Goal: Transaction & Acquisition: Obtain resource

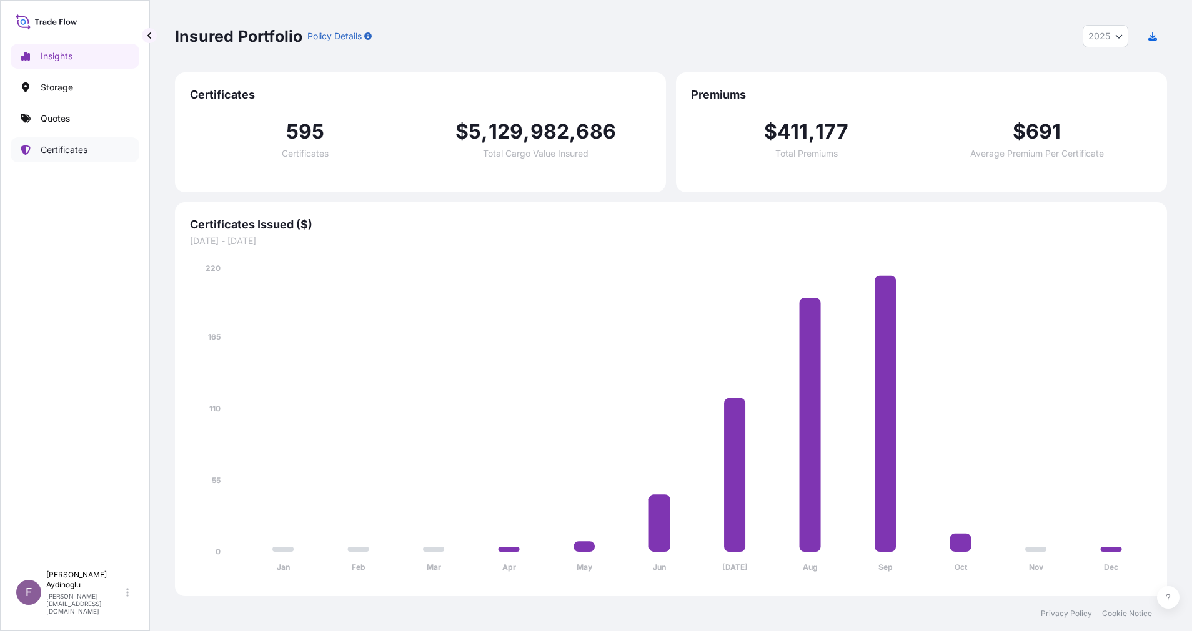
select select "2025"
click at [82, 123] on link "Quotes" at bounding box center [75, 118] width 129 height 25
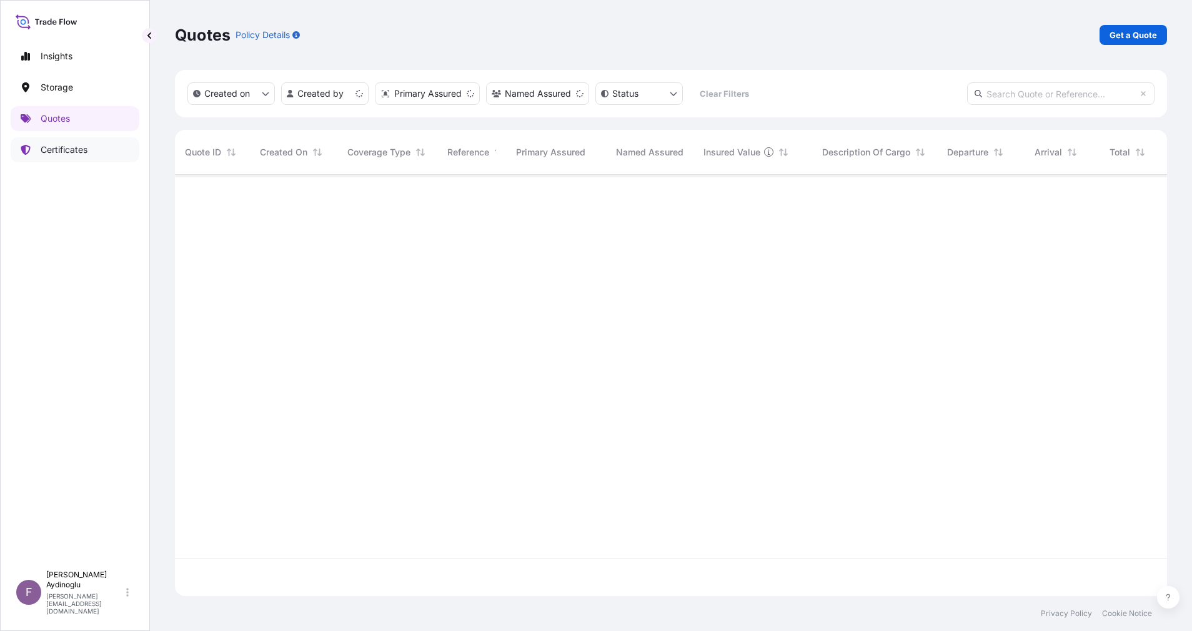
scroll to position [414, 978]
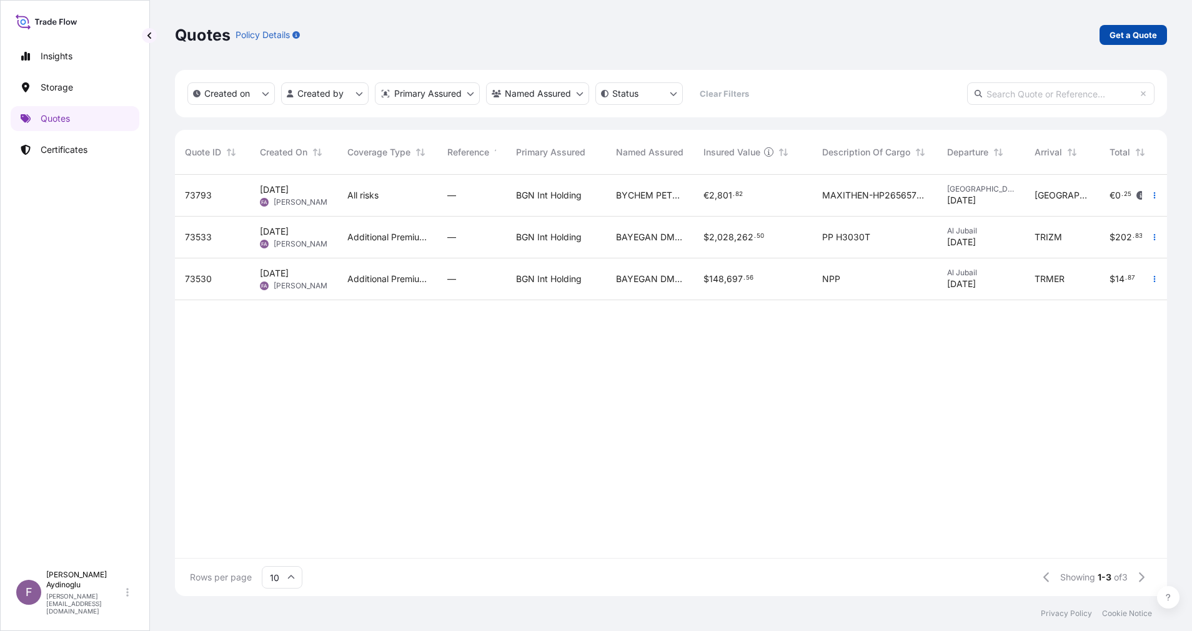
click at [1129, 38] on p "Get a Quote" at bounding box center [1132, 35] width 47 height 12
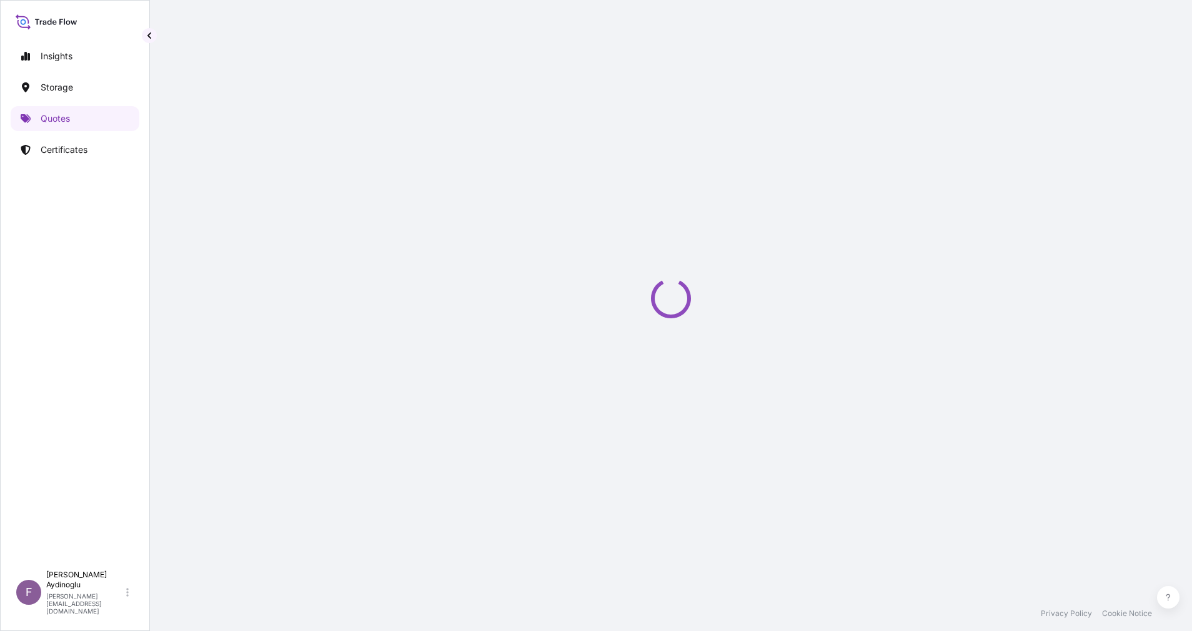
select select "Ocean Vessel"
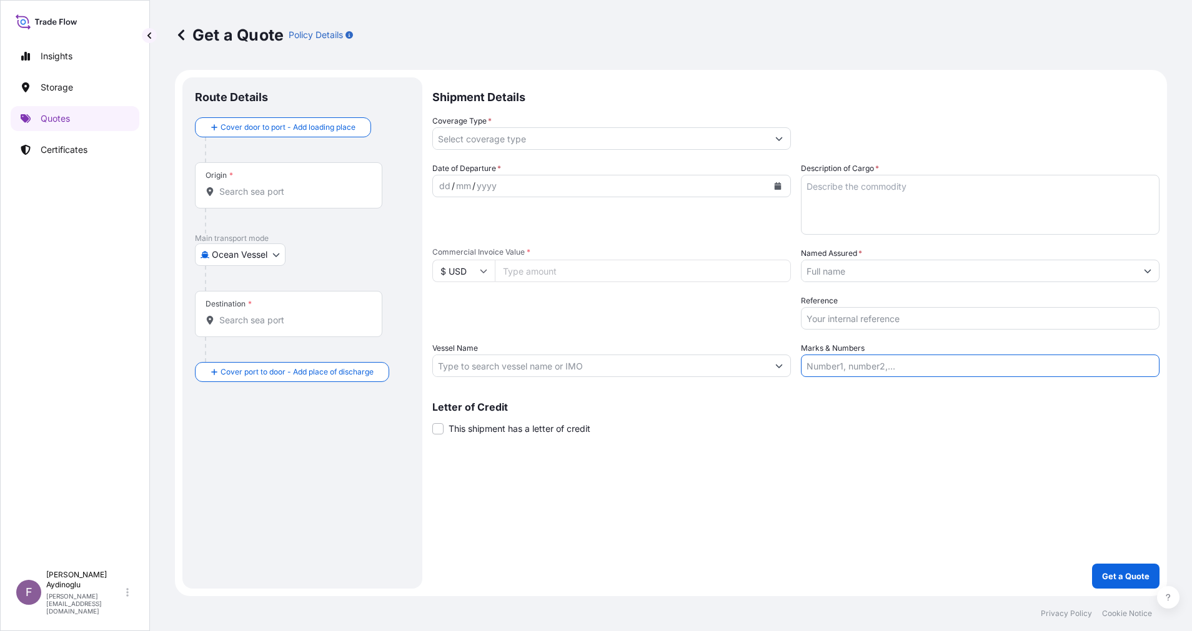
click at [959, 365] on input "Marks & Numbers" at bounding box center [980, 366] width 359 height 22
paste input "PO NO: 25Y0247700 Quantity M/[PERSON_NAME]: 23.955,57 Premium: USD 2.115,16"
drag, startPoint x: 898, startPoint y: 370, endPoint x: 560, endPoint y: 380, distance: 337.4
click at [560, 380] on div "Shipment Details Coverage Type * Date of Departure * dd / mm / yyyy Cargo Categ…" at bounding box center [795, 333] width 727 height 512
type input "Quantity M/[PERSON_NAME]: 23.955,57 Premium: USD 2.115,16"
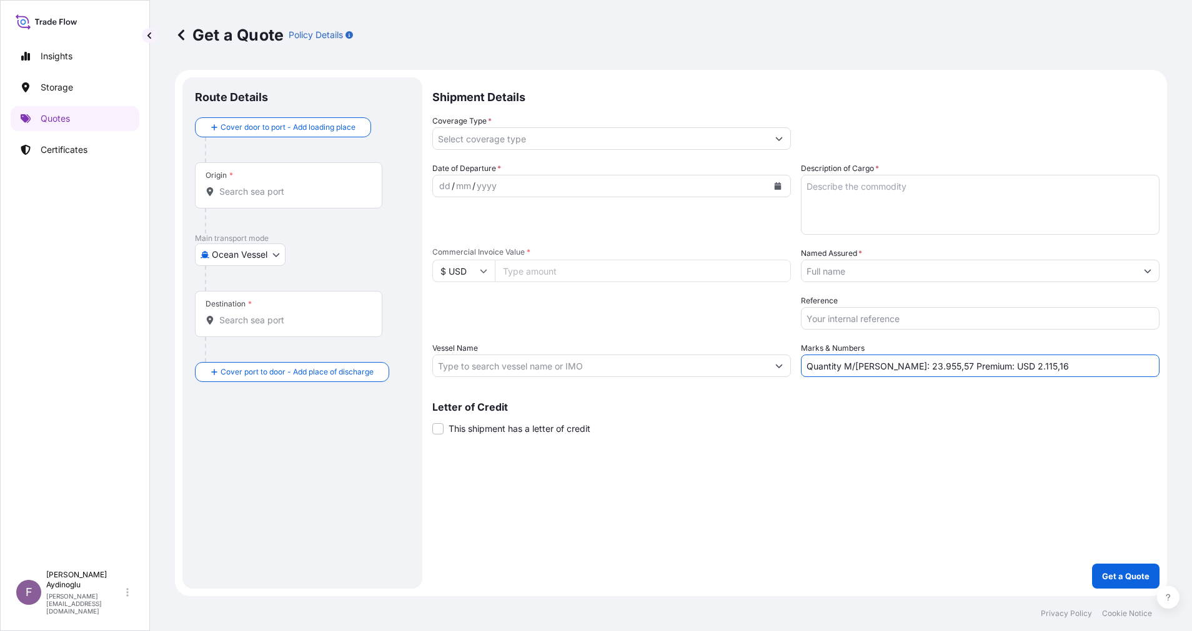
click at [1136, 276] on input "Named Assured *" at bounding box center [968, 271] width 335 height 22
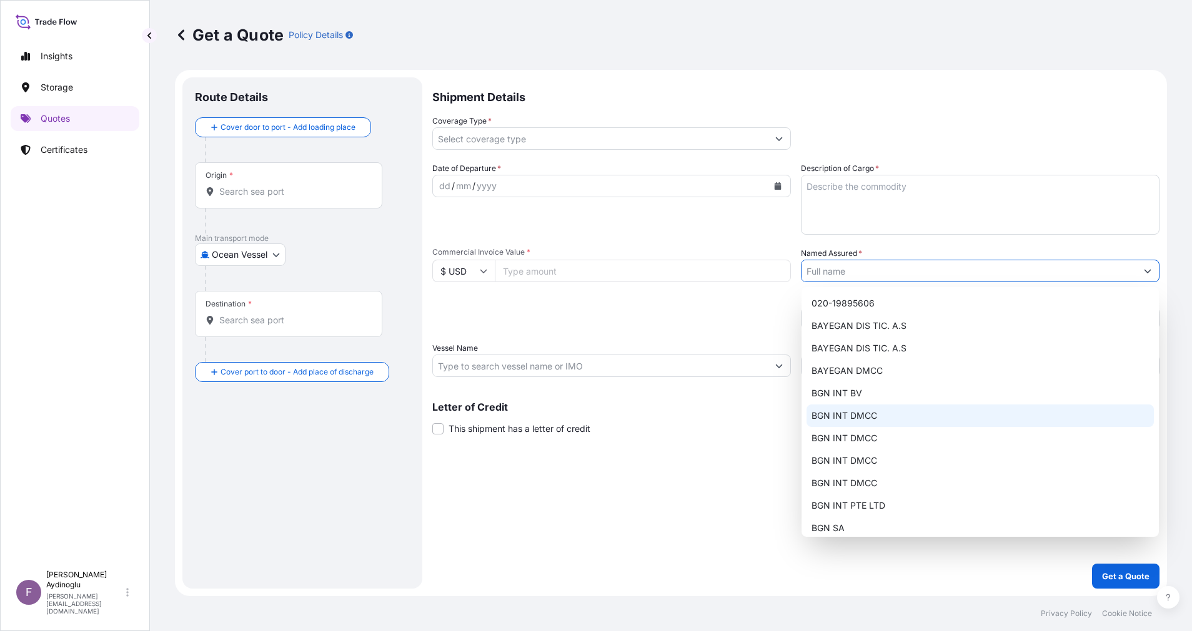
click at [919, 415] on div "BGN INT DMCC" at bounding box center [979, 416] width 347 height 22
type input "BGN INT DMCC"
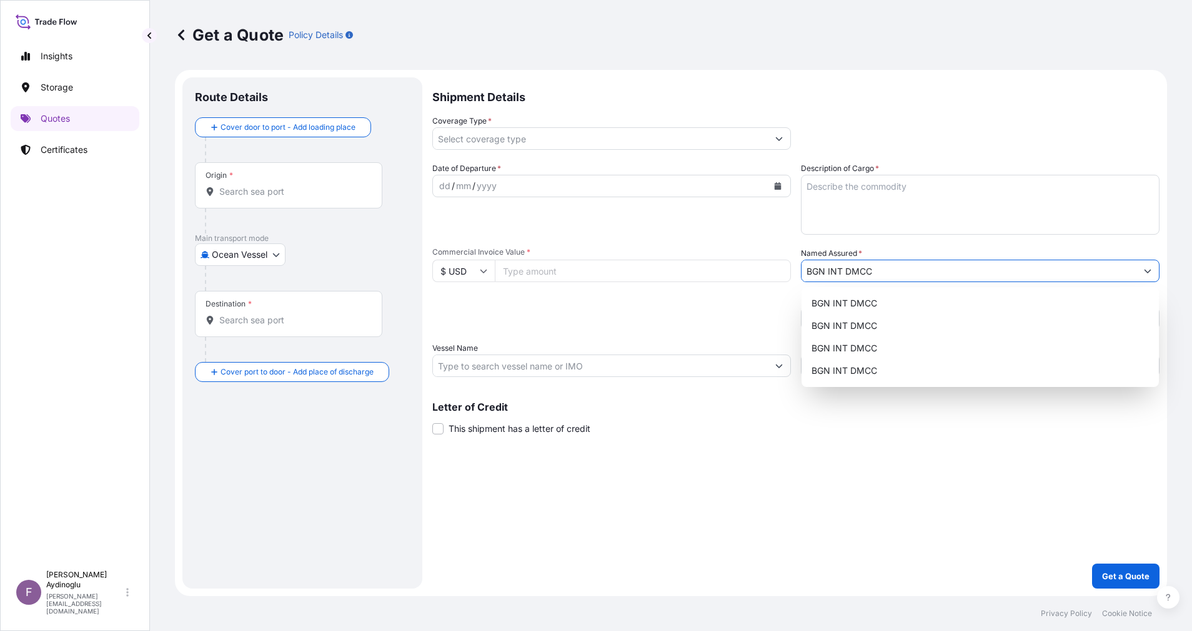
click at [557, 272] on input "Commercial Invoice Value *" at bounding box center [643, 271] width 296 height 22
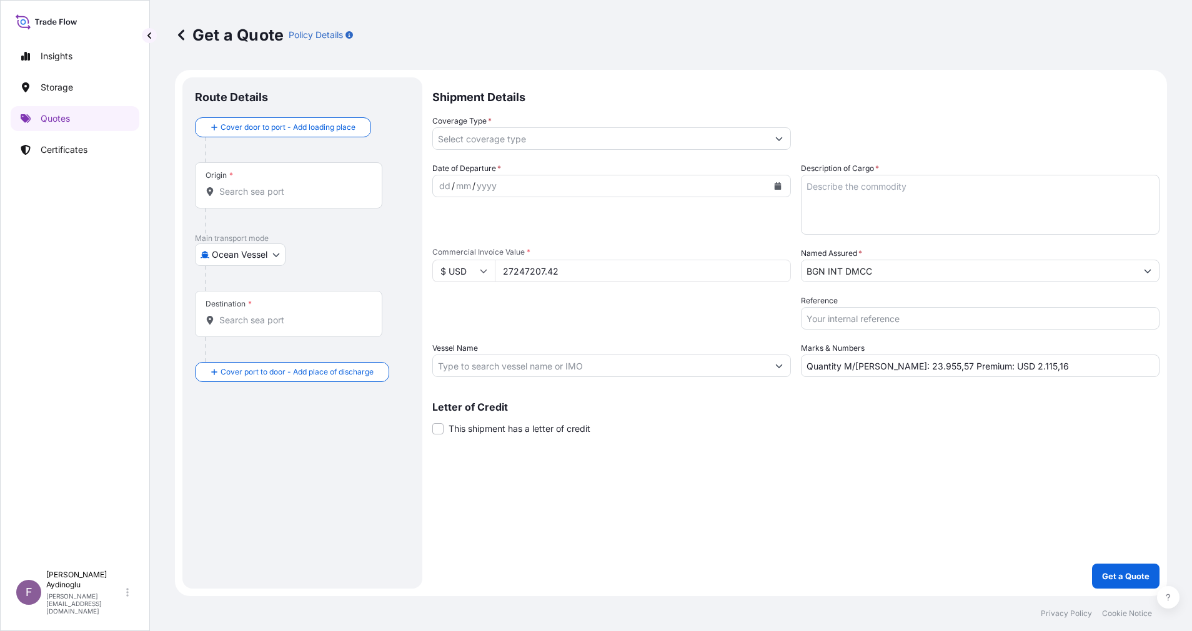
type input "27247207.42"
click at [781, 451] on div "Shipment Details Coverage Type * Date of Departure * dd / mm / yyyy Cargo Categ…" at bounding box center [795, 333] width 727 height 512
click at [969, 194] on textarea "Description of Cargo *" at bounding box center [980, 205] width 359 height 60
type textarea "GASOLINE"
drag, startPoint x: 881, startPoint y: 367, endPoint x: 921, endPoint y: 368, distance: 39.4
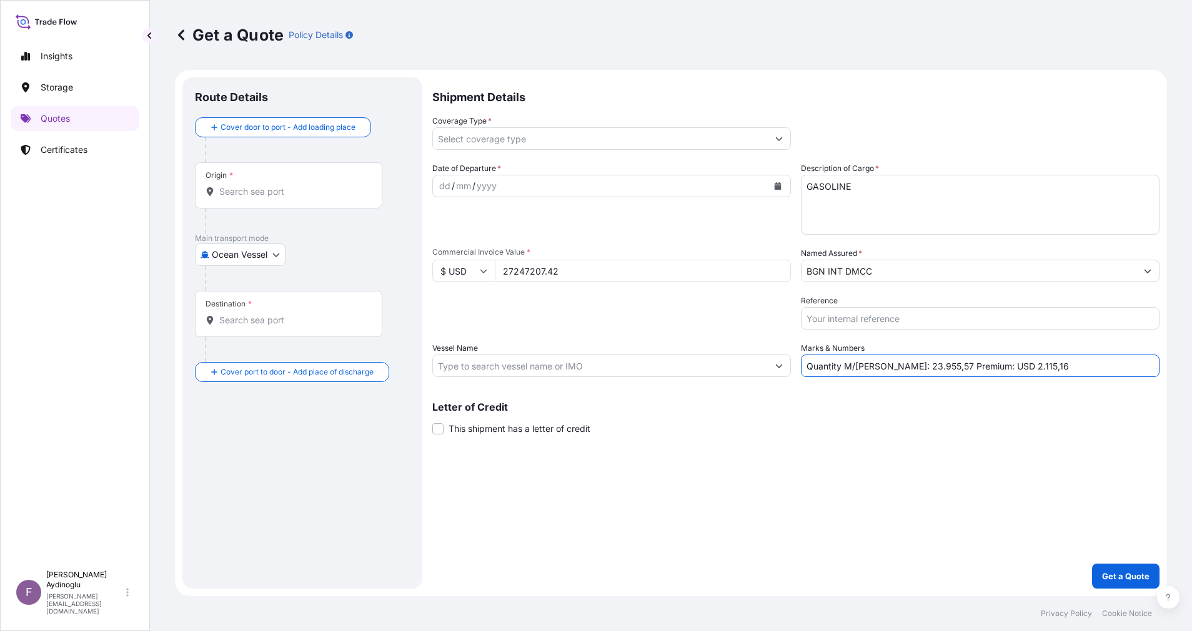
click at [921, 368] on input "Quantity M/[PERSON_NAME]: 23.955,57 Premium: USD 2.115,16" at bounding box center [980, 366] width 359 height 22
type input "Quantity M/[PERSON_NAME]: 32.664,99 Premium: USD 2.115,16"
click at [655, 368] on input "Vessel Name" at bounding box center [600, 366] width 335 height 22
paste input "SILVER [PERSON_NAME]"
paste input "9682356"
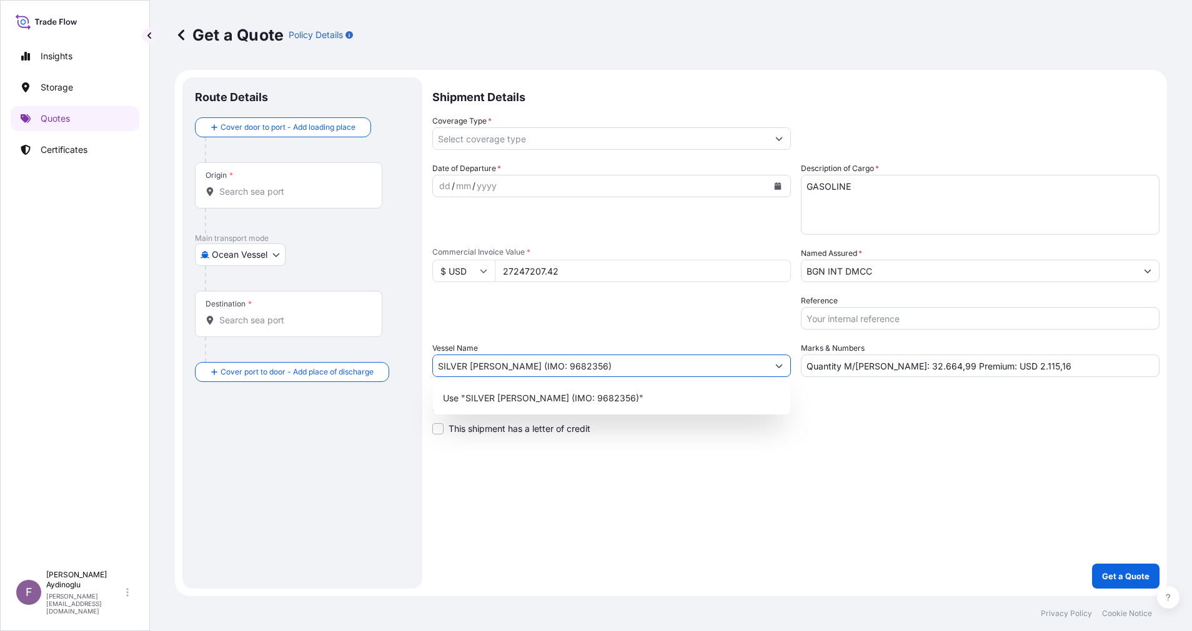
type input "SILVER [PERSON_NAME] (IMO: 9682356)"
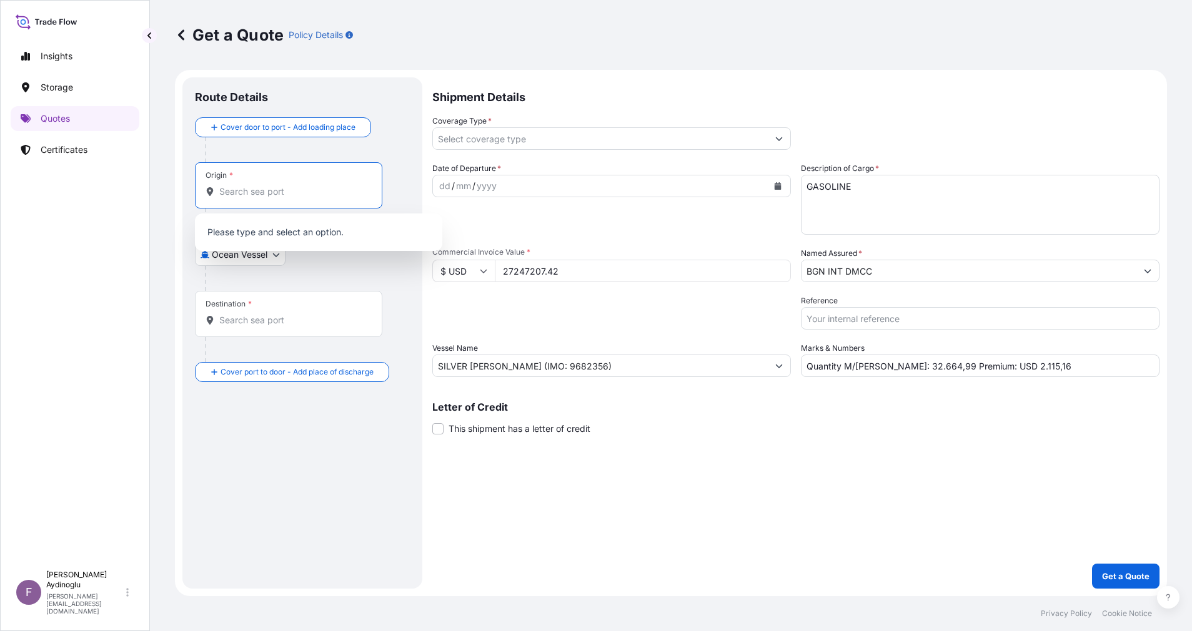
click at [249, 197] on input "Origin *" at bounding box center [292, 192] width 147 height 12
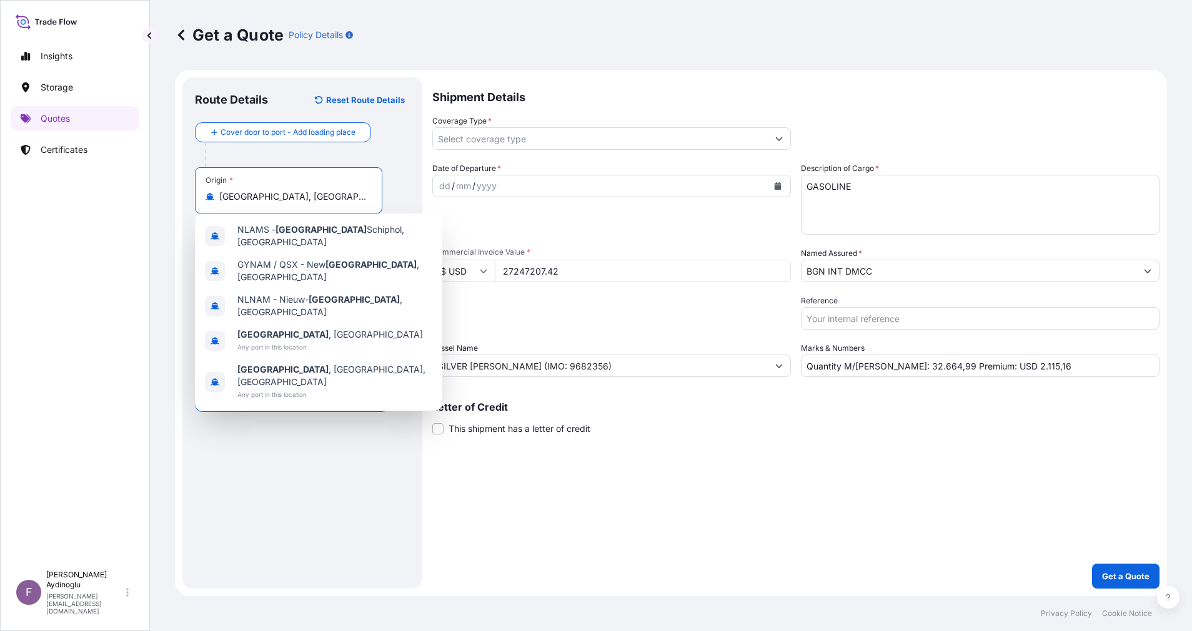
type input "[GEOGRAPHIC_DATA], [GEOGRAPHIC_DATA]"
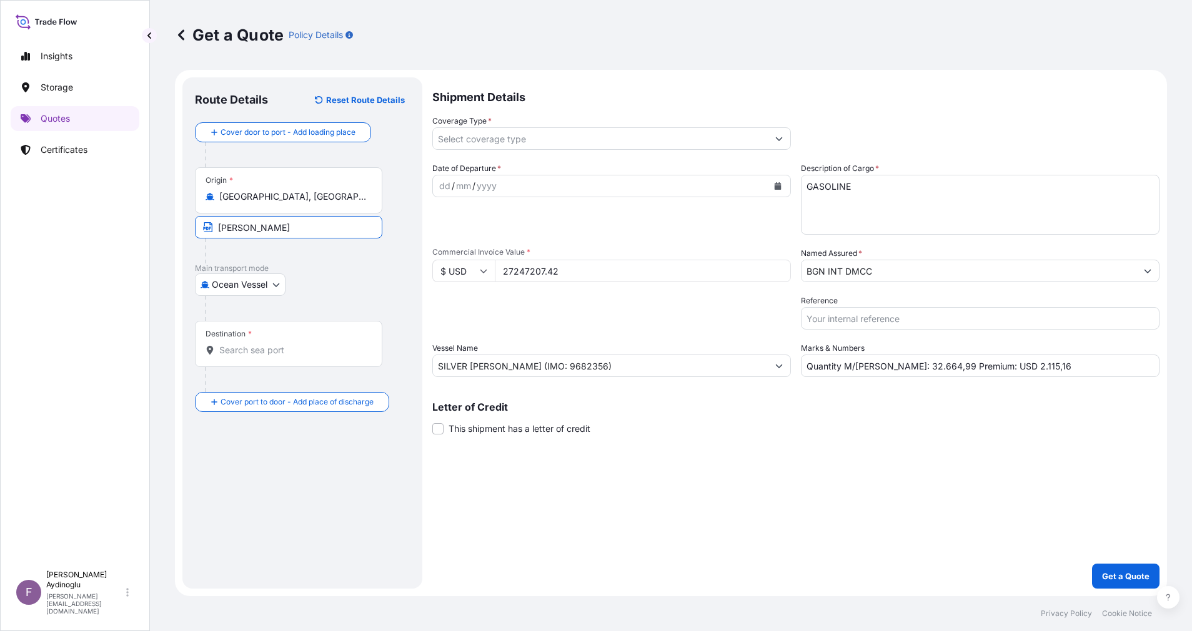
type input "[GEOGRAPHIC_DATA] / [GEOGRAPHIC_DATA]"
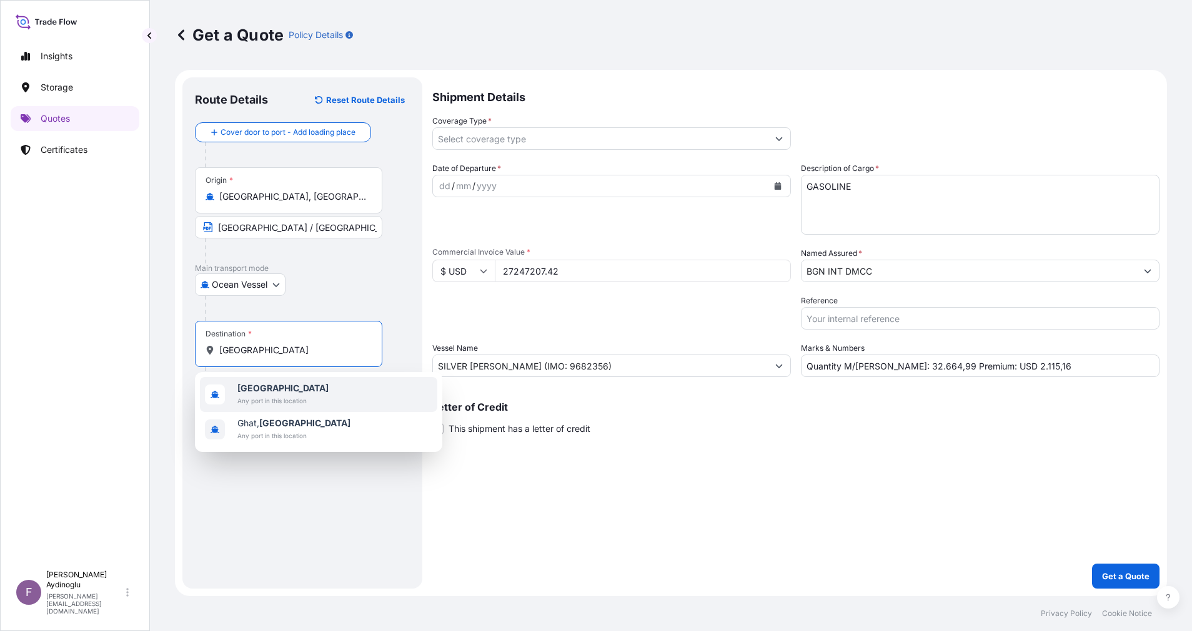
click at [322, 399] on div "[GEOGRAPHIC_DATA] Any port in this location" at bounding box center [318, 394] width 237 height 35
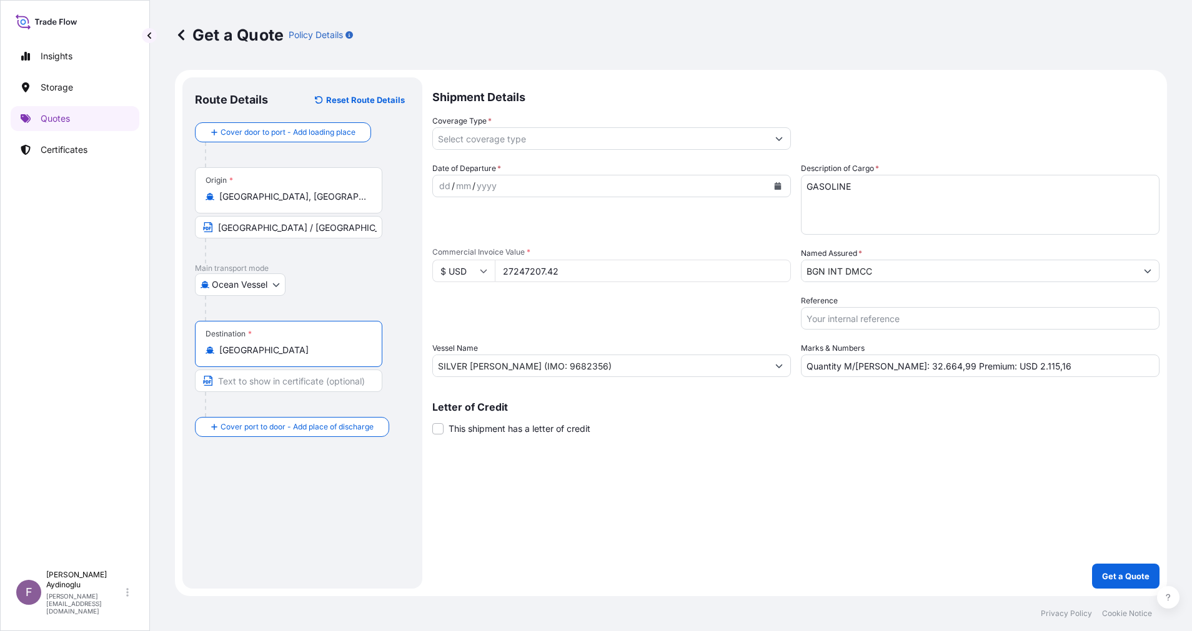
type input "[GEOGRAPHIC_DATA]"
click at [312, 384] on input "Text to appear on certificate" at bounding box center [288, 381] width 187 height 22
type input "LIBYA FOR ORDERS / [GEOGRAPHIC_DATA]"
click at [438, 460] on div "Shipment Details Coverage Type * Date of Departure * dd / mm / yyyy Cargo Categ…" at bounding box center [795, 333] width 727 height 512
click at [448, 184] on div "dd" at bounding box center [445, 186] width 14 height 15
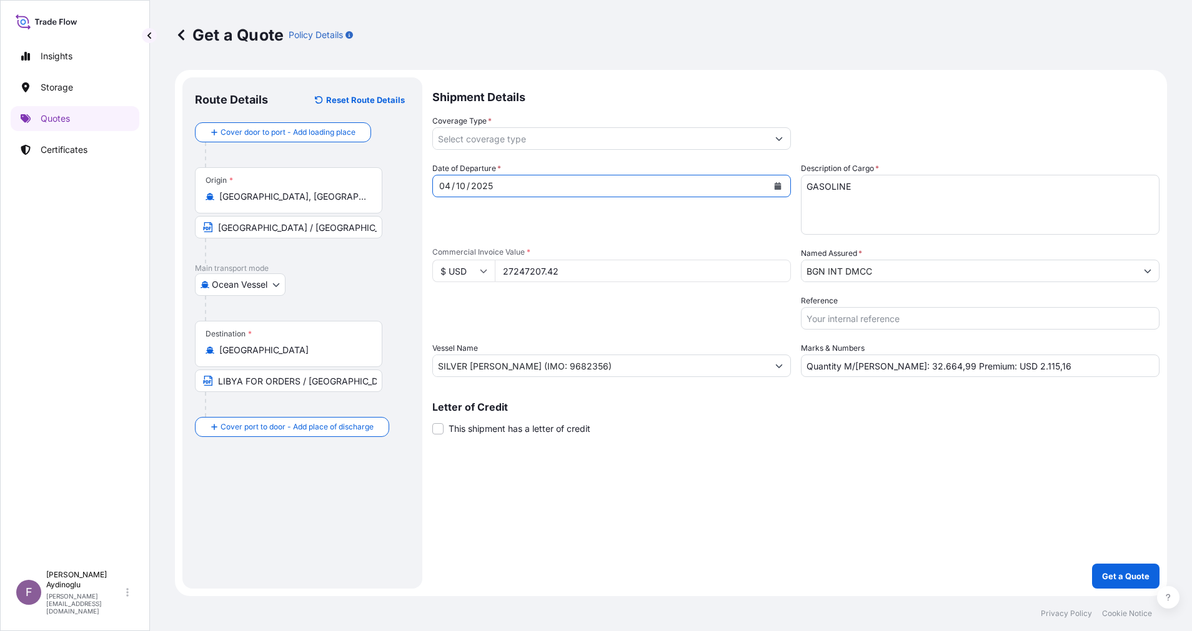
click at [778, 137] on icon "Show suggestions" at bounding box center [778, 138] width 7 height 7
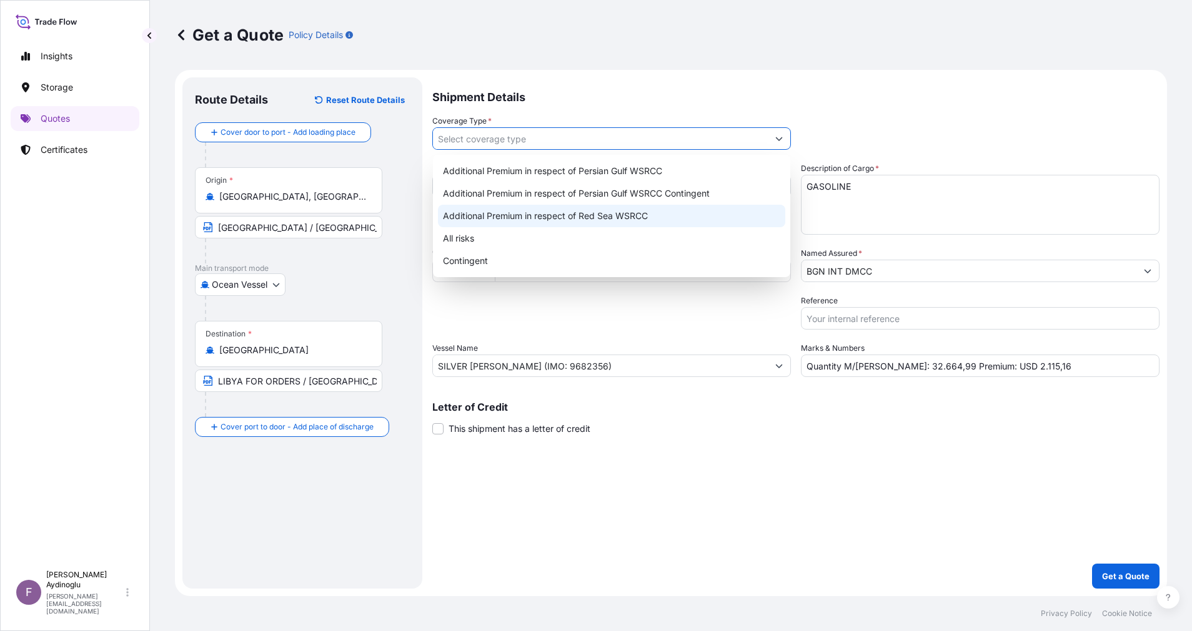
click at [550, 232] on div "All risks" at bounding box center [611, 238] width 347 height 22
type input "All risks"
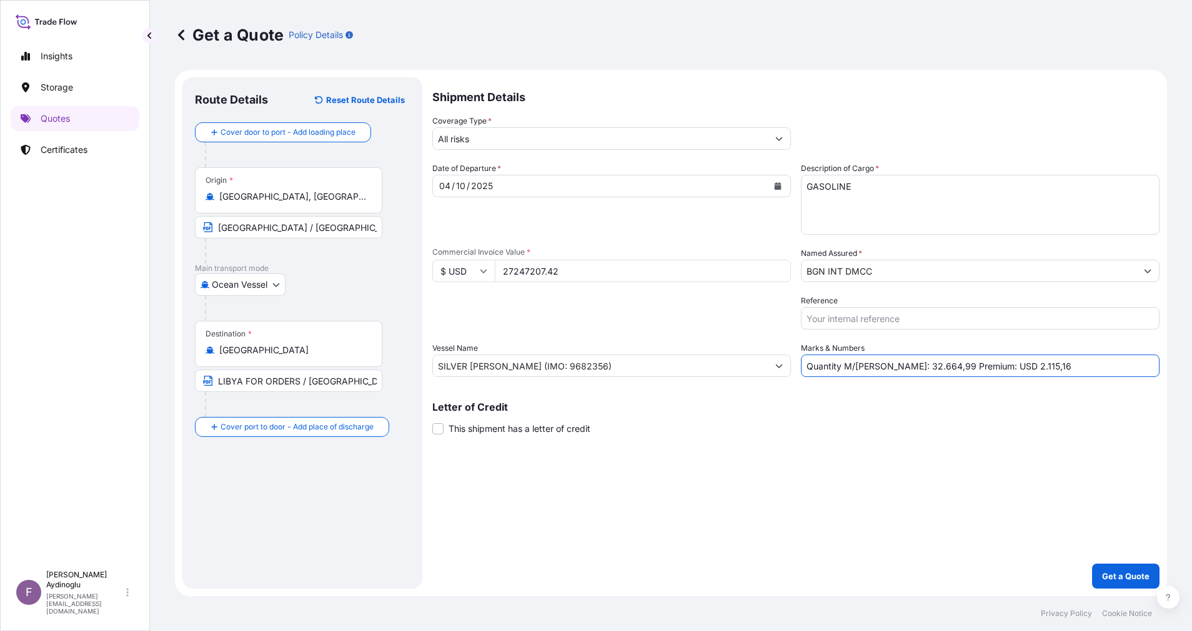
drag, startPoint x: 1022, startPoint y: 371, endPoint x: 996, endPoint y: 372, distance: 26.2
click at [996, 372] on input "Quantity M/[PERSON_NAME]: 32.664,99 Premium: USD 2.115,16" at bounding box center [980, 366] width 359 height 22
type input "Quantity M/[PERSON_NAME]: 32.664,99 Premium: USD 2.997,19"
click at [1116, 572] on p "Get a Quote" at bounding box center [1125, 576] width 47 height 12
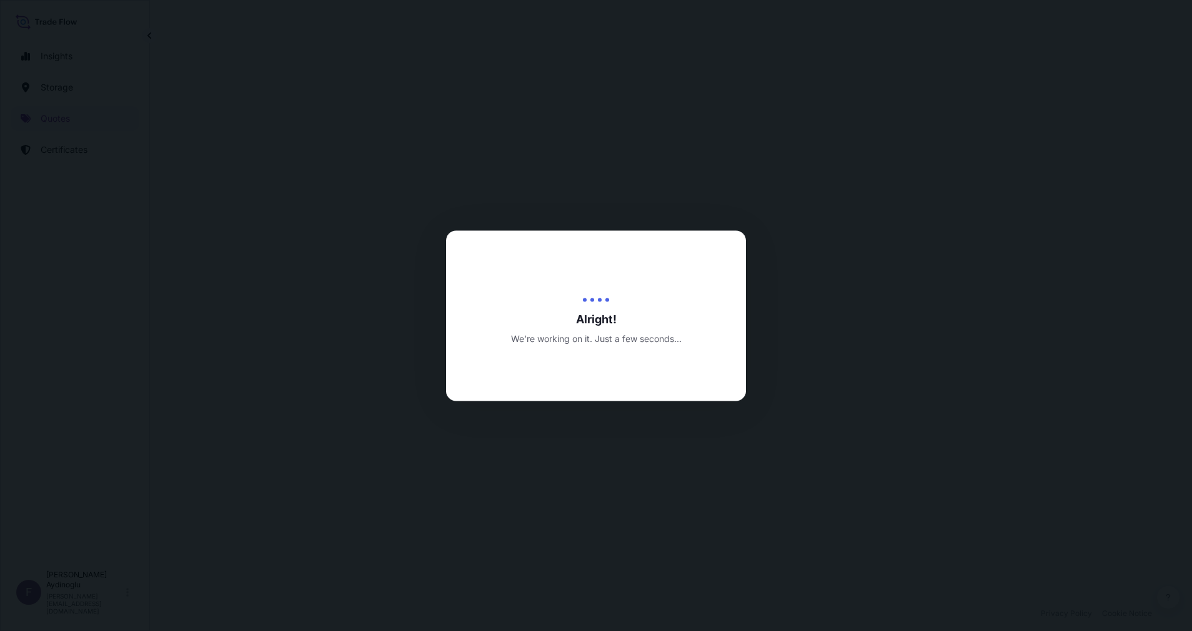
select select "Ocean Vessel"
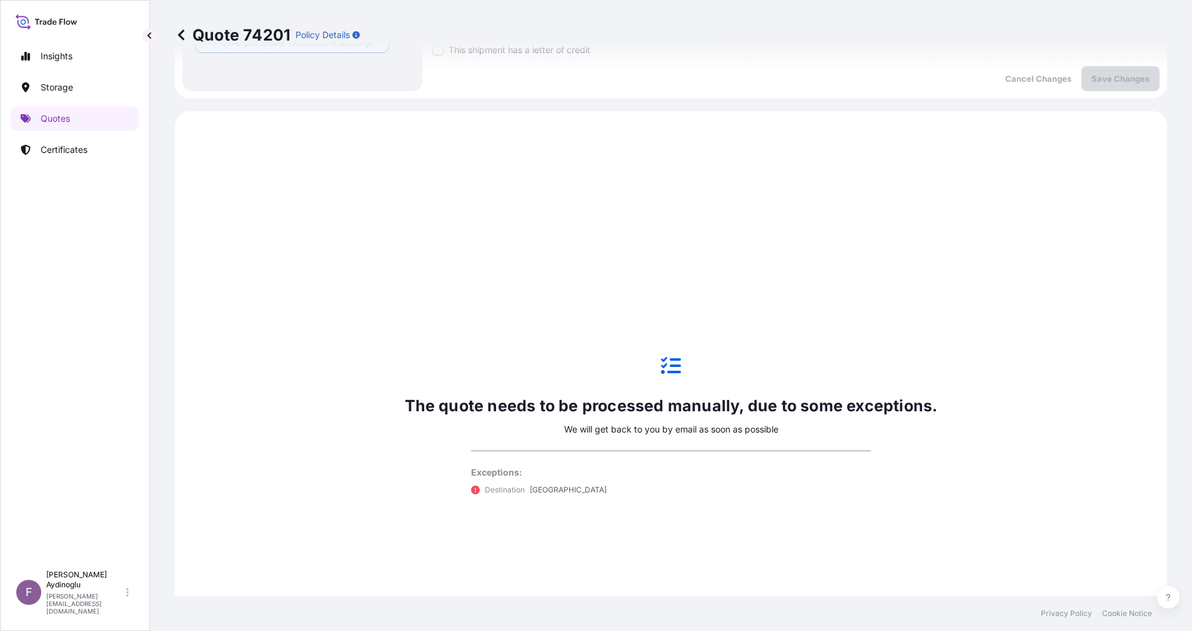
scroll to position [428, 0]
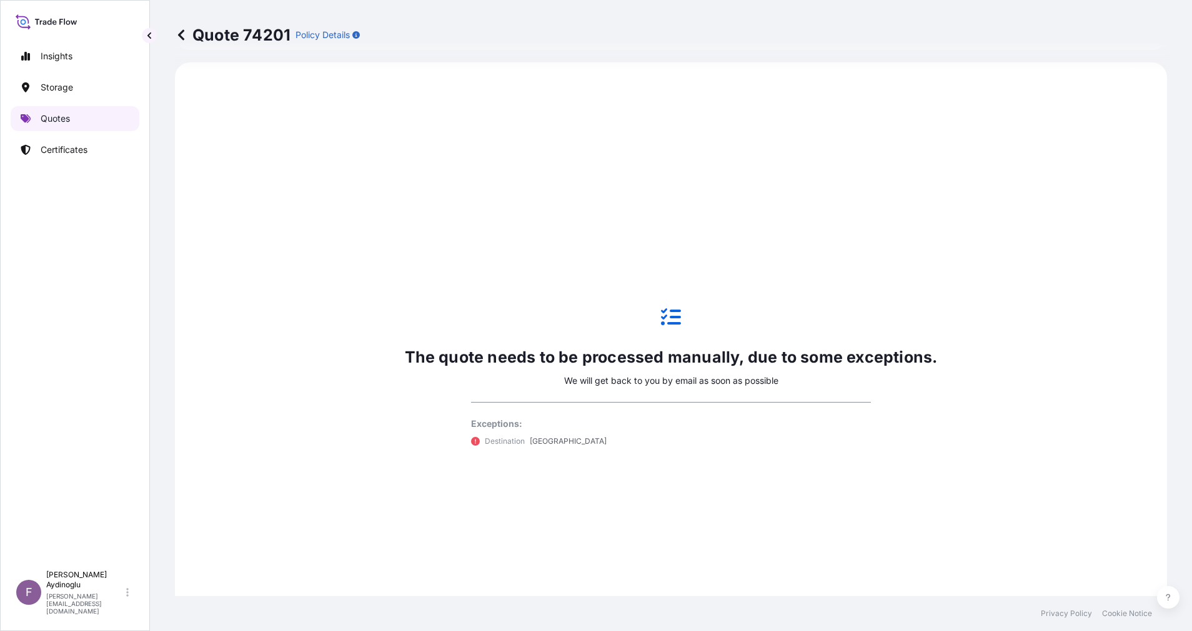
click at [78, 117] on link "Quotes" at bounding box center [75, 118] width 129 height 25
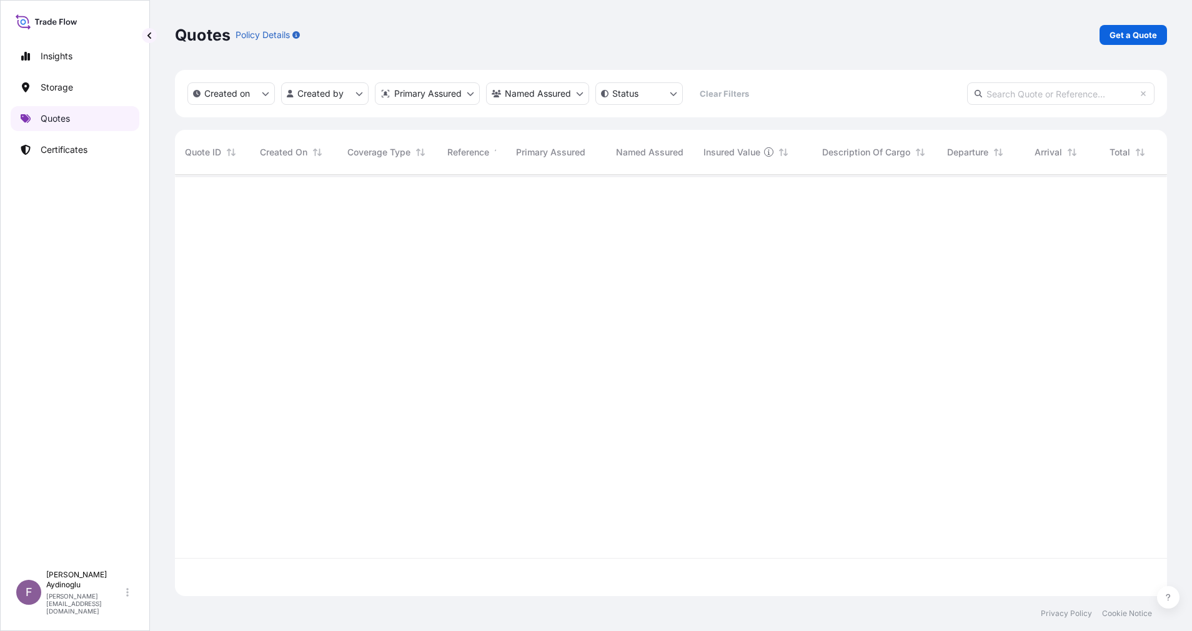
scroll to position [414, 978]
click at [1142, 27] on link "Get a Quote" at bounding box center [1132, 35] width 67 height 20
select select "Ocean Vessel"
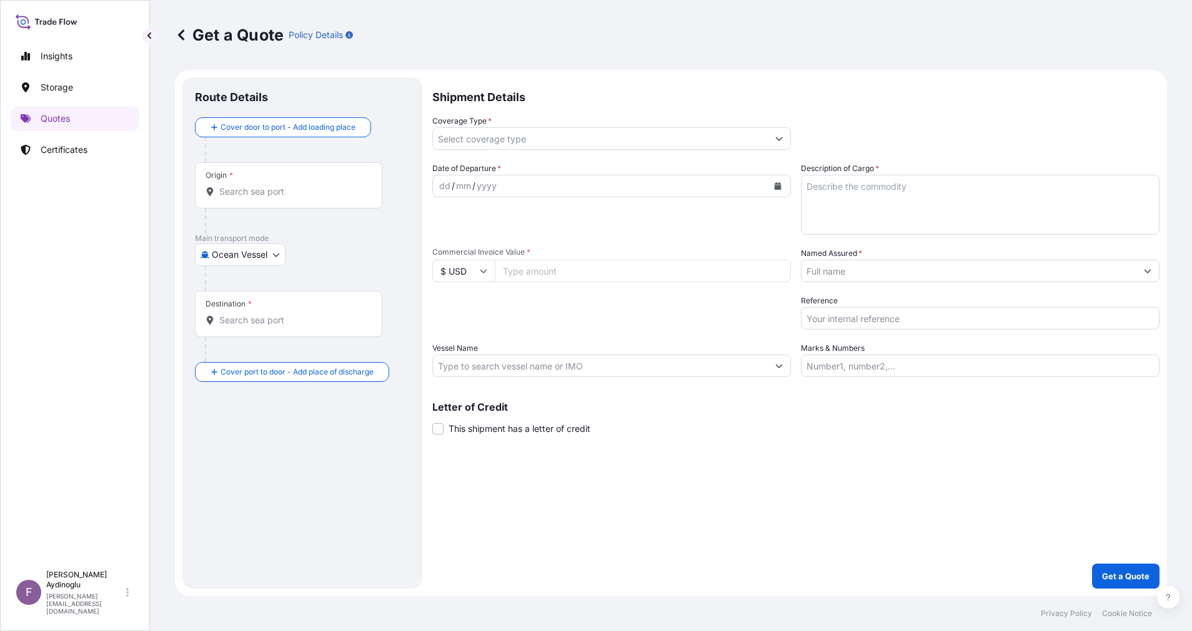
click at [959, 365] on input "Marks & Numbers" at bounding box center [980, 366] width 359 height 22
paste input "PO NO: 25Y0247700 Quantity M/[PERSON_NAME]: 23.955,57 Premium: USD 2.115,16"
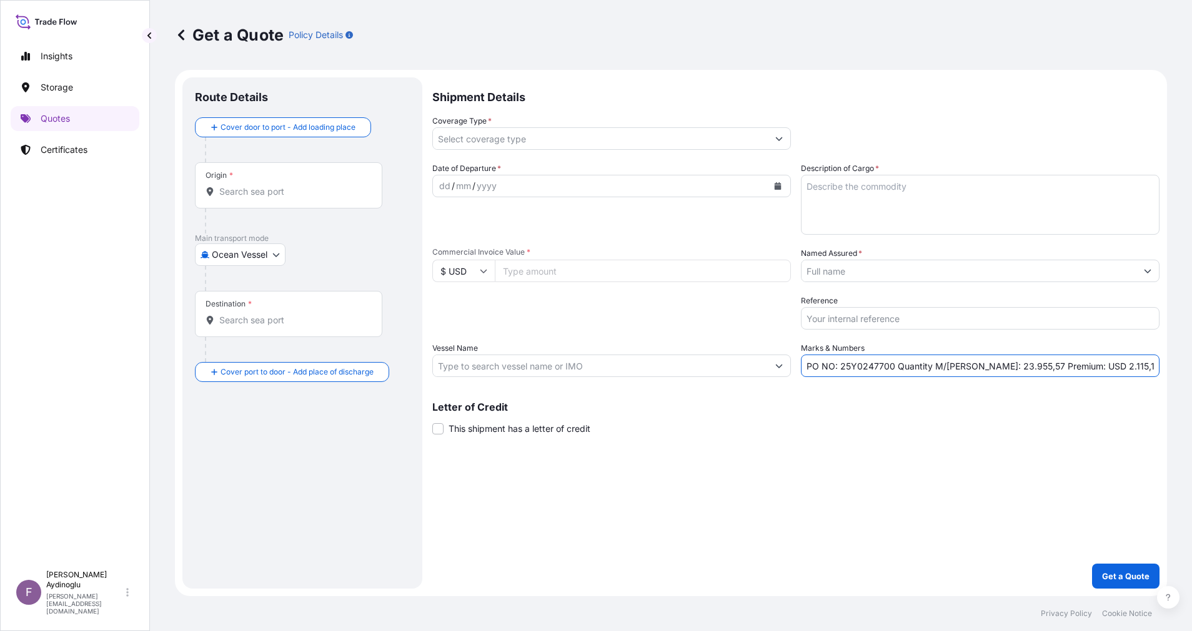
click at [883, 461] on div "Shipment Details Coverage Type * Date of Departure * dd / mm / yyyy Cargo Categ…" at bounding box center [795, 333] width 727 height 512
click at [879, 414] on div "Letter of Credit This shipment has a letter of credit Letter of credit * Letter…" at bounding box center [795, 418] width 727 height 33
drag, startPoint x: 842, startPoint y: 366, endPoint x: 893, endPoint y: 369, distance: 50.7
click at [893, 369] on input "PO NO: 25Y0247700 Quantity M/[PERSON_NAME]: 23.955,57 Premium: USD 2.115,16" at bounding box center [980, 366] width 359 height 22
paste input "50400"
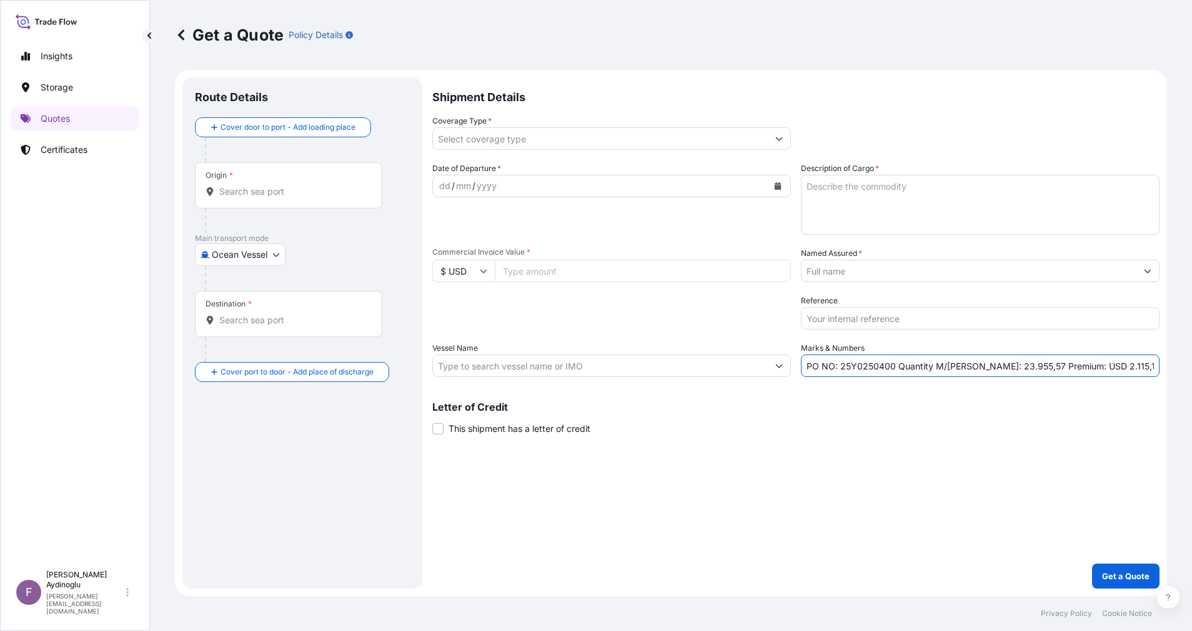
type input "PO NO: 25Y0250400 Quantity M/[PERSON_NAME]: 23.955,57 Premium: USD 2.115,16"
click at [574, 274] on input "Commercial Invoice Value *" at bounding box center [643, 271] width 296 height 22
type input "7456827.60"
click at [889, 204] on textarea "Description of Cargo *" at bounding box center [980, 205] width 359 height 60
type textarea "O"
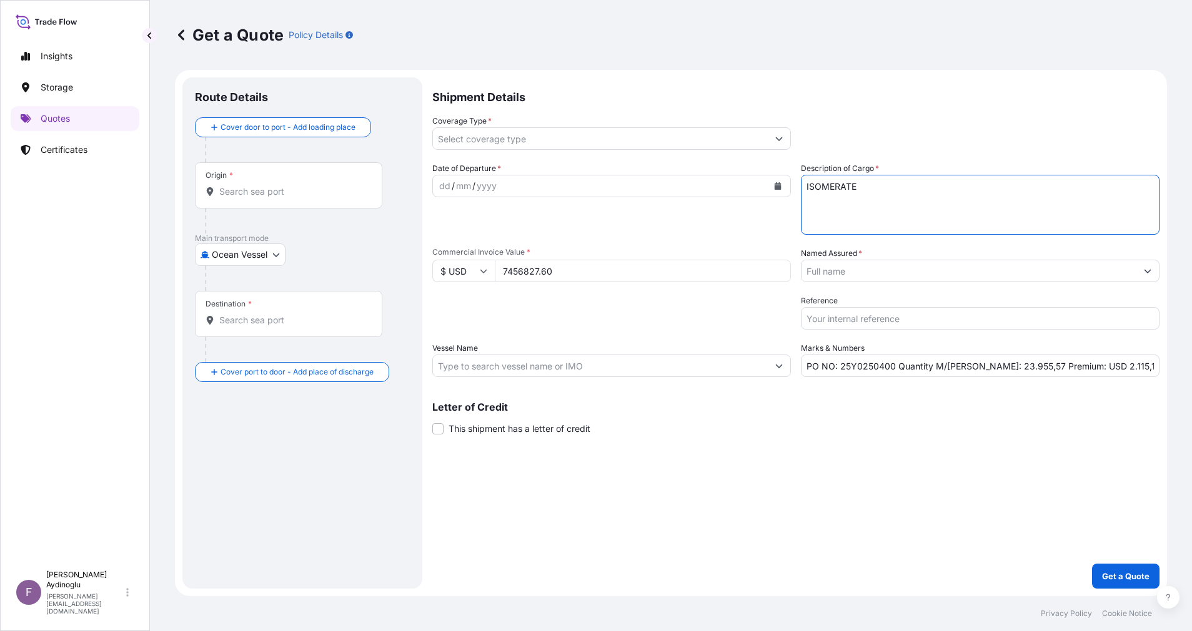
type textarea "ISOMERATE"
drag, startPoint x: 971, startPoint y: 365, endPoint x: 999, endPoint y: 367, distance: 28.2
click at [999, 367] on input "PO NO: 25Y0250400 Quantity M/[PERSON_NAME]: 23.955,57 Premium: USD 2.115,16" at bounding box center [980, 366] width 359 height 22
type input "PO NO: 25Y0250400 Quantity M/[PERSON_NAME]: 9.992,68 Premium: USD 2.115,16"
click at [508, 359] on input "Vessel Name" at bounding box center [600, 366] width 335 height 22
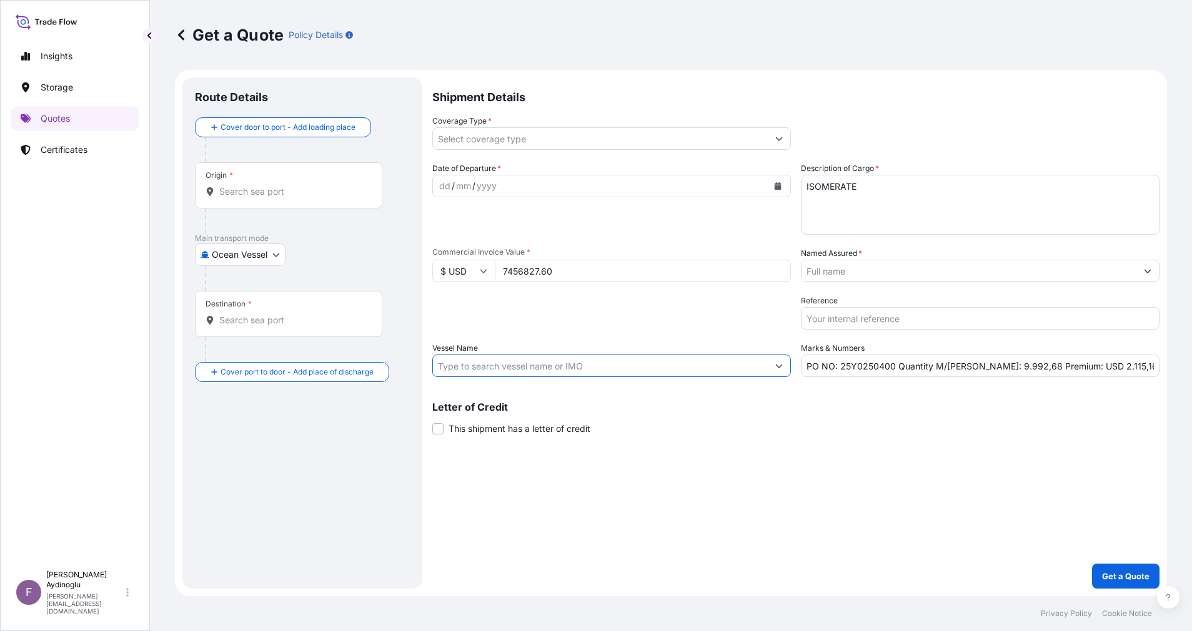
paste input "SILVER [PERSON_NAME]"
paste input "9682356"
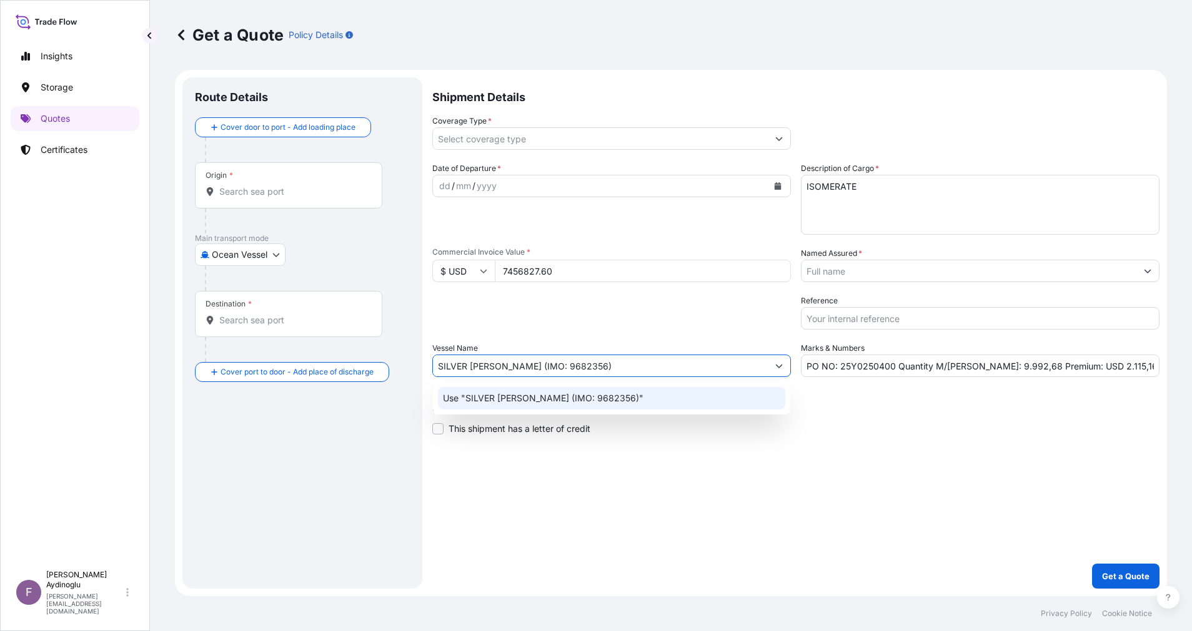
click at [718, 400] on div "Use "SILVER [PERSON_NAME] (IMO: 9682356)"" at bounding box center [611, 398] width 347 height 22
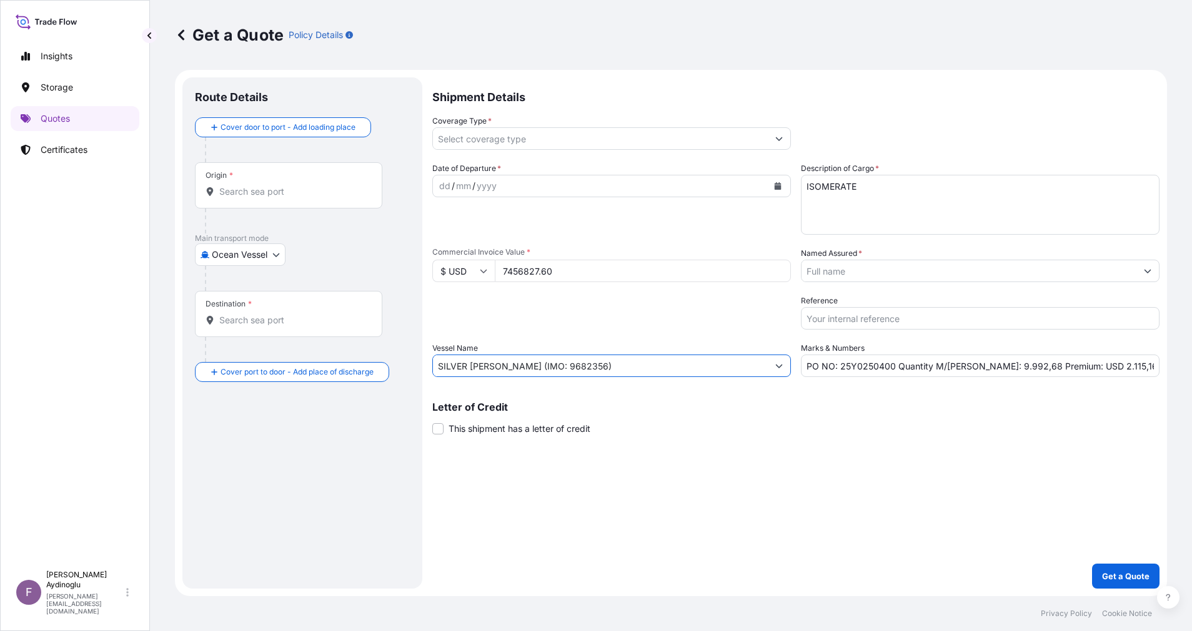
type input "SILVER [PERSON_NAME] (IMO: 9682356)"
click at [868, 422] on div "Letter of Credit This shipment has a letter of credit Letter of credit * Letter…" at bounding box center [795, 418] width 727 height 33
click at [321, 200] on div "Origin *" at bounding box center [288, 185] width 187 height 46
click at [321, 198] on input "Origin *" at bounding box center [292, 192] width 147 height 12
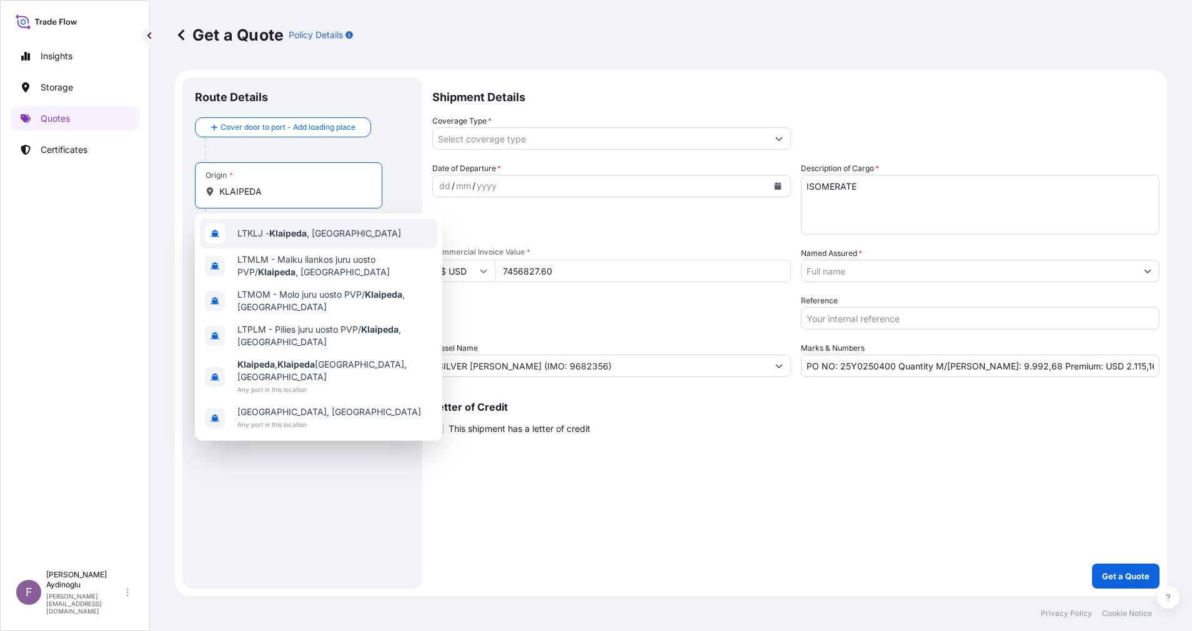
click at [345, 242] on div "LTKLJ - [GEOGRAPHIC_DATA] , [GEOGRAPHIC_DATA]" at bounding box center [318, 234] width 237 height 30
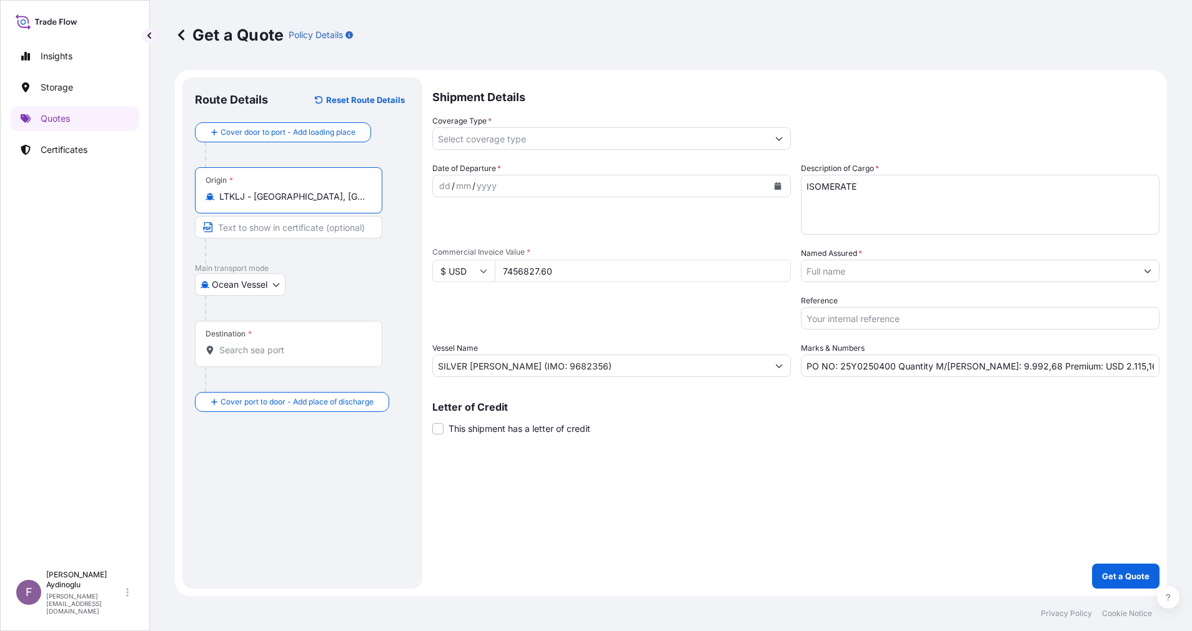
type input "LTKLJ - [GEOGRAPHIC_DATA], [GEOGRAPHIC_DATA]"
click at [322, 219] on input "Text to appear on certificate" at bounding box center [288, 227] width 187 height 22
type input "KLAIPEDA / [GEOGRAPHIC_DATA]"
click at [262, 345] on input "Destination *" at bounding box center [292, 350] width 147 height 12
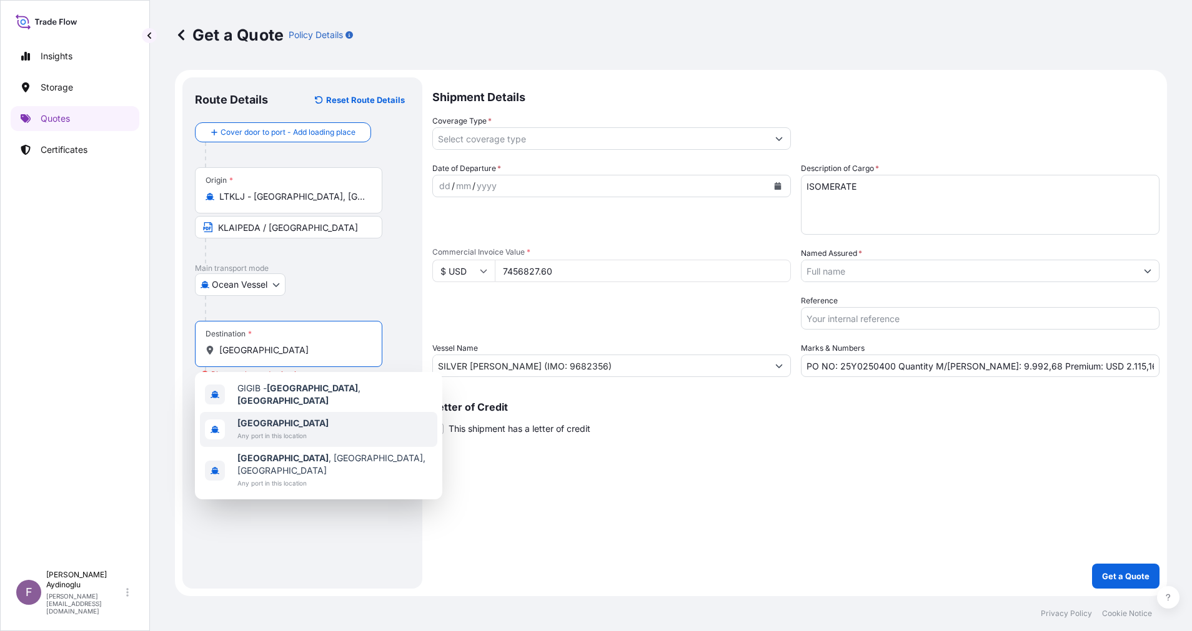
click at [315, 412] on div "[GEOGRAPHIC_DATA] Any port in this location" at bounding box center [318, 429] width 237 height 35
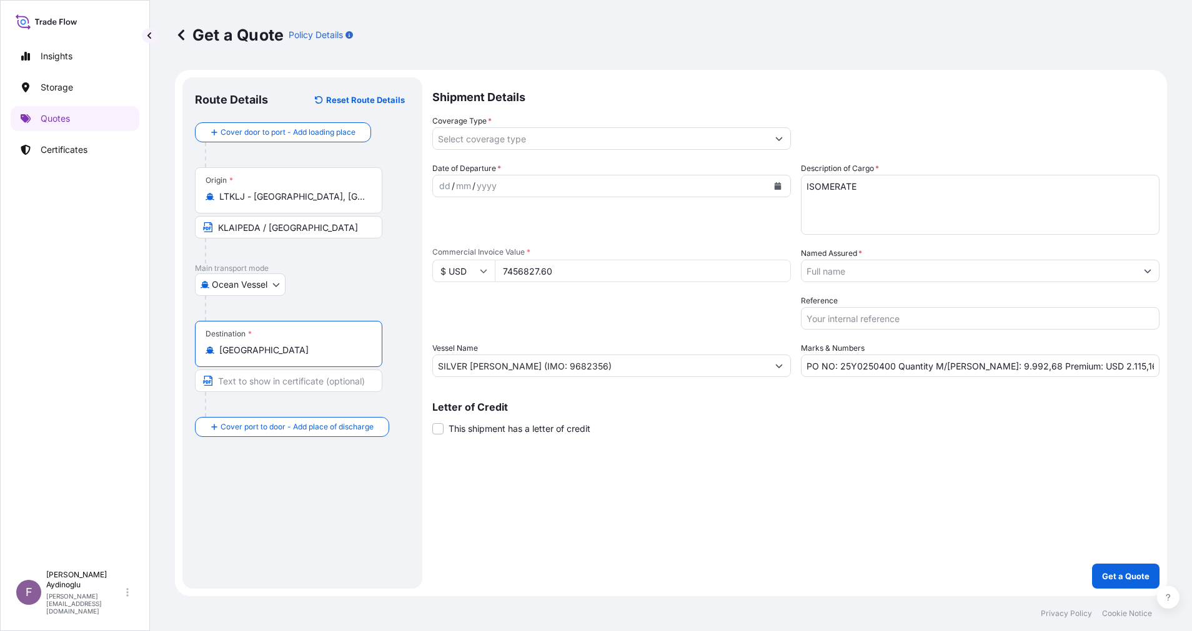
type input "[GEOGRAPHIC_DATA]"
click at [310, 384] on input "Text to appear on certificate" at bounding box center [288, 381] width 187 height 22
type input "[GEOGRAPHIC_DATA] FOR ORDERS / [GEOGRAPHIC_DATA]"
click at [445, 188] on div "dd" at bounding box center [445, 186] width 14 height 15
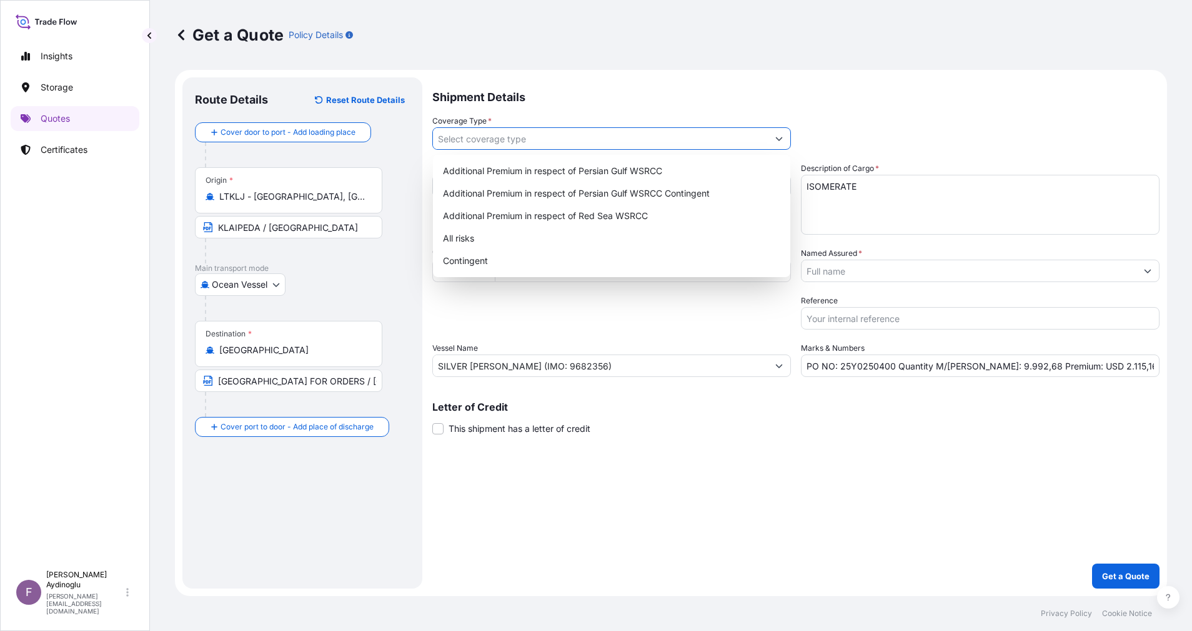
click at [783, 141] on button "Show suggestions" at bounding box center [779, 138] width 22 height 22
click at [555, 234] on div "All risks" at bounding box center [611, 238] width 347 height 22
type input "All risks"
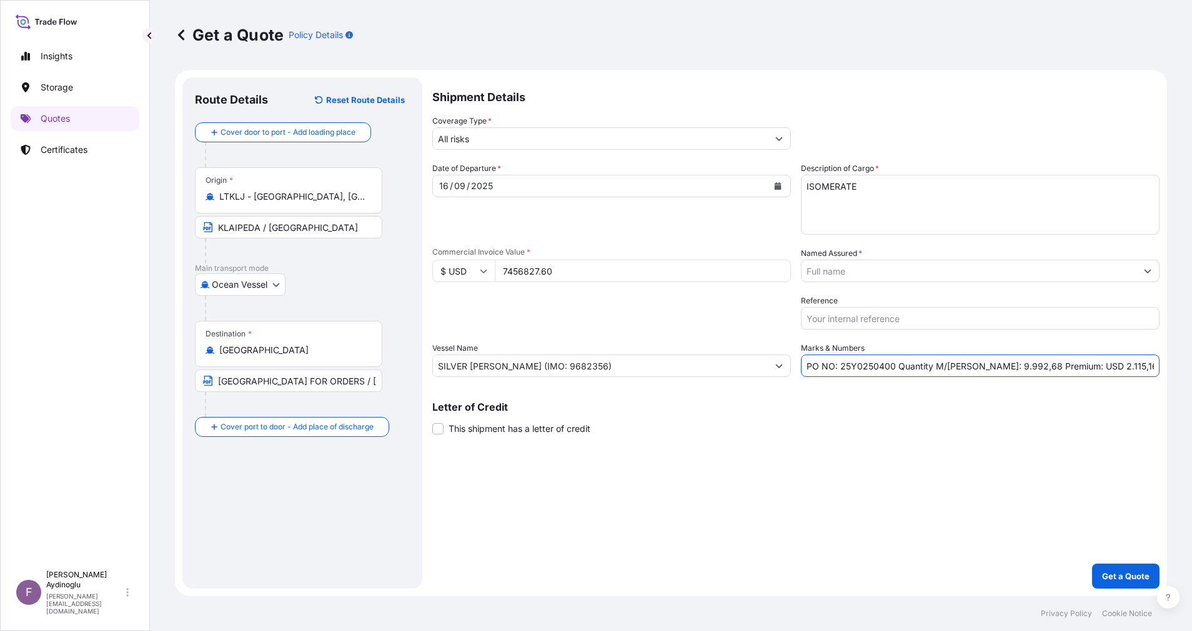
drag, startPoint x: 1111, startPoint y: 366, endPoint x: 1071, endPoint y: 365, distance: 40.0
click at [1071, 365] on input "PO NO: 25Y0250400 Quantity M/[PERSON_NAME]: 9.992,68 Premium: USD 2.115,16" at bounding box center [980, 366] width 359 height 22
type input "PO NO: 25Y0250400 Quantity M/[PERSON_NAME]: 9.992,68 Premium: USD 820,25"
click at [1007, 452] on div "Shipment Details Coverage Type * All risks Date of Departure * [DATE] Cargo Cat…" at bounding box center [795, 333] width 727 height 512
click at [1148, 267] on button "Show suggestions" at bounding box center [1147, 271] width 22 height 22
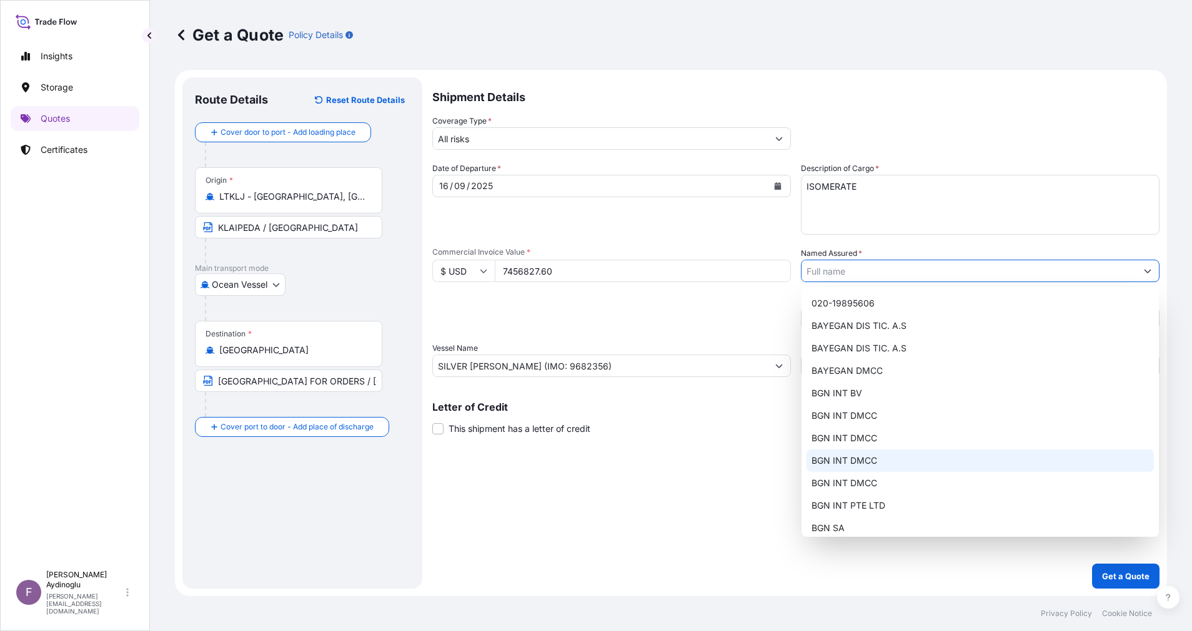
click at [930, 452] on div "BGN INT DMCC" at bounding box center [979, 461] width 347 height 22
type input "BGN INT DMCC"
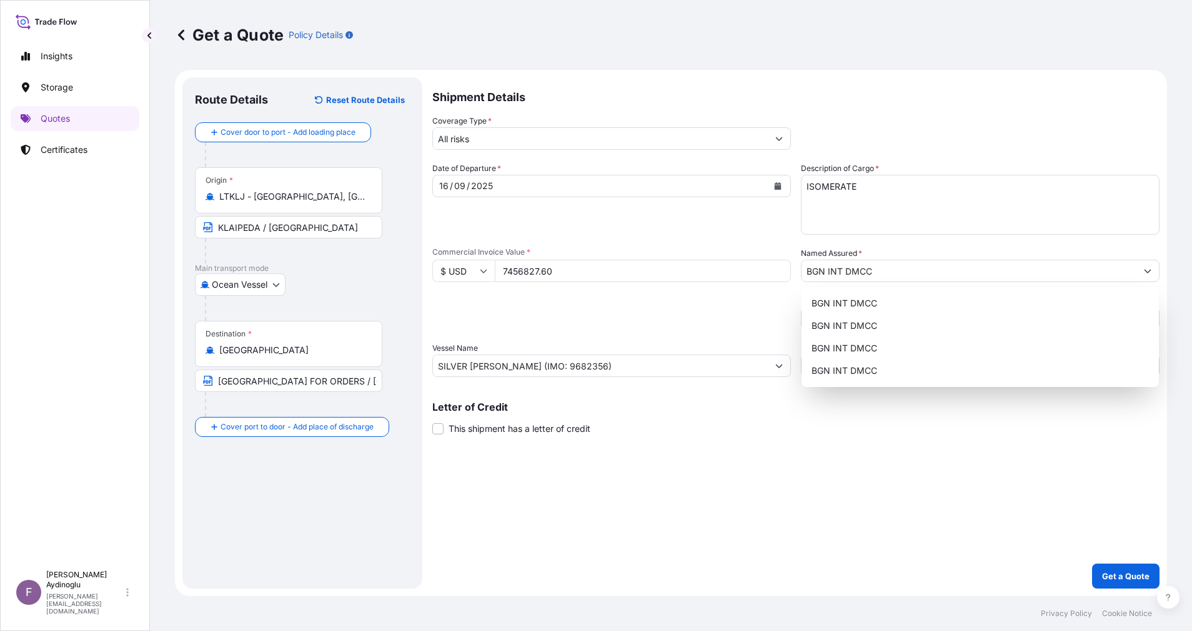
click at [958, 461] on div "Shipment Details Coverage Type * All risks Date of Departure * [DATE] Cargo Cat…" at bounding box center [795, 333] width 727 height 512
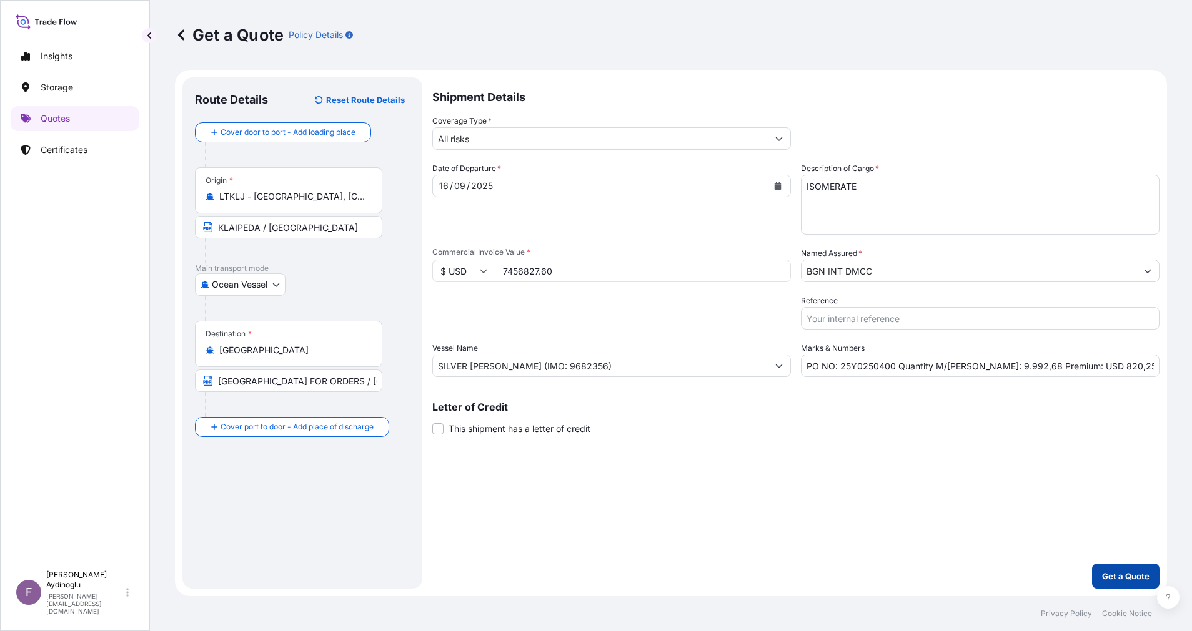
click at [1104, 568] on button "Get a Quote" at bounding box center [1125, 576] width 67 height 25
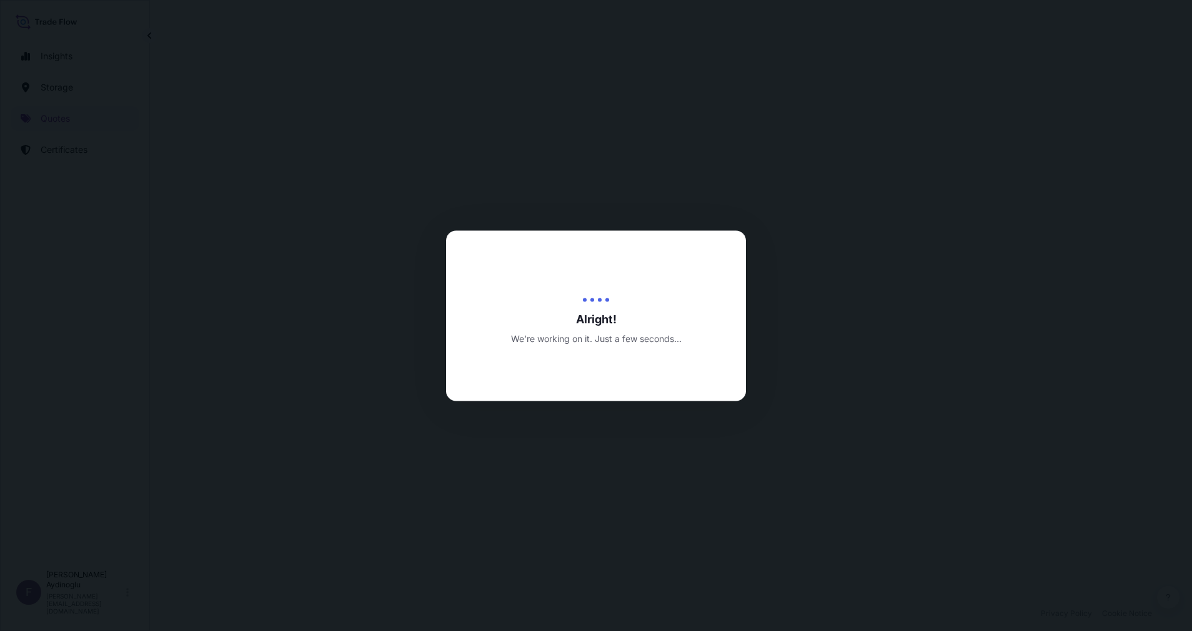
select select "Ocean Vessel"
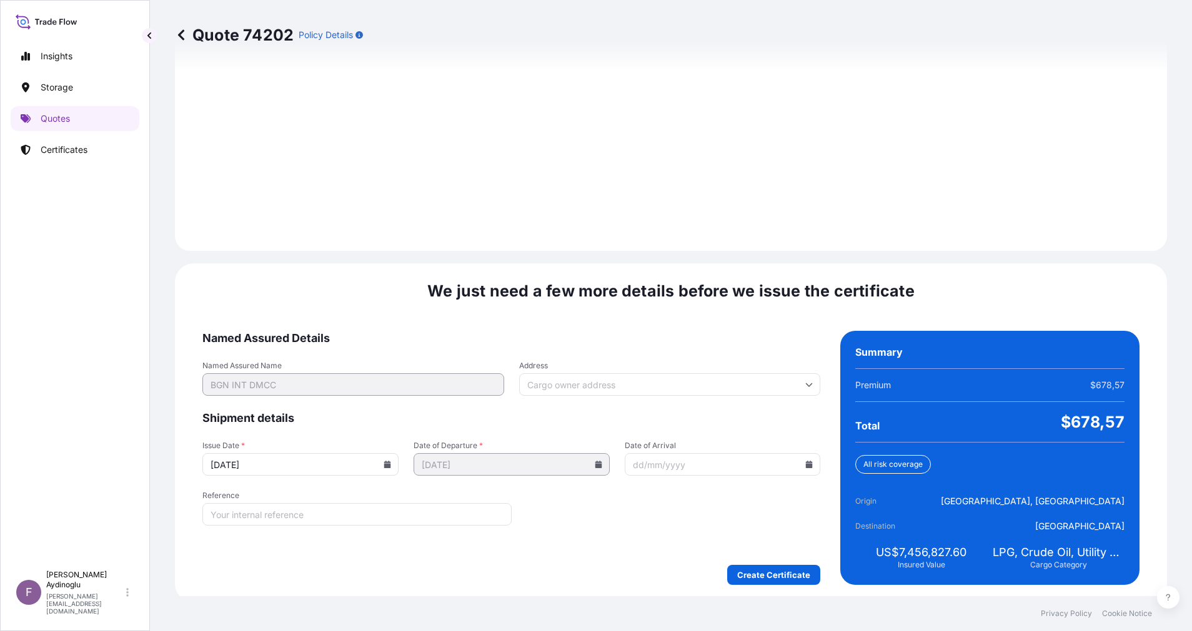
scroll to position [1341, 0]
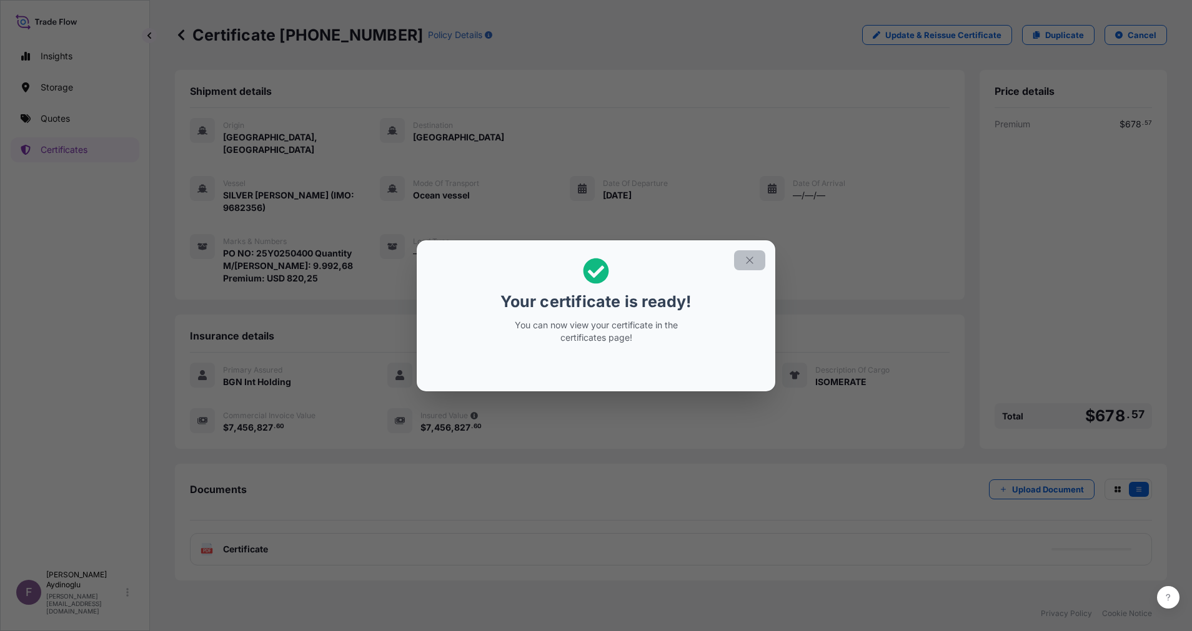
click at [756, 267] on button "button" at bounding box center [749, 260] width 31 height 20
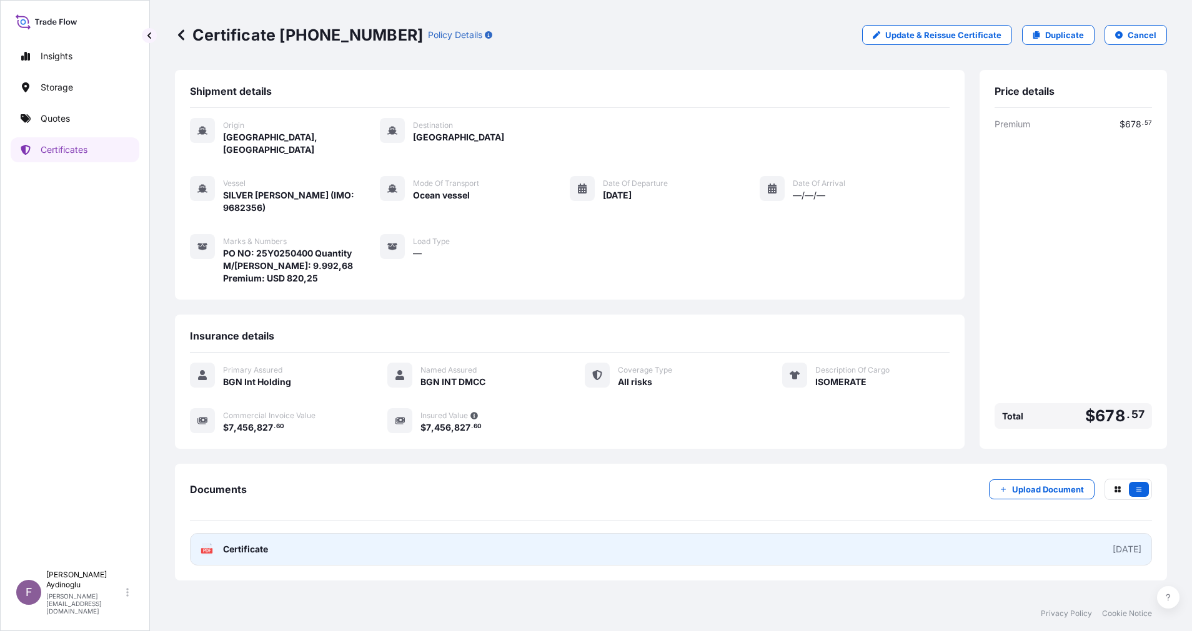
click at [665, 533] on link "PDF Certificate [DATE]" at bounding box center [671, 549] width 962 height 32
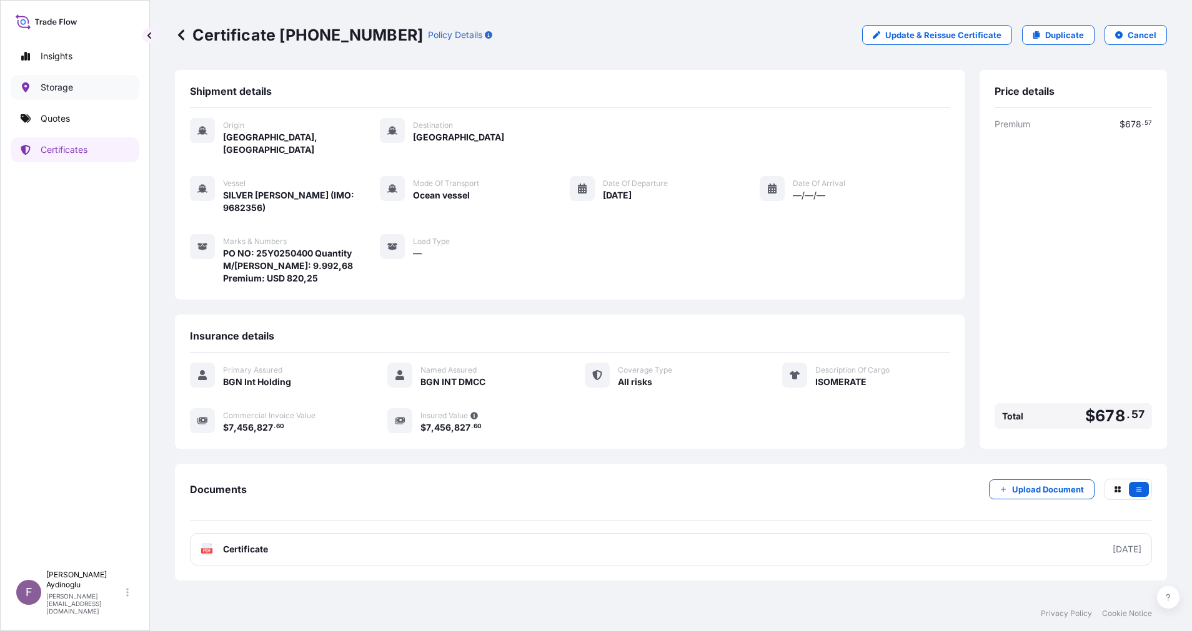
click at [86, 97] on link "Storage" at bounding box center [75, 87] width 129 height 25
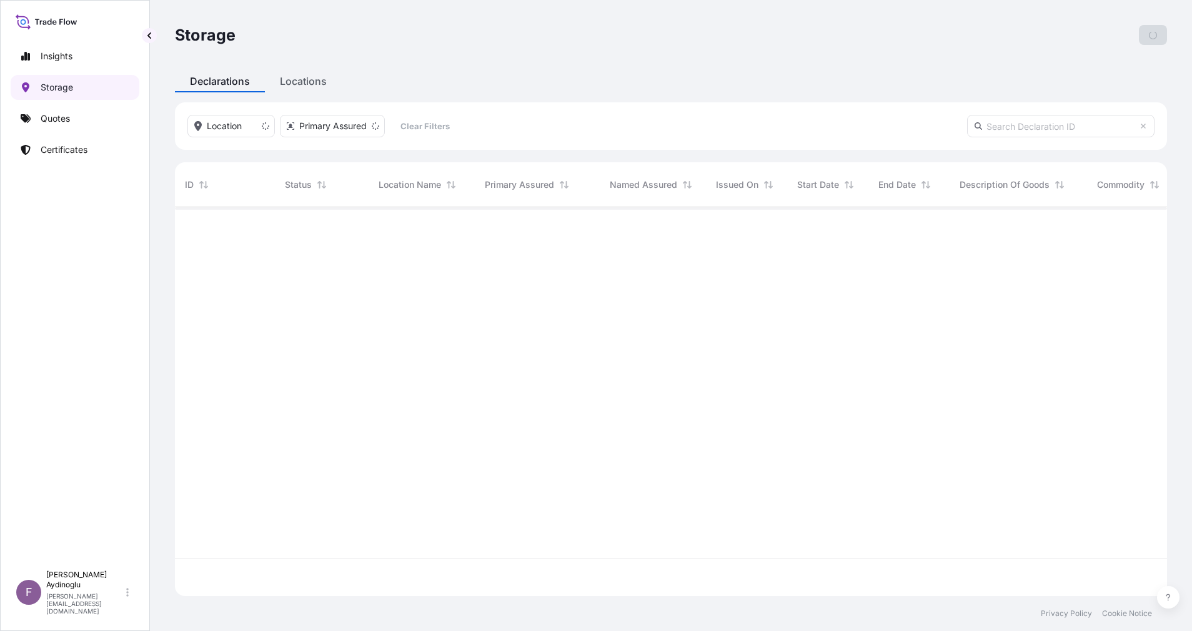
scroll to position [382, 978]
click at [87, 102] on div "Insights Storage Quotes Certificates" at bounding box center [75, 298] width 129 height 532
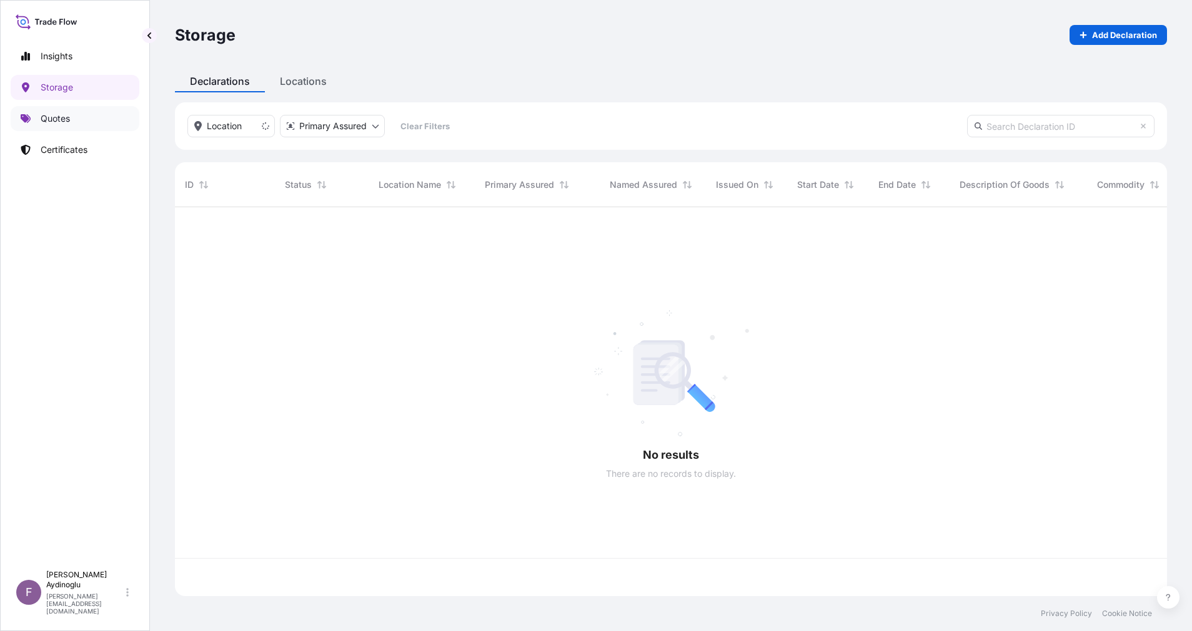
click at [93, 122] on link "Quotes" at bounding box center [75, 118] width 129 height 25
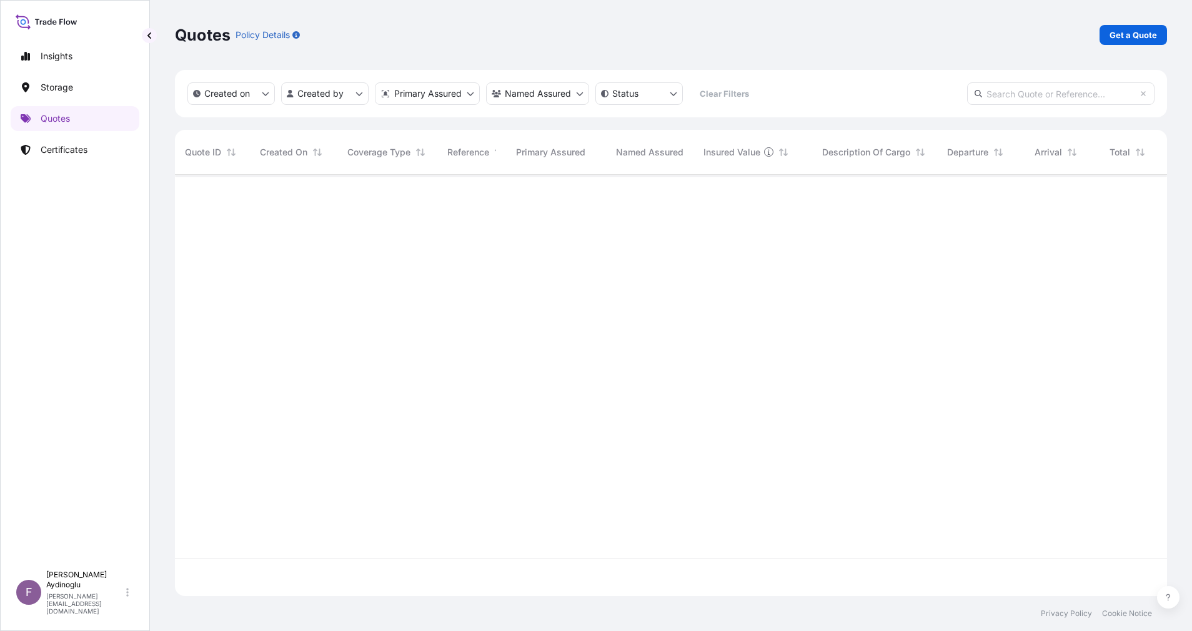
scroll to position [414, 978]
click at [1151, 27] on link "Get a Quote" at bounding box center [1132, 35] width 67 height 20
select select "Ocean Vessel"
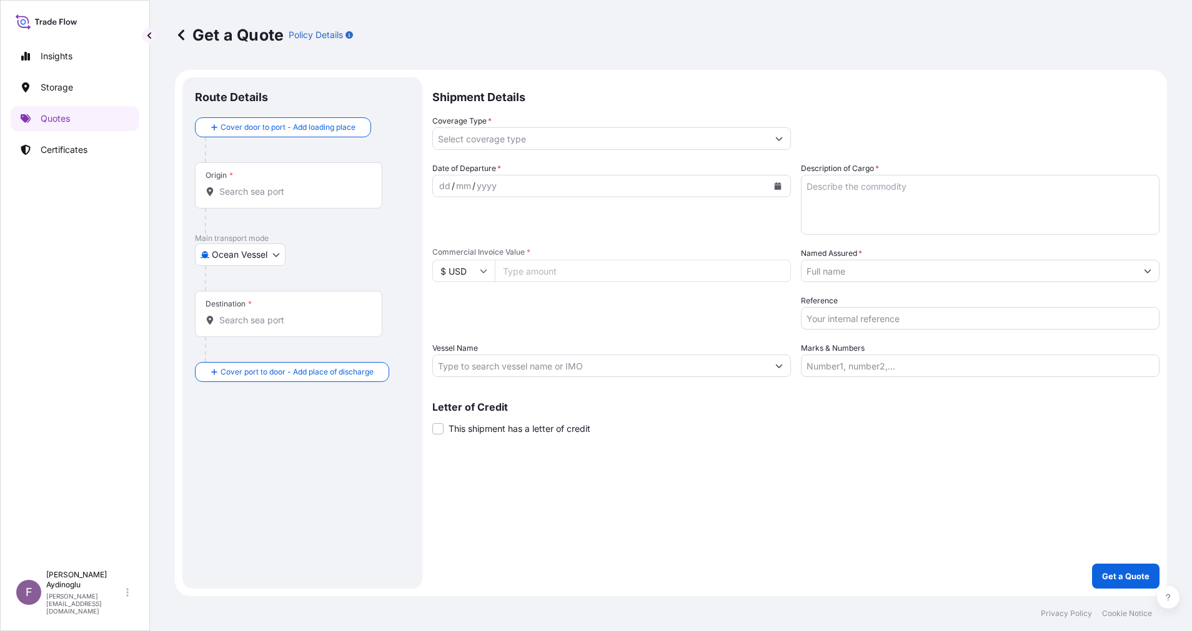
click at [916, 369] on input "Marks & Numbers" at bounding box center [980, 366] width 359 height 22
paste input "PO NO: 25Y0247700 Quantity M/[PERSON_NAME]: 23.955,57 Premium: USD 2.115,16"
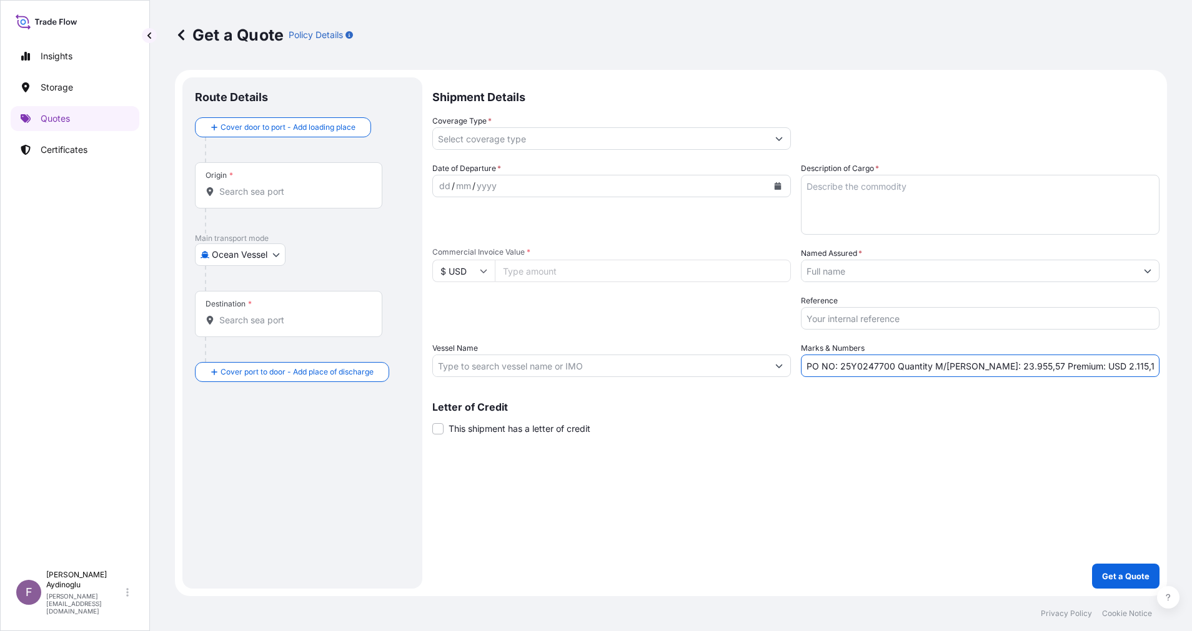
type input "PO NO: 25Y0247700 Quantity M/[PERSON_NAME]: 23.955,57 Premium: USD 2.115,16"
click at [896, 434] on div "Letter of Credit This shipment has a letter of credit Letter of credit * Letter…" at bounding box center [795, 418] width 727 height 33
click at [79, 142] on link "Certificates" at bounding box center [75, 149] width 129 height 25
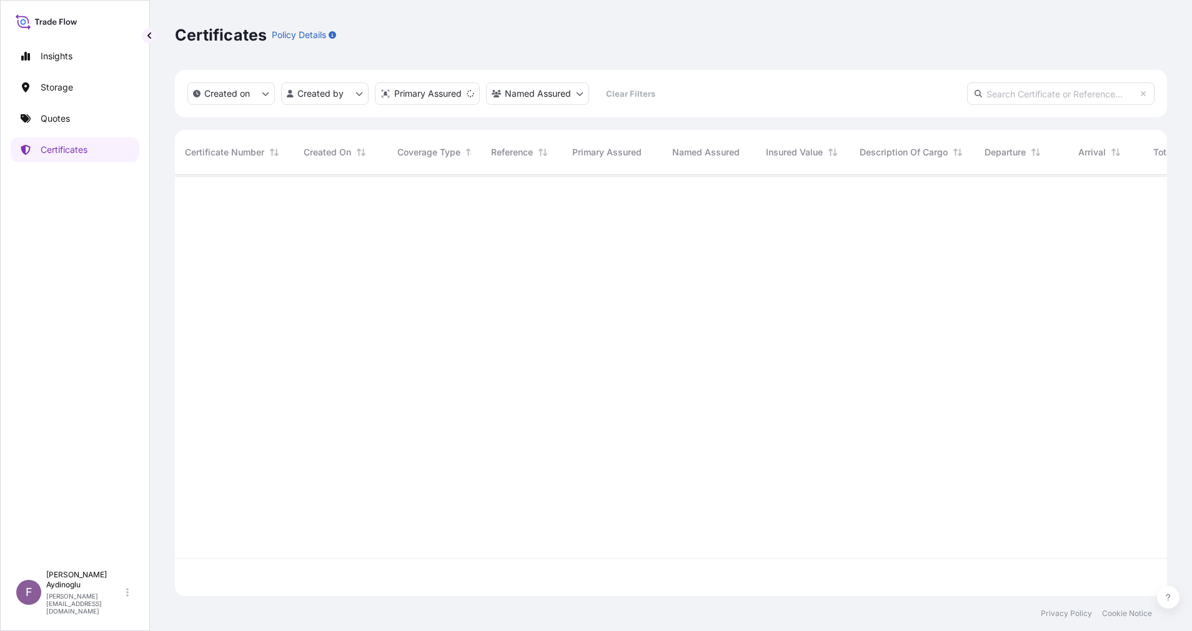
scroll to position [414, 978]
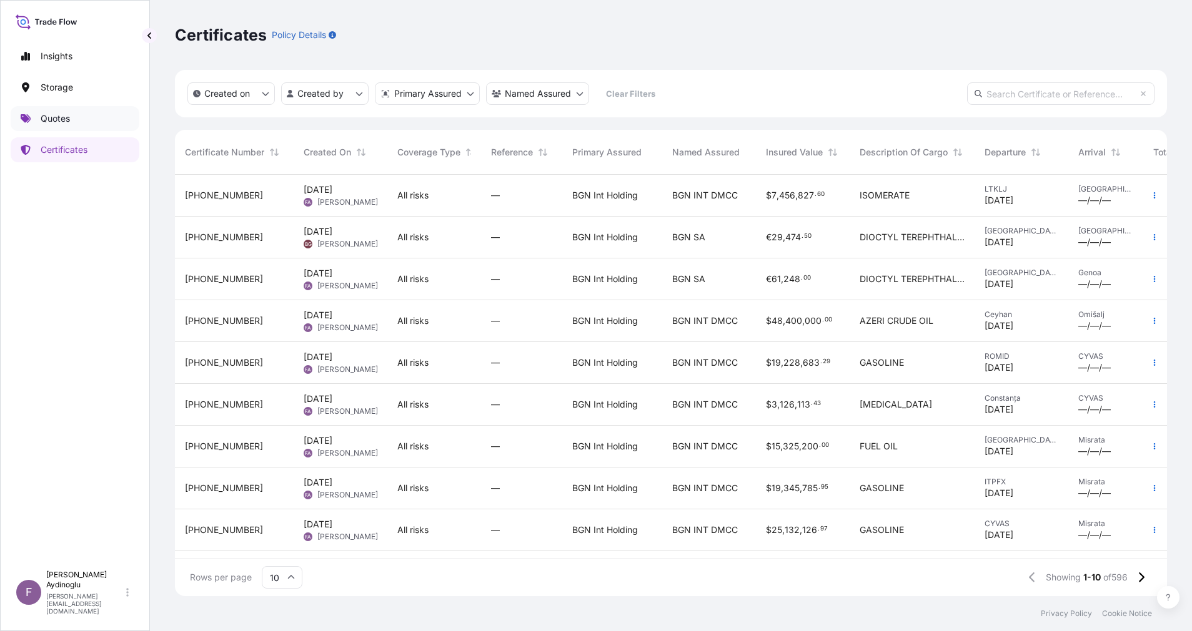
click at [67, 119] on p "Quotes" at bounding box center [55, 118] width 29 height 12
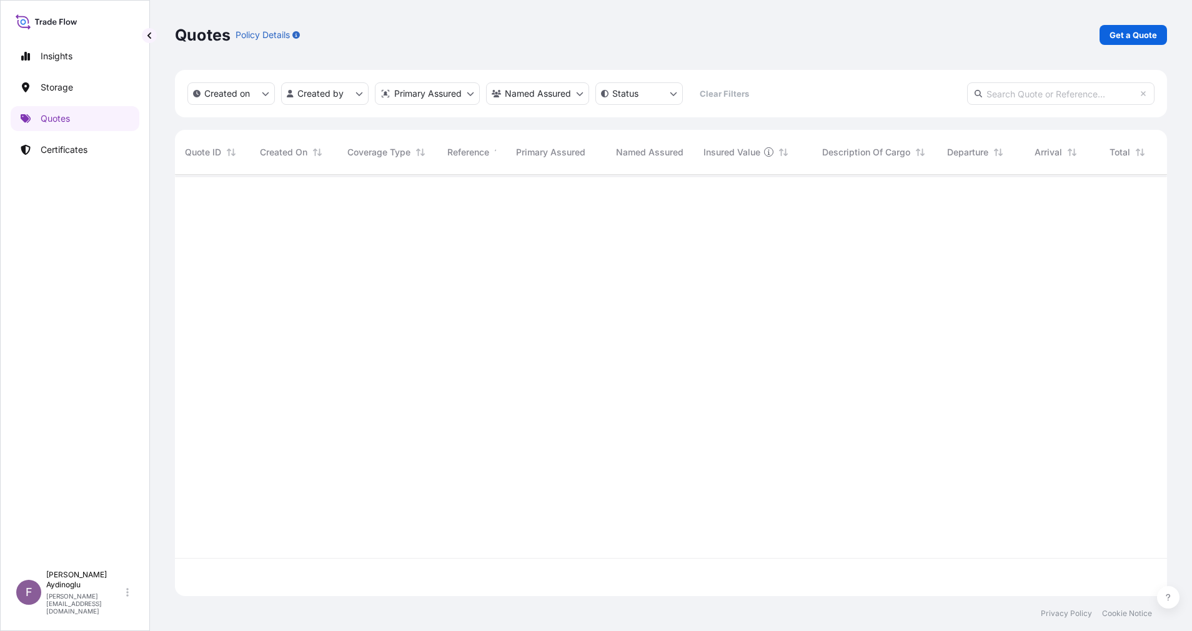
scroll to position [414, 978]
click at [1122, 42] on link "Get a Quote" at bounding box center [1132, 35] width 67 height 20
select select "Ocean Vessel"
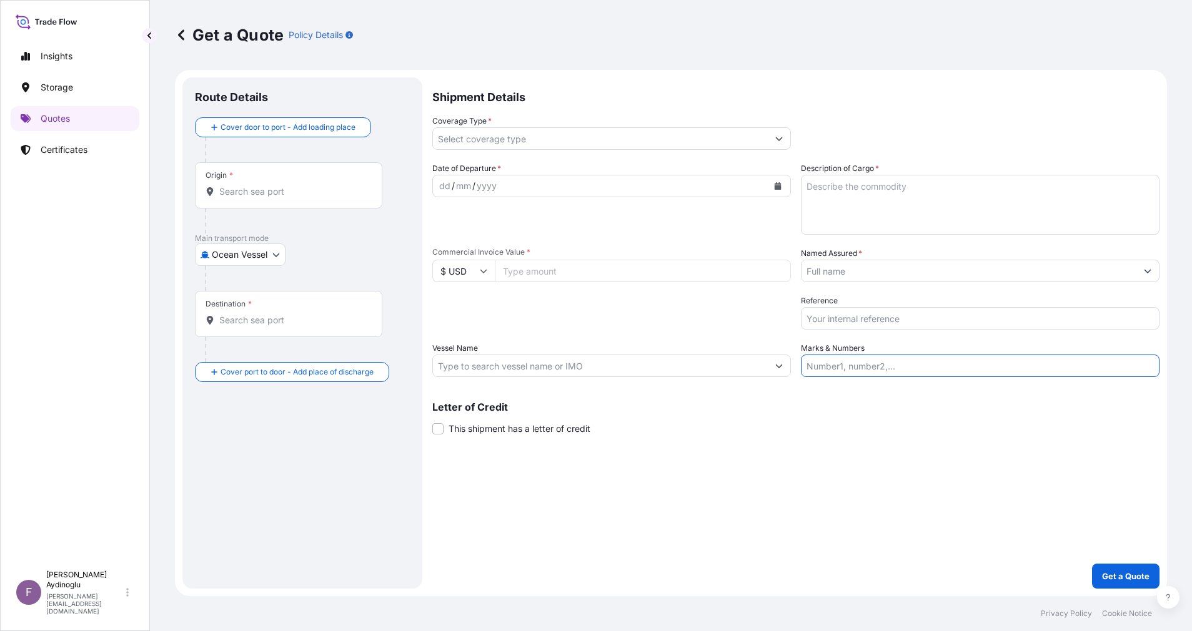
click at [939, 369] on input "Marks & Numbers" at bounding box center [980, 366] width 359 height 22
paste input "PO NO: 25Y0250400 Quantity M/[PERSON_NAME]: 9.992,68 Premium: USD 820,25"
drag, startPoint x: 840, startPoint y: 365, endPoint x: 893, endPoint y: 370, distance: 52.6
click at [893, 370] on input "PO NO: 25Y0250400 Quantity M/[PERSON_NAME]: 9.992,68 Premium: USD 820,25" at bounding box center [980, 366] width 359 height 22
paste input "61000"
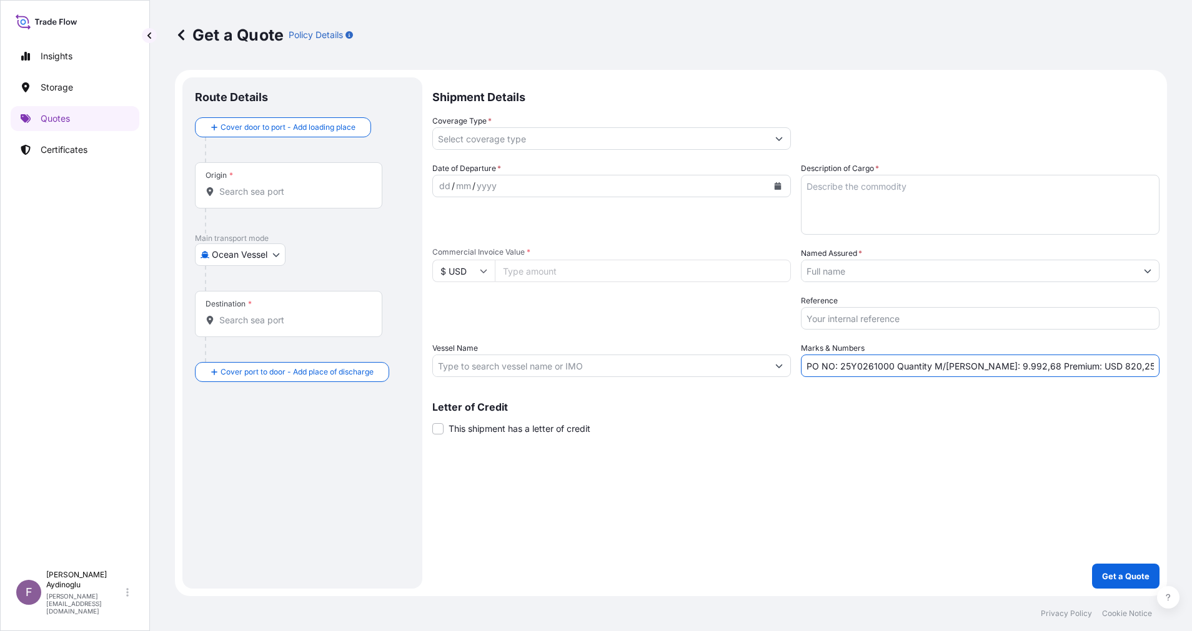
type input "PO NO: 25Y0261000 Quantity M/[PERSON_NAME]: 9.992,68 Premium: USD 820,25"
click at [602, 264] on input "Commercial Invoice Value *" at bounding box center [643, 271] width 296 height 22
type input "5057677.72"
click at [850, 206] on textarea "Description of Cargo *" at bounding box center [980, 205] width 359 height 60
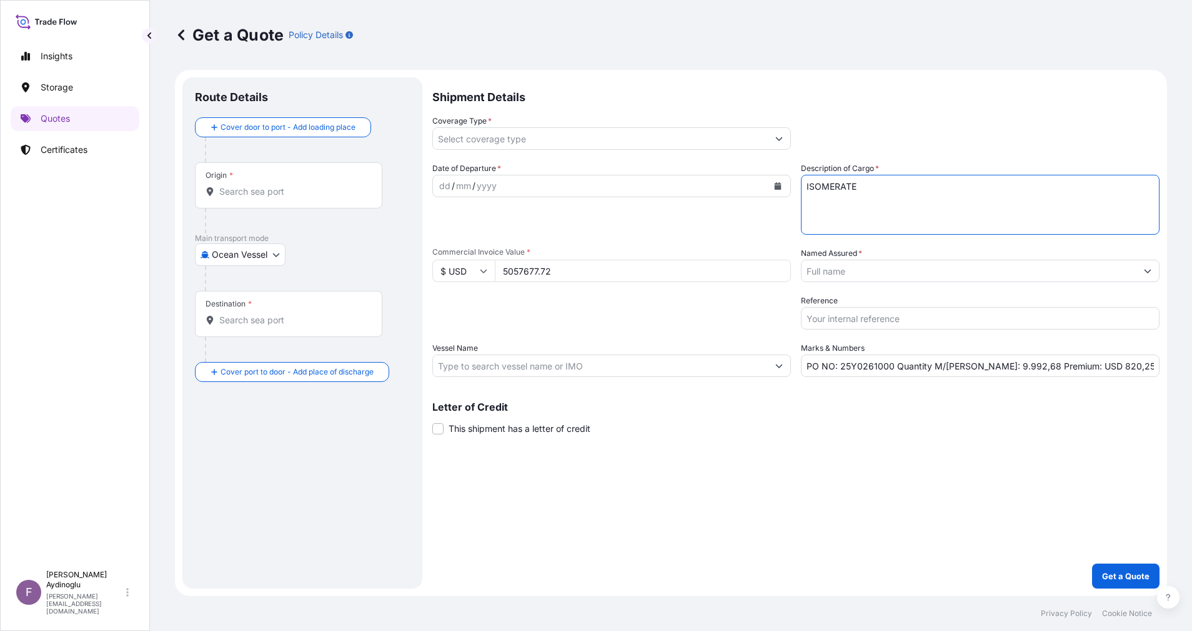
type textarea "ISOMERATE"
drag, startPoint x: 971, startPoint y: 369, endPoint x: 1005, endPoint y: 370, distance: 34.4
click at [1005, 370] on input "PO NO: 25Y0261000 Quantity M/[PERSON_NAME]: 9.992,68 Premium: USD 820,25" at bounding box center [980, 366] width 359 height 22
type input "PO NO: 25Y0261000 Quantity M/[PERSON_NAME]: 6.346,82 Premium: USD 820,25"
click at [633, 369] on input "Vessel Name" at bounding box center [600, 366] width 335 height 22
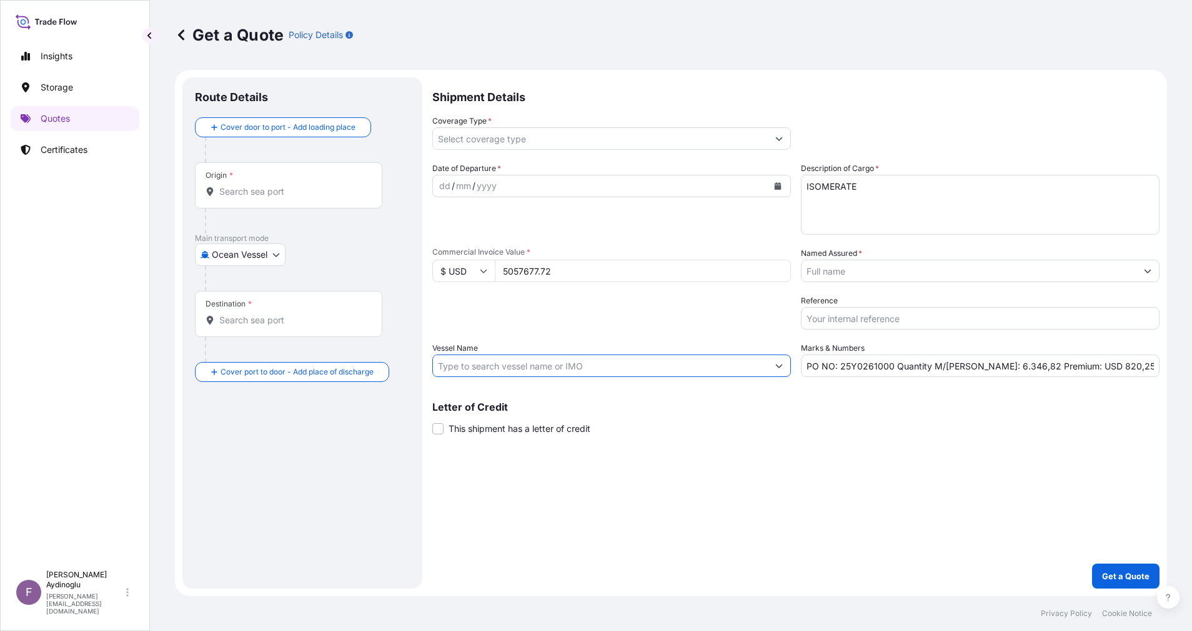
paste input "SILVER [PERSON_NAME] (IMO: 9682356)"
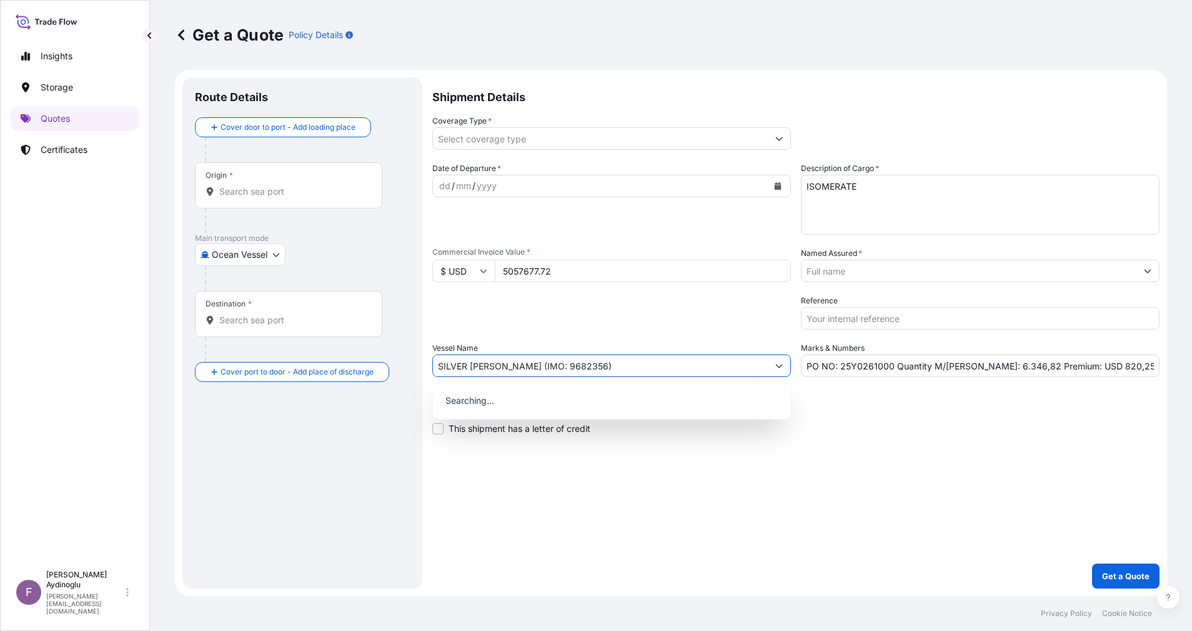
type input "SILVER [PERSON_NAME] (IMO: 9682356)"
click at [816, 486] on div "Shipment Details Coverage Type * Date of Departure * dd / mm / yyyy Cargo Categ…" at bounding box center [795, 333] width 727 height 512
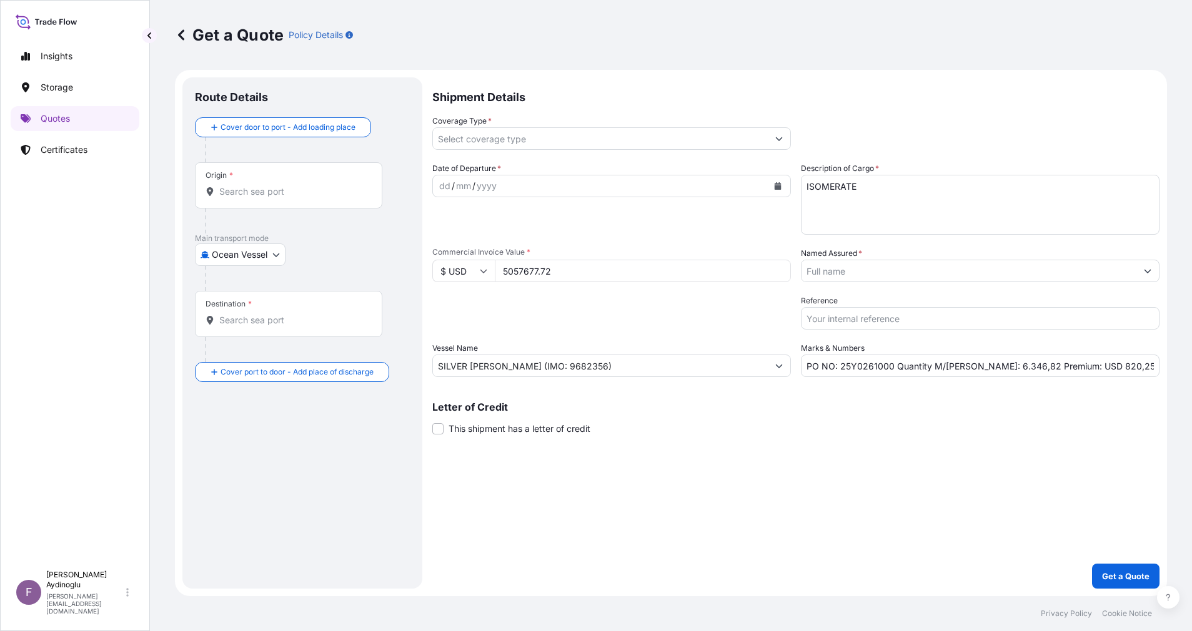
click at [305, 206] on div "Origin *" at bounding box center [288, 185] width 187 height 46
click at [305, 198] on input "Origin *" at bounding box center [292, 192] width 147 height 12
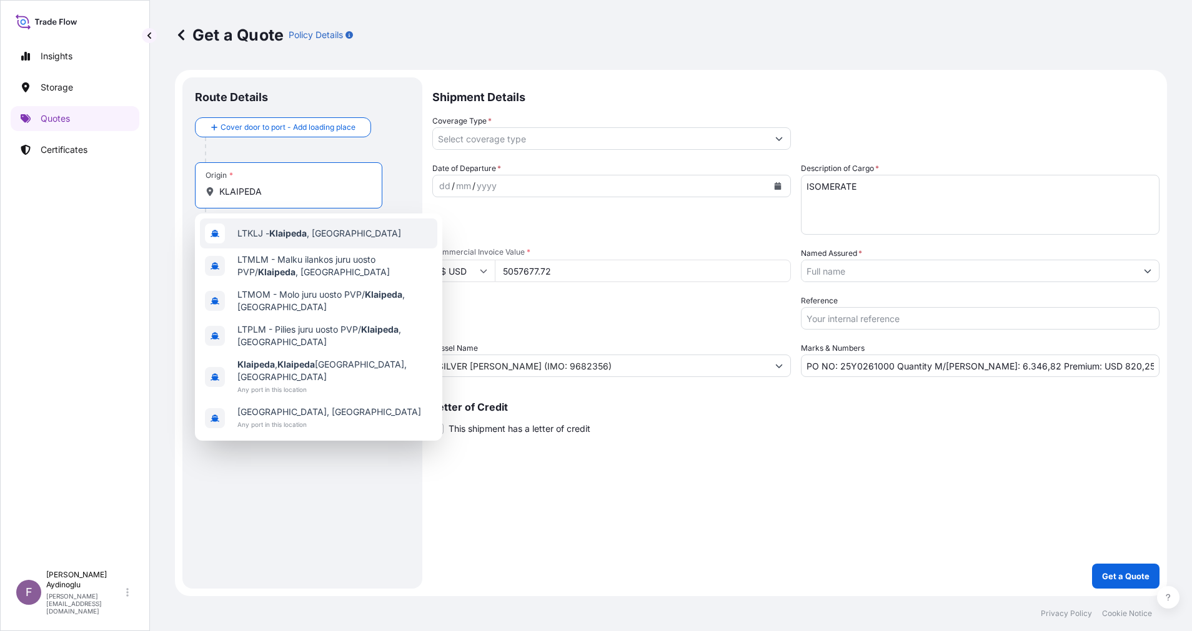
click at [324, 236] on span "LTKLJ - [GEOGRAPHIC_DATA] , [GEOGRAPHIC_DATA]" at bounding box center [319, 233] width 164 height 12
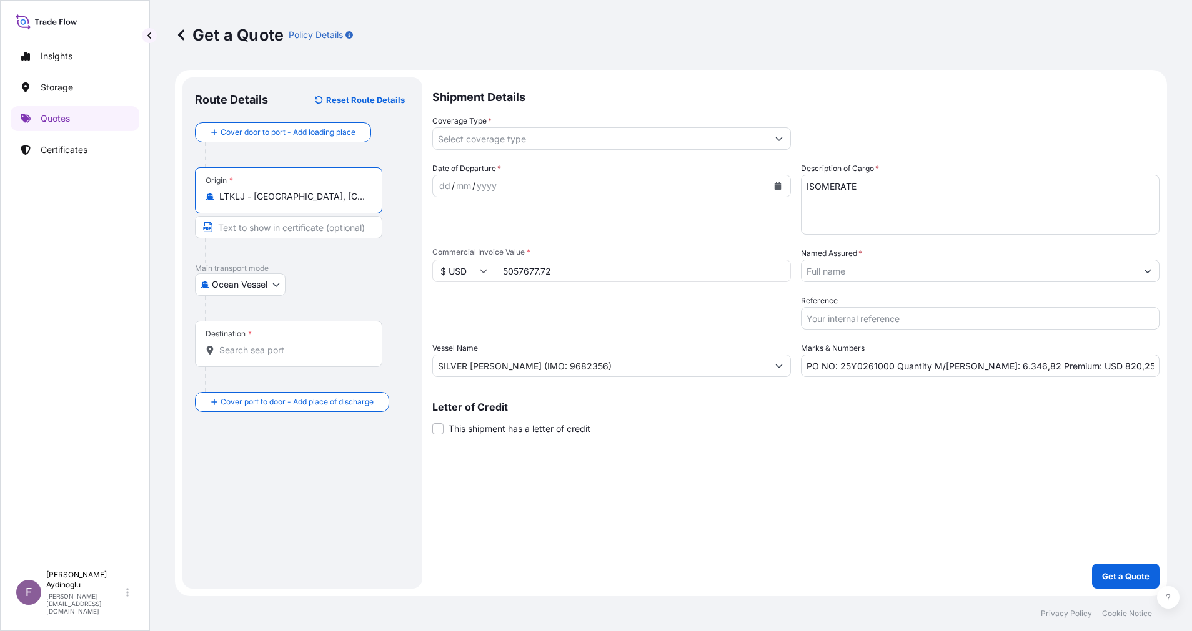
type input "LTKLJ - [GEOGRAPHIC_DATA], [GEOGRAPHIC_DATA]"
click at [320, 232] on input "Text to appear on certificate" at bounding box center [288, 227] width 187 height 22
type input "KLAIPEDA / [GEOGRAPHIC_DATA]"
click at [292, 354] on input "Destination *" at bounding box center [292, 350] width 147 height 12
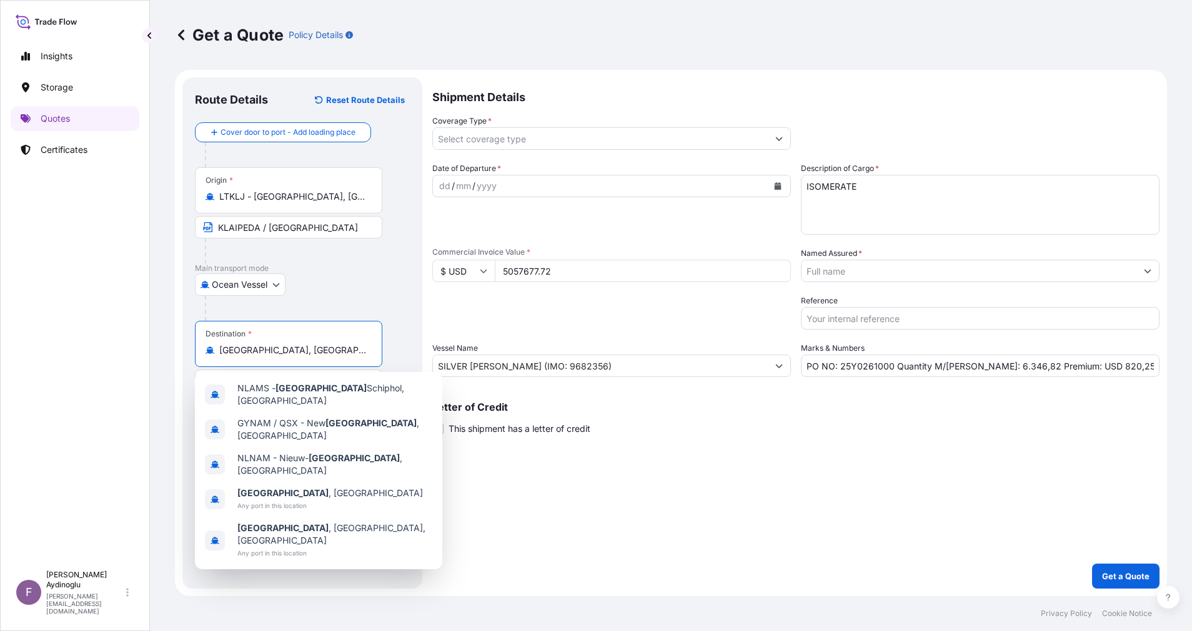
type input "[GEOGRAPHIC_DATA], [GEOGRAPHIC_DATA]"
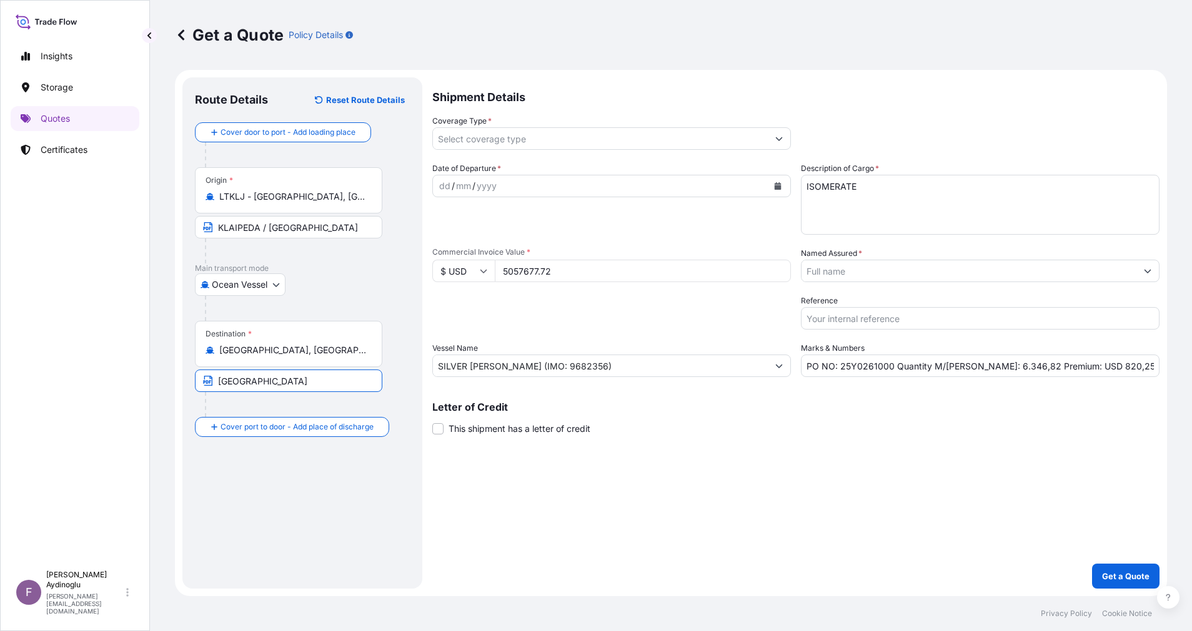
type input "[GEOGRAPHIC_DATA]"
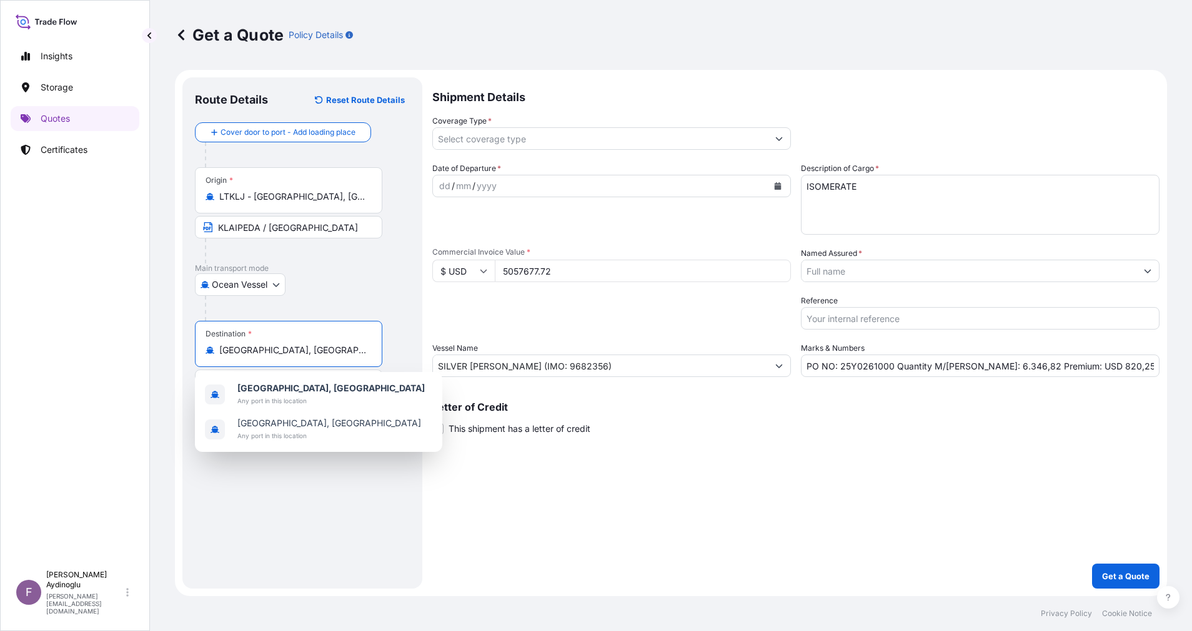
drag, startPoint x: 349, startPoint y: 355, endPoint x: 128, endPoint y: 354, distance: 220.5
click at [130, 354] on div "Insights Storage Quotes Certificates F [PERSON_NAME] [EMAIL_ADDRESS][DOMAIN_NAM…" at bounding box center [596, 315] width 1192 height 631
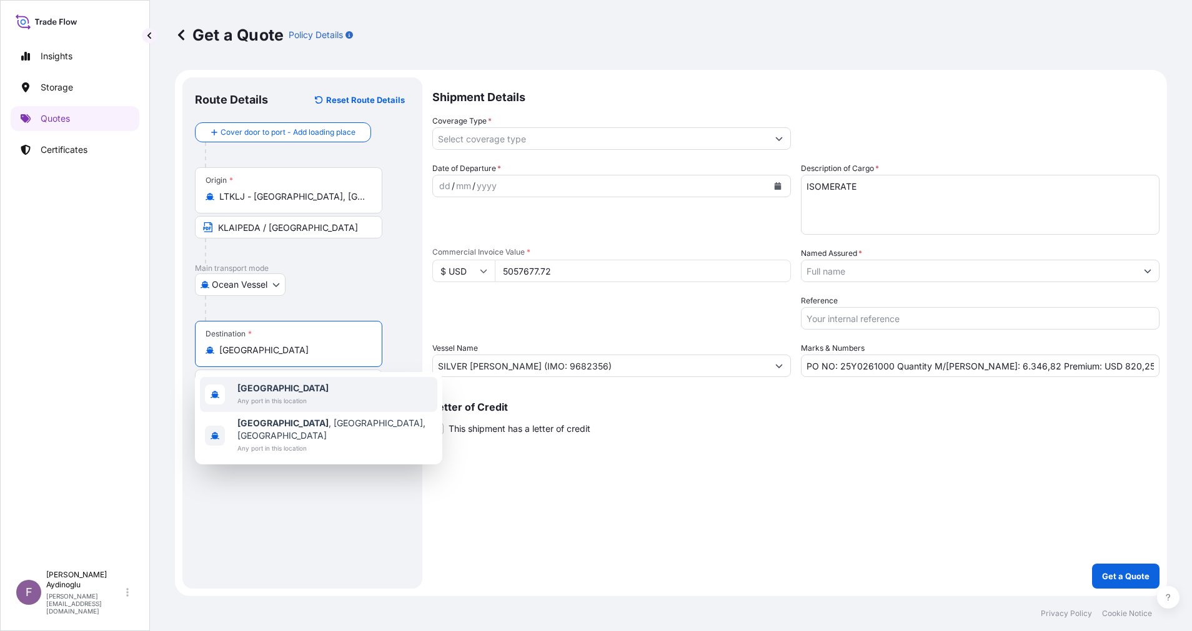
click at [317, 400] on div "Netherlands Any port in this location" at bounding box center [318, 394] width 237 height 35
type input "[GEOGRAPHIC_DATA]"
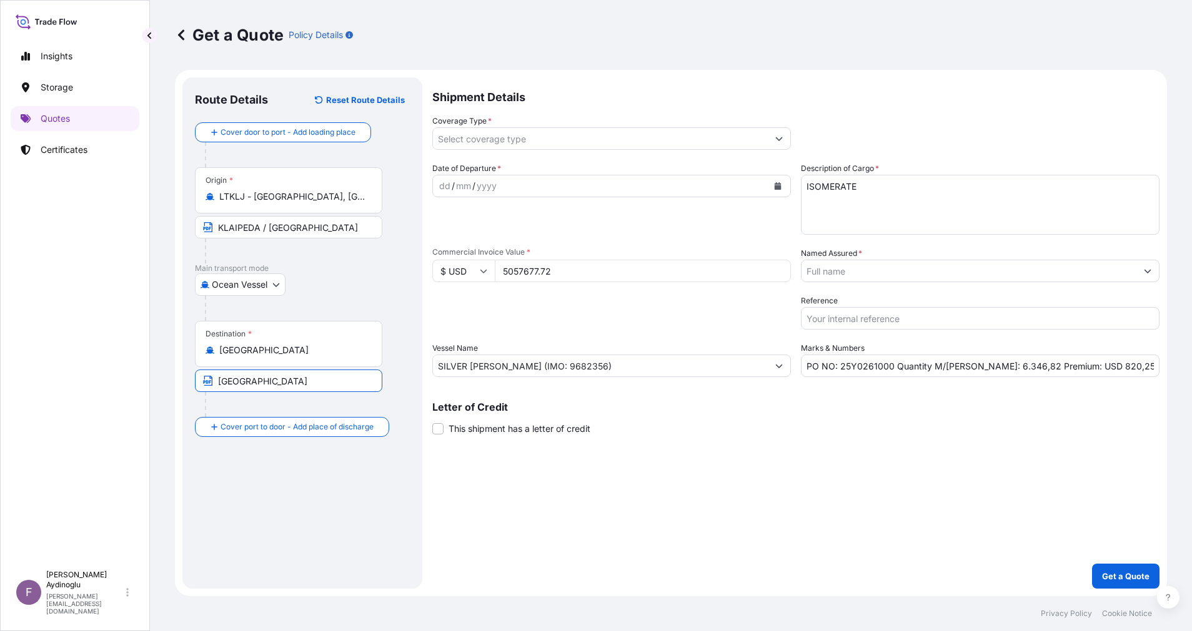
click at [316, 382] on input "[GEOGRAPHIC_DATA]" at bounding box center [288, 381] width 187 height 22
type input "[GEOGRAPHIC_DATA] FOR ORDERS / [GEOGRAPHIC_DATA]"
click at [444, 188] on div "dd" at bounding box center [445, 186] width 14 height 15
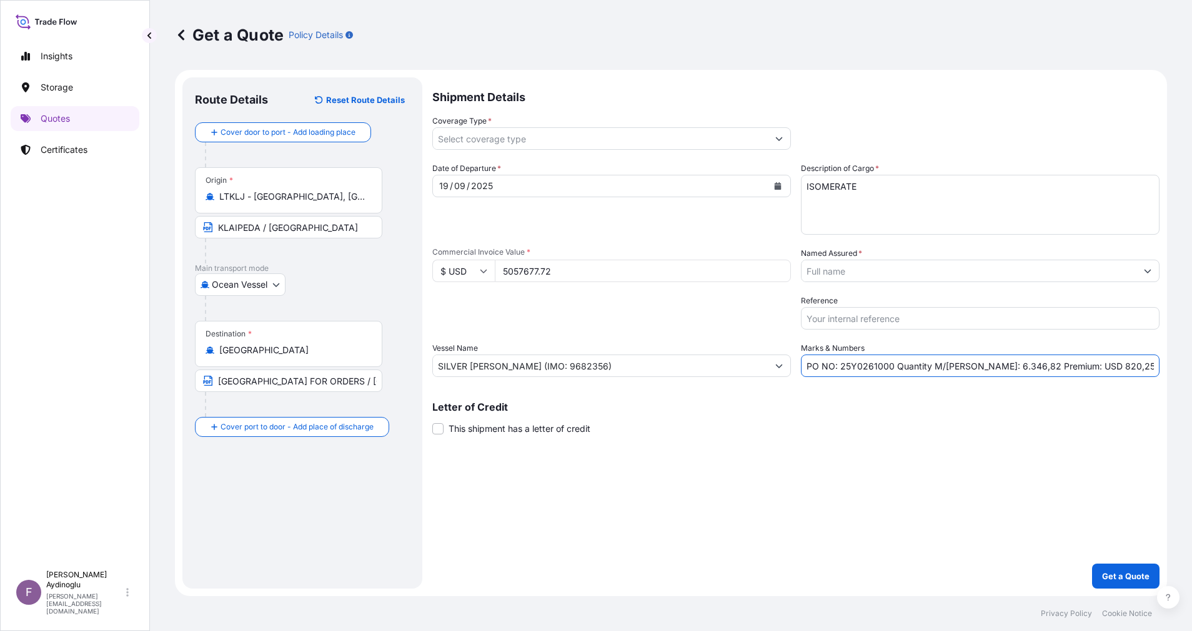
drag, startPoint x: 1109, startPoint y: 365, endPoint x: 1071, endPoint y: 367, distance: 38.1
click at [1071, 367] on input "PO NO: 25Y0261000 Quantity M/[PERSON_NAME]: 6.346,82 Premium: USD 820,25" at bounding box center [980, 366] width 359 height 22
type input "PO NO: 25Y0261000 Quantity M/[PERSON_NAME]: 6.346,82 Premium: USD 556,34"
click at [1145, 277] on button "Show suggestions" at bounding box center [1147, 271] width 22 height 22
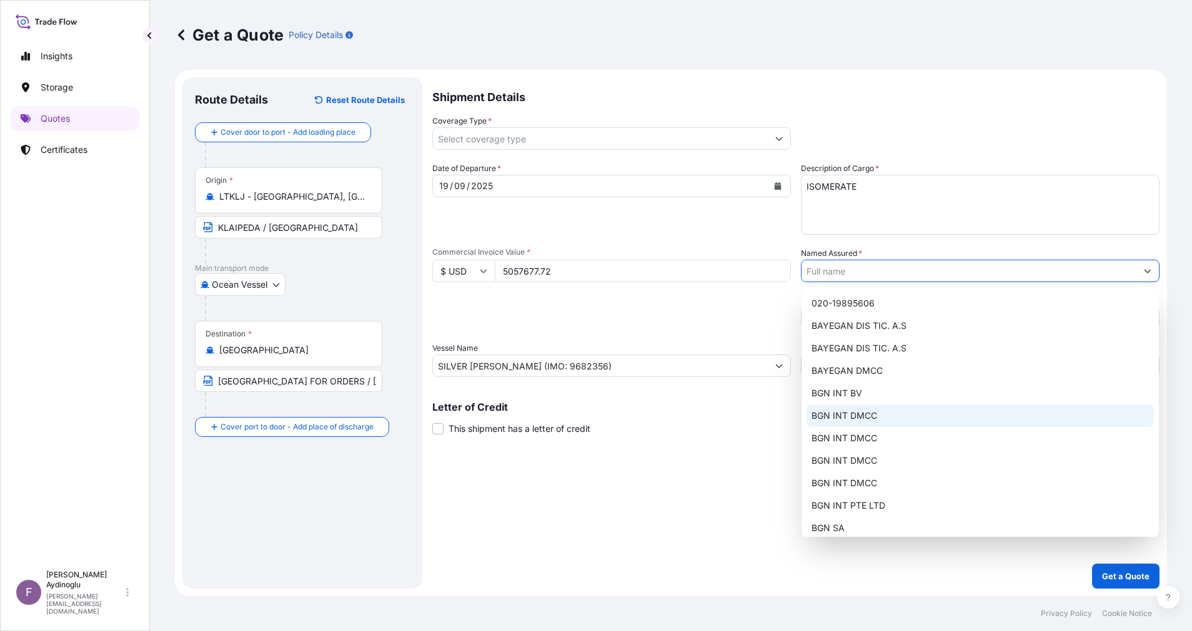
click at [915, 407] on div "BGN INT DMCC" at bounding box center [979, 416] width 347 height 22
type input "BGN INT DMCC"
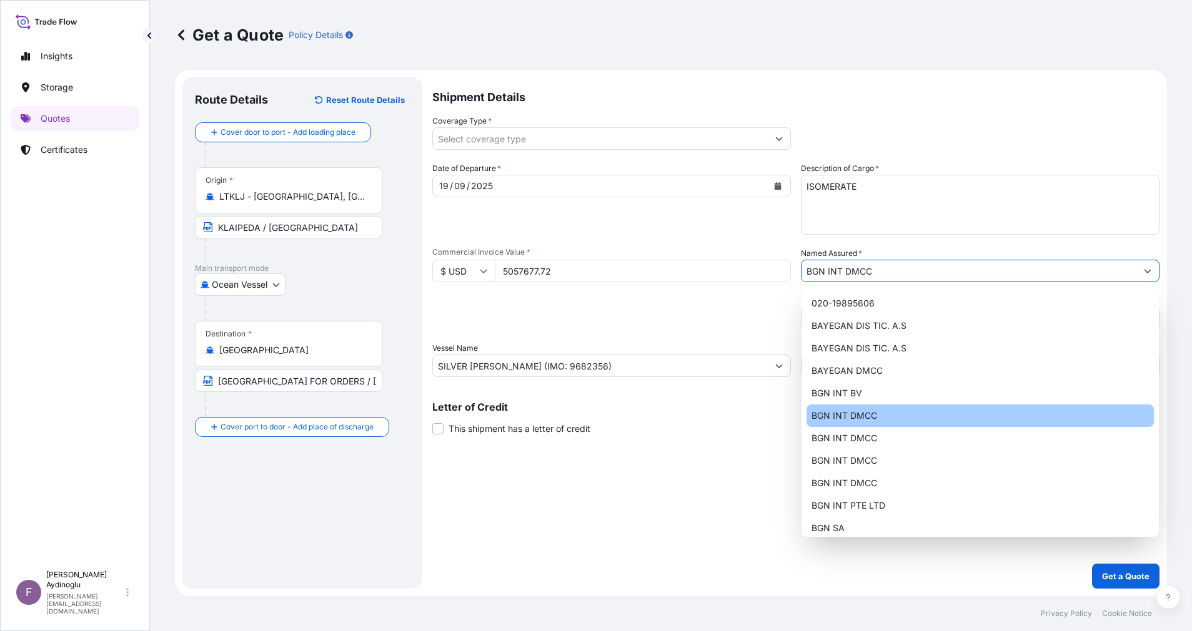
click at [892, 458] on div "Shipment Details Coverage Type * Date of Departure * [DATE] Cargo Category * LP…" at bounding box center [795, 333] width 727 height 512
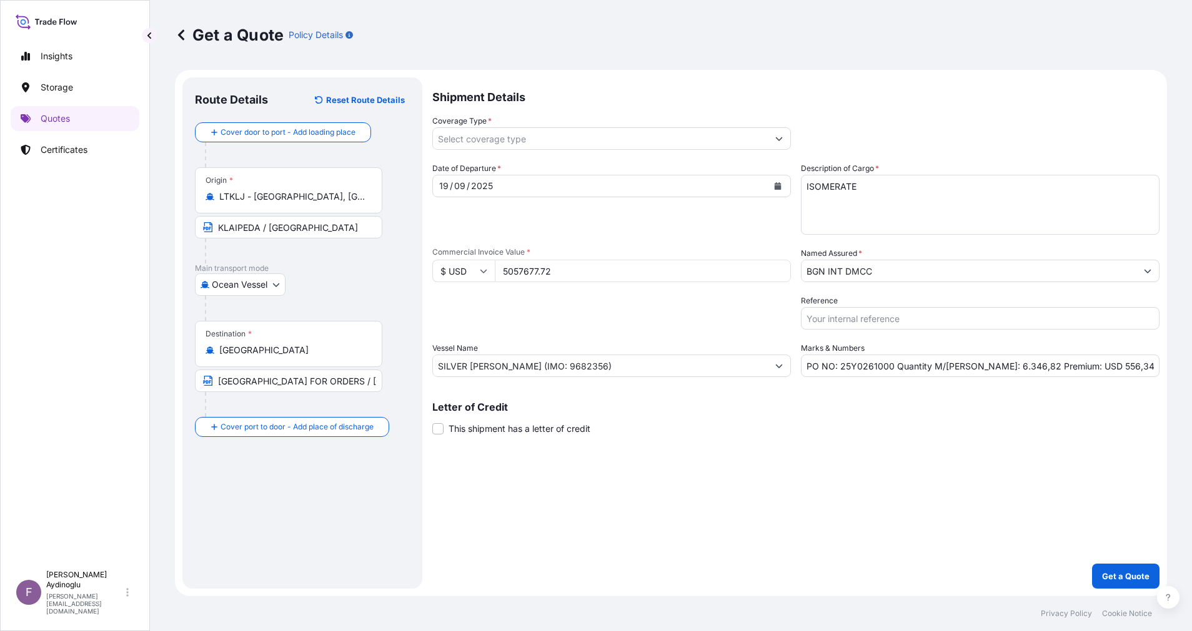
click at [784, 127] on div at bounding box center [611, 138] width 359 height 22
click at [784, 144] on button "Show suggestions" at bounding box center [779, 138] width 22 height 22
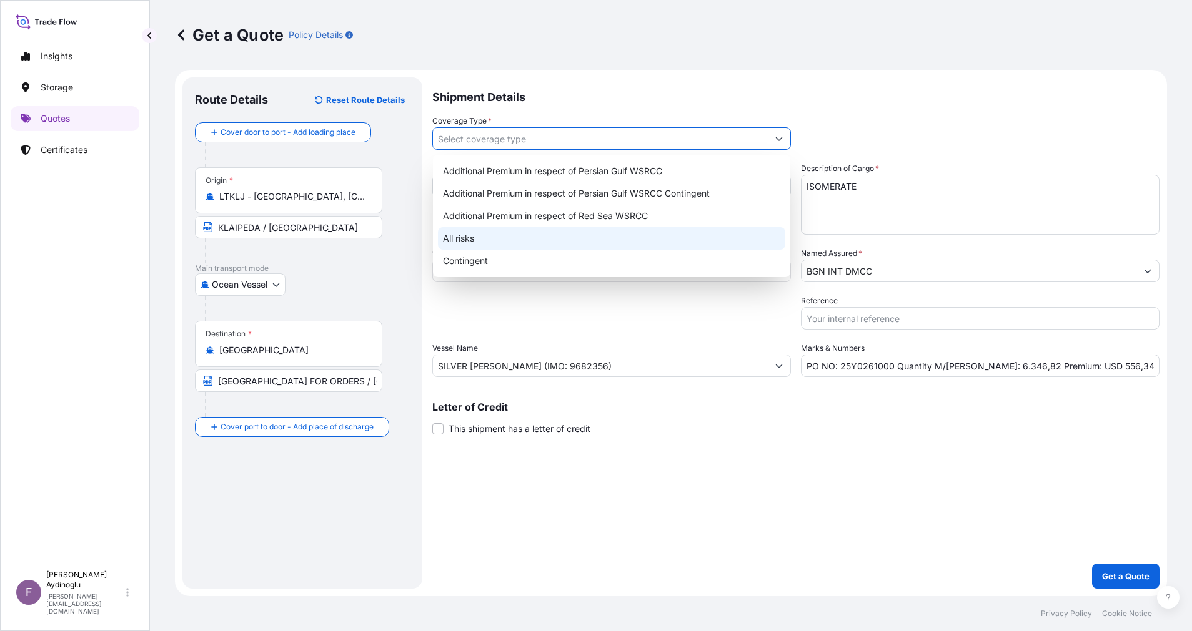
click at [520, 242] on div "All risks" at bounding box center [611, 238] width 347 height 22
type input "All risks"
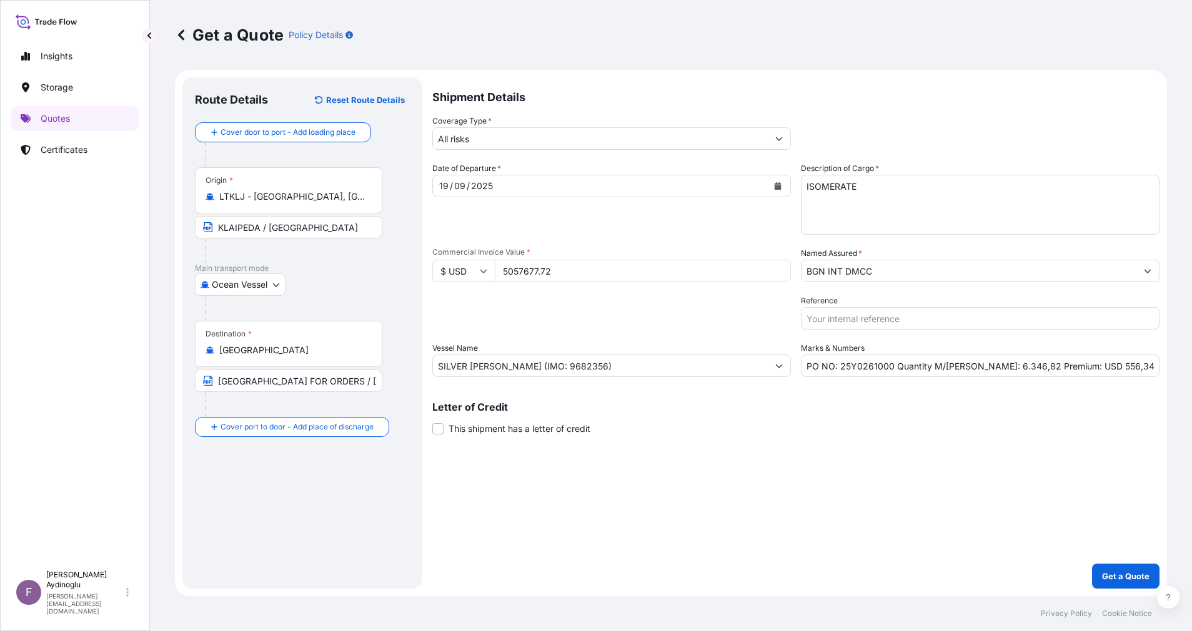
click at [805, 503] on div "Shipment Details Coverage Type * All risks Date of Departure * [DATE] Cargo Cat…" at bounding box center [795, 333] width 727 height 512
click at [1116, 570] on p "Get a Quote" at bounding box center [1125, 576] width 47 height 12
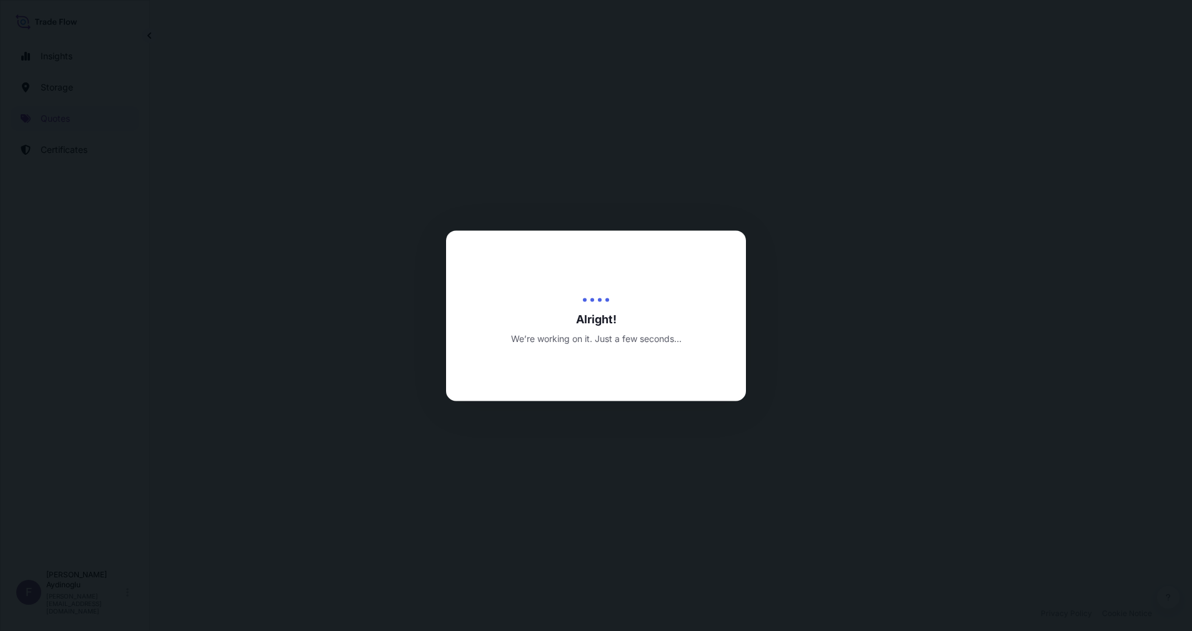
select select "Ocean Vessel"
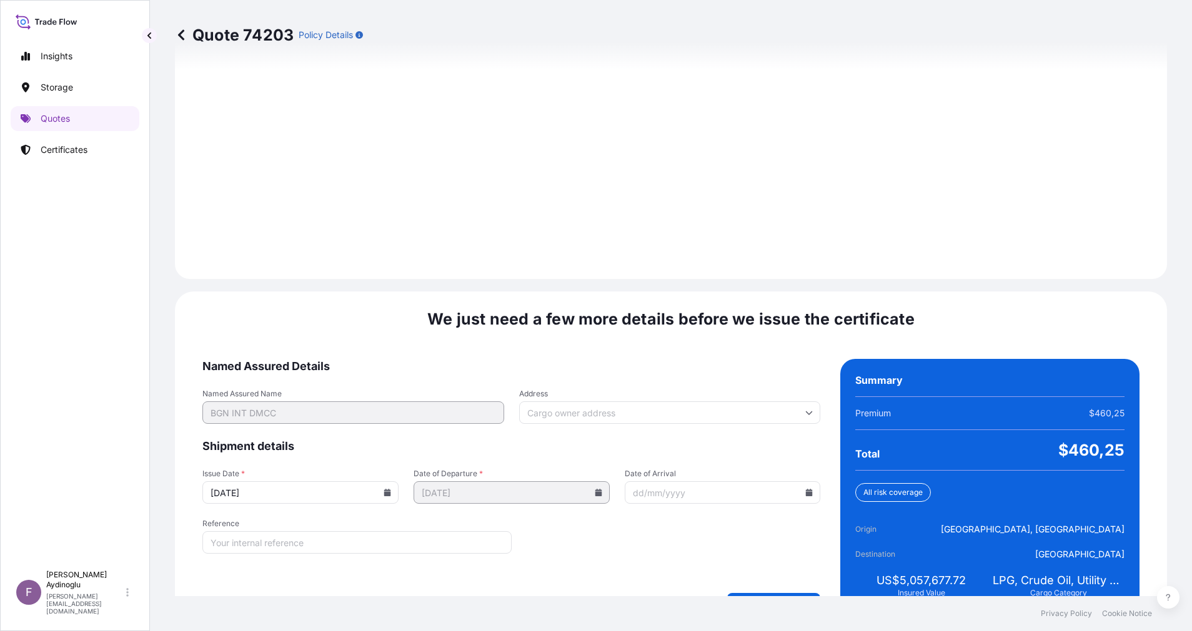
scroll to position [1341, 0]
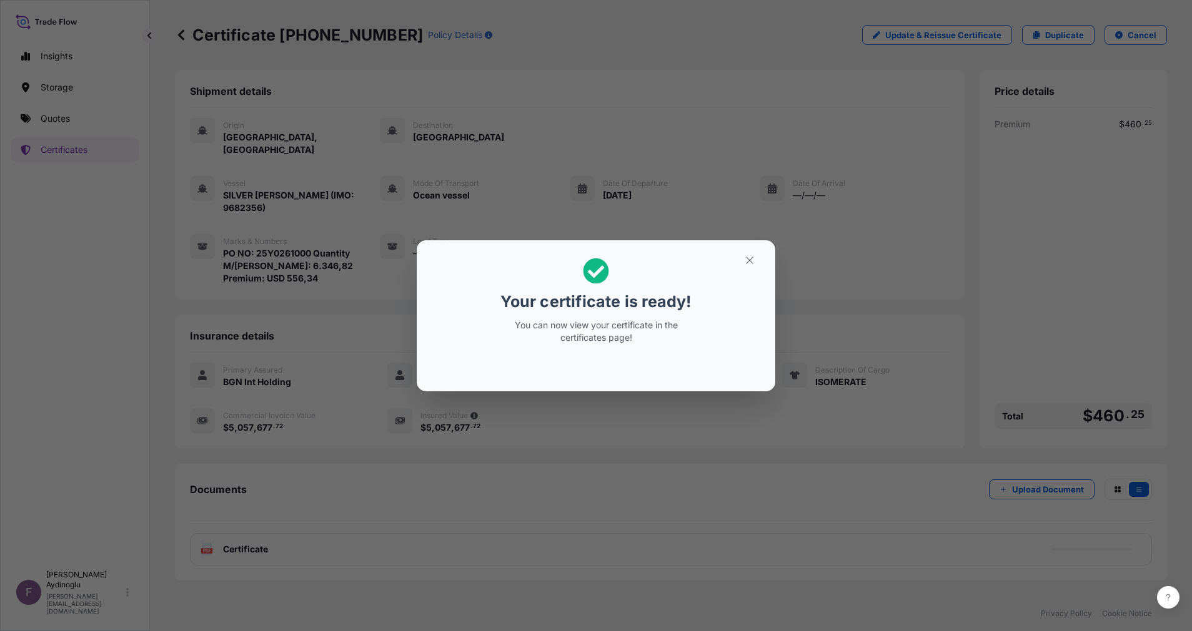
click at [754, 247] on section "Your certificate is ready! You can now view your certificate in the certificate…" at bounding box center [596, 315] width 359 height 151
click at [754, 252] on button "button" at bounding box center [749, 260] width 31 height 20
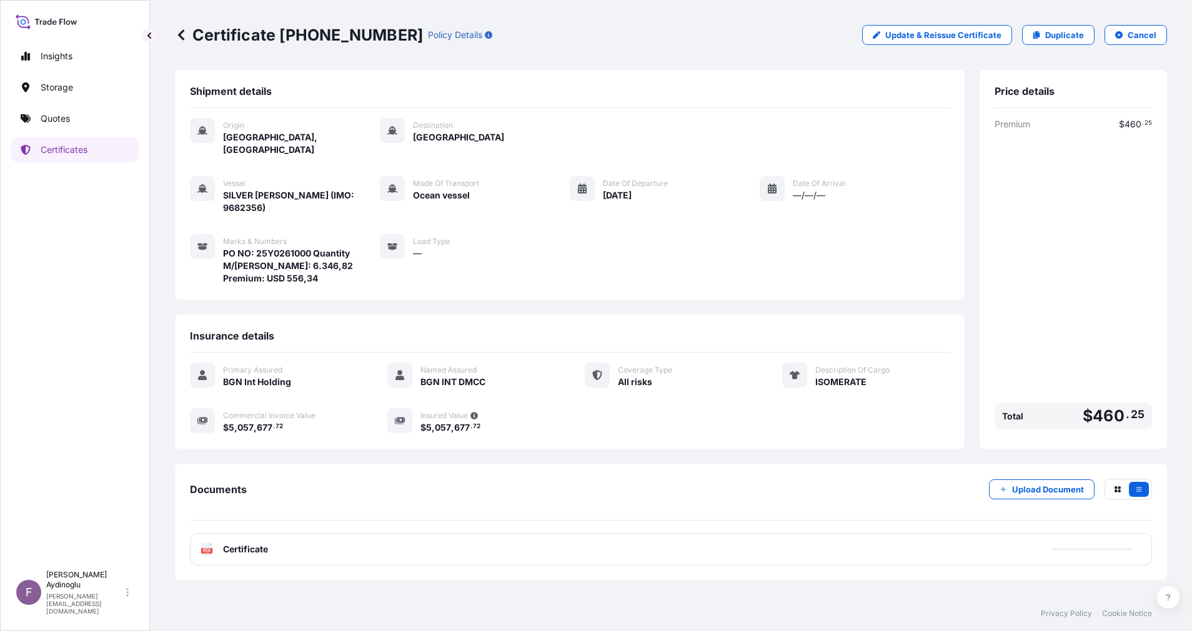
click at [793, 479] on div "Documents Upload Document" at bounding box center [671, 500] width 962 height 42
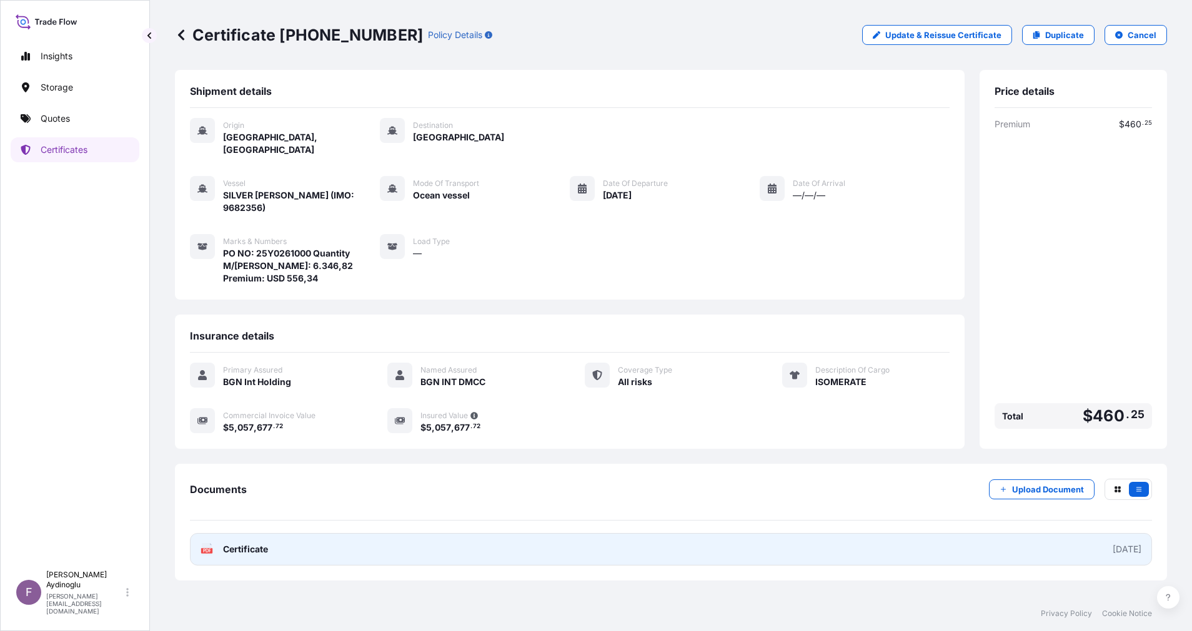
click at [724, 535] on link "PDF Certificate [DATE]" at bounding box center [671, 549] width 962 height 32
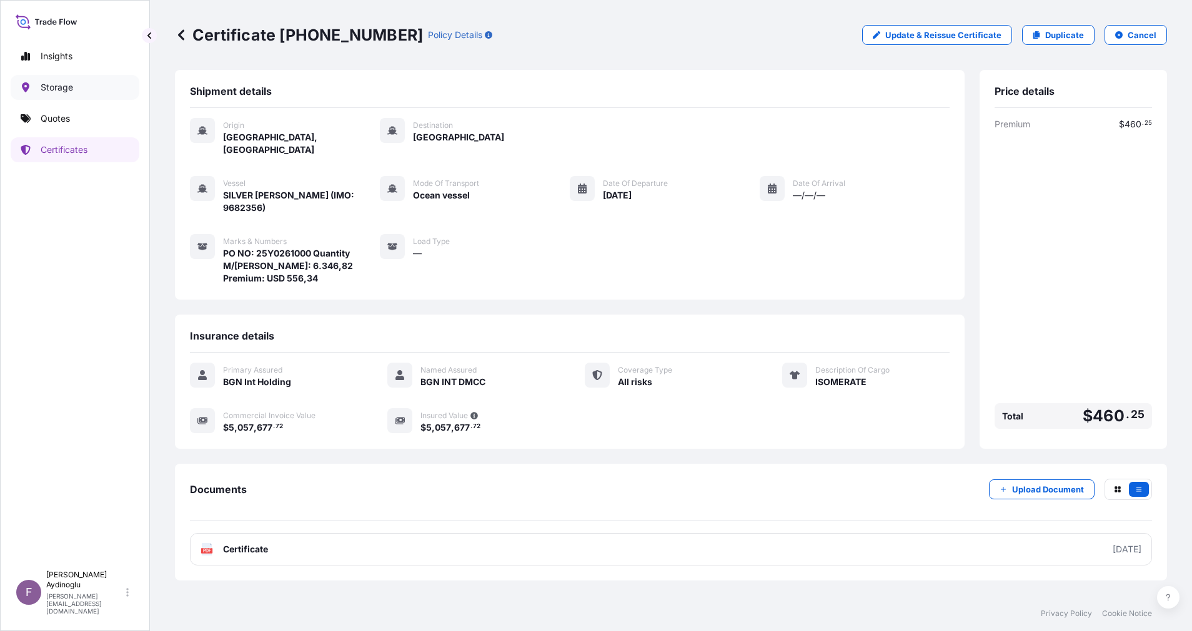
click at [98, 120] on link "Quotes" at bounding box center [75, 118] width 129 height 25
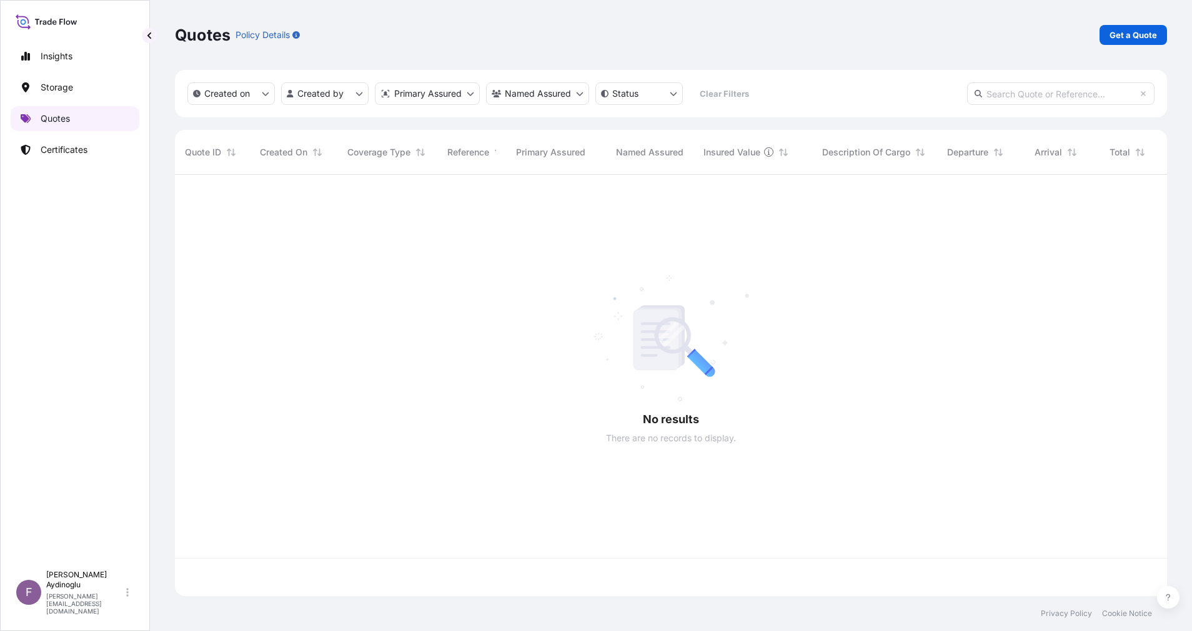
scroll to position [414, 978]
click at [1156, 38] on link "Get a Quote" at bounding box center [1132, 35] width 67 height 20
select select "Ocean Vessel"
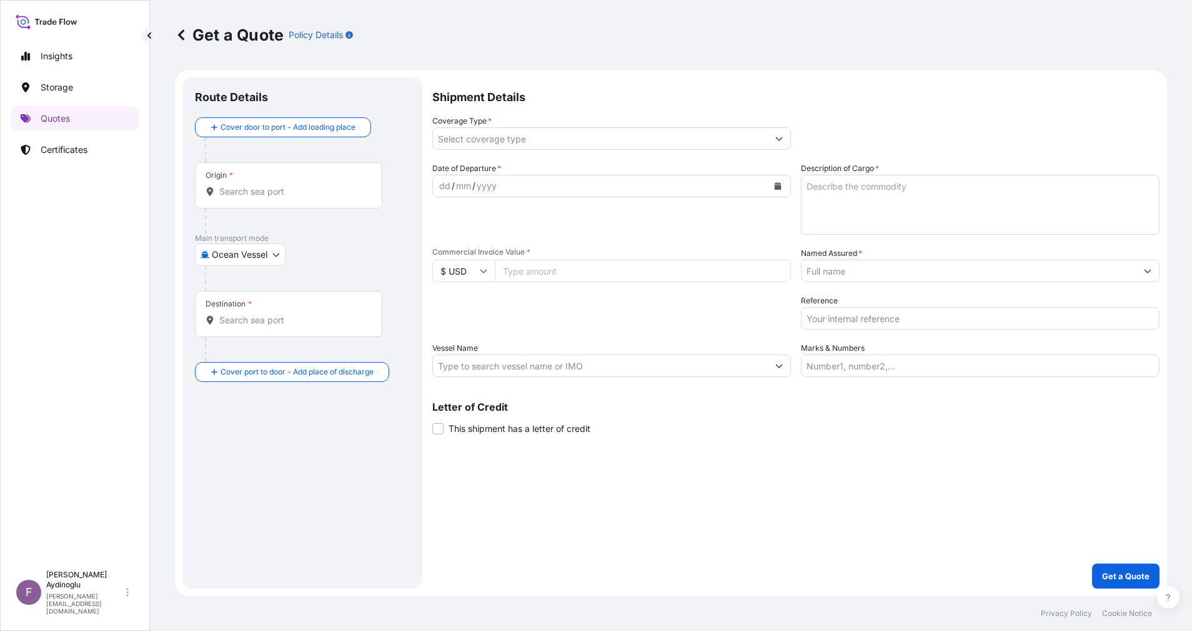
click at [700, 364] on input "Vessel Name" at bounding box center [600, 366] width 335 height 22
paste input "SILVER [PERSON_NAME] (IMO: 9682356)"
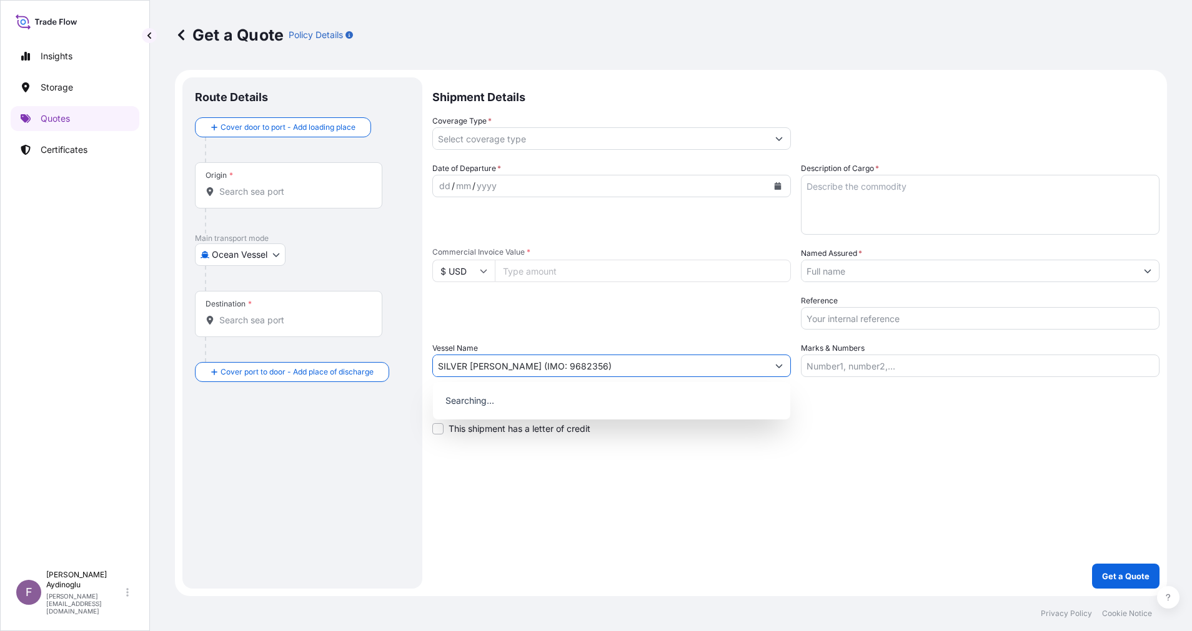
type input "SILVER [PERSON_NAME] (IMO: 9682356)"
click at [922, 362] on input "Marks & Numbers" at bounding box center [980, 366] width 359 height 22
paste input "PO NO: 25Y0250400 Quantity M/[PERSON_NAME]: 9.992,68 Premium: USD 820,25"
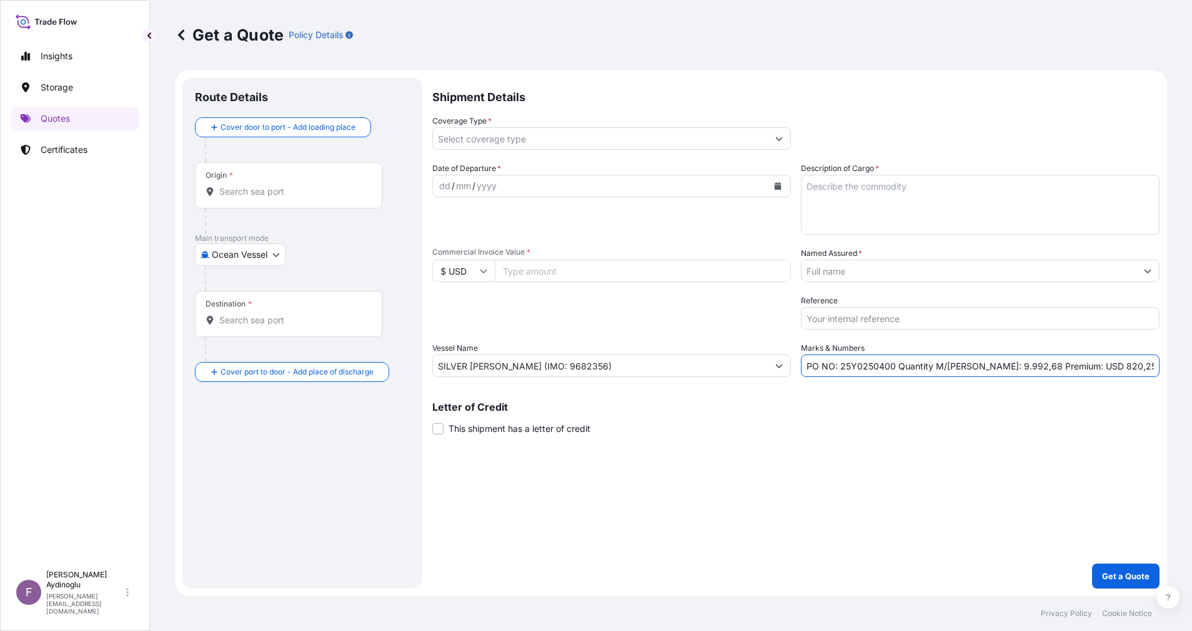
drag, startPoint x: 840, startPoint y: 367, endPoint x: 893, endPoint y: 367, distance: 52.5
click at [893, 367] on input "PO NO: 25Y0250400 Quantity M/[PERSON_NAME]: 9.992,68 Premium: USD 820,25" at bounding box center [980, 366] width 359 height 22
paste input "62500"
type input "PO NO: 25Y0262500 Quantity M/[PERSON_NAME]: 9.992,68 Premium: USD 820,25"
click at [579, 275] on input "Commercial Invoice Value *" at bounding box center [643, 271] width 296 height 22
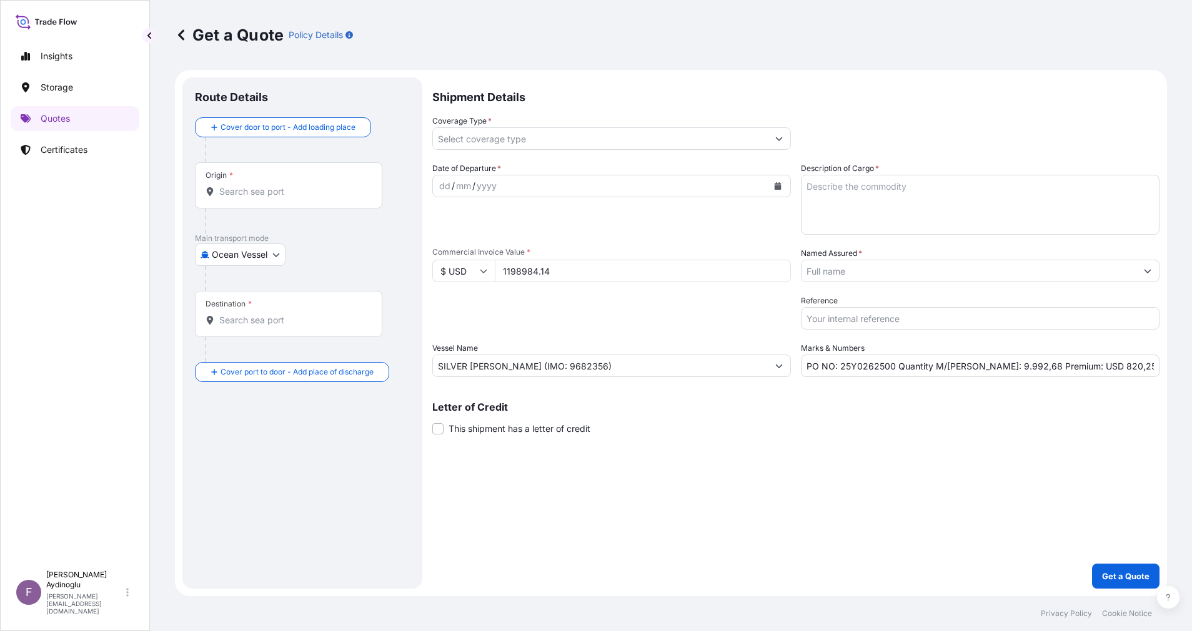
type input "1198984.14"
click at [889, 205] on textarea "Description of Cargo *" at bounding box center [980, 205] width 359 height 60
type textarea "GASOLINE"
drag, startPoint x: 971, startPoint y: 367, endPoint x: 991, endPoint y: 369, distance: 20.1
click at [991, 369] on input "PO NO: 25Y0262500 Quantity M/[PERSON_NAME]: 9.992,68 Premium: USD 820,25" at bounding box center [980, 366] width 359 height 22
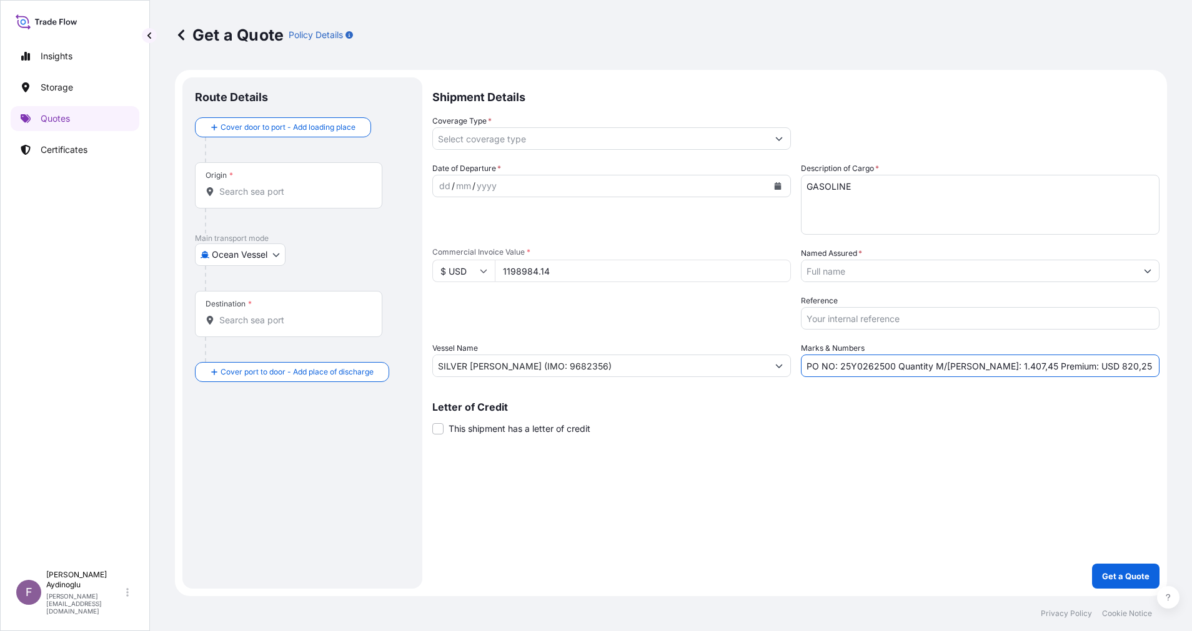
type input "PO NO: 25Y0262500 Quantity M/[PERSON_NAME]: 1.407,45 Premium: USD 820,25"
click at [304, 202] on div "Origin *" at bounding box center [288, 185] width 187 height 46
click at [304, 198] on input "Origin *" at bounding box center [292, 192] width 147 height 12
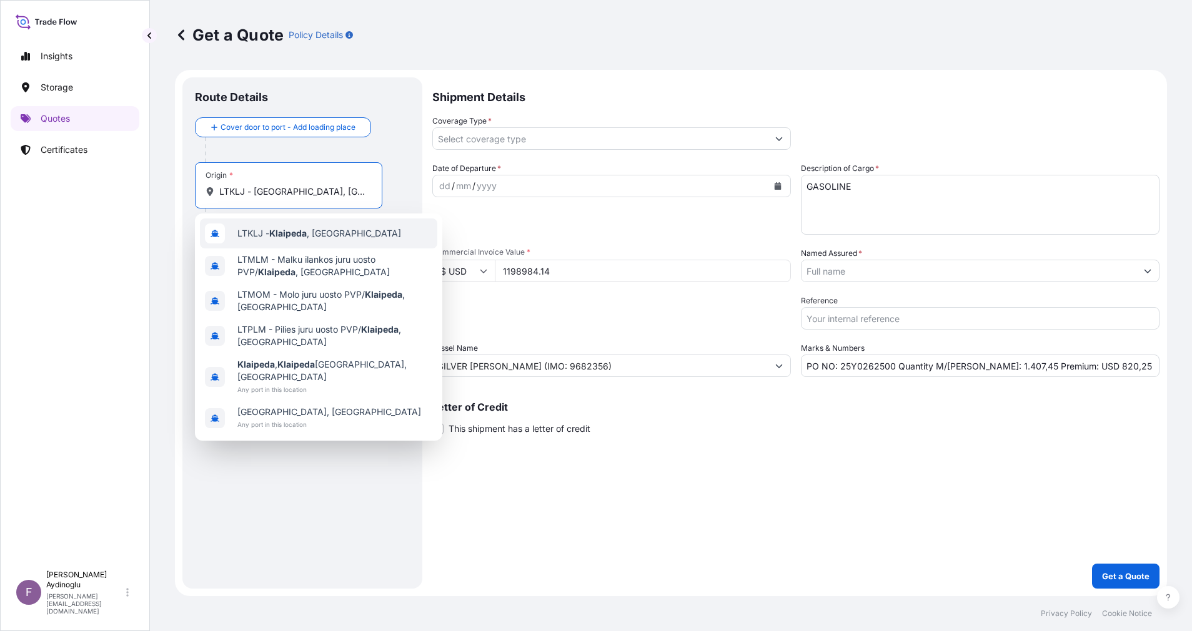
type input "LTKLJ - [GEOGRAPHIC_DATA], [GEOGRAPHIC_DATA]"
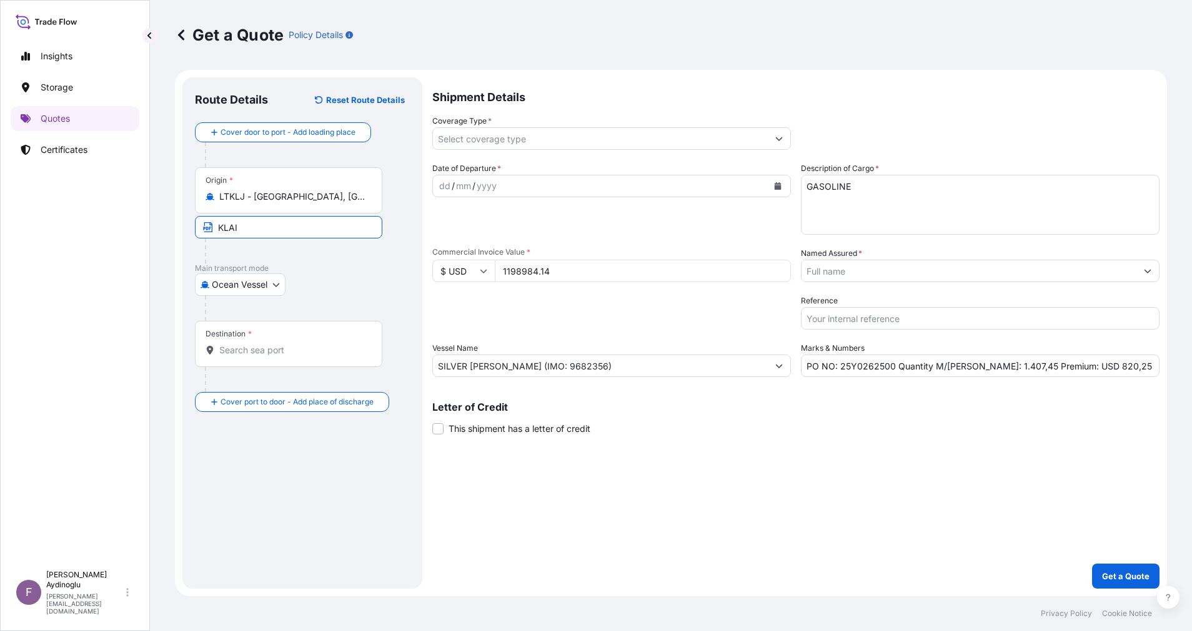
type input "KLAIPEDA / [GEOGRAPHIC_DATA]"
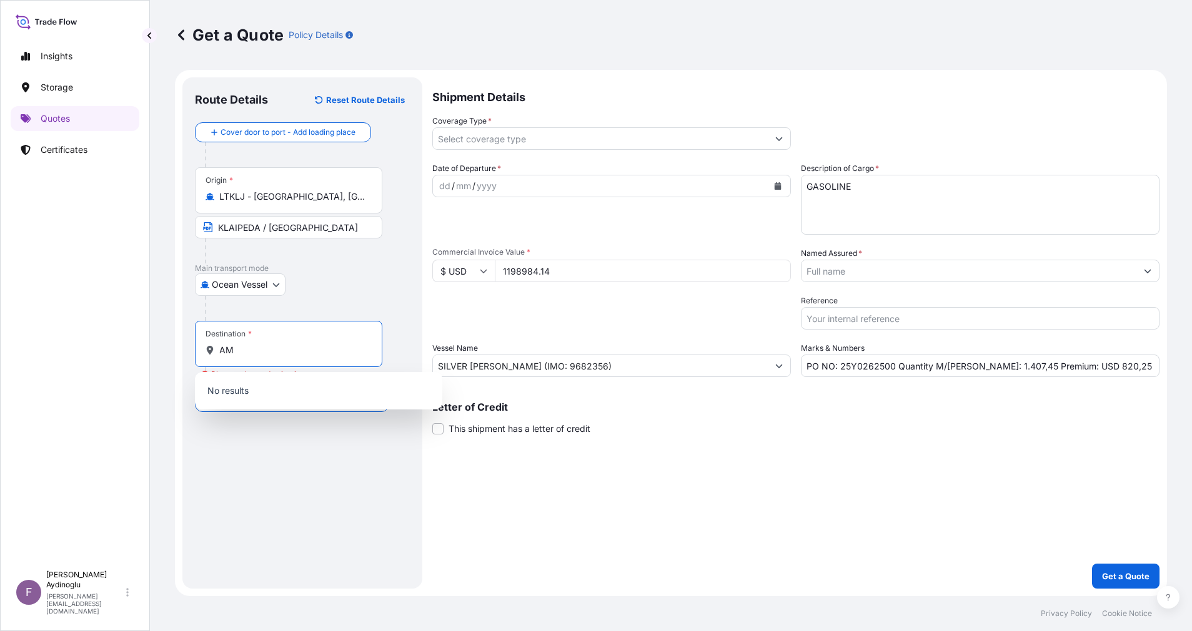
type input "A"
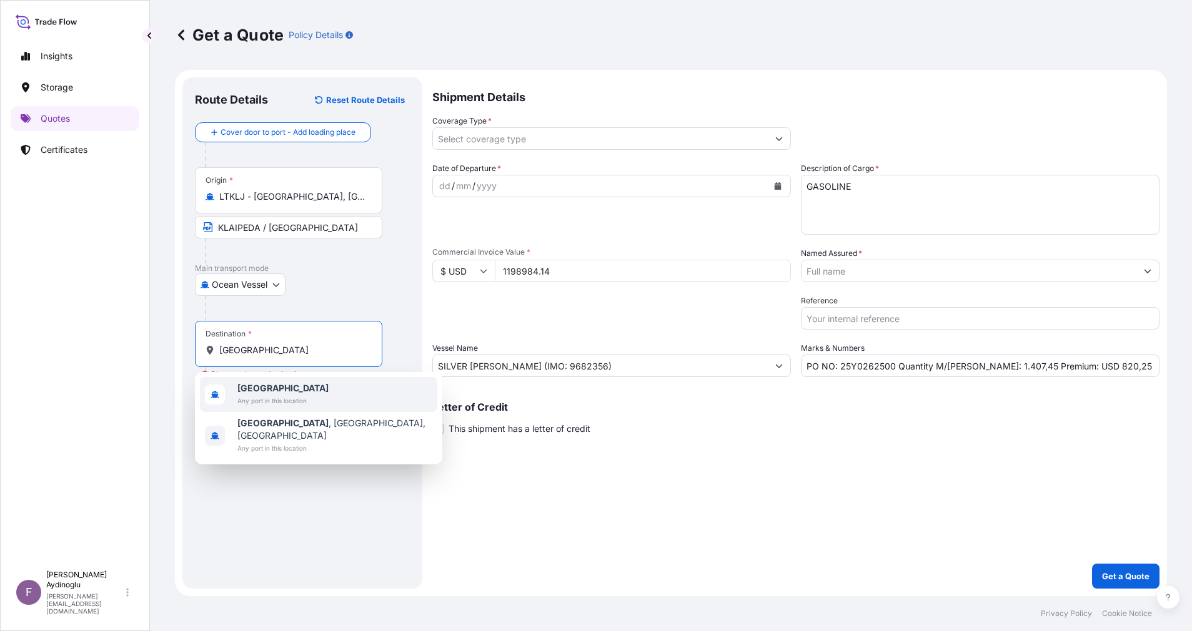
click at [312, 407] on div "Netherlands Any port in this location" at bounding box center [318, 394] width 237 height 35
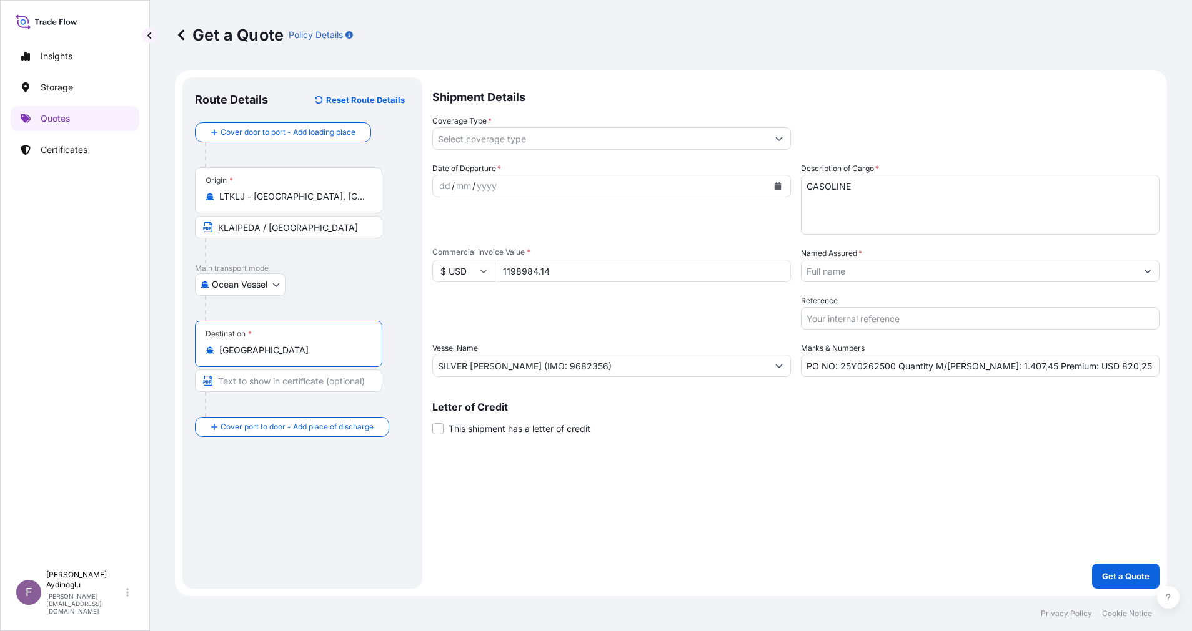
type input "[GEOGRAPHIC_DATA]"
click at [310, 392] on input "Text to appear on certificate" at bounding box center [288, 381] width 187 height 22
type input "[GEOGRAPHIC_DATA] FOR ORDERS / [GEOGRAPHIC_DATA]"
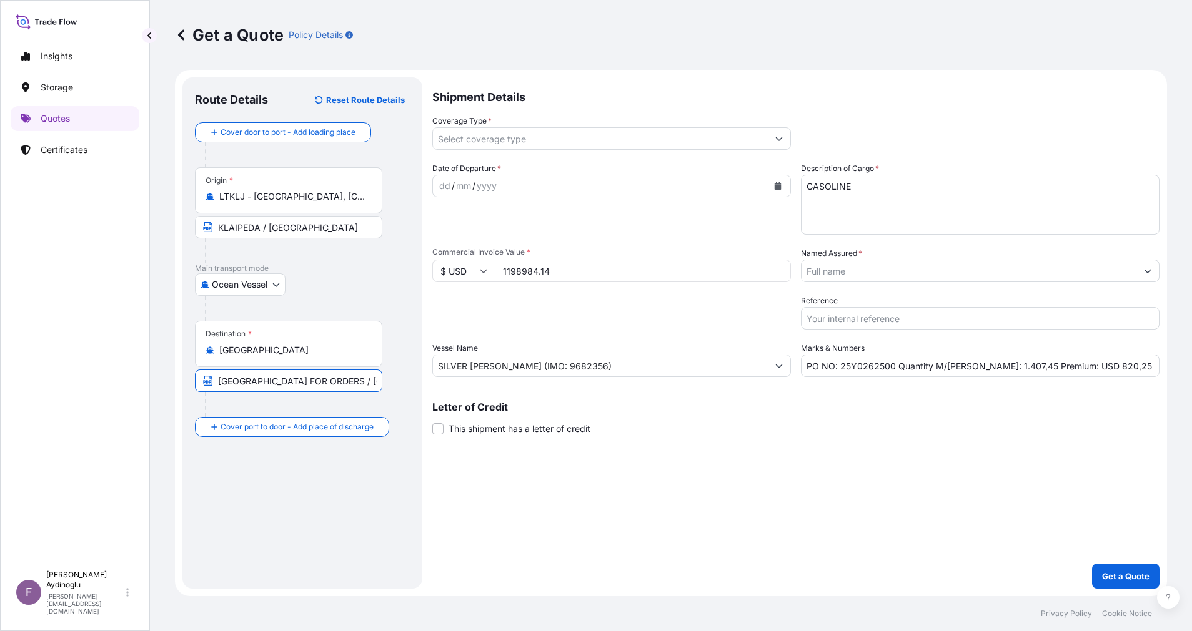
click at [376, 380] on input "[GEOGRAPHIC_DATA] FOR ORDERS / [GEOGRAPHIC_DATA]" at bounding box center [288, 381] width 187 height 22
click at [438, 184] on div "dd" at bounding box center [445, 186] width 14 height 15
drag, startPoint x: 1103, startPoint y: 363, endPoint x: 1070, endPoint y: 366, distance: 33.3
click at [1070, 366] on input "PO NO: 25Y0262500 Quantity M/[PERSON_NAME]: 1.407,45 Premium: USD 820,25" at bounding box center [980, 366] width 359 height 22
type input "PO NO: 25Y0262500 Quantity M/[PERSON_NAME]: 1.407,45 Premium: USD 131,89"
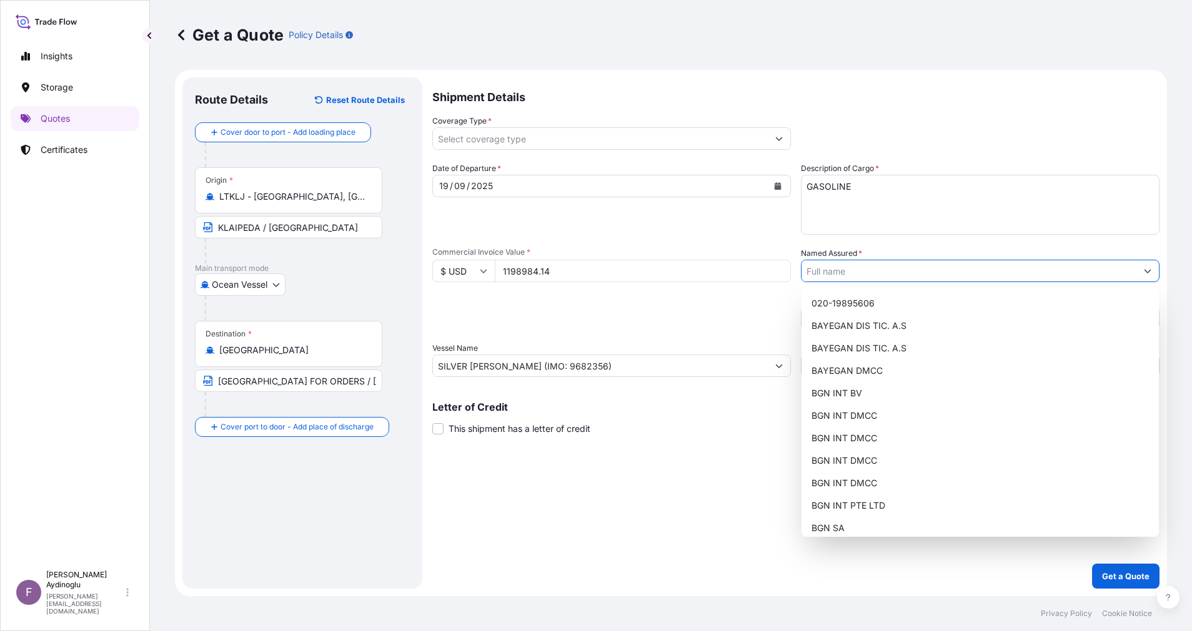
click at [1140, 277] on button "Show suggestions" at bounding box center [1147, 271] width 22 height 22
click at [822, 438] on span "BGN INT DMCC" at bounding box center [844, 438] width 66 height 12
type input "BGN INT DMCC"
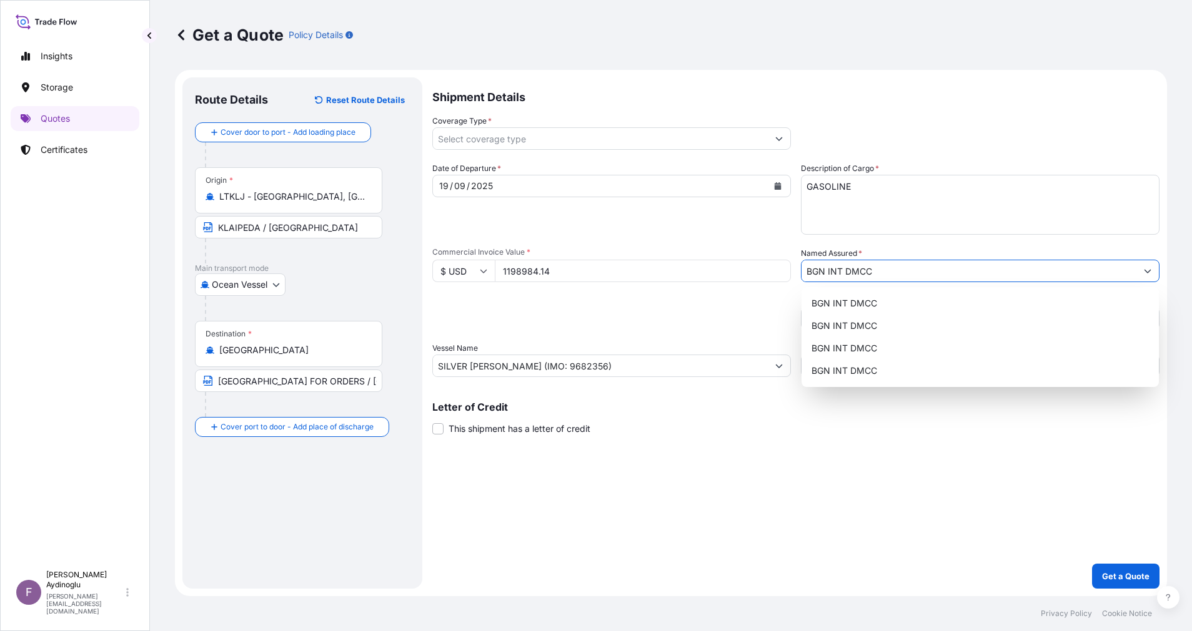
click at [781, 132] on button "Show suggestions" at bounding box center [779, 138] width 22 height 22
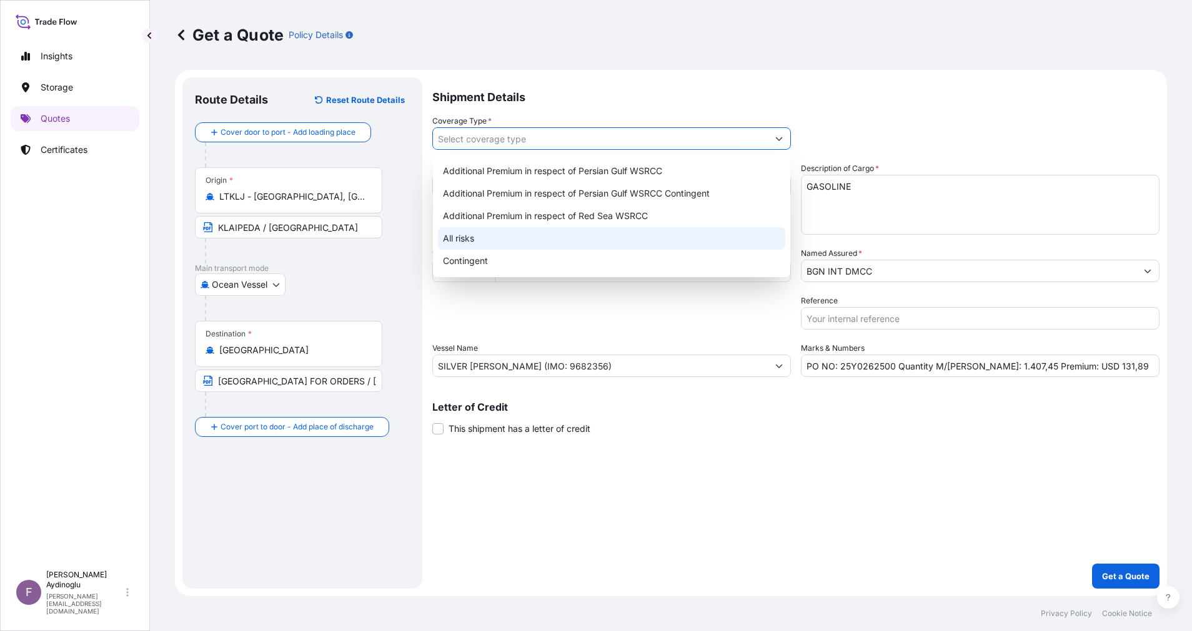
click at [591, 242] on div "All risks" at bounding box center [611, 238] width 347 height 22
type input "All risks"
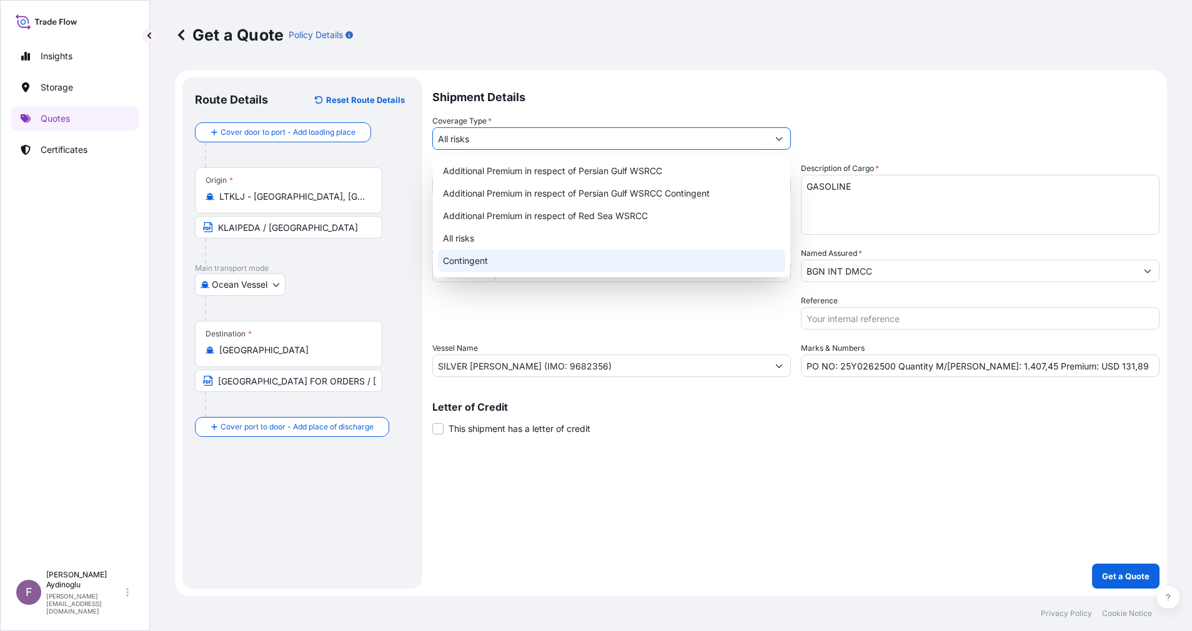
click at [744, 473] on div "Shipment Details Coverage Type * All risks Date of Departure * [DATE] Cargo Cat…" at bounding box center [795, 333] width 727 height 512
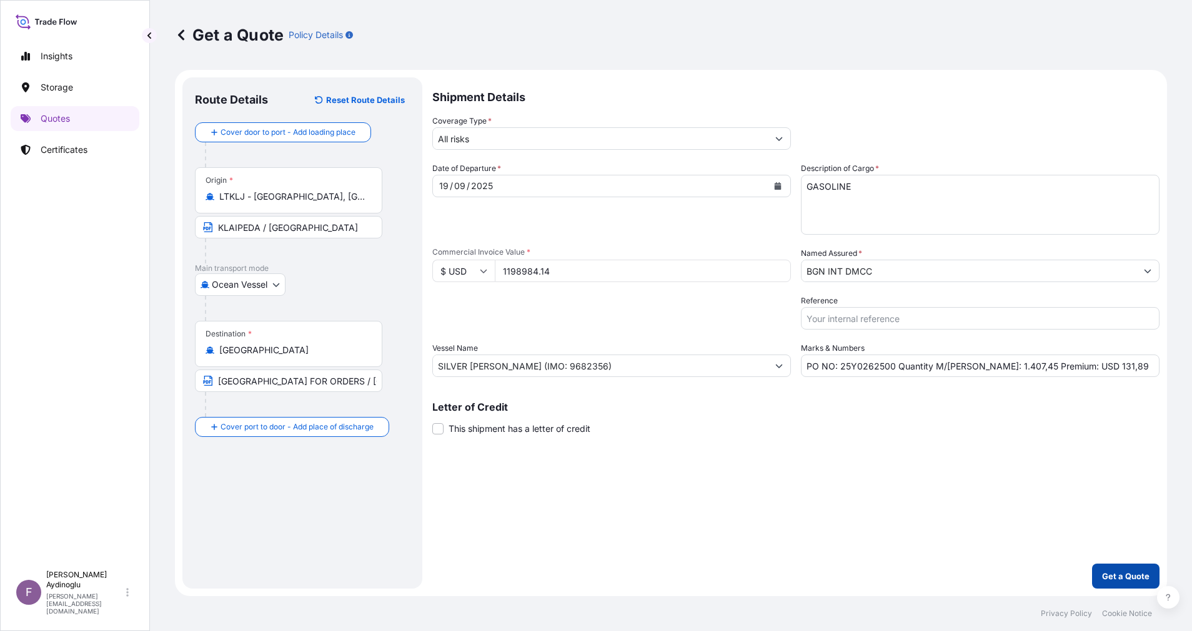
click at [1111, 569] on button "Get a Quote" at bounding box center [1125, 576] width 67 height 25
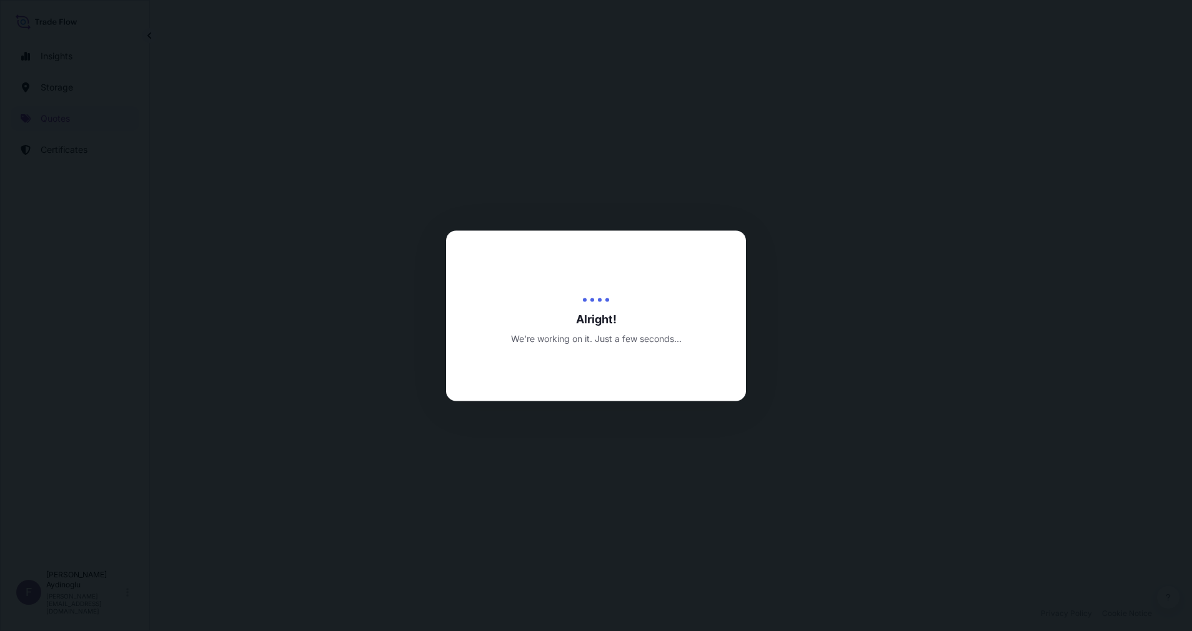
select select "Ocean Vessel"
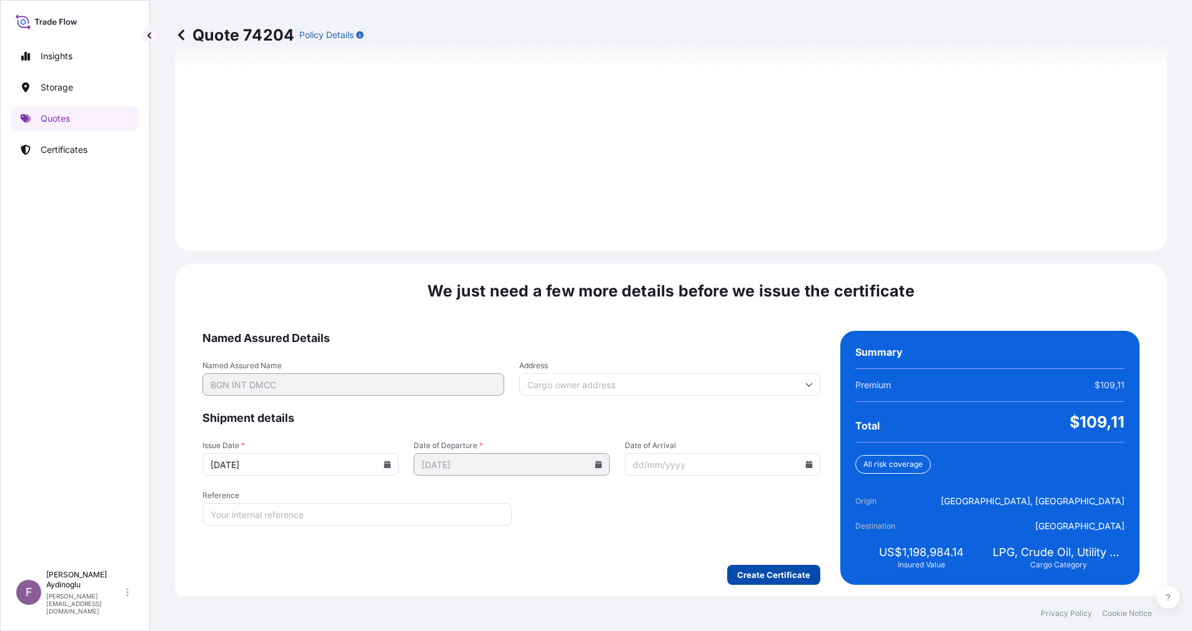
scroll to position [1341, 0]
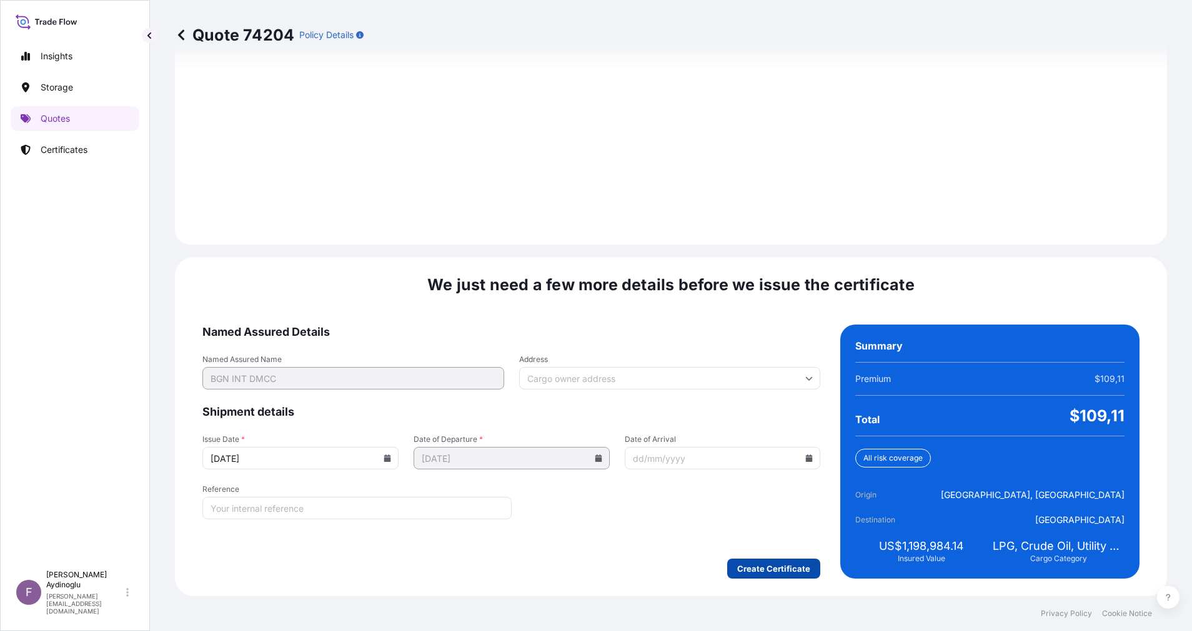
click at [745, 558] on form "Named Assured Details Named Assured Name BGN INT DMCC Address Shipment details …" at bounding box center [511, 452] width 618 height 254
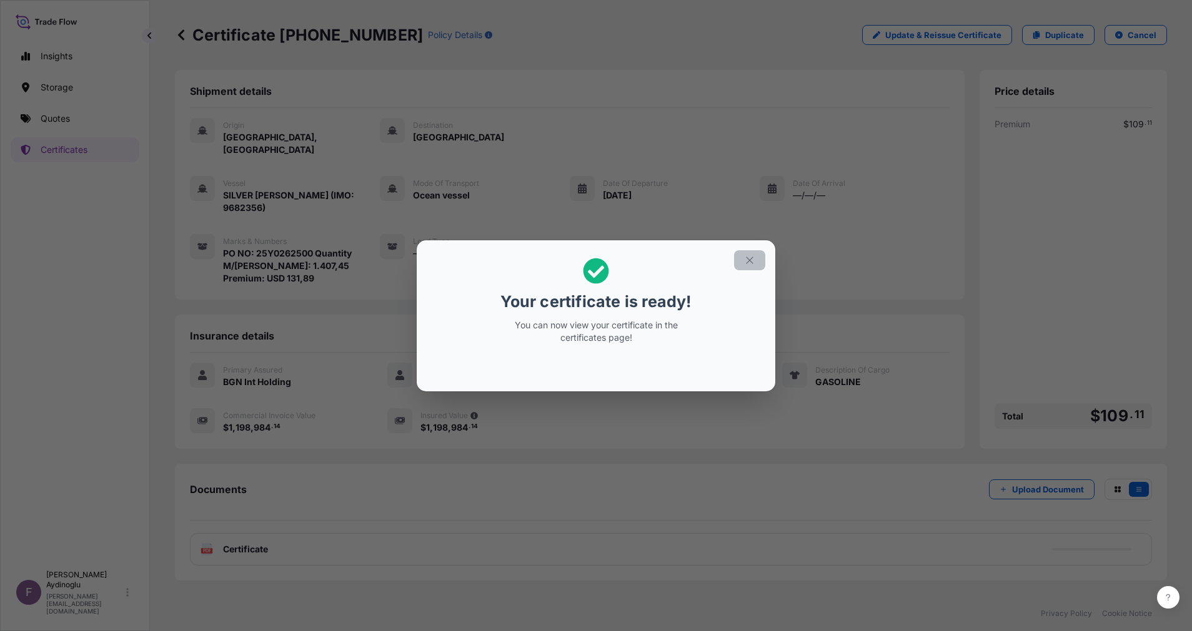
click at [741, 252] on button "button" at bounding box center [749, 260] width 31 height 20
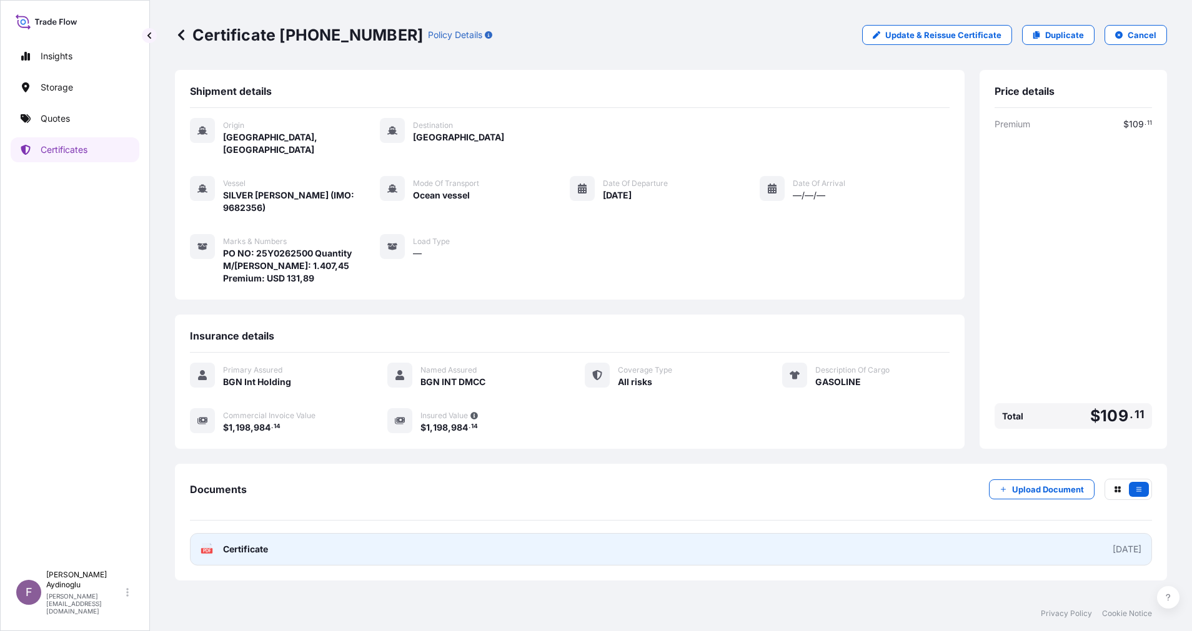
click at [715, 533] on link "PDF Certificate [DATE]" at bounding box center [671, 549] width 962 height 32
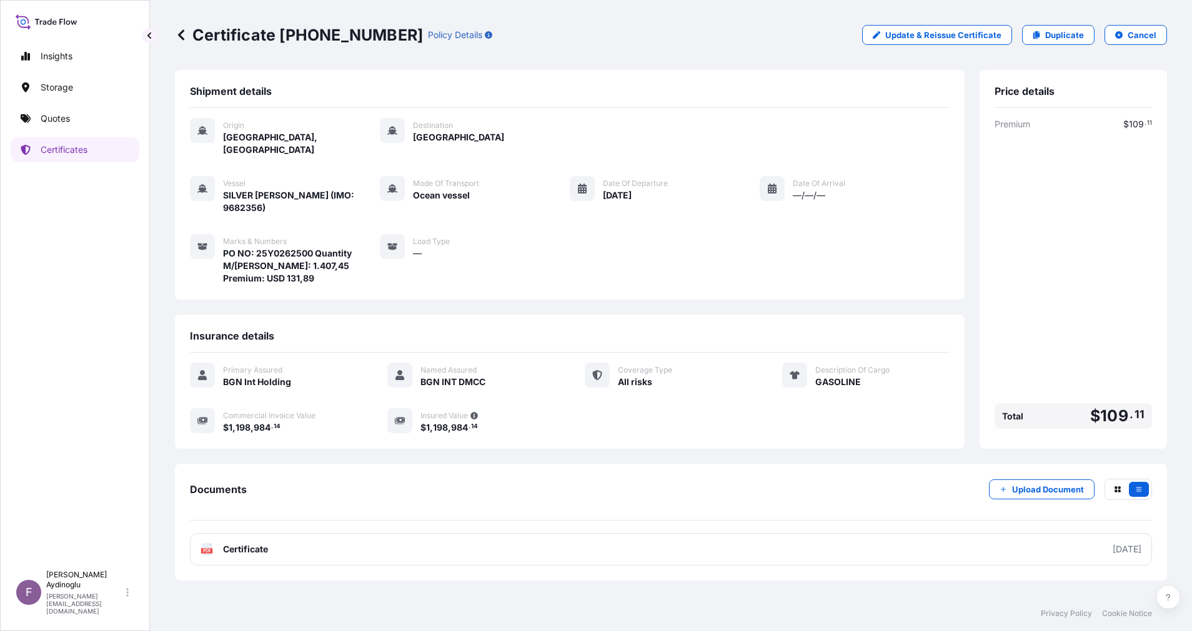
click at [507, 242] on div "Vessel SILVER [PERSON_NAME] (IMO: 9682356) Mode of Transport Ocean vessel Date …" at bounding box center [570, 230] width 760 height 109
click at [82, 116] on link "Quotes" at bounding box center [75, 118] width 129 height 25
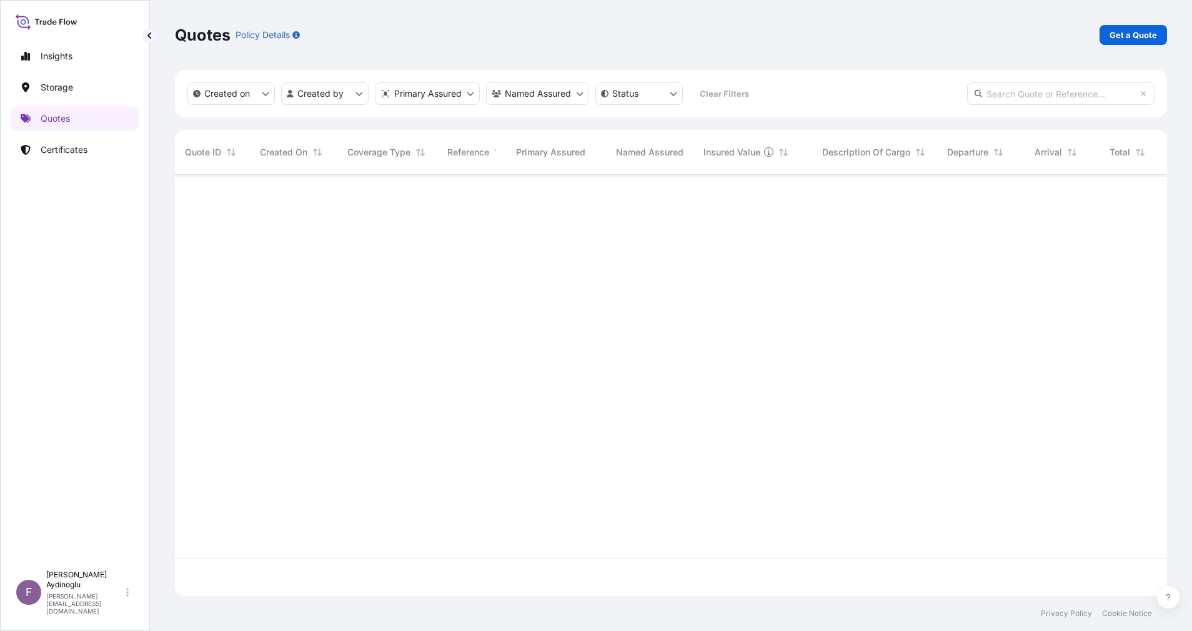
scroll to position [414, 978]
click at [1122, 38] on p "Get a Quote" at bounding box center [1132, 35] width 47 height 12
select select "Ocean Vessel"
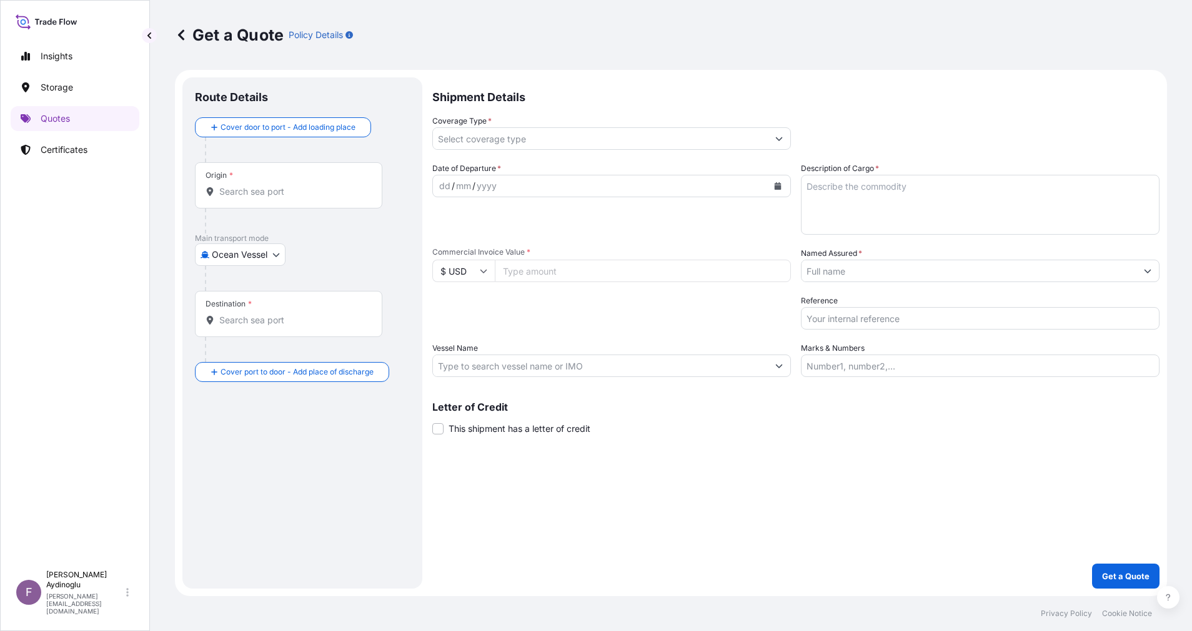
click at [996, 375] on input "Marks & Numbers" at bounding box center [980, 366] width 359 height 22
paste input "PO NO: 25Y0250400 Quantity M/[PERSON_NAME]: 9.992,68 Premium: USD 820,25"
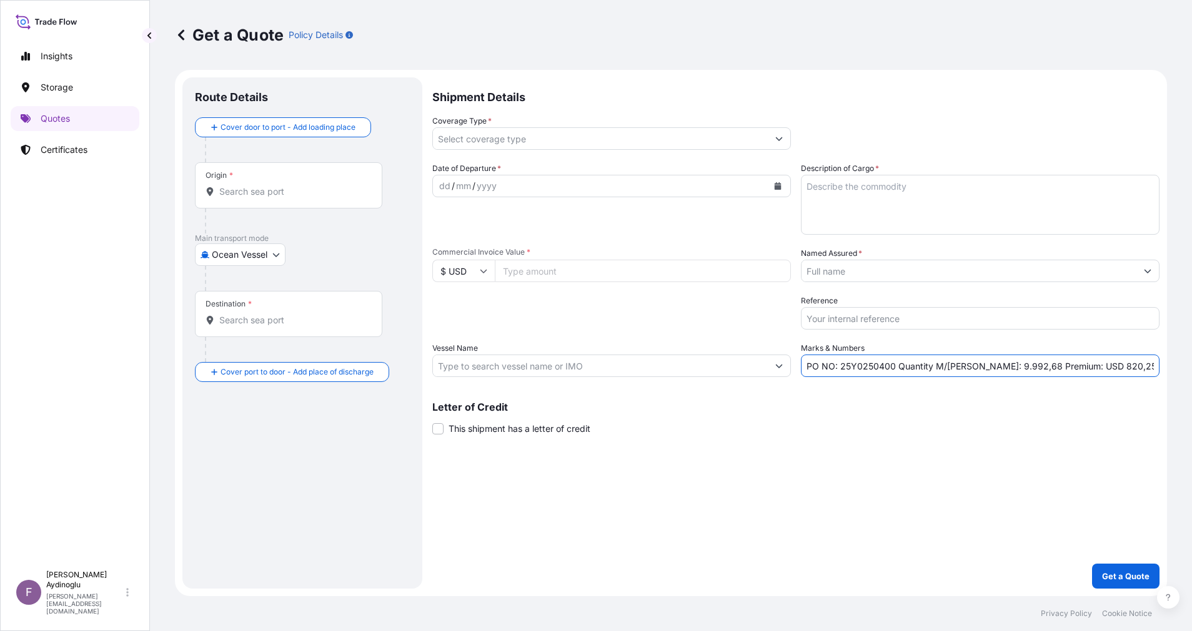
type input "PO NO: 25Y0250400 Quantity M/[PERSON_NAME]: 9.992,68 Premium: USD 820,25"
click at [662, 370] on input "Vessel Name" at bounding box center [600, 366] width 335 height 22
paste input "SILVER [PERSON_NAME] (IMO: 9682356)"
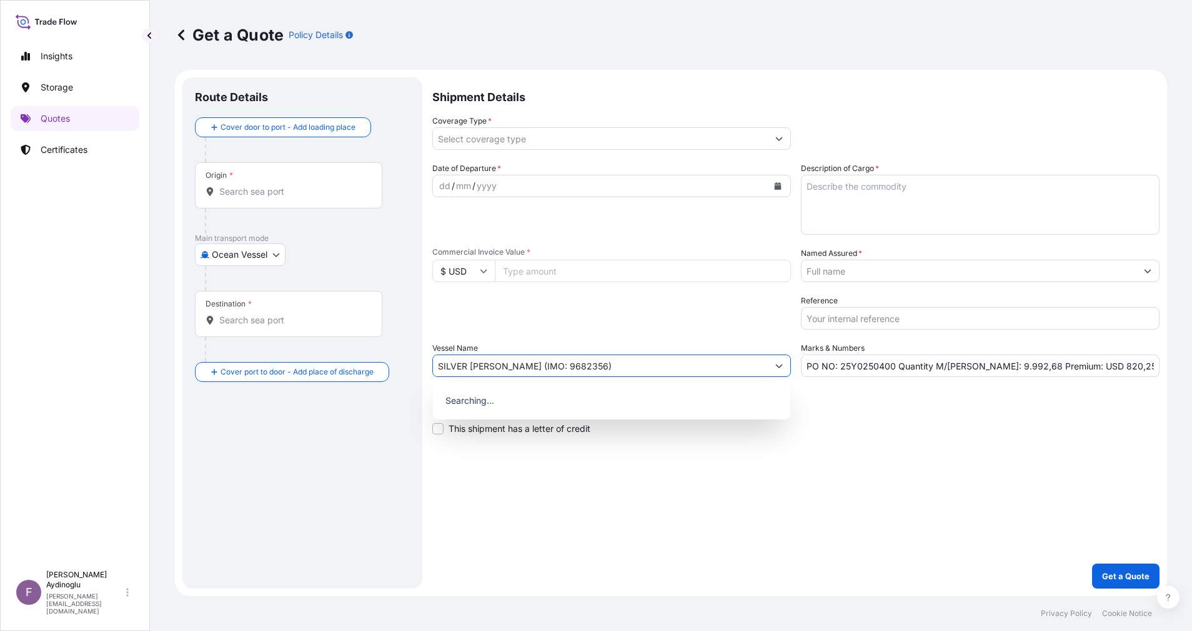
type input "SILVER [PERSON_NAME] (IMO: 9682356)"
click at [725, 464] on div "Shipment Details Coverage Type * Date of Departure * dd / mm / yyyy Cargo Categ…" at bounding box center [795, 333] width 727 height 512
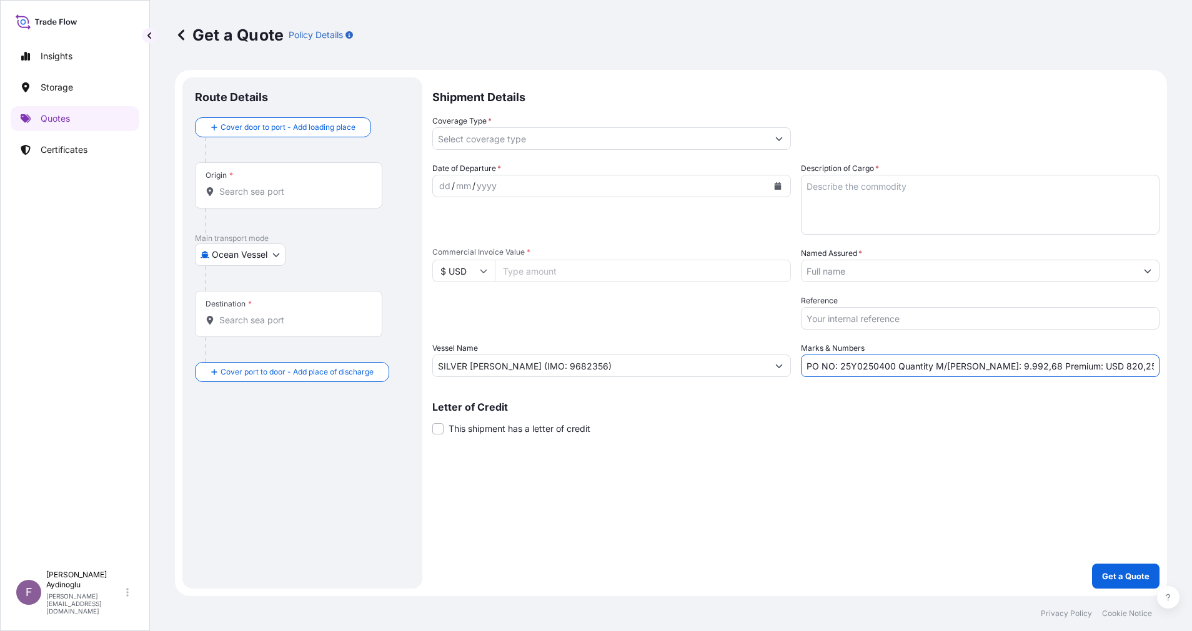
drag, startPoint x: 843, startPoint y: 370, endPoint x: 891, endPoint y: 370, distance: 48.1
click at [891, 370] on input "PO NO: 25Y0250400 Quantity M/[PERSON_NAME]: 9.992,68 Premium: USD 820,25" at bounding box center [980, 366] width 359 height 22
paste input "25Y0219000"
type input "PO NO: 25Y0219000 Quantity M/[PERSON_NAME]: 9.992,68 Premium: USD 820,25"
click at [578, 272] on input "Commercial Invoice Value *" at bounding box center [643, 271] width 296 height 22
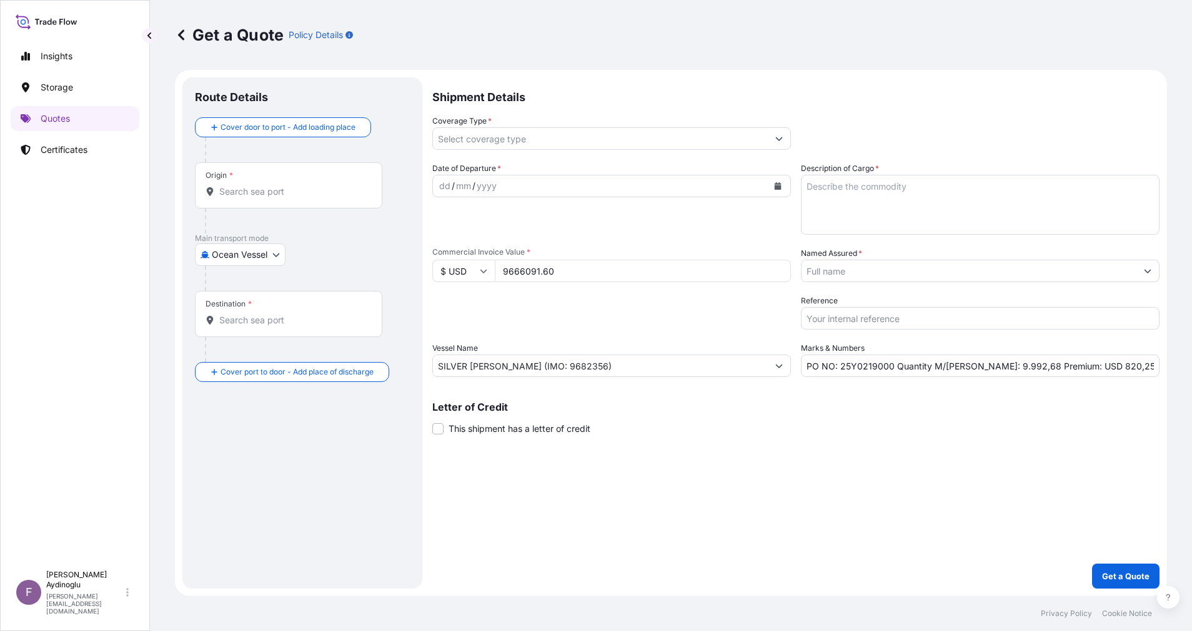
type input "9666091.60"
click at [901, 198] on textarea "Description of Cargo *" at bounding box center [980, 205] width 359 height 60
type textarea "BUTANE"
drag, startPoint x: 971, startPoint y: 370, endPoint x: 992, endPoint y: 369, distance: 20.6
click at [992, 369] on input "PO NO: 25Y0219000 Quantity M/[PERSON_NAME]: 9.992,68 Premium: USD 820,25" at bounding box center [980, 366] width 359 height 22
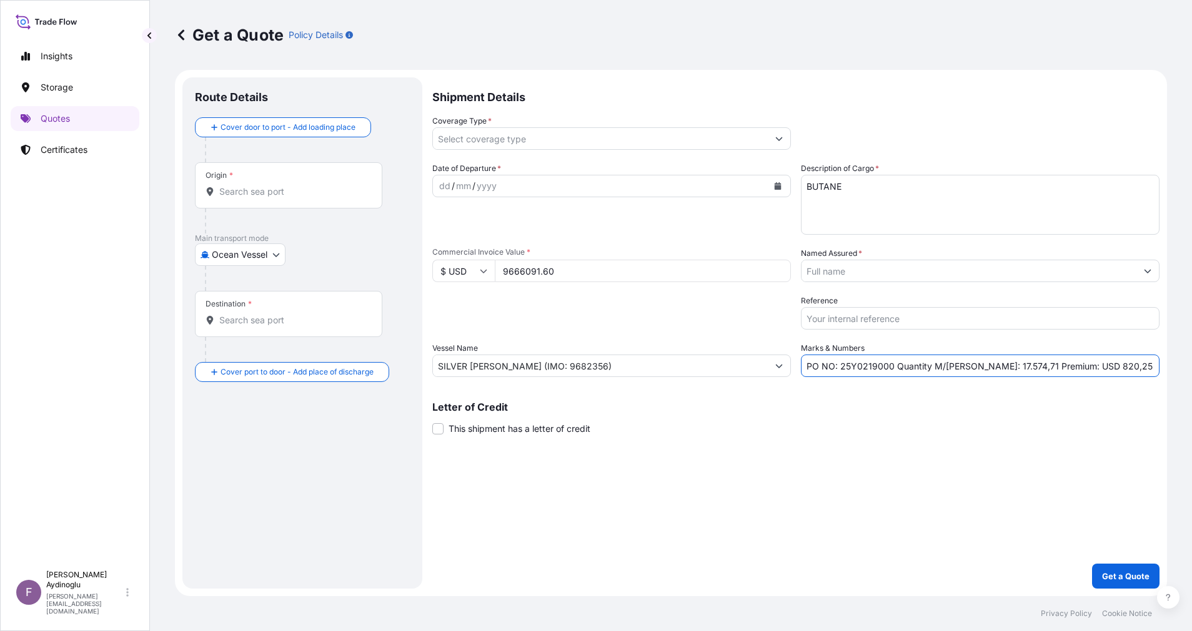
type input "PO NO: 25Y0219000 Quantity M/[PERSON_NAME]: 17.574,71 Premium: USD 820,25"
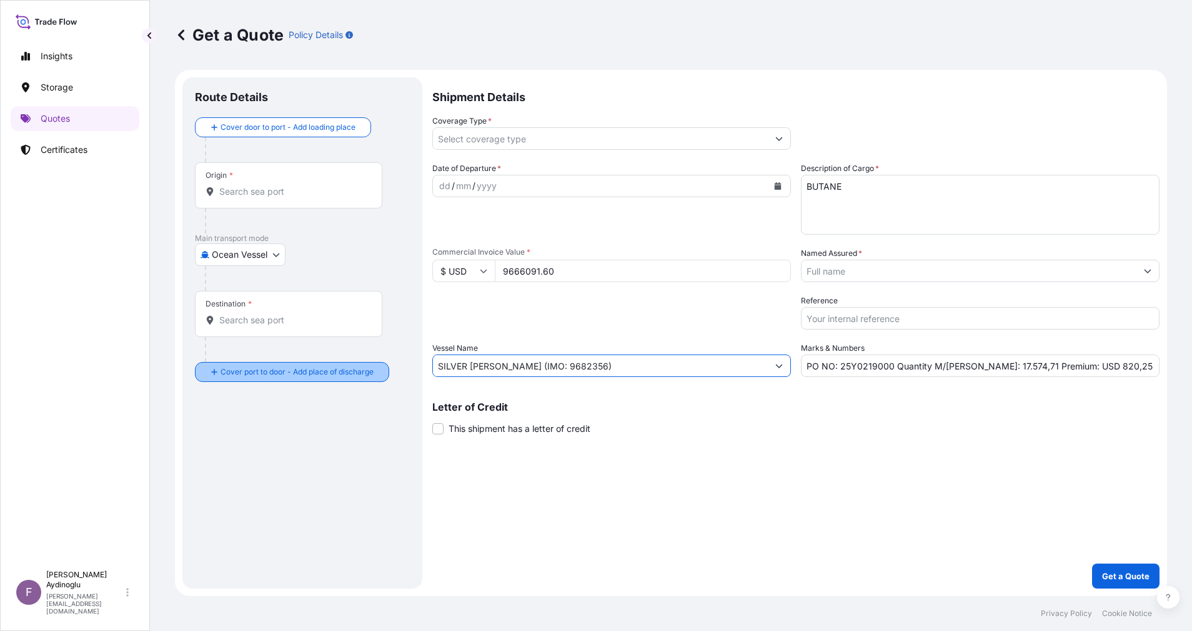
drag, startPoint x: 645, startPoint y: 372, endPoint x: 329, endPoint y: 376, distance: 316.7
click at [342, 372] on form "Route Details Cover door to port - Add loading place Place of loading Road / [G…" at bounding box center [671, 333] width 992 height 527
paste input "9892391"
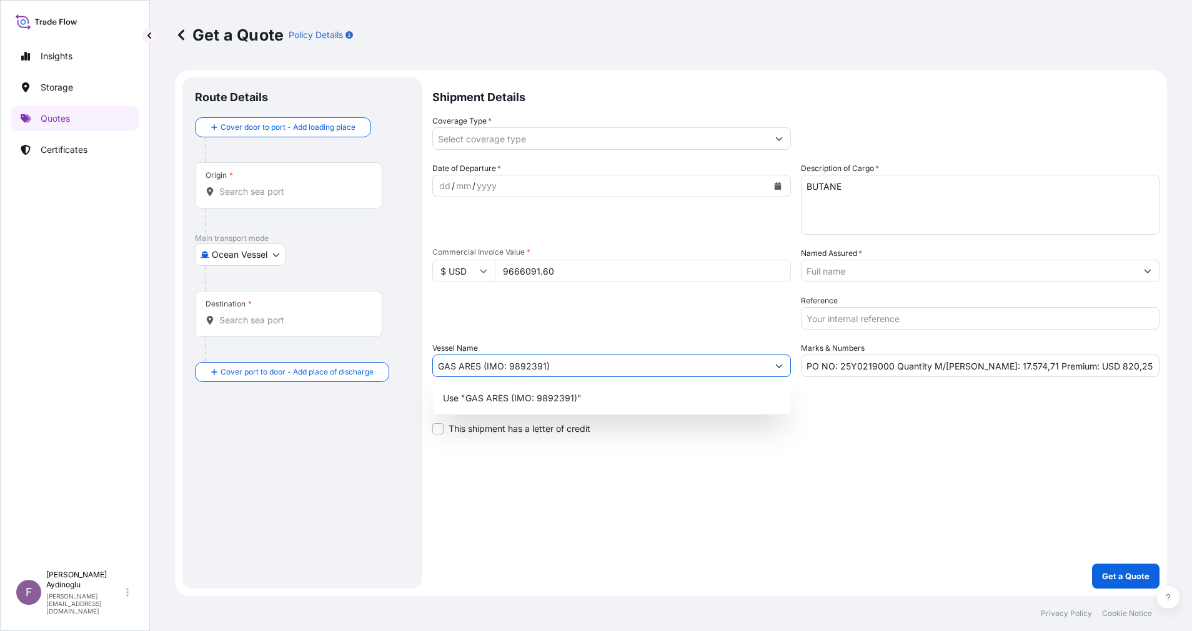
type input "GAS ARES (IMO: 9892391)"
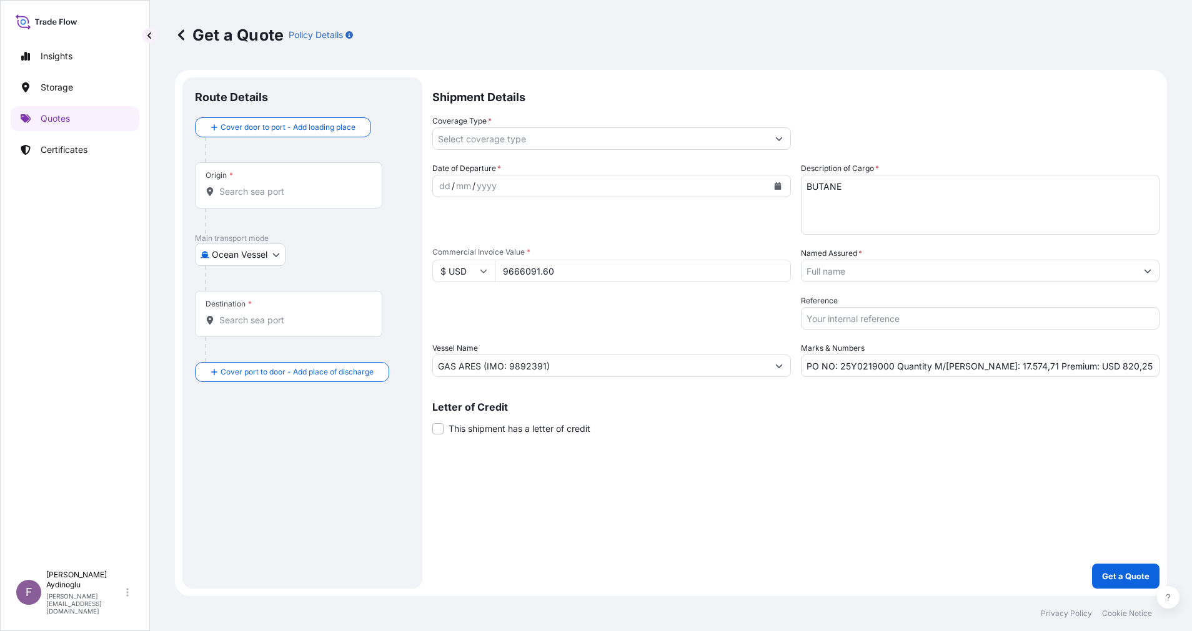
click at [271, 181] on div "Origin *" at bounding box center [288, 185] width 187 height 46
click at [271, 186] on input "Origin *" at bounding box center [292, 192] width 147 height 12
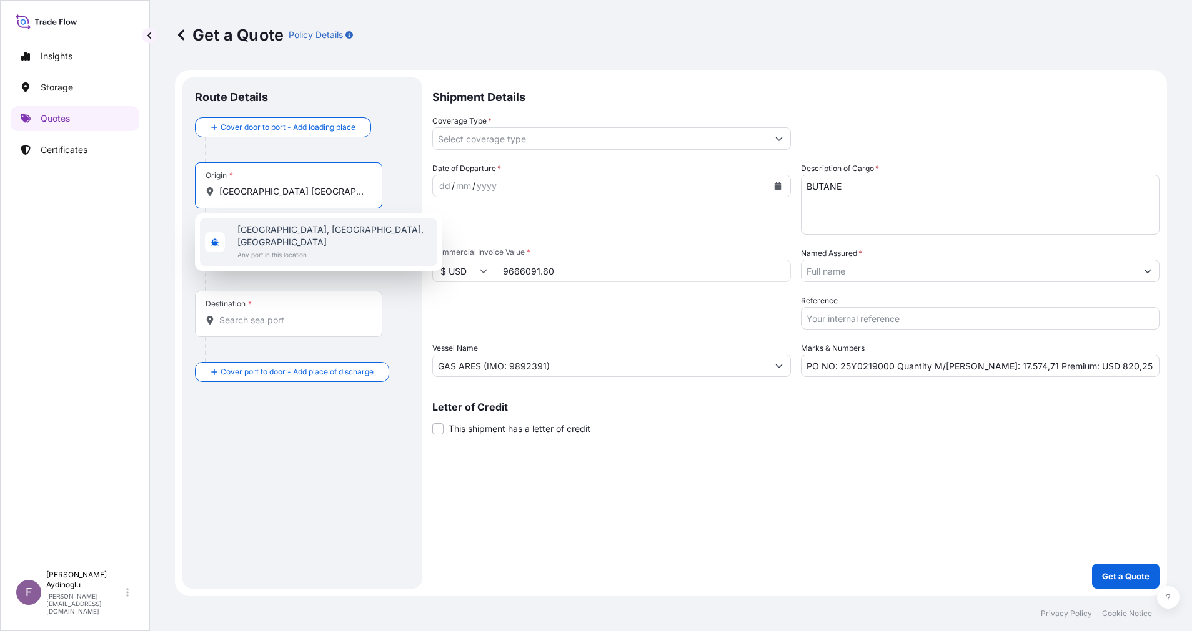
click at [318, 232] on span "[GEOGRAPHIC_DATA], [GEOGRAPHIC_DATA], [GEOGRAPHIC_DATA]" at bounding box center [334, 236] width 195 height 25
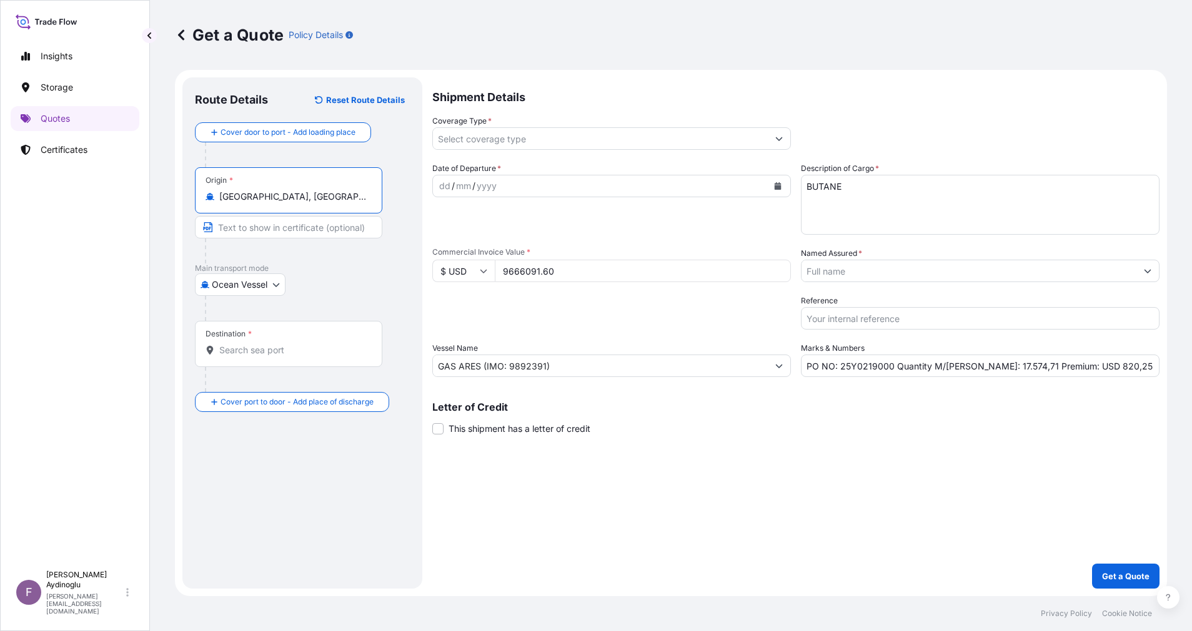
type input "[GEOGRAPHIC_DATA], [GEOGRAPHIC_DATA], [GEOGRAPHIC_DATA]"
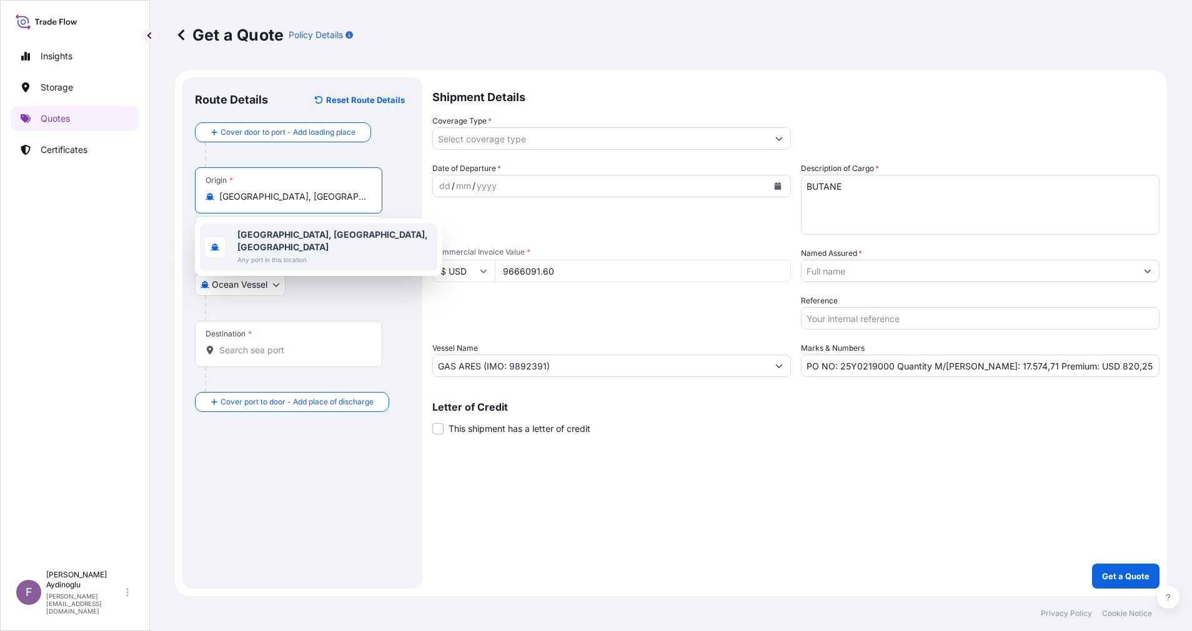
click at [285, 218] on body "0 options available. 1 option available. 1 option available. Insights Storage Q…" at bounding box center [596, 315] width 1192 height 631
click at [307, 232] on b "[GEOGRAPHIC_DATA], [GEOGRAPHIC_DATA], [GEOGRAPHIC_DATA]" at bounding box center [332, 240] width 191 height 23
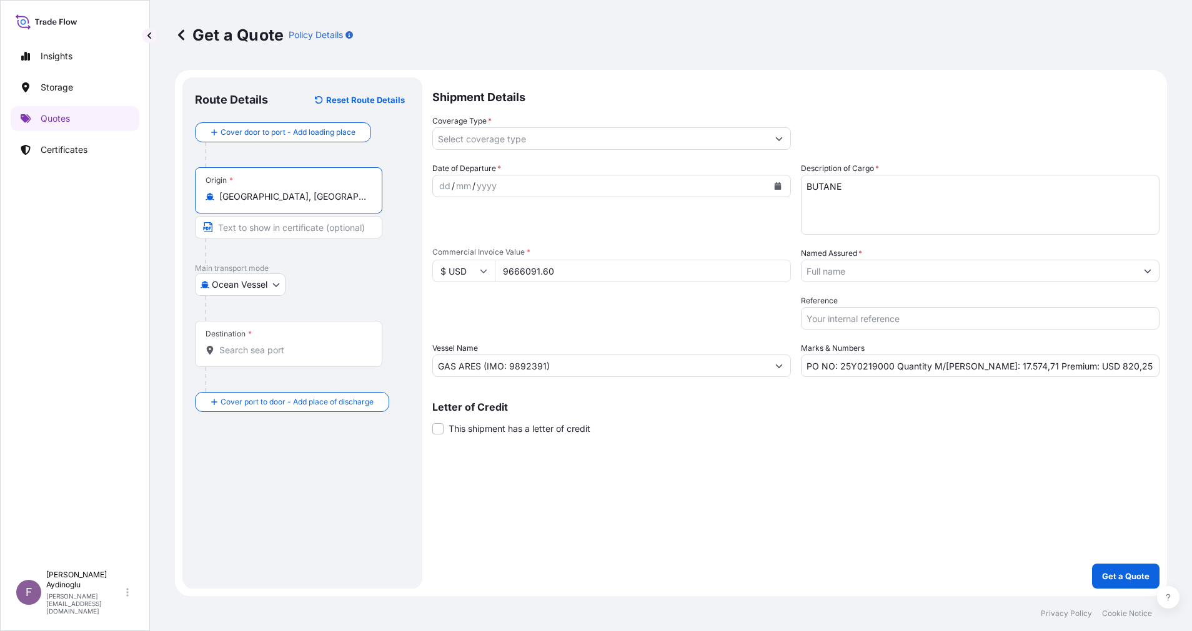
click at [308, 232] on input "Text to appear on certificate" at bounding box center [288, 227] width 187 height 22
type input "[GEOGRAPHIC_DATA], [GEOGRAPHIC_DATA] / [GEOGRAPHIC_DATA]"
click at [292, 339] on div "Destination *" at bounding box center [288, 344] width 187 height 46
click at [292, 344] on input "Destination *" at bounding box center [292, 350] width 147 height 12
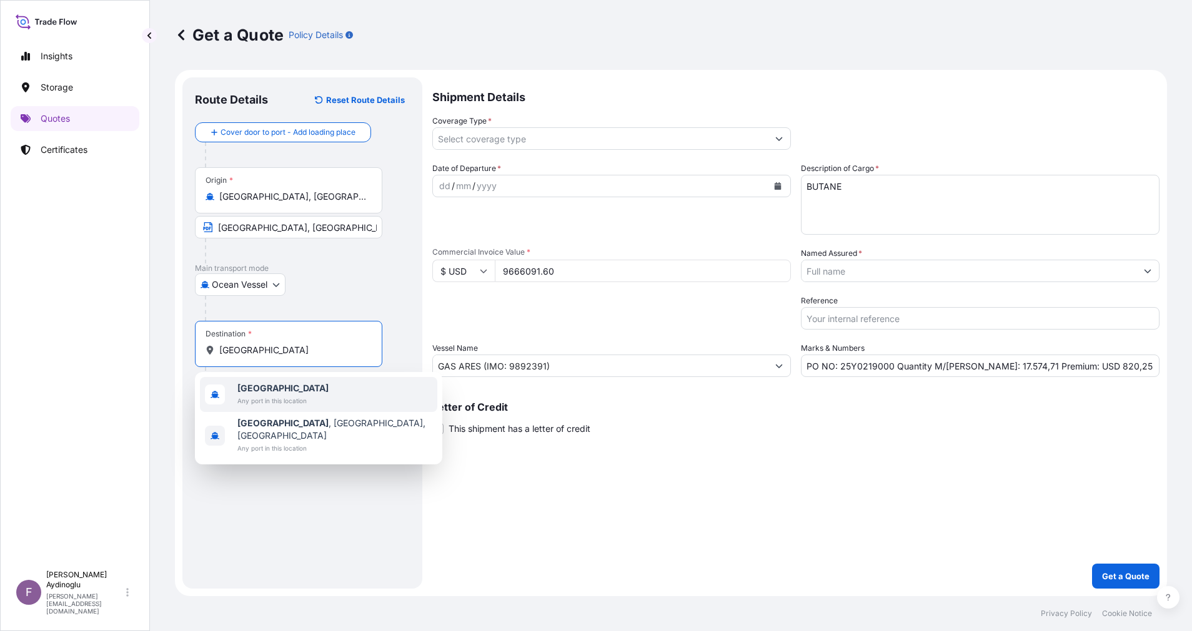
click at [309, 389] on div "[GEOGRAPHIC_DATA] Any port in this location" at bounding box center [318, 394] width 237 height 35
type input "[GEOGRAPHIC_DATA]"
click at [304, 372] on input "Text to appear on certificate" at bounding box center [288, 381] width 187 height 22
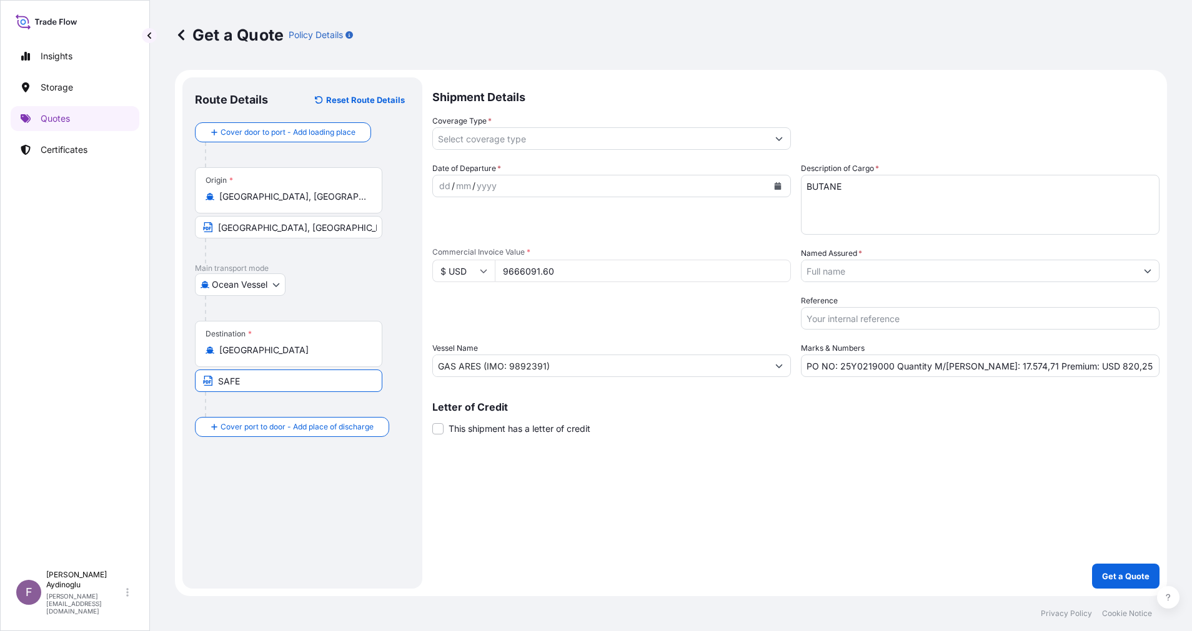
drag, startPoint x: 314, startPoint y: 382, endPoint x: 169, endPoint y: 382, distance: 144.9
click at [161, 382] on div "Get a Quote Policy Details Route Details Reset Route Details Cover door to port…" at bounding box center [671, 298] width 1042 height 597
paste input "ONE OR MORE SAFE PORT(S) OR BERTH(S) IN [GEOGRAPHIC_DATA]"
type input "ONE OR MORE SAFE PORT(S) OR BERTH(S) IN [GEOGRAPHIC_DATA] / [GEOGRAPHIC_DATA]"
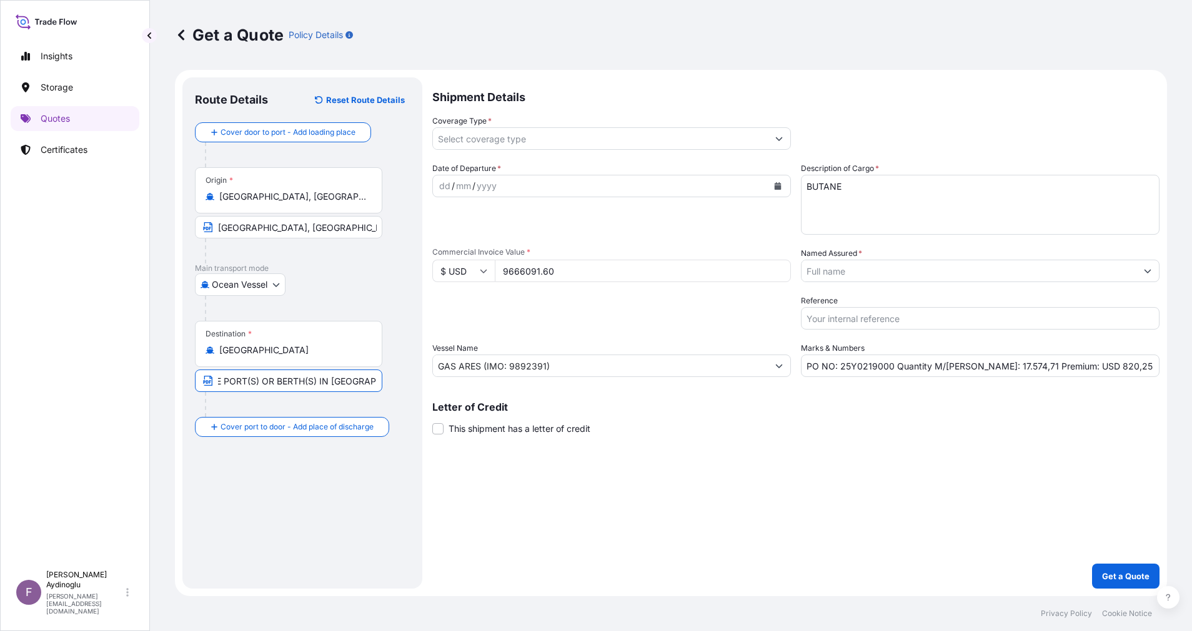
click at [362, 383] on input "ONE OR MORE SAFE PORT(S) OR BERTH(S) IN [GEOGRAPHIC_DATA] / [GEOGRAPHIC_DATA]" at bounding box center [288, 381] width 187 height 22
click at [440, 188] on div "dd" at bounding box center [445, 186] width 14 height 15
drag, startPoint x: 1112, startPoint y: 364, endPoint x: 1069, endPoint y: 369, distance: 43.4
click at [1069, 369] on input "PO NO: 25Y0219000 Quantity M/[PERSON_NAME]: 17.574,71 Premium: USD 820,25" at bounding box center [980, 366] width 359 height 22
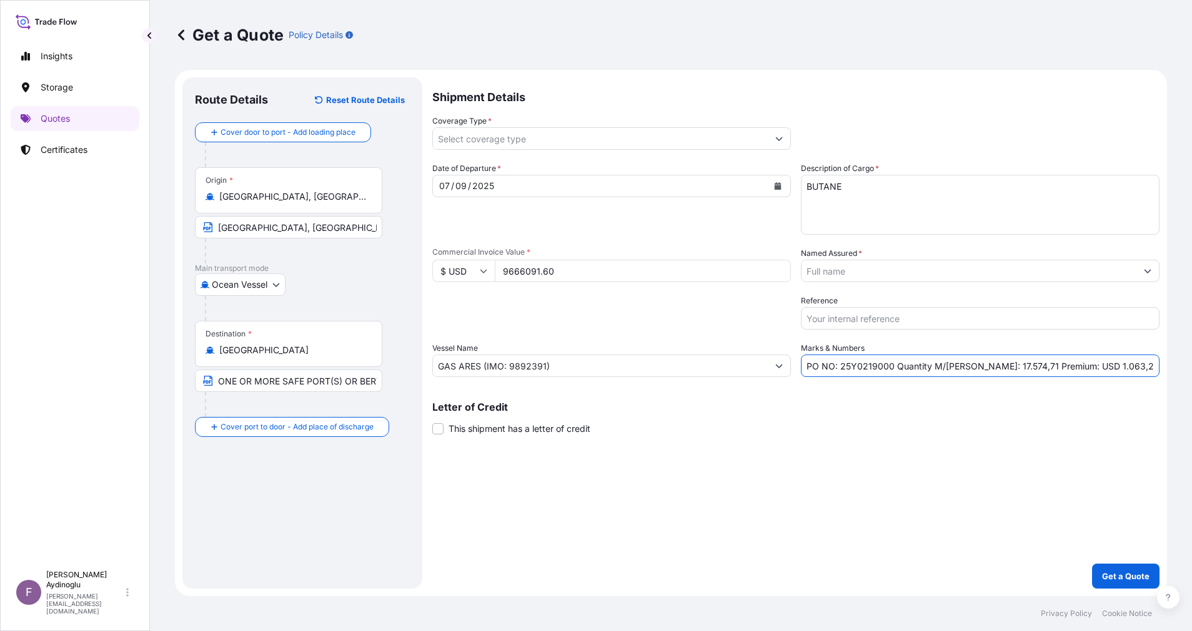
type input "PO NO: 25Y0219000 Quantity M/[PERSON_NAME]: 17.574,71 Premium: USD 1.063,27"
click at [1147, 272] on icon "Show suggestions" at bounding box center [1147, 272] width 7 height 4
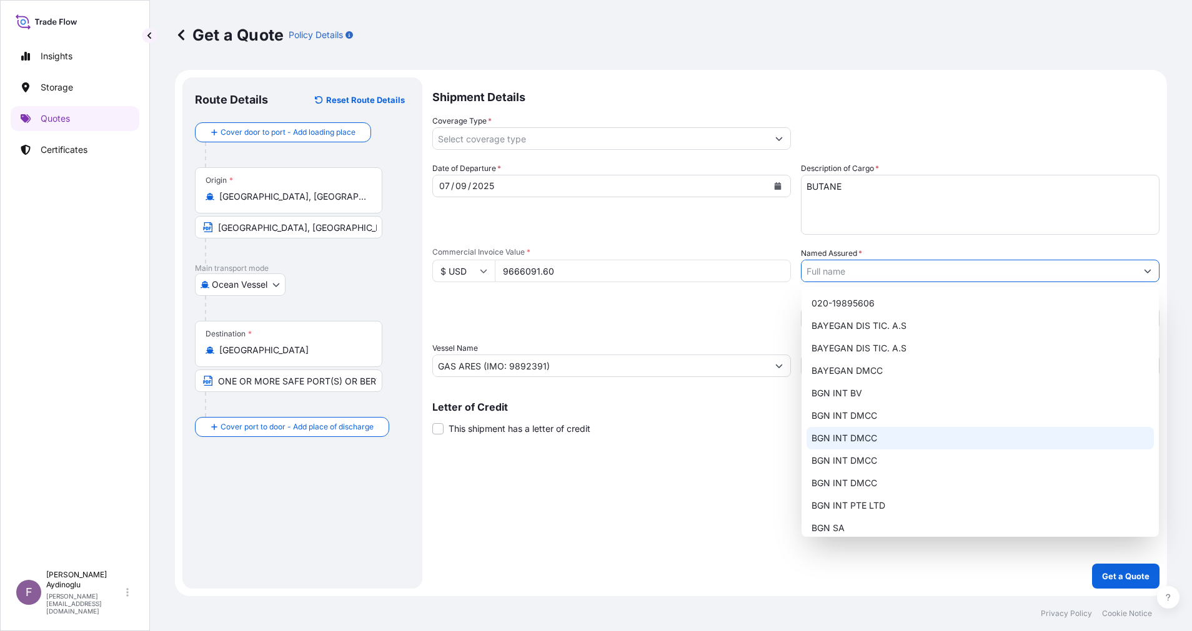
click at [900, 429] on div "BGN INT DMCC" at bounding box center [979, 438] width 347 height 22
type input "BGN INT DMCC"
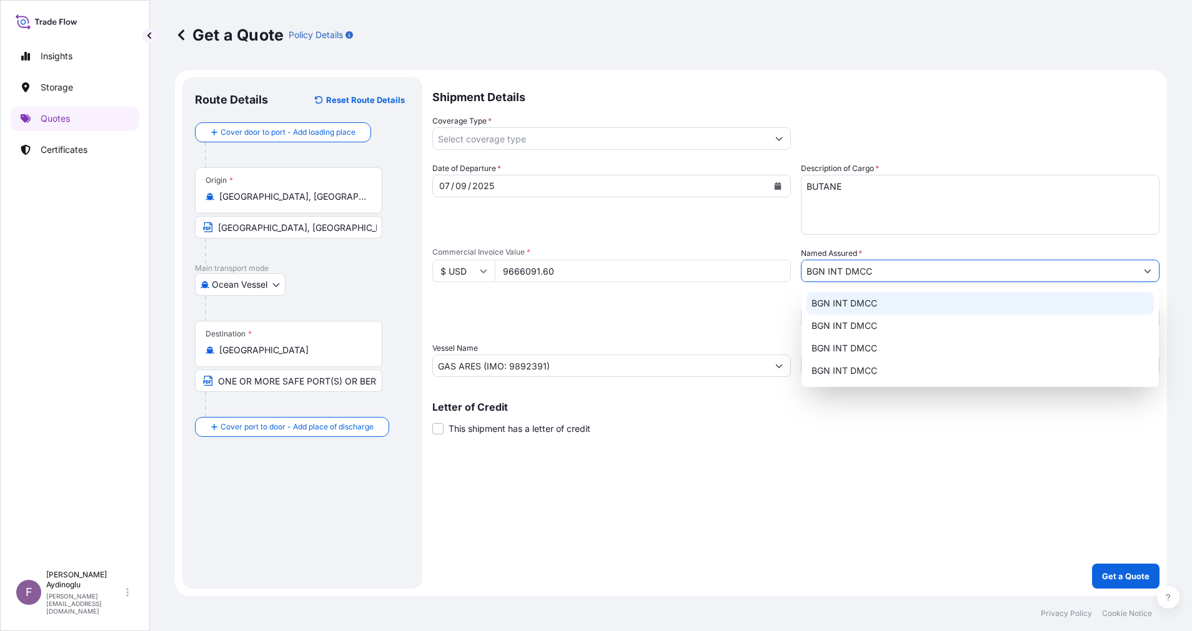
click at [776, 131] on button "Show suggestions" at bounding box center [779, 138] width 22 height 22
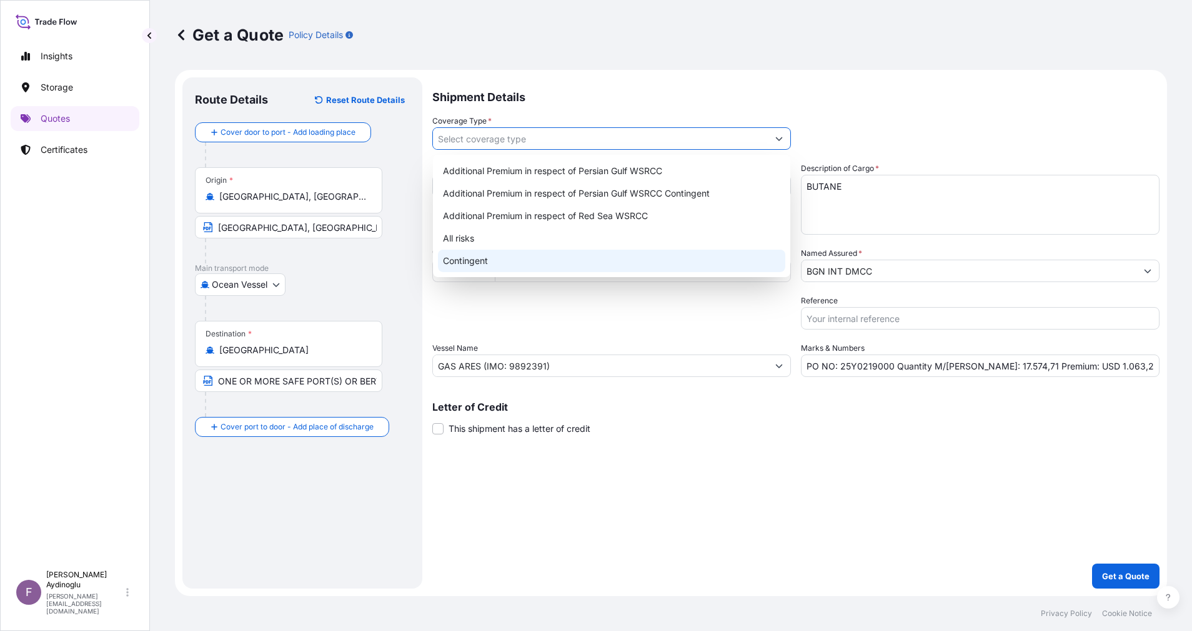
click at [587, 244] on div "All risks" at bounding box center [611, 238] width 347 height 22
type input "All risks"
click at [868, 478] on div "Shipment Details Coverage Type * All risks Date of Departure * [DATE] Cargo Cat…" at bounding box center [795, 333] width 727 height 512
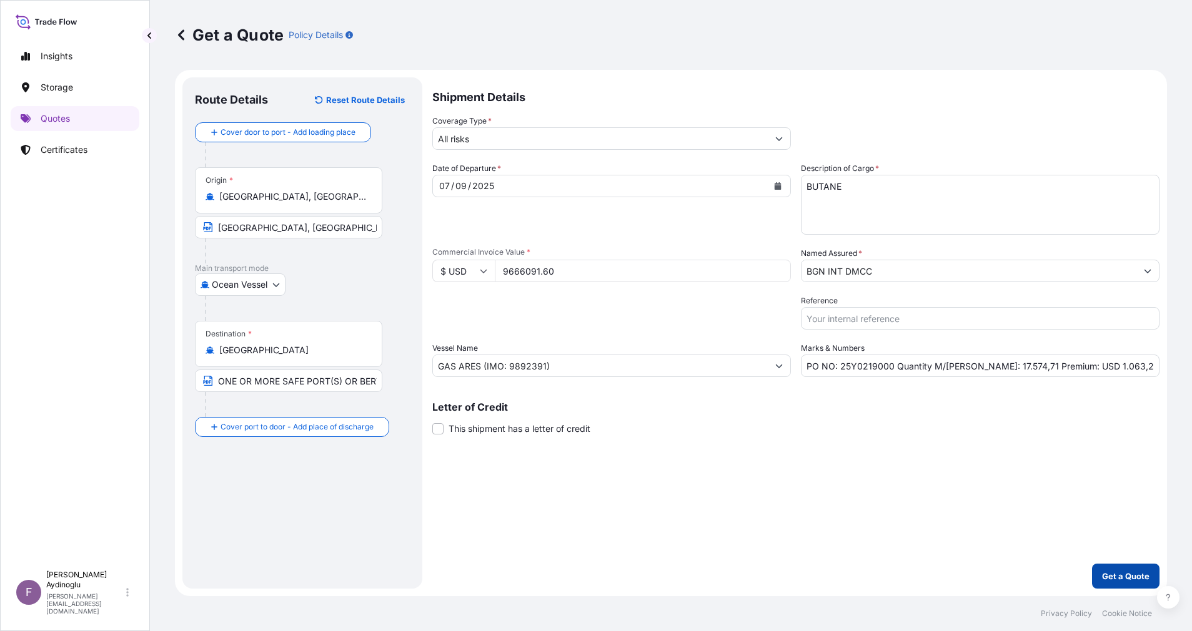
click at [1115, 577] on p "Get a Quote" at bounding box center [1125, 576] width 47 height 12
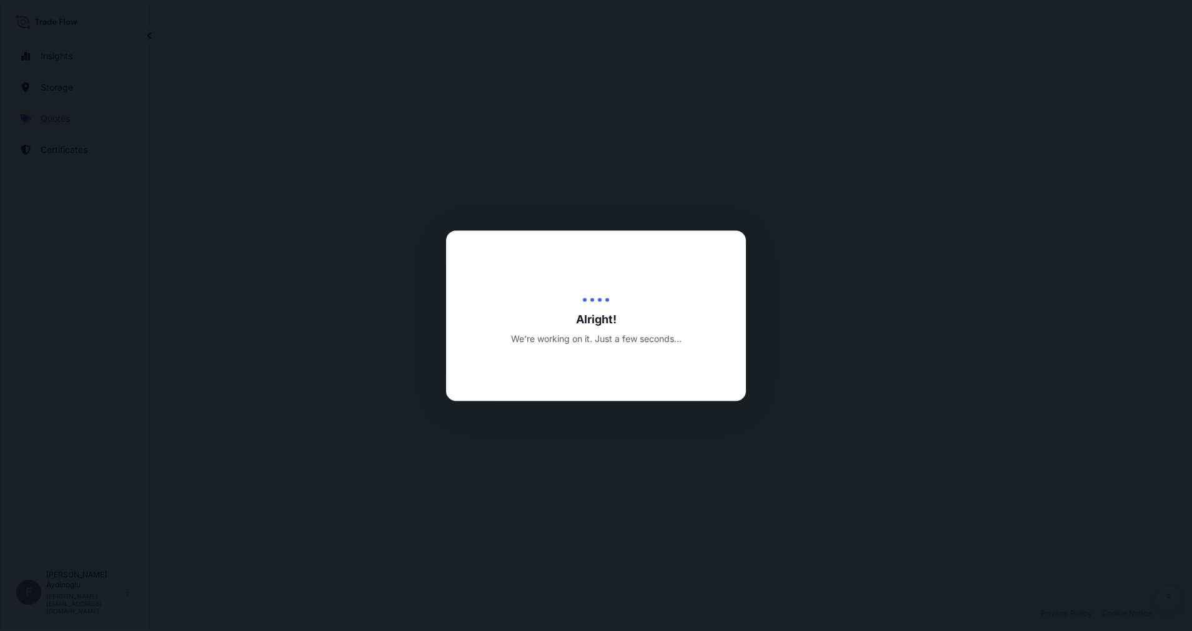
select select "Ocean Vessel"
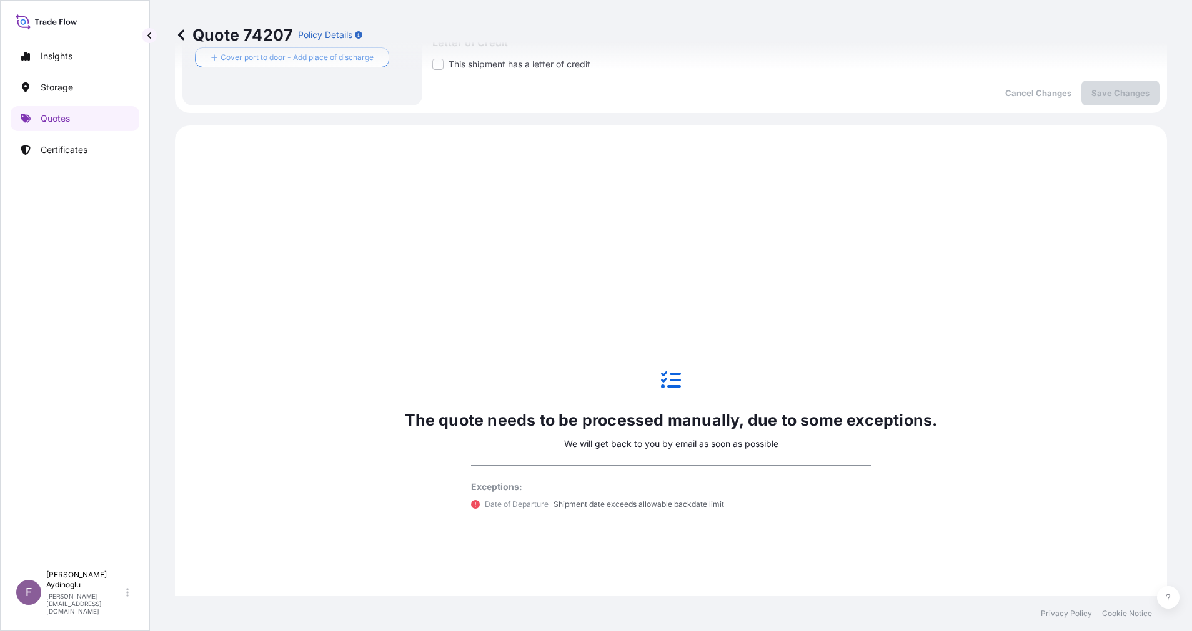
scroll to position [524, 0]
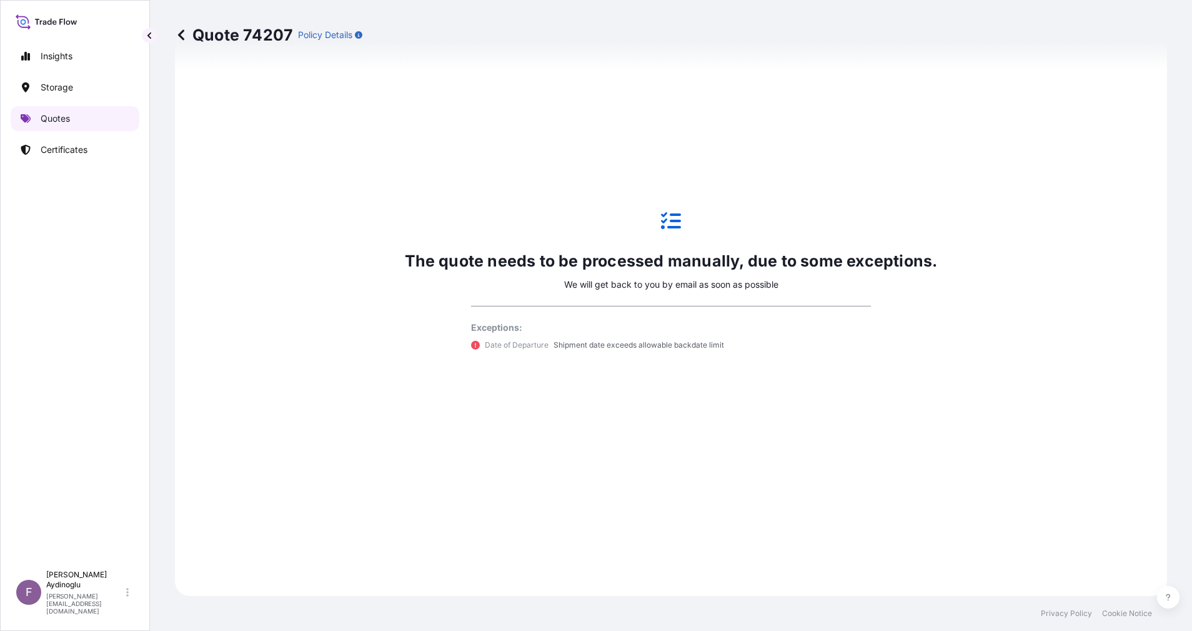
click at [107, 117] on link "Quotes" at bounding box center [75, 118] width 129 height 25
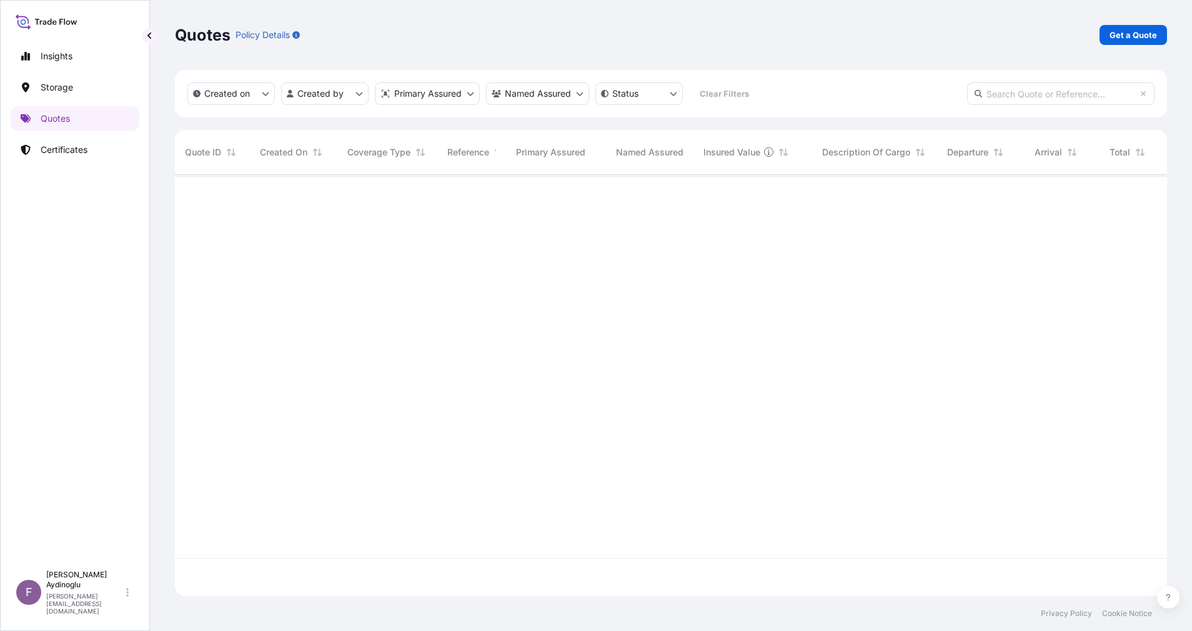
scroll to position [414, 978]
click at [1134, 41] on p "Get a Quote" at bounding box center [1132, 35] width 47 height 12
select select "Ocean Vessel"
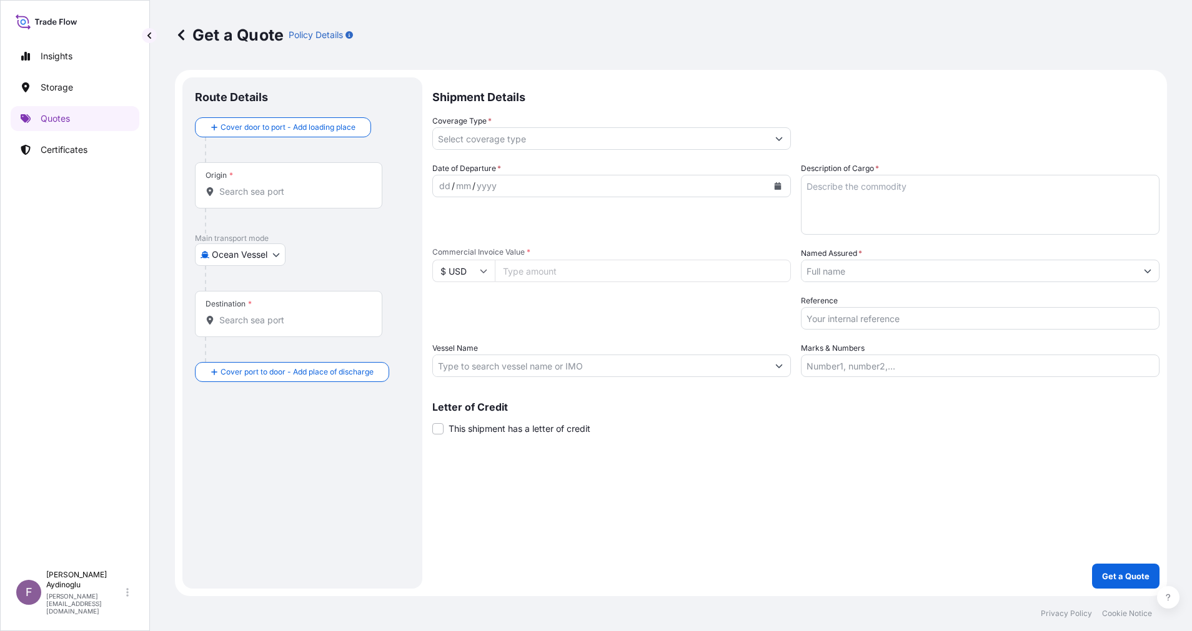
click at [934, 377] on input "Marks & Numbers" at bounding box center [980, 366] width 359 height 22
click at [928, 369] on input "Marks & Numbers" at bounding box center [980, 366] width 359 height 22
paste input "PO NO: 25Y0250400 Quantity M/[PERSON_NAME]: 9.992,68 Premium: USD 820,25"
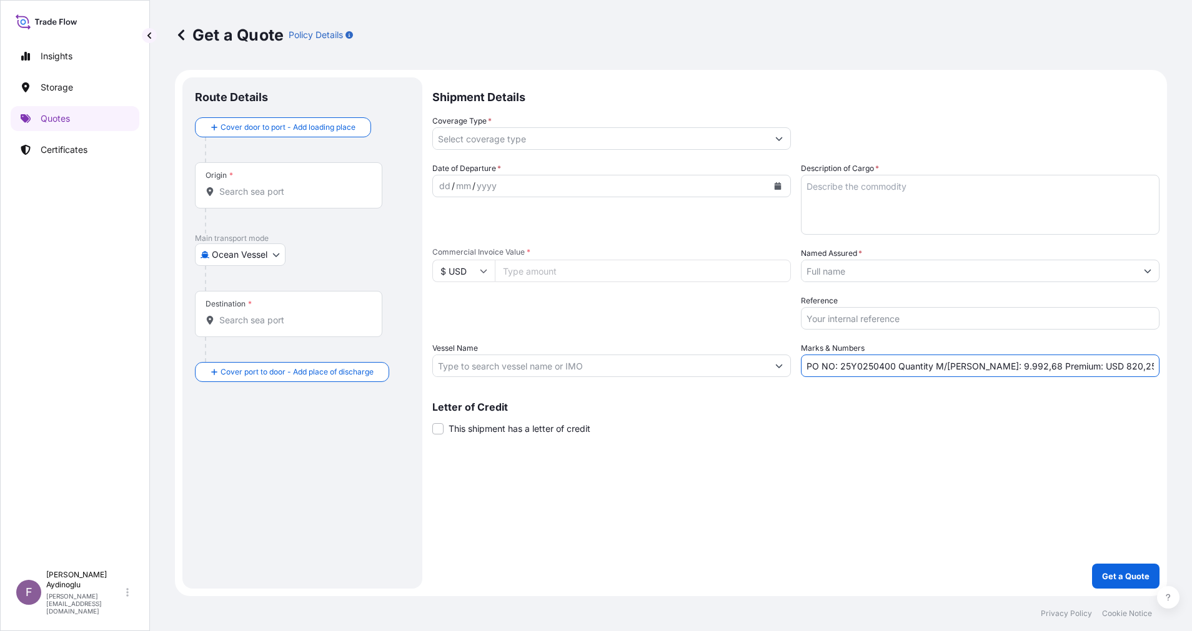
click at [821, 481] on div "Shipment Details Coverage Type * Date of Departure * dd / mm / yyyy Cargo Categ…" at bounding box center [795, 333] width 727 height 512
drag, startPoint x: 841, startPoint y: 365, endPoint x: 894, endPoint y: 367, distance: 52.5
click at [894, 367] on input "PO NO: 25Y0250400 Quantity M/[PERSON_NAME]: 9.992,68 Premium: USD 820,25" at bounding box center [980, 366] width 359 height 22
paste input "19000"
type input "PO NO: 25Y0219000 Quantity M/[PERSON_NAME]: 9.992,68 Premium: USD 820,25"
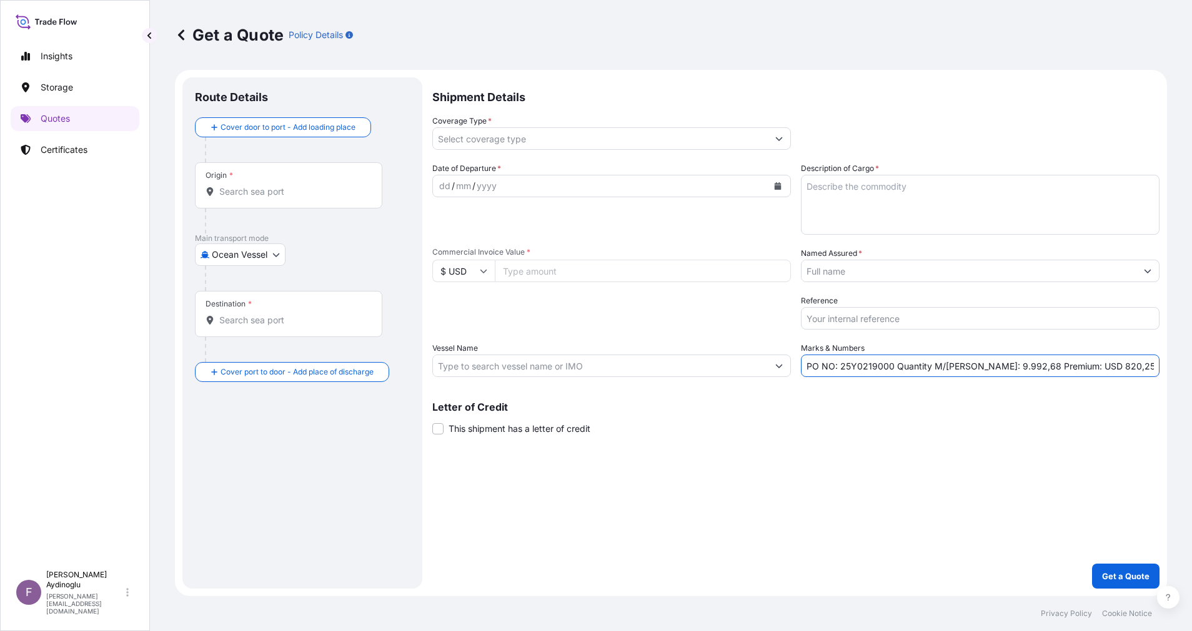
click at [565, 269] on input "Commercial Invoice Value *" at bounding box center [643, 271] width 296 height 22
type input "3753750.00"
click at [906, 205] on textarea "Description of Cargo *" at bounding box center [980, 205] width 359 height 60
type textarea "BUTANE"
drag, startPoint x: 975, startPoint y: 368, endPoint x: 1004, endPoint y: 370, distance: 29.5
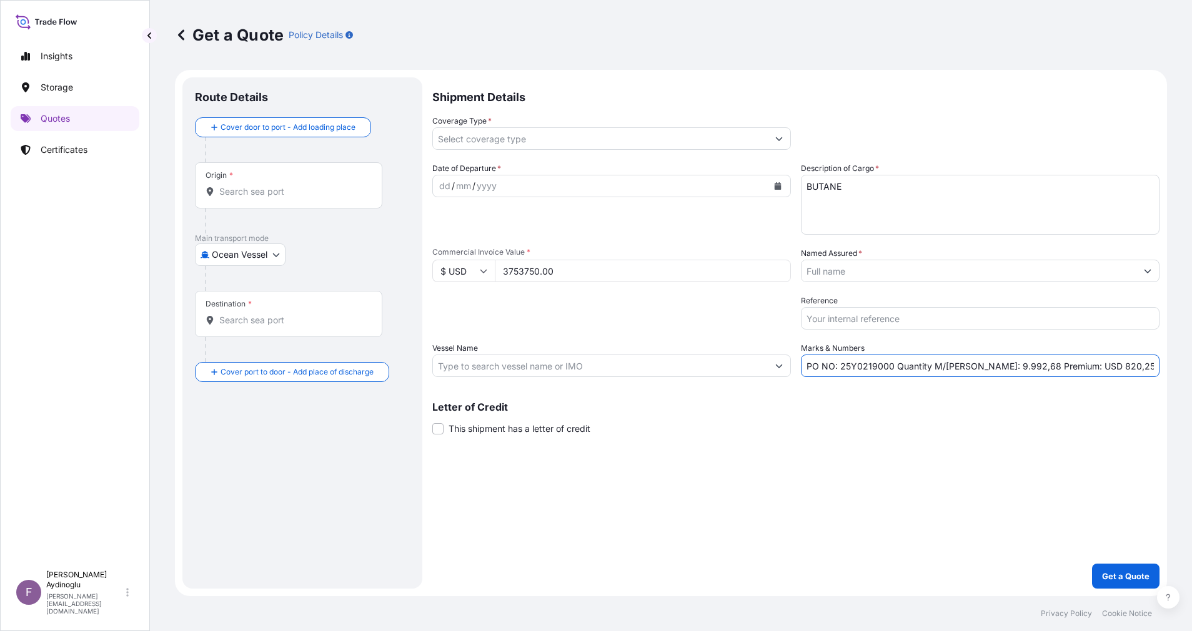
click at [1004, 370] on input "PO NO: 25Y0219000 Quantity M/[PERSON_NAME]: 9.992,68 Premium: USD 820,25" at bounding box center [980, 366] width 359 height 22
type input "PO NO: 25Y0219000 Quantity M/[PERSON_NAME]: 6.825,00 Premium: USD 820,25"
click at [592, 354] on div "Vessel Name" at bounding box center [611, 359] width 359 height 35
click at [593, 364] on input "Vessel Name" at bounding box center [600, 366] width 335 height 22
paste input "9892391"
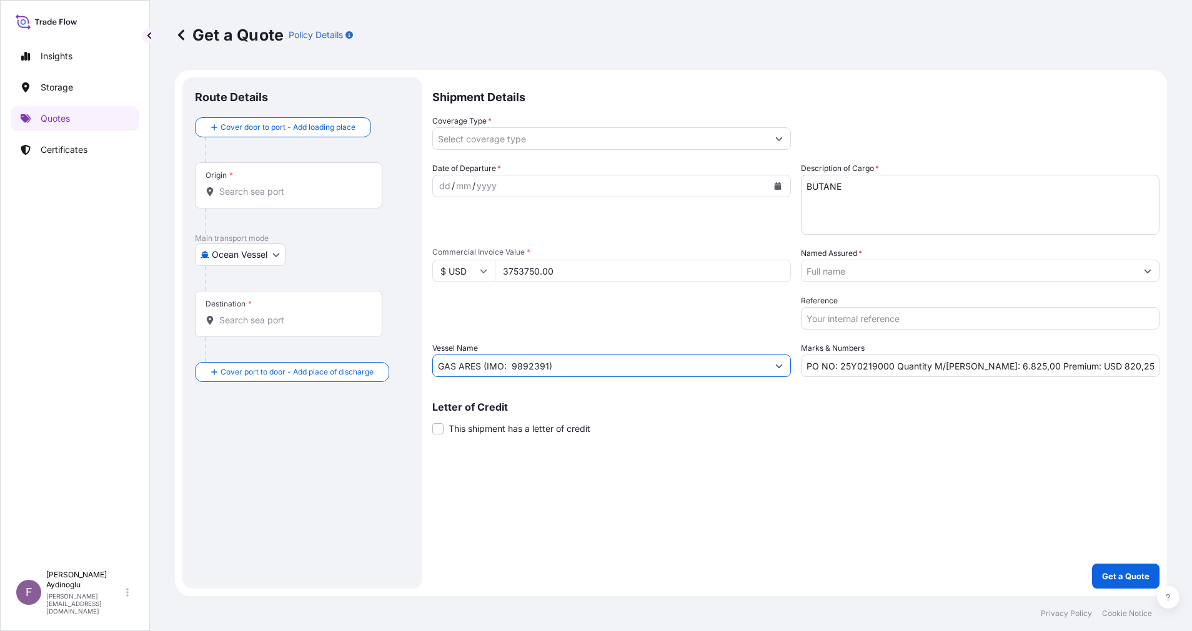
click at [511, 365] on input "GAS ARES (IMO: 9892391)" at bounding box center [600, 366] width 335 height 22
type input "GAS ARES (IMO: 9892391)"
click at [693, 458] on div "Shipment Details Coverage Type * Date of Departure * dd / mm / yyyy Cargo Categ…" at bounding box center [795, 333] width 727 height 512
click at [290, 201] on div "Origin *" at bounding box center [288, 185] width 187 height 46
click at [290, 198] on input "Origin *" at bounding box center [292, 192] width 147 height 12
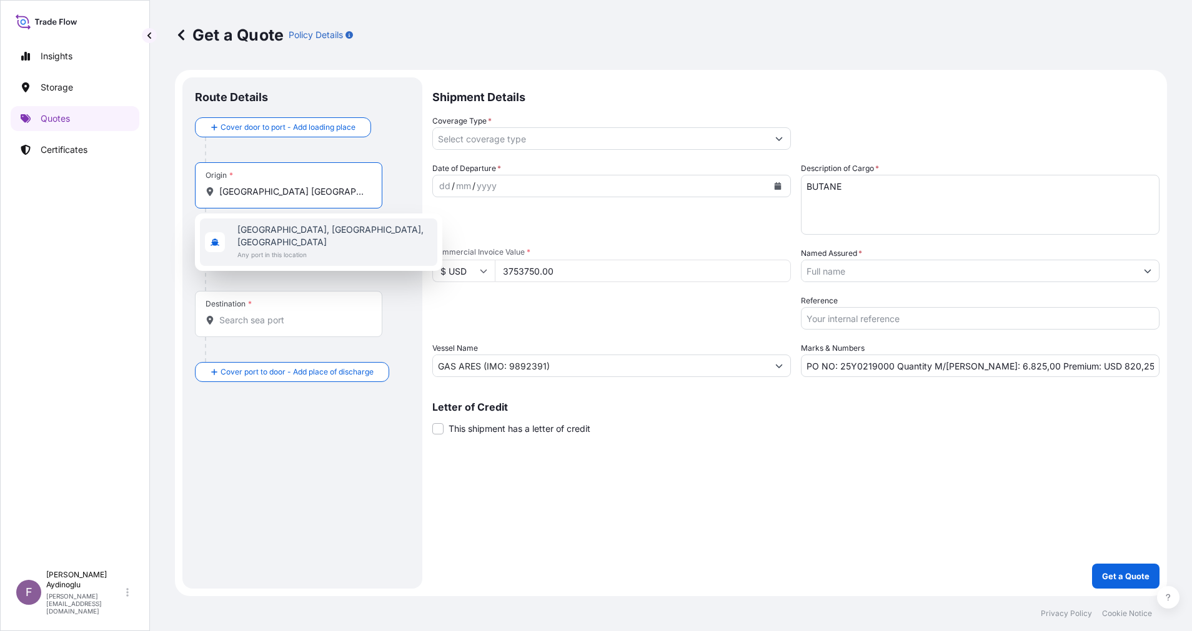
click at [287, 227] on span "[GEOGRAPHIC_DATA], [GEOGRAPHIC_DATA], [GEOGRAPHIC_DATA]" at bounding box center [334, 236] width 195 height 25
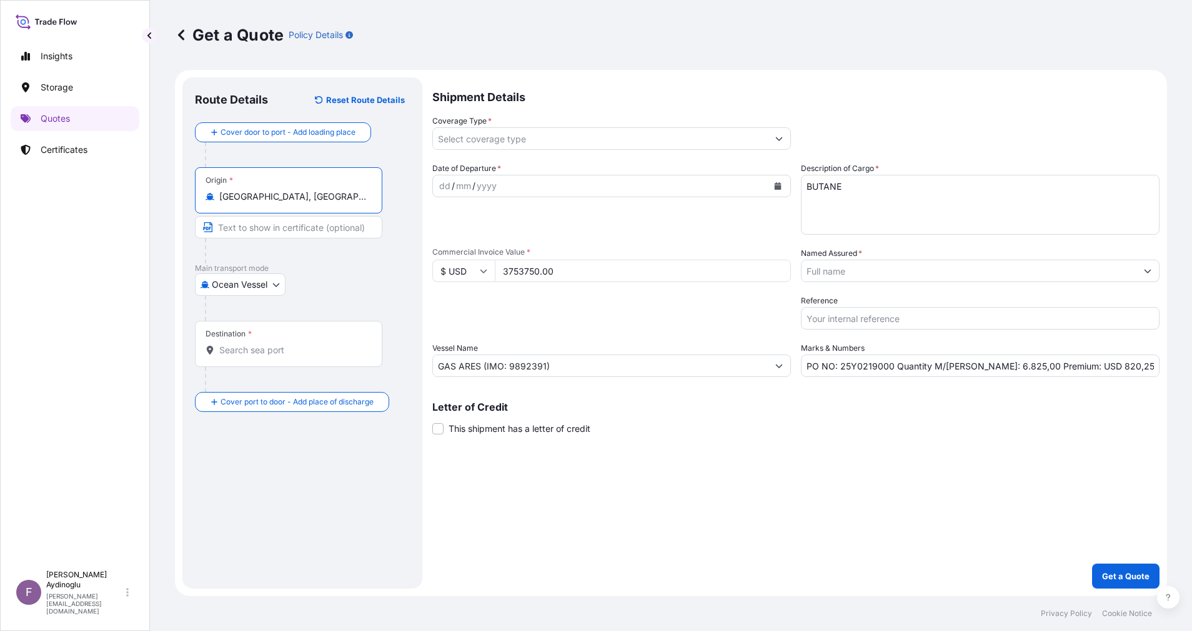
type input "[GEOGRAPHIC_DATA], [GEOGRAPHIC_DATA], [GEOGRAPHIC_DATA]"
click at [288, 229] on input "Text to appear on certificate" at bounding box center [288, 227] width 187 height 22
type input "[GEOGRAPHIC_DATA], [GEOGRAPHIC_DATA] / [GEOGRAPHIC_DATA]"
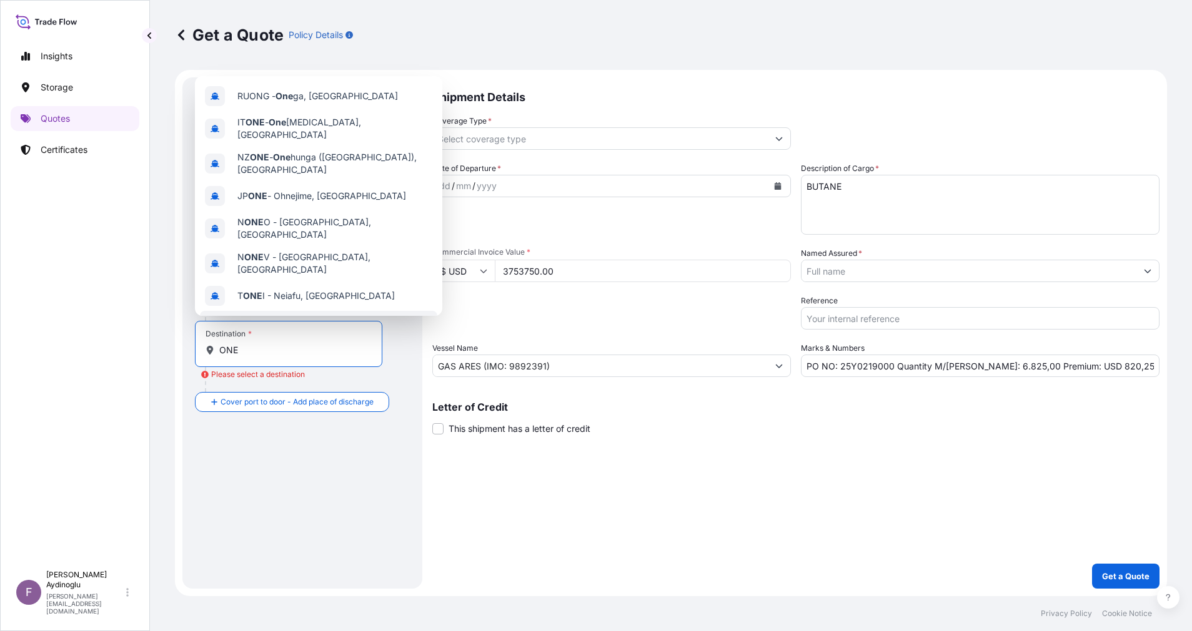
drag, startPoint x: 287, startPoint y: 354, endPoint x: 176, endPoint y: 351, distance: 110.6
click at [177, 351] on form "Route Details Reset Route Details Cover door to port - Add loading place Place …" at bounding box center [671, 333] width 992 height 527
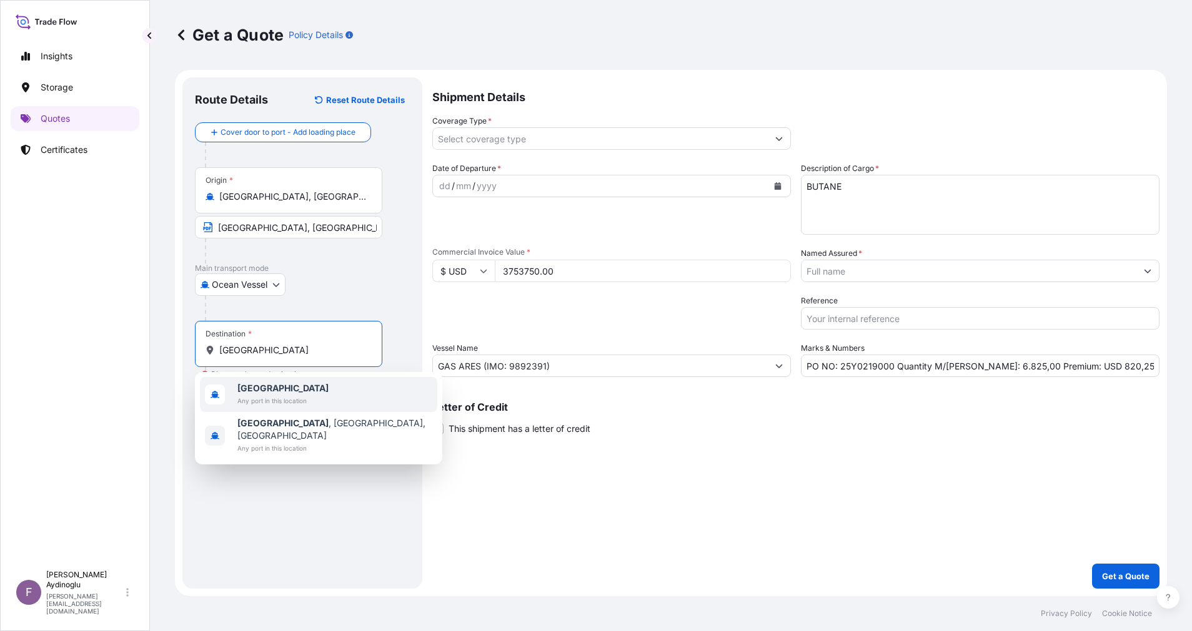
click at [290, 392] on span "[GEOGRAPHIC_DATA]" at bounding box center [282, 388] width 91 height 12
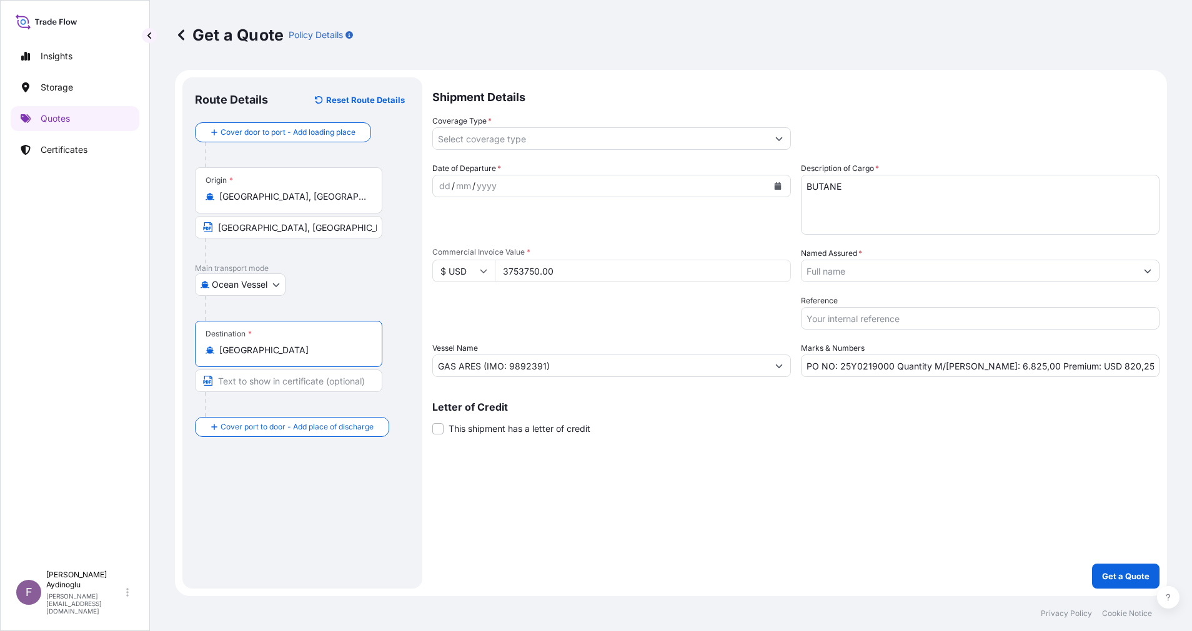
type input "[GEOGRAPHIC_DATA]"
click at [290, 386] on input "Text to appear on certificate" at bounding box center [288, 381] width 187 height 22
type input "ONE OR MORE SAFE PORT(S) OR BERTH(S) IN [GEOGRAPHIC_DATA] / [GEOGRAPHIC_DATA]"
click at [339, 383] on input "ONE OR MORE SAFE PORT(S) OR BERTH(S) IN [GEOGRAPHIC_DATA] / [GEOGRAPHIC_DATA]" at bounding box center [288, 381] width 187 height 22
click at [645, 472] on div "Shipment Details Coverage Type * Date of Departure * dd / mm / yyyy Cargo Categ…" at bounding box center [795, 333] width 727 height 512
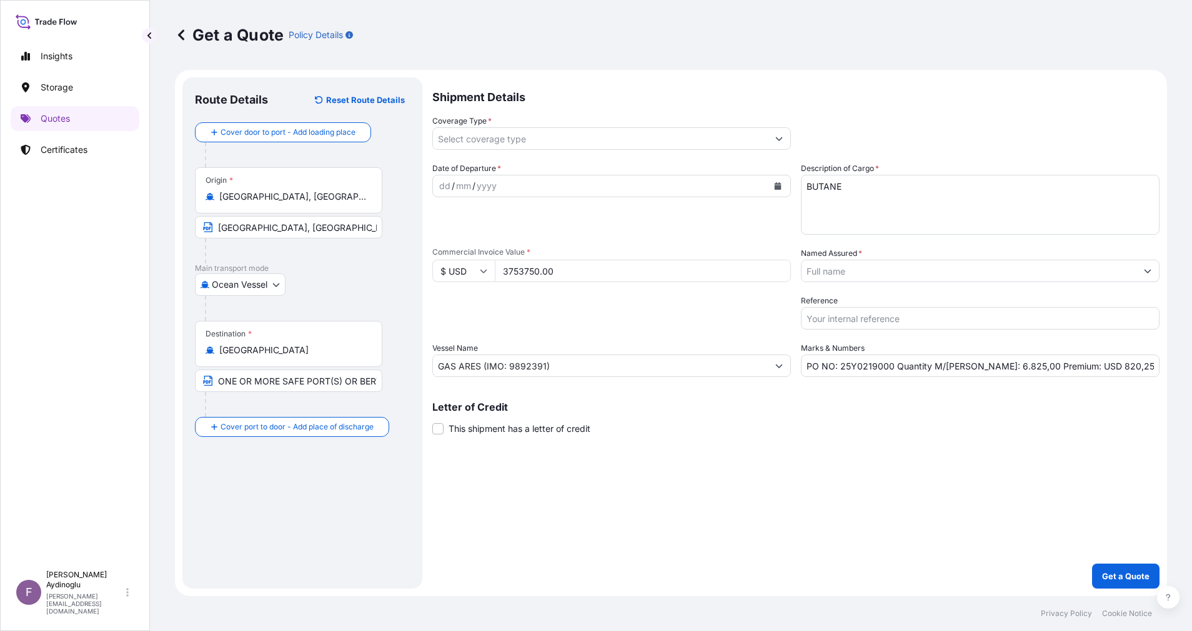
click at [442, 191] on div "dd" at bounding box center [445, 186] width 14 height 15
click at [783, 134] on button "Show suggestions" at bounding box center [779, 138] width 22 height 22
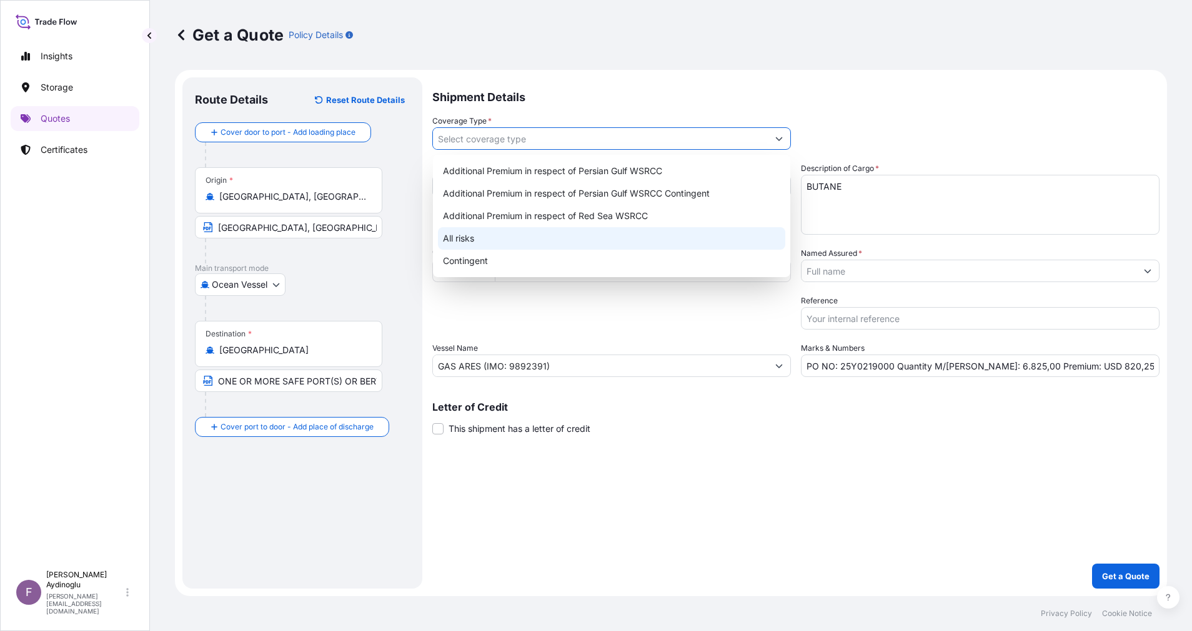
click at [618, 240] on div "All risks" at bounding box center [611, 238] width 347 height 22
type input "All risks"
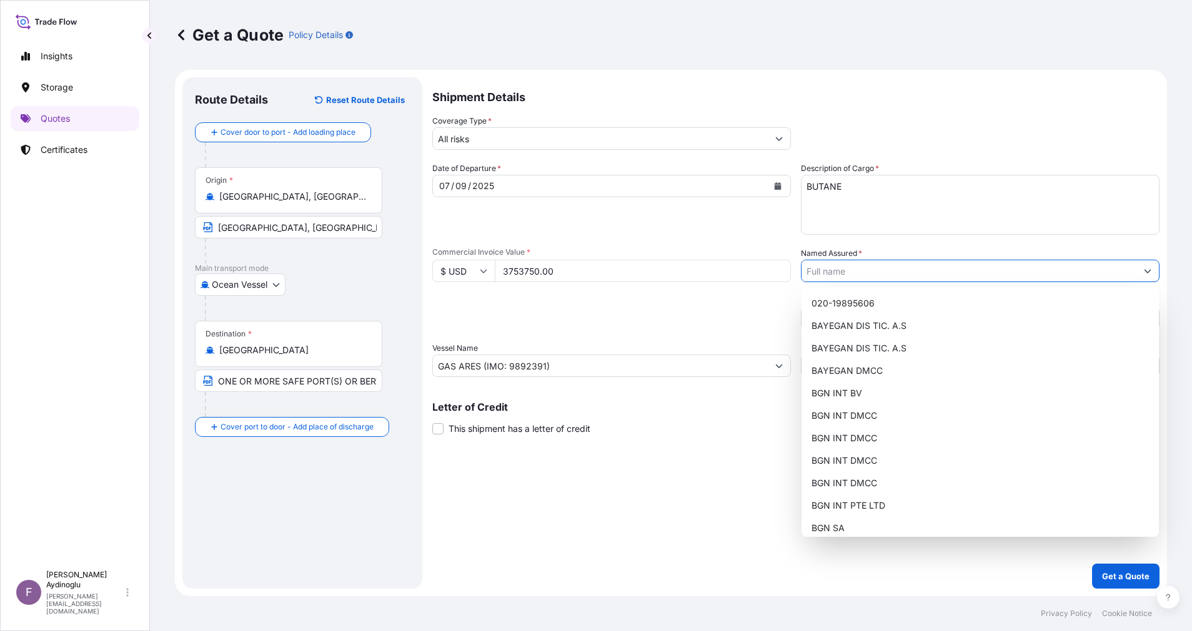
click at [1154, 268] on button "Show suggestions" at bounding box center [1147, 271] width 22 height 22
click at [896, 435] on div "BGN INT DMCC" at bounding box center [979, 438] width 347 height 22
type input "BGN INT DMCC"
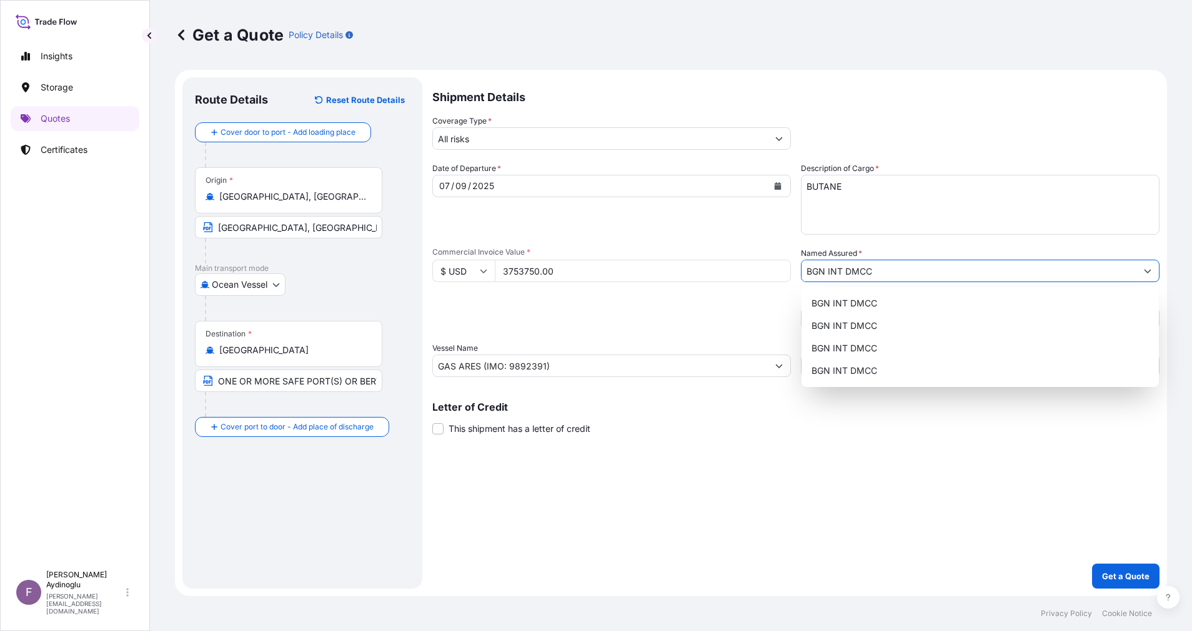
click at [1017, 569] on div "Shipment Details Coverage Type * All risks Date of Departure * [DATE] Cargo Cat…" at bounding box center [795, 333] width 727 height 512
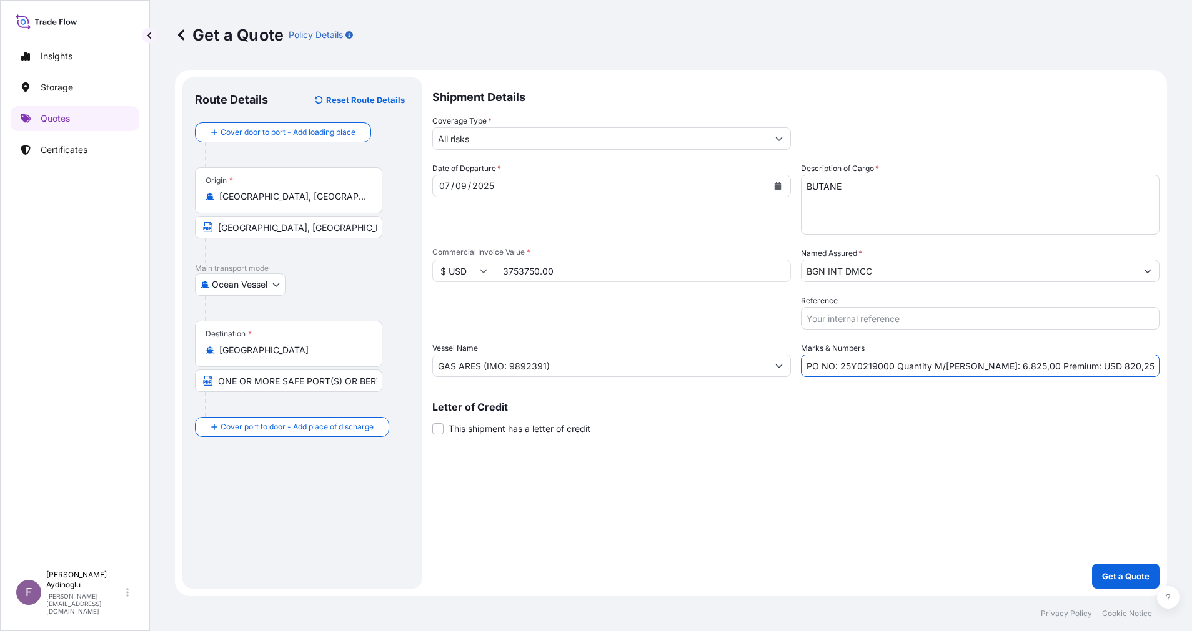
drag, startPoint x: 1106, startPoint y: 362, endPoint x: 1072, endPoint y: 365, distance: 33.3
click at [1072, 365] on input "PO NO: 25Y0219000 Quantity M/[PERSON_NAME]: 6.825,00 Premium: USD 820,25" at bounding box center [980, 366] width 359 height 22
type input "PO NO: 25Y0219000 Quantity M/[PERSON_NAME]: 6.825,00 Premium: USD 412,91"
click at [866, 511] on div "Shipment Details Coverage Type * All risks Date of Departure * [DATE] Cargo Cat…" at bounding box center [795, 333] width 727 height 512
click at [1135, 572] on p "Get a Quote" at bounding box center [1125, 576] width 47 height 12
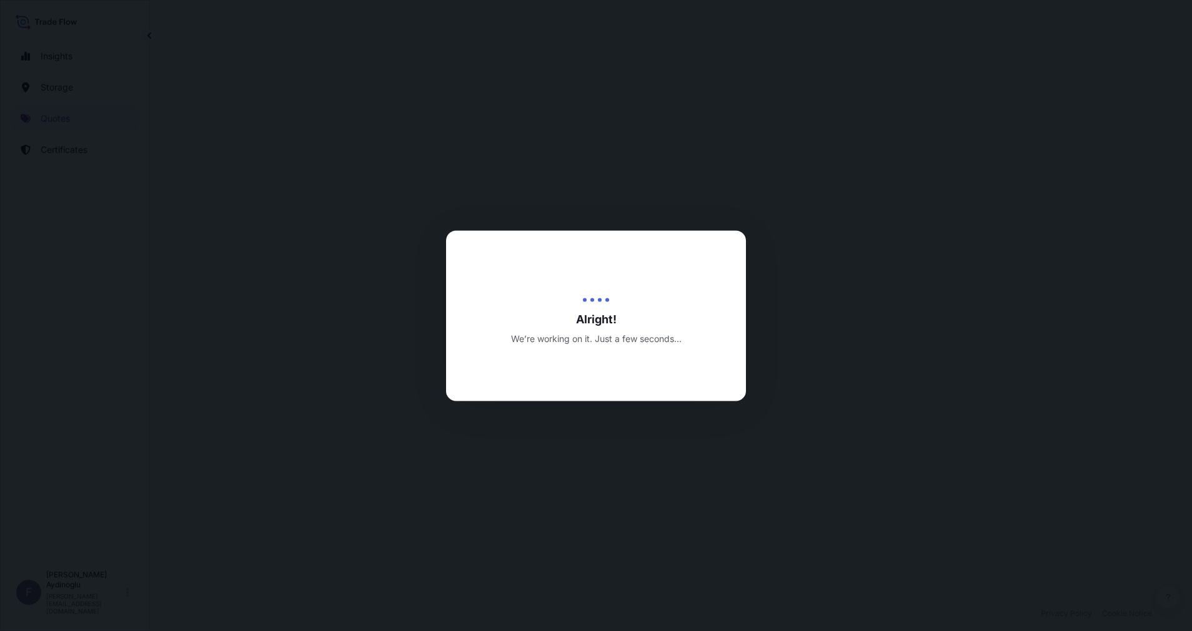
select select "Ocean Vessel"
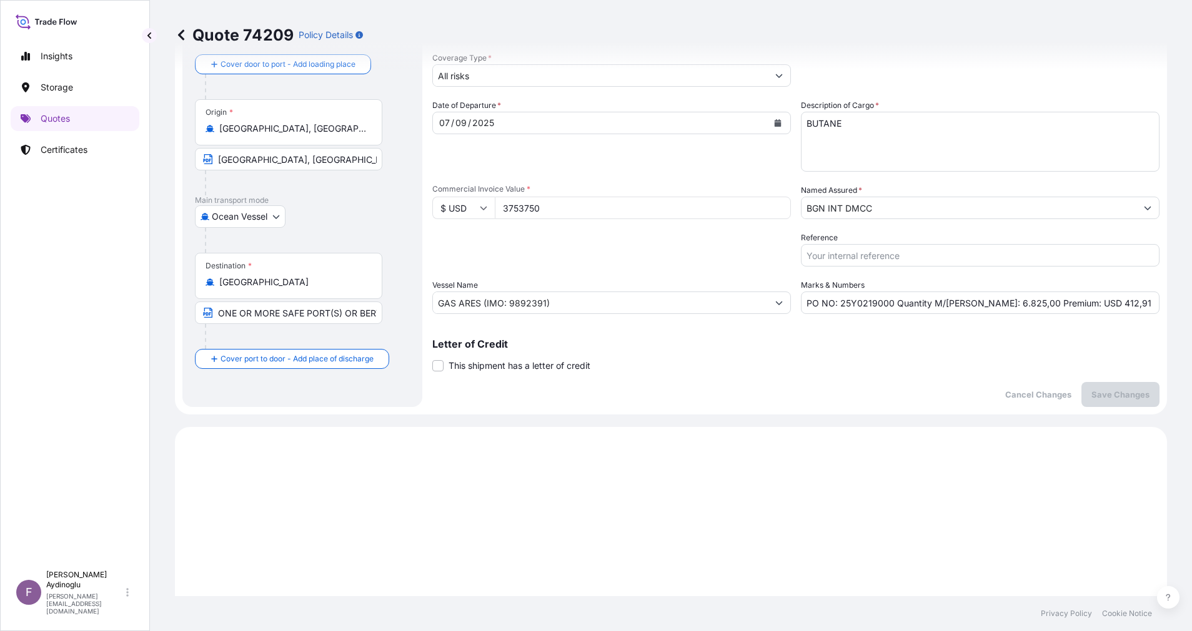
scroll to position [428, 0]
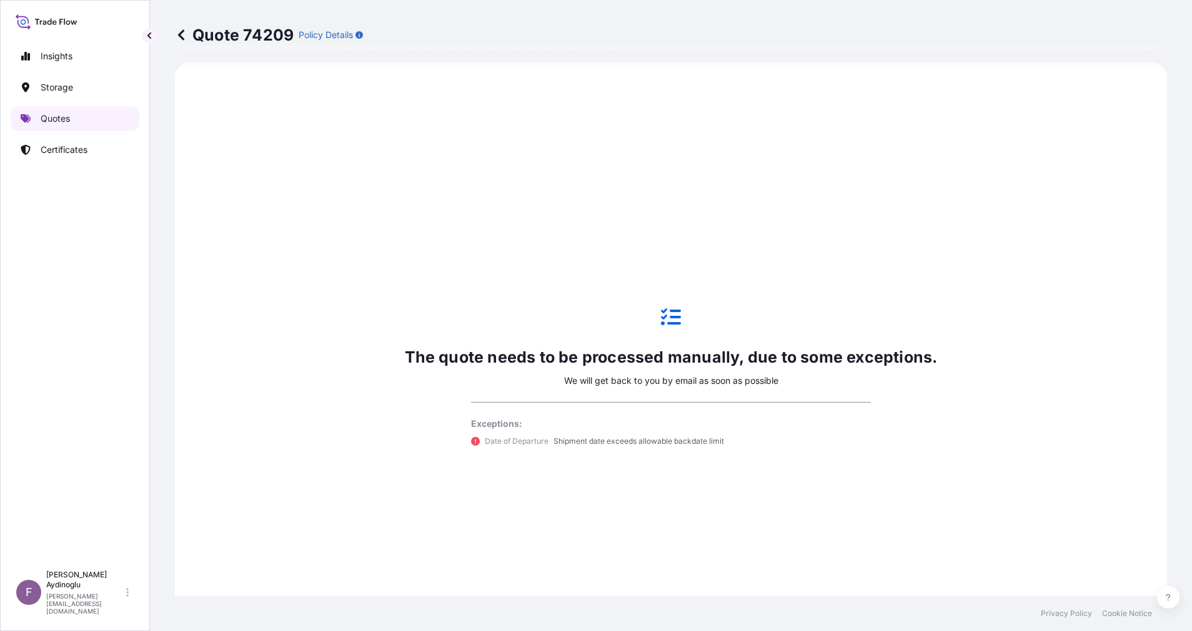
click at [59, 120] on p "Quotes" at bounding box center [55, 118] width 29 height 12
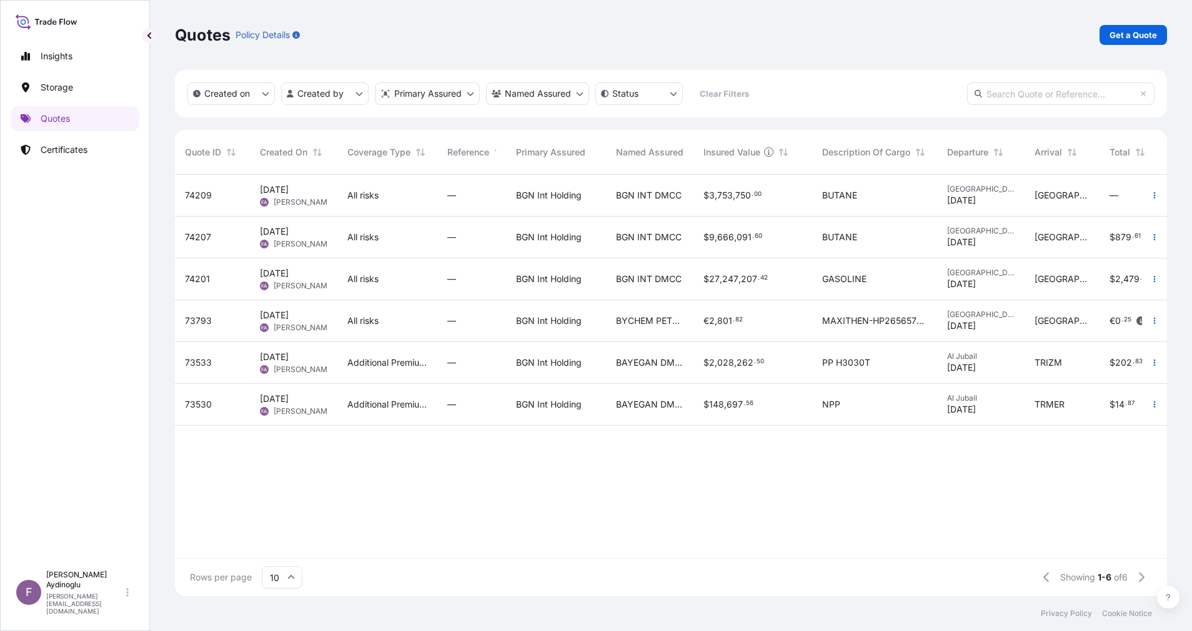
click at [1137, 37] on p "Get a Quote" at bounding box center [1132, 35] width 47 height 12
select select "Ocean Vessel"
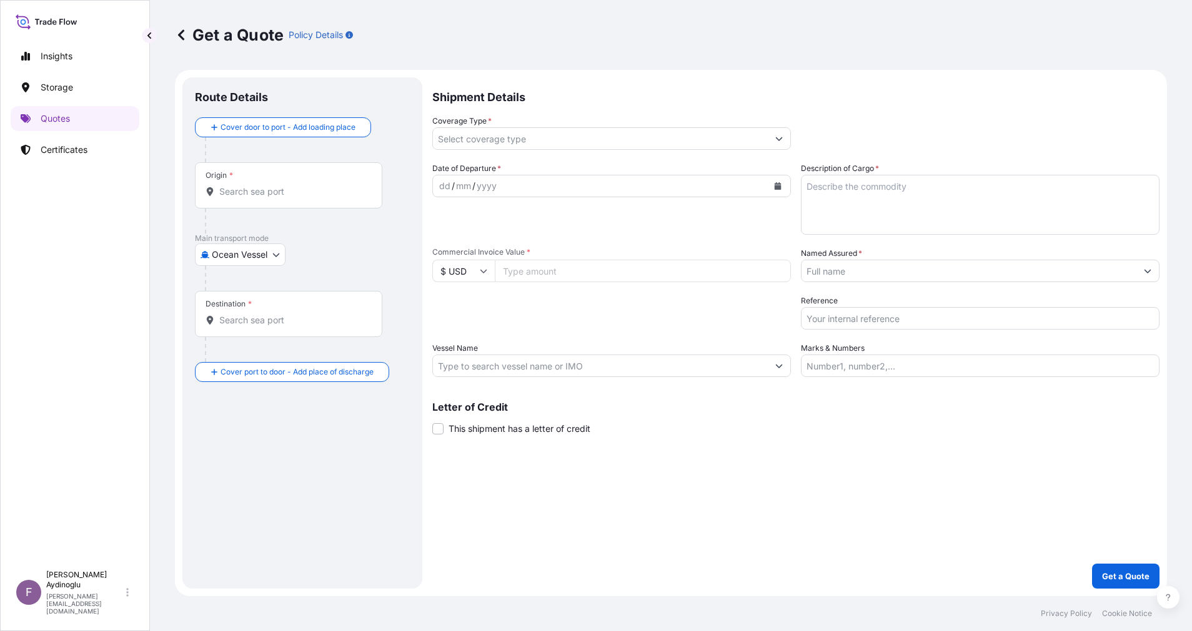
click at [957, 367] on input "Marks & Numbers" at bounding box center [980, 366] width 359 height 22
click at [890, 372] on input "Marks & Numbers" at bounding box center [980, 366] width 359 height 22
paste input "PO NO: 25Y0250400 Quantity M/[PERSON_NAME]: 9.992,68 Premium: USD 820,25"
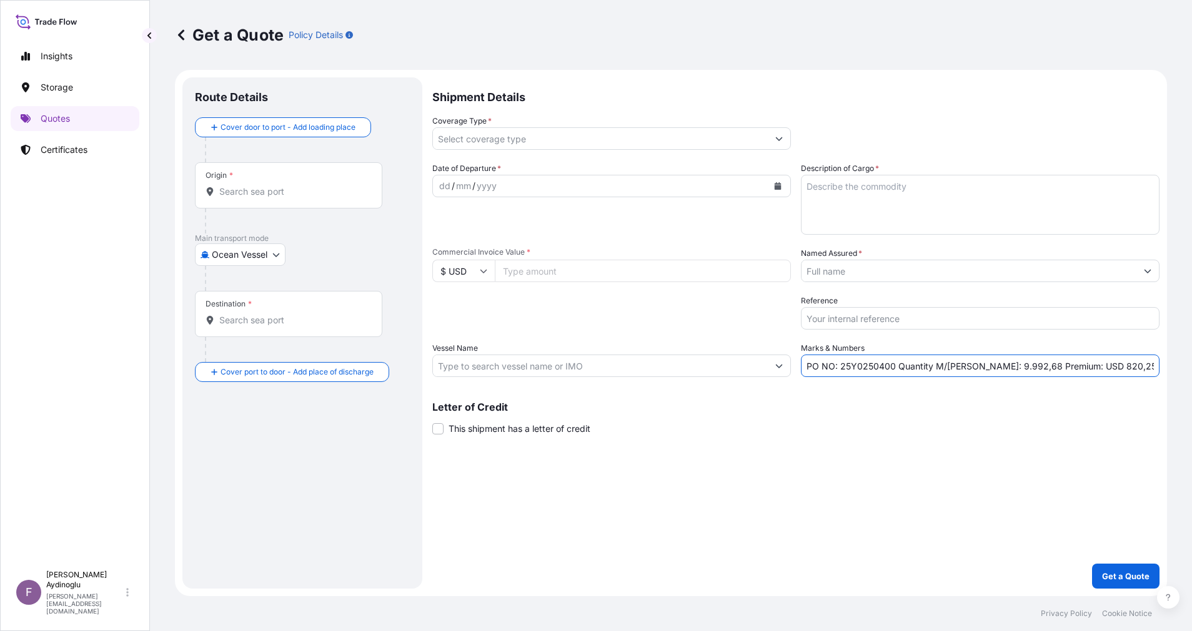
drag, startPoint x: 839, startPoint y: 366, endPoint x: 892, endPoint y: 369, distance: 53.2
click at [892, 369] on input "PO NO: 25Y0250400 Quantity M/[PERSON_NAME]: 9.992,68 Premium: USD 820,25" at bounding box center [980, 366] width 359 height 22
paste input "319"
type input "PO NO: 25Y0231900 Quantity M/[PERSON_NAME]: 9.992,68 Premium: USD 820,25"
click at [577, 272] on input "Commercial Invoice Value *" at bounding box center [643, 271] width 296 height 22
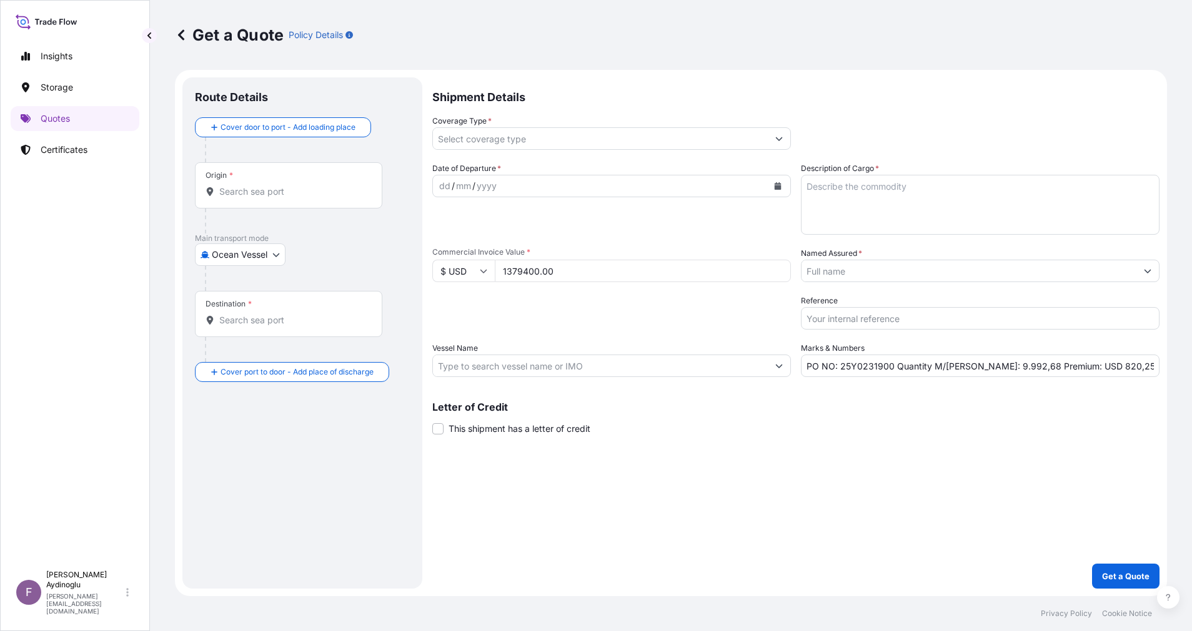
type input "1379400.00"
click at [871, 201] on textarea "Description of Cargo *" at bounding box center [980, 205] width 359 height 60
paste textarea "PETROLEUM COKE"
type textarea "PETROLEUM COKE"
click at [902, 432] on div "Letter of Credit This shipment has a letter of credit Letter of credit * Letter…" at bounding box center [795, 418] width 727 height 33
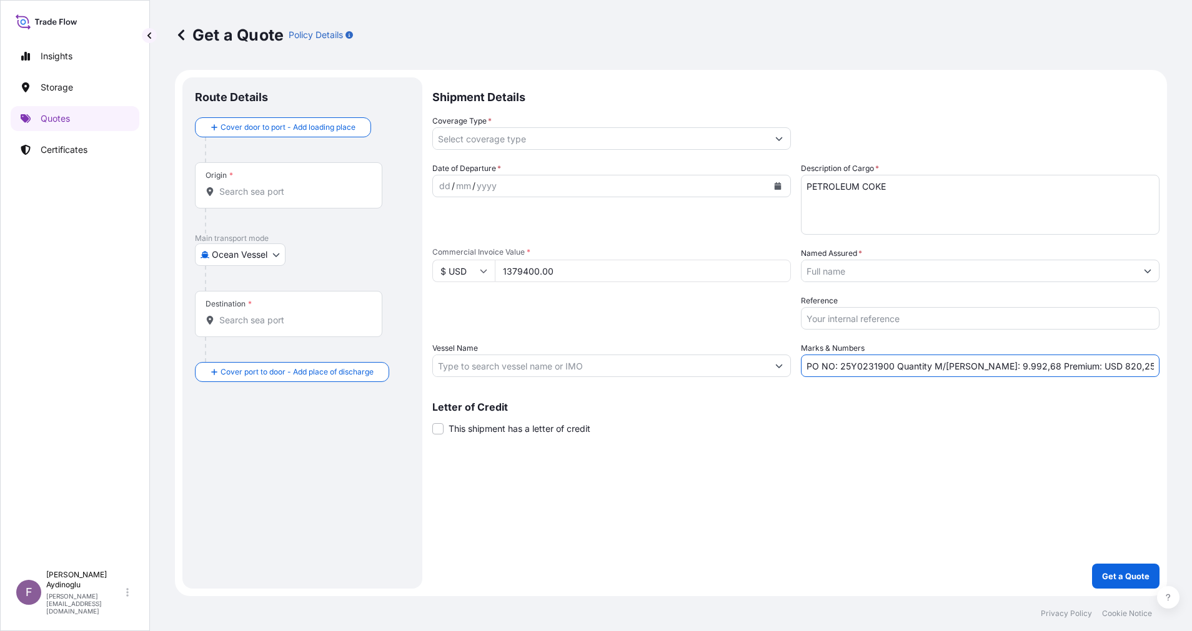
drag, startPoint x: 969, startPoint y: 370, endPoint x: 1006, endPoint y: 369, distance: 36.9
click at [1006, 369] on input "PO NO: 25Y0231900 Quantity M/[PERSON_NAME]: 9.992,68 Premium: USD 820,25" at bounding box center [980, 366] width 359 height 22
type input "PO NO: 25Y0231900 Quantity M/[PERSON_NAME]: 11.000,00 Premium: USD 820,25"
click at [565, 370] on input "Vessel Name" at bounding box center [600, 366] width 335 height 22
paste input "9071064"
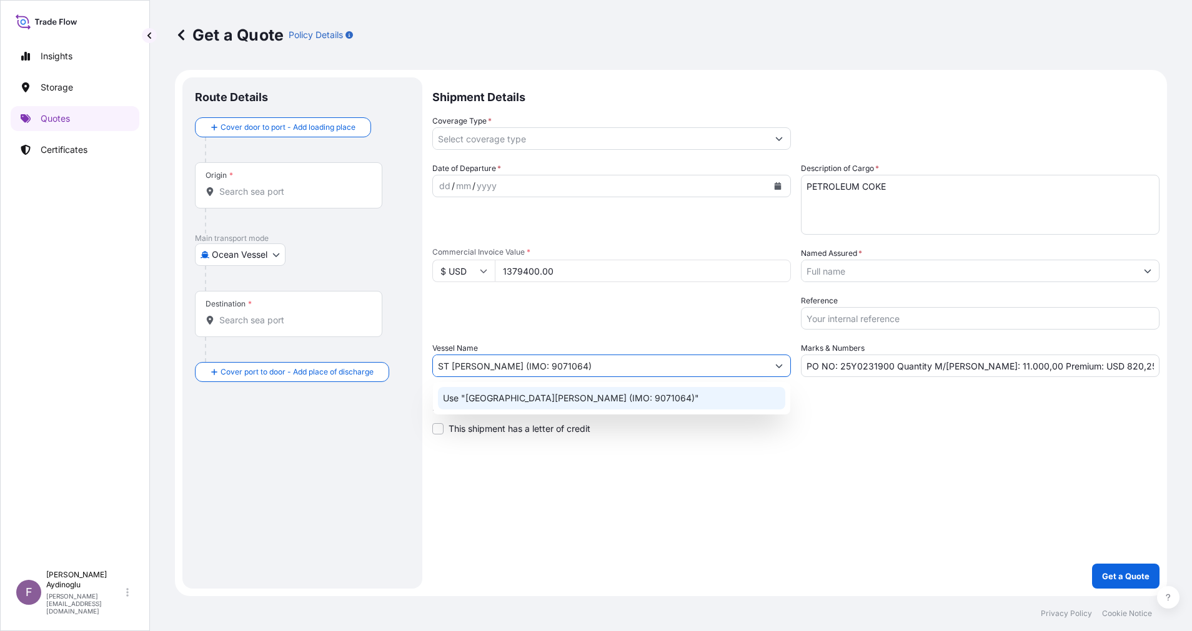
click at [601, 394] on div "Use "[GEOGRAPHIC_DATA][PERSON_NAME] (IMO: 9071064)"" at bounding box center [611, 398] width 347 height 22
type input "ST [PERSON_NAME] (IMO: 9071064)"
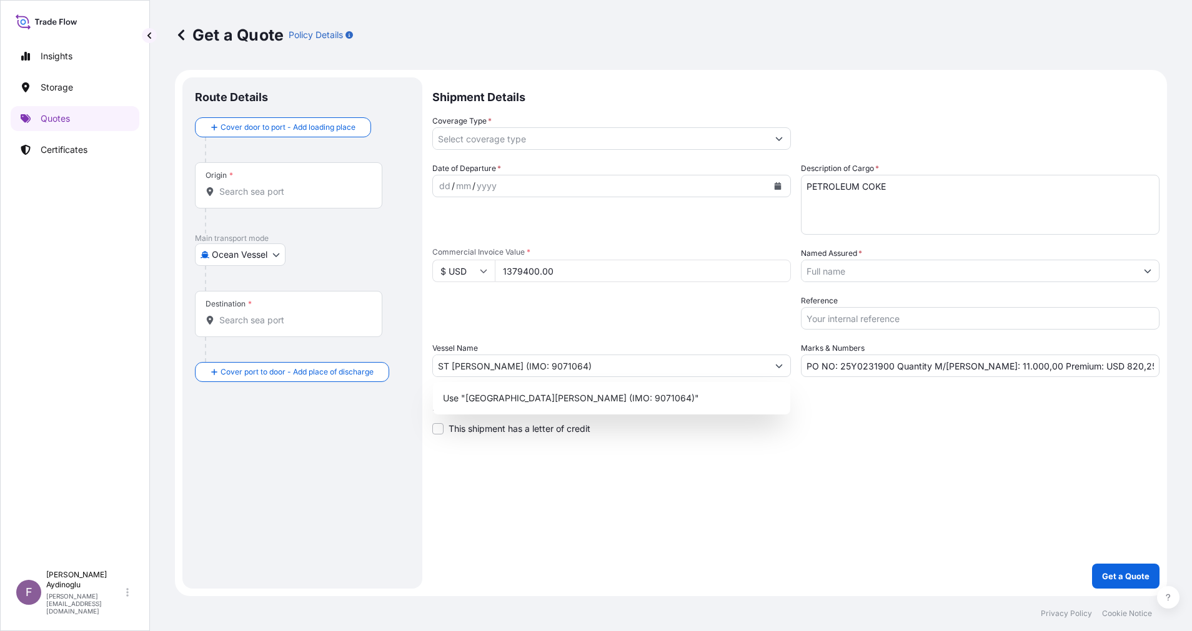
drag, startPoint x: 887, startPoint y: 434, endPoint x: 899, endPoint y: 438, distance: 12.4
click at [891, 434] on div "Letter of Credit This shipment has a letter of credit Letter of credit * Letter…" at bounding box center [795, 418] width 727 height 33
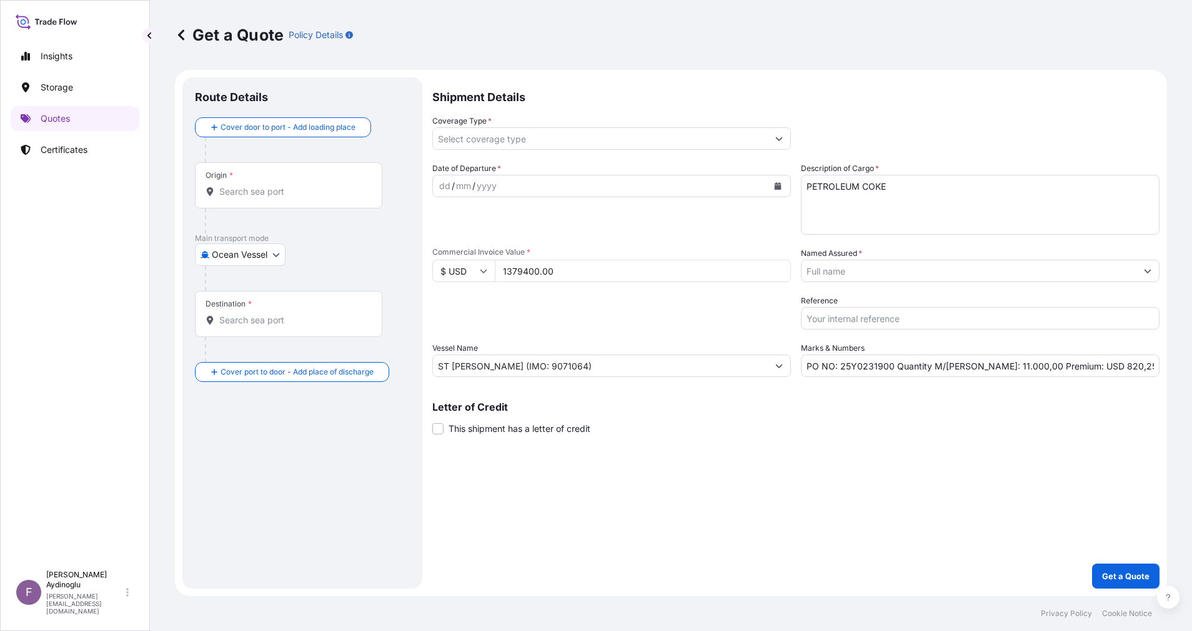
click at [337, 194] on input "Origin *" at bounding box center [292, 192] width 147 height 12
paste input "CONSTANTA"
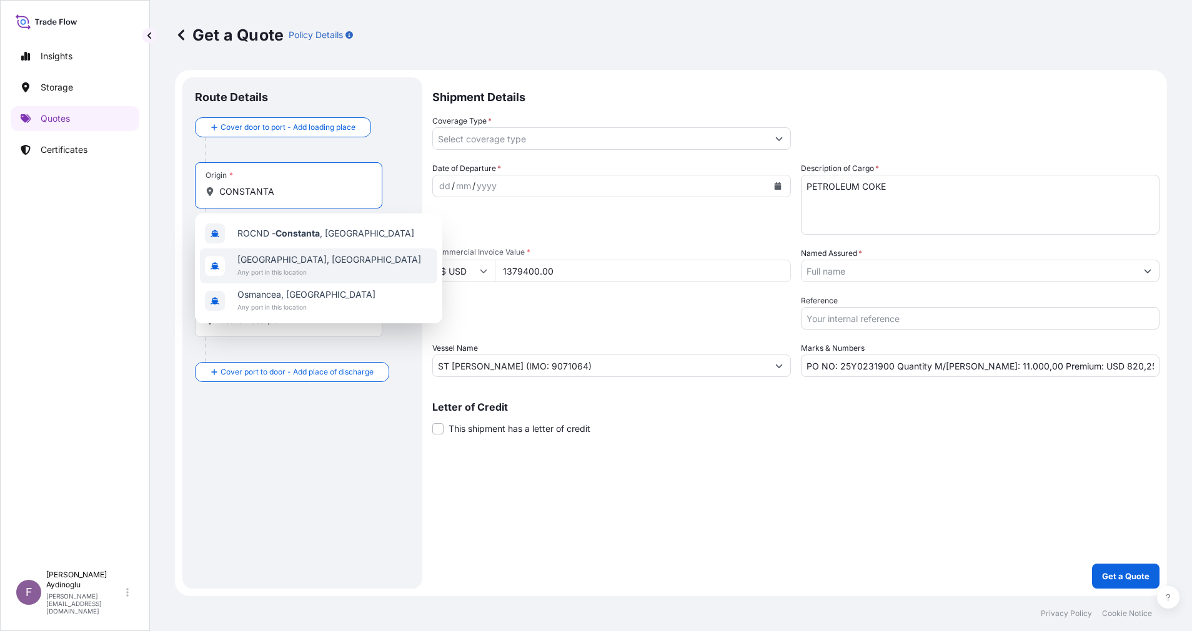
click at [331, 261] on div "[GEOGRAPHIC_DATA], [GEOGRAPHIC_DATA] Any port in this location" at bounding box center [318, 266] width 237 height 35
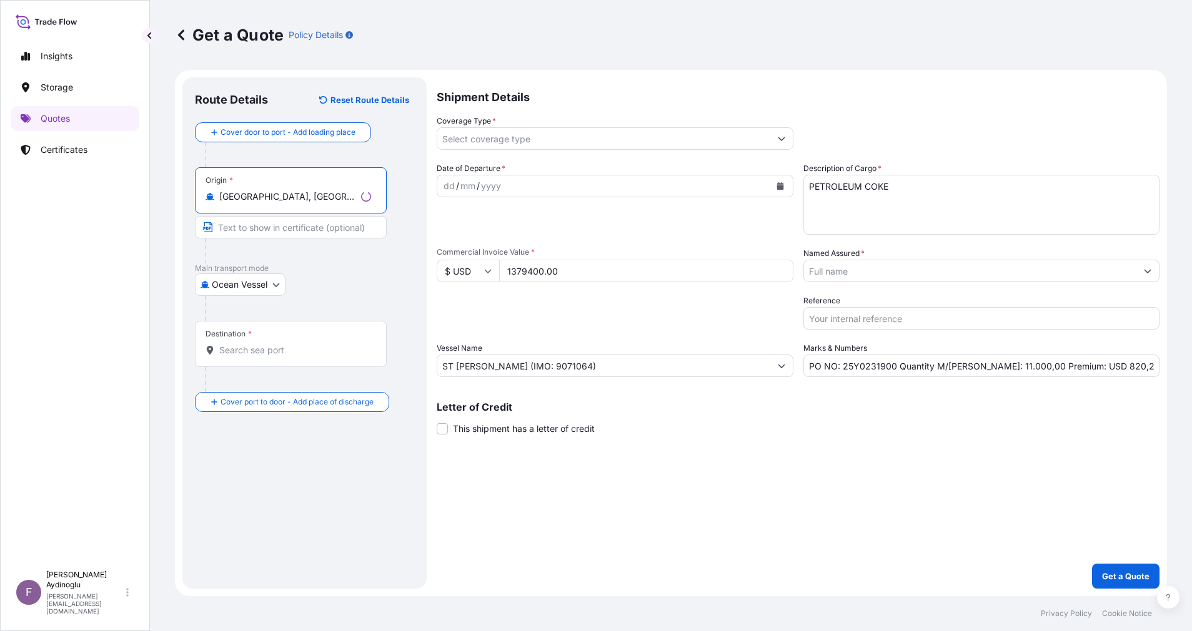
type input "[GEOGRAPHIC_DATA], [GEOGRAPHIC_DATA]"
click at [275, 214] on div "Origin * [GEOGRAPHIC_DATA], [GEOGRAPHIC_DATA]" at bounding box center [302, 215] width 215 height 96
click at [299, 229] on input "Text to appear on certificate" at bounding box center [288, 227] width 187 height 22
type input "CONSTANTA / [GEOGRAPHIC_DATA]"
click at [397, 312] on div at bounding box center [307, 308] width 205 height 25
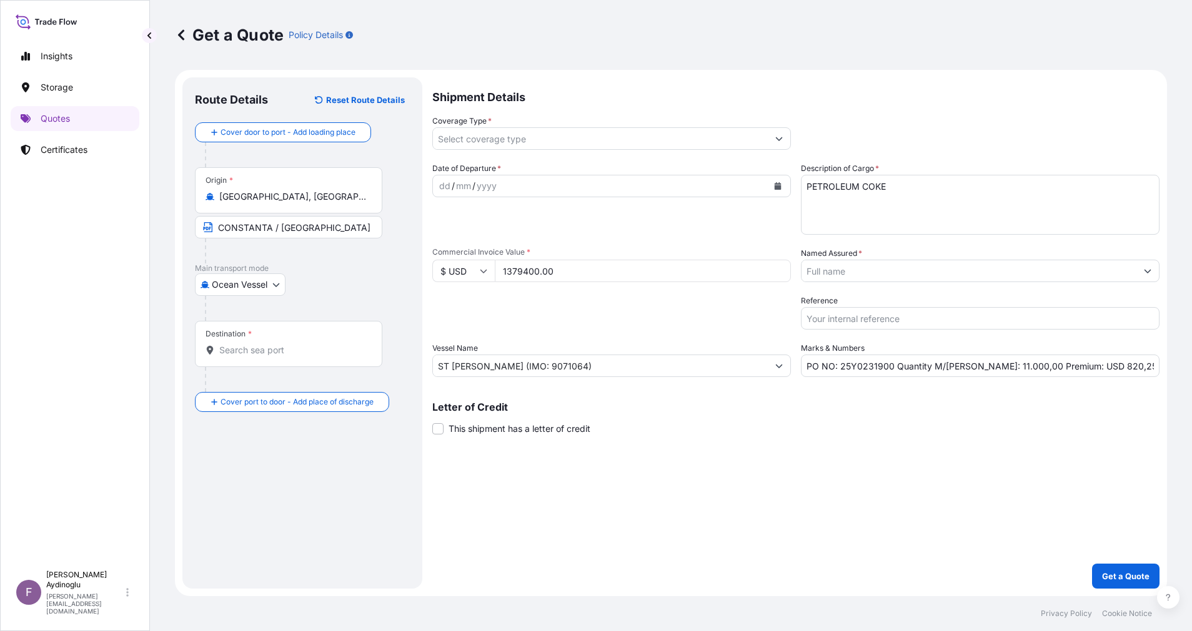
click at [286, 345] on input "Destination *" at bounding box center [292, 350] width 147 height 12
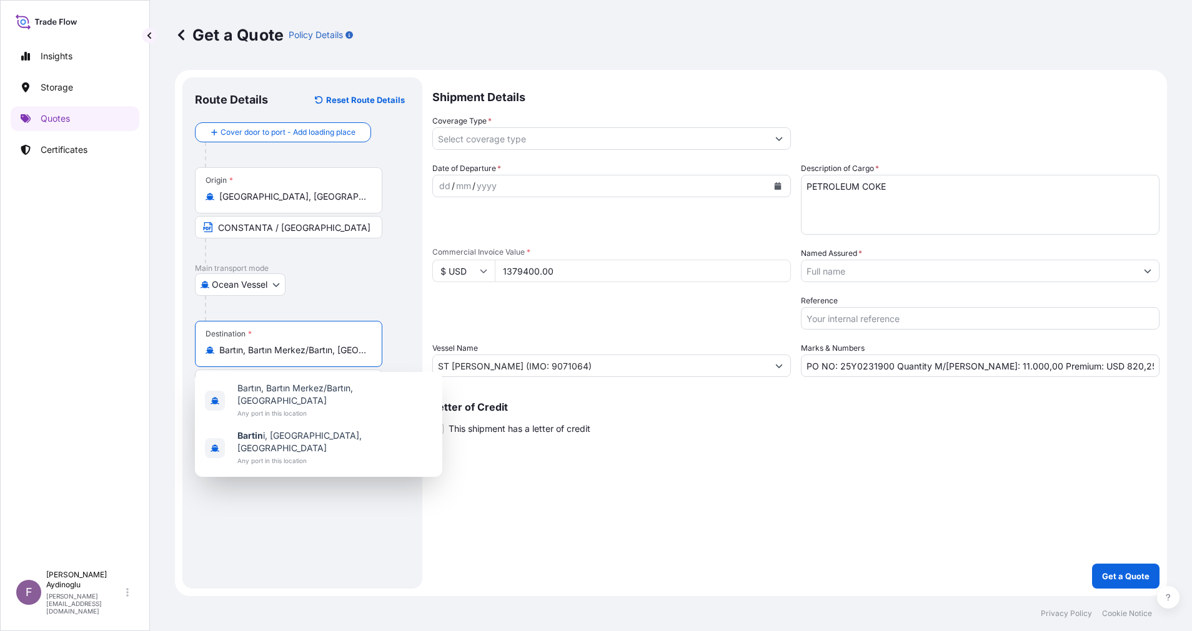
type input "Bartın, Bartın Merkez/Bartın, [GEOGRAPHIC_DATA]"
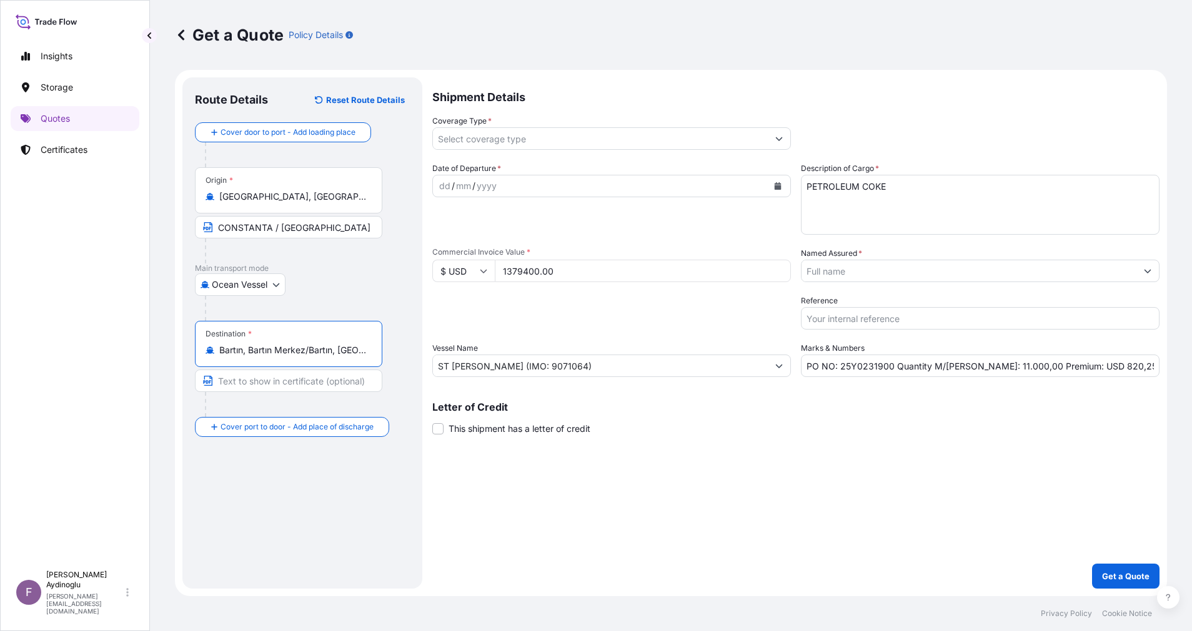
click at [319, 380] on input "Text to appear on certificate" at bounding box center [288, 381] width 187 height 22
click at [566, 538] on div "Shipment Details Coverage Type * Date of Departure * dd / mm / yyyy Cargo Categ…" at bounding box center [795, 333] width 727 height 512
drag, startPoint x: 312, startPoint y: 380, endPoint x: 260, endPoint y: 379, distance: 51.3
click at [260, 379] on input "BARTIN / [GEOGRAPHIC_DATA]" at bounding box center [288, 381] width 187 height 22
type input "BARTIN / [GEOGRAPHIC_DATA]"
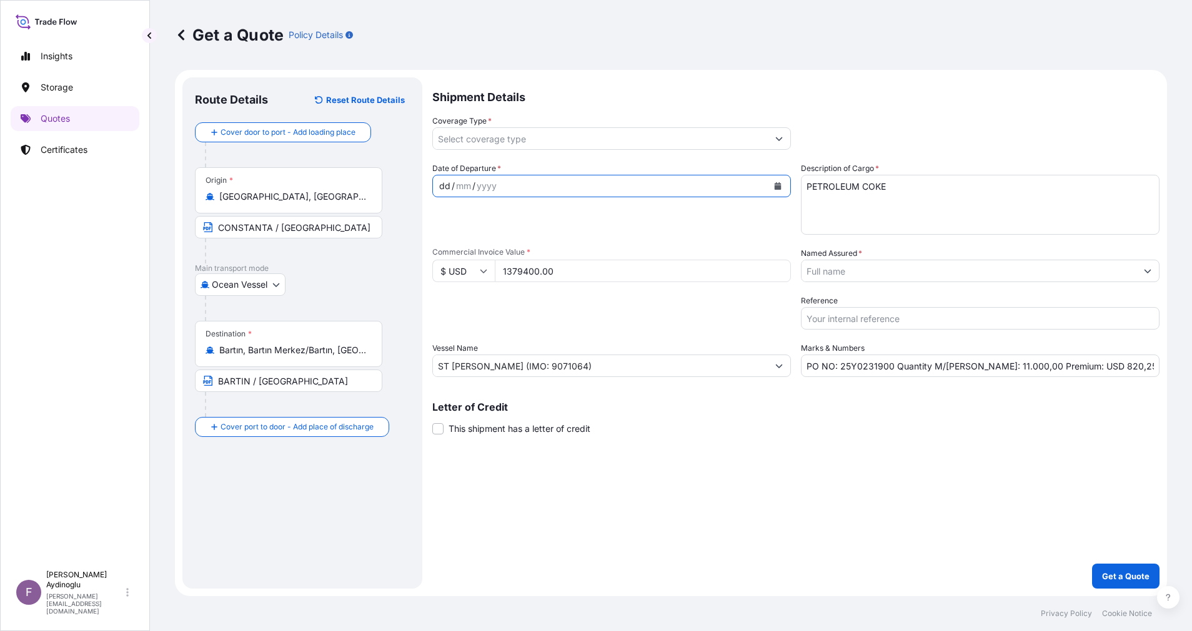
click at [442, 187] on div "dd" at bounding box center [445, 186] width 14 height 15
drag, startPoint x: 808, startPoint y: 557, endPoint x: 805, endPoint y: 548, distance: 8.5
click at [808, 556] on div "Shipment Details Coverage Type * Date of Departure * [DATE] Cargo Category * LP…" at bounding box center [795, 333] width 727 height 512
click at [783, 135] on button "Show suggestions" at bounding box center [779, 138] width 22 height 22
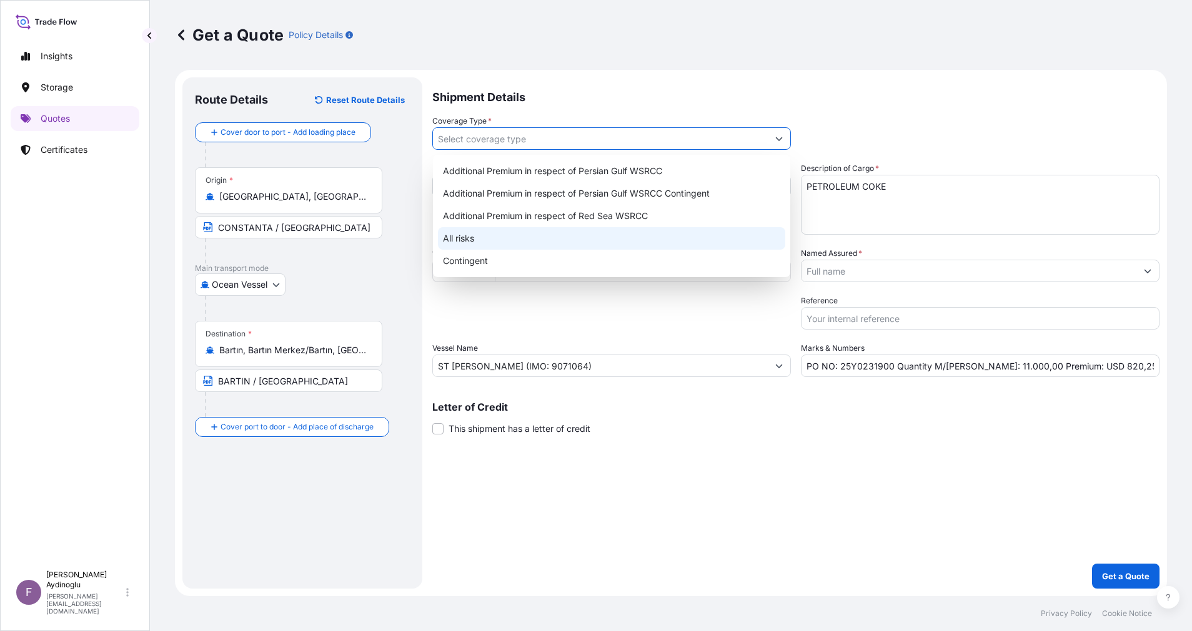
click at [599, 236] on div "All risks" at bounding box center [611, 238] width 347 height 22
type input "All risks"
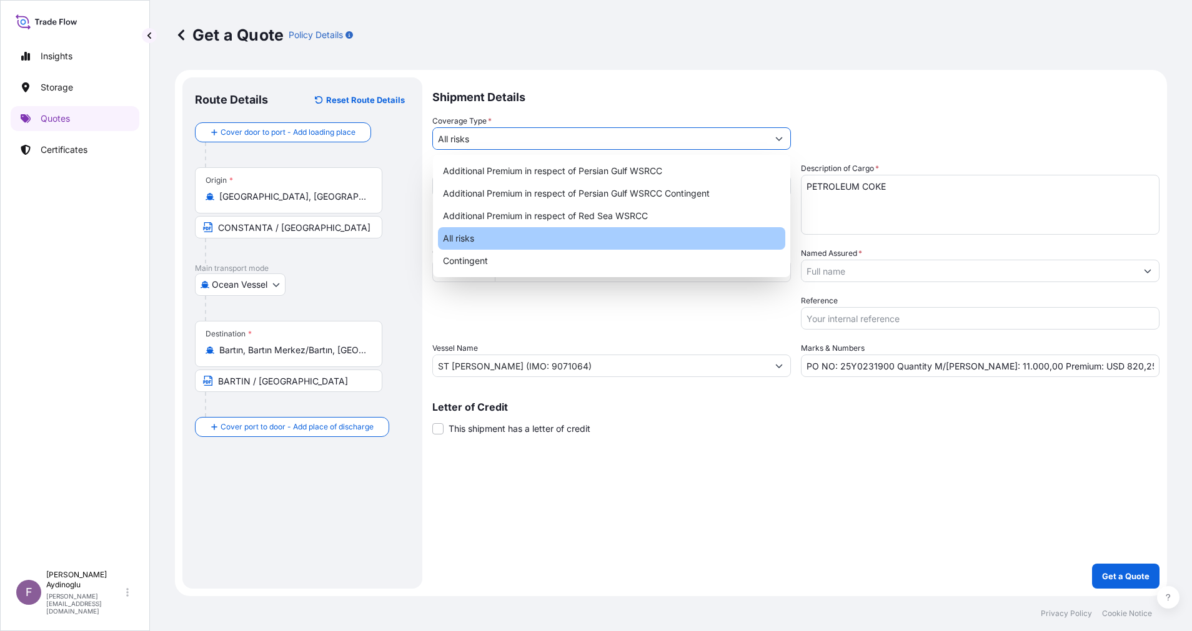
click at [831, 482] on div "Shipment Details Coverage Type * All risks Date of Departure * [DATE] Cargo Cat…" at bounding box center [795, 333] width 727 height 512
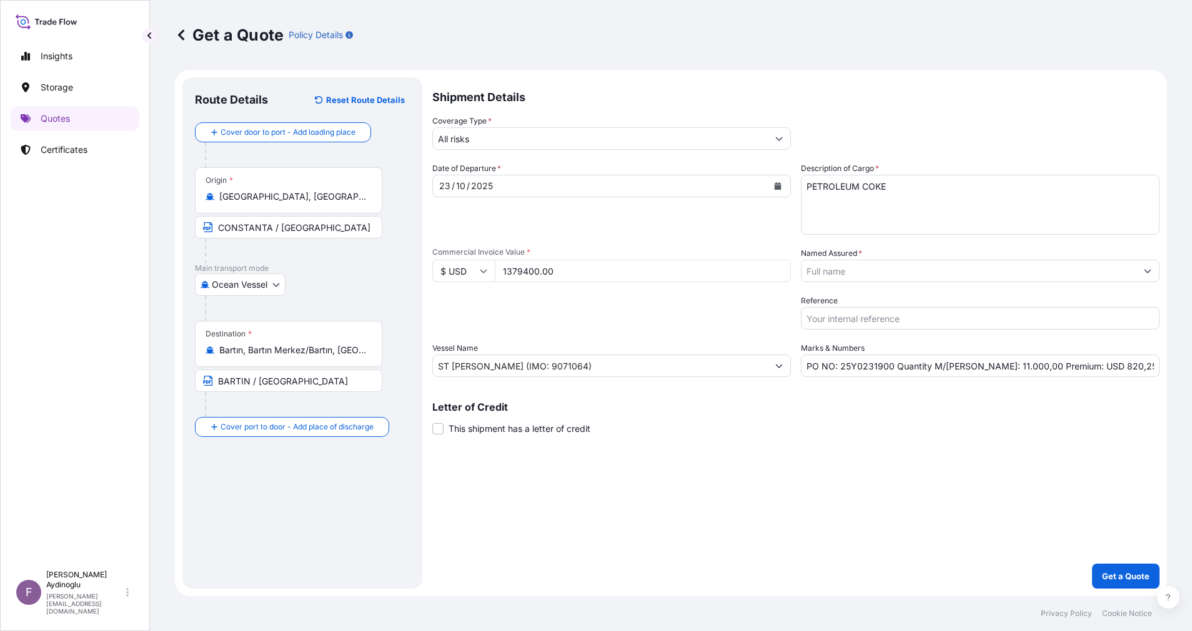
click at [1154, 265] on button "Show suggestions" at bounding box center [1147, 271] width 22 height 22
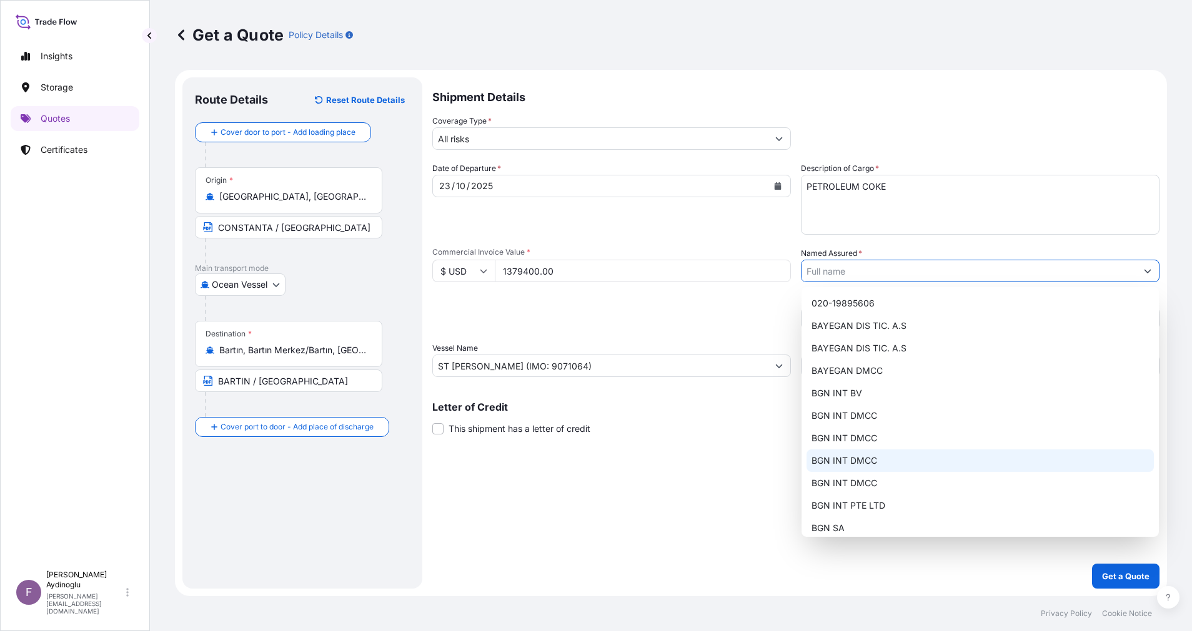
click at [876, 458] on span "BGN INT DMCC" at bounding box center [844, 461] width 66 height 12
type input "BGN INT DMCC"
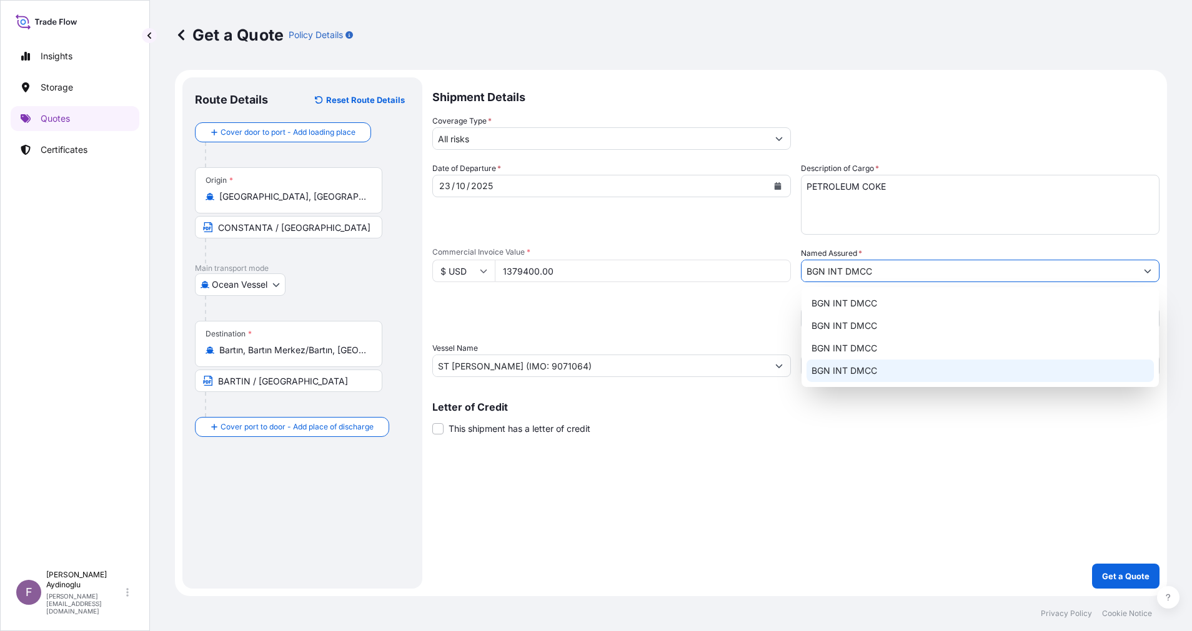
click at [1053, 495] on div "Shipment Details Coverage Type * All risks Date of Departure * [DATE] Cargo Cat…" at bounding box center [795, 333] width 727 height 512
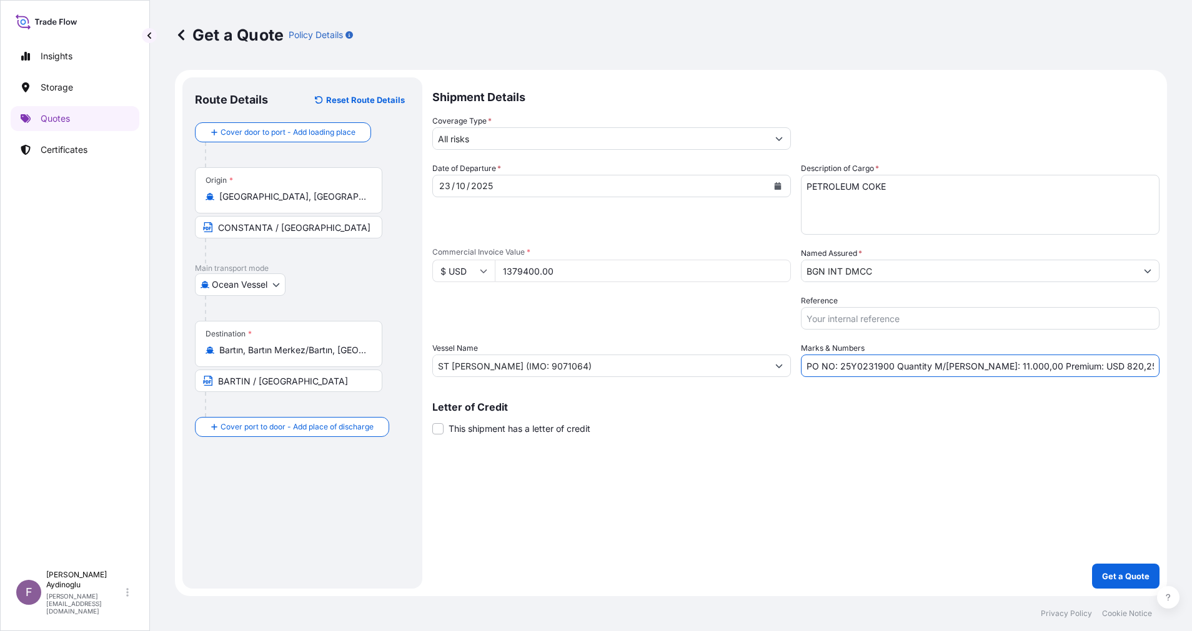
drag, startPoint x: 1115, startPoint y: 369, endPoint x: 1072, endPoint y: 370, distance: 42.5
click at [1072, 370] on input "PO NO: 25Y0231900 Quantity M/[PERSON_NAME]: 11.000,00 Premium: USD 820,25" at bounding box center [980, 366] width 359 height 22
type input "PO NO: 25Y0231900 Quantity M/[PERSON_NAME]: 11.000,00 Premium: USD 151,73"
click at [790, 527] on div "Shipment Details Coverage Type * All risks Date of Departure * [DATE] Cargo Cat…" at bounding box center [795, 333] width 727 height 512
click at [508, 420] on div "Letter of Credit This shipment has a letter of credit Letter of credit * Letter…" at bounding box center [795, 418] width 727 height 33
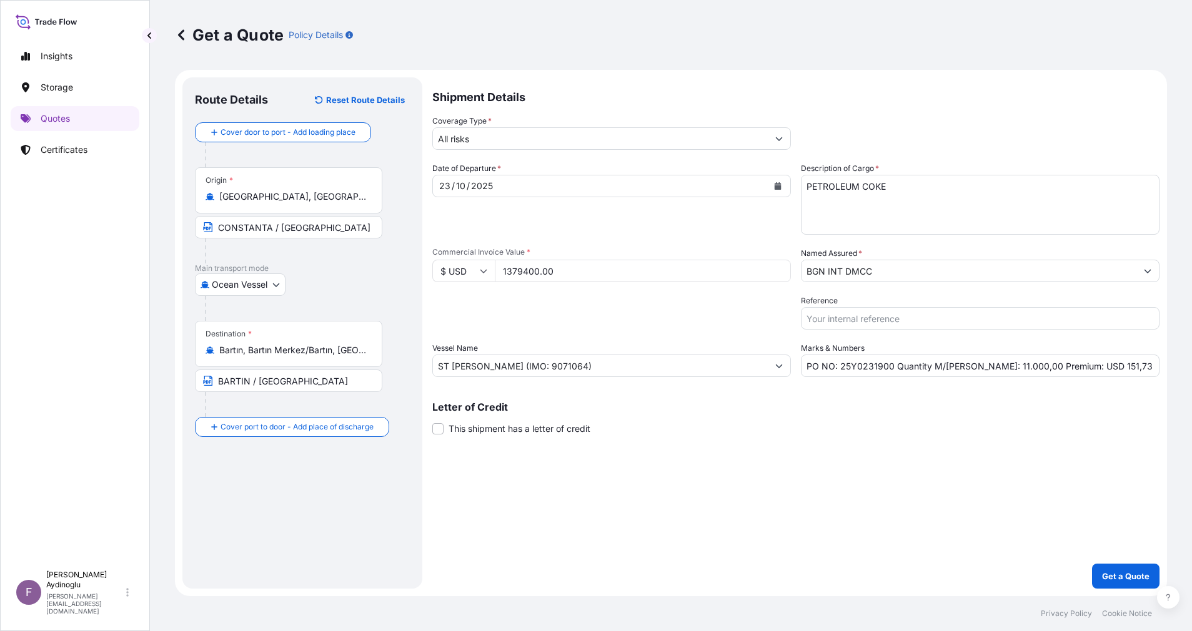
click at [512, 429] on span "This shipment has a letter of credit" at bounding box center [519, 429] width 142 height 12
click at [432, 422] on input "This shipment has a letter of credit" at bounding box center [432, 422] width 0 height 0
click at [571, 477] on textarea "Letter of credit *" at bounding box center [795, 488] width 727 height 60
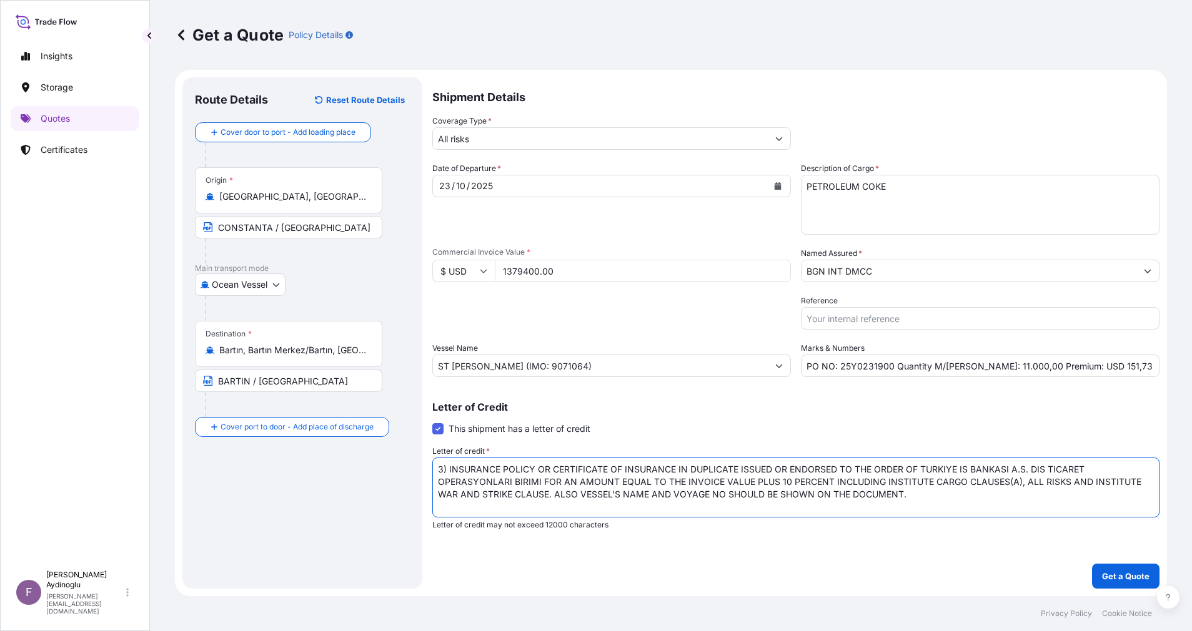
type textarea "3) INSURANCE POLICY OR CERTIFICATE OF INSURANCE IN DUPLICATE ISSUED OR ENDORSED…"
click at [1117, 571] on p "Get a Quote" at bounding box center [1125, 576] width 47 height 12
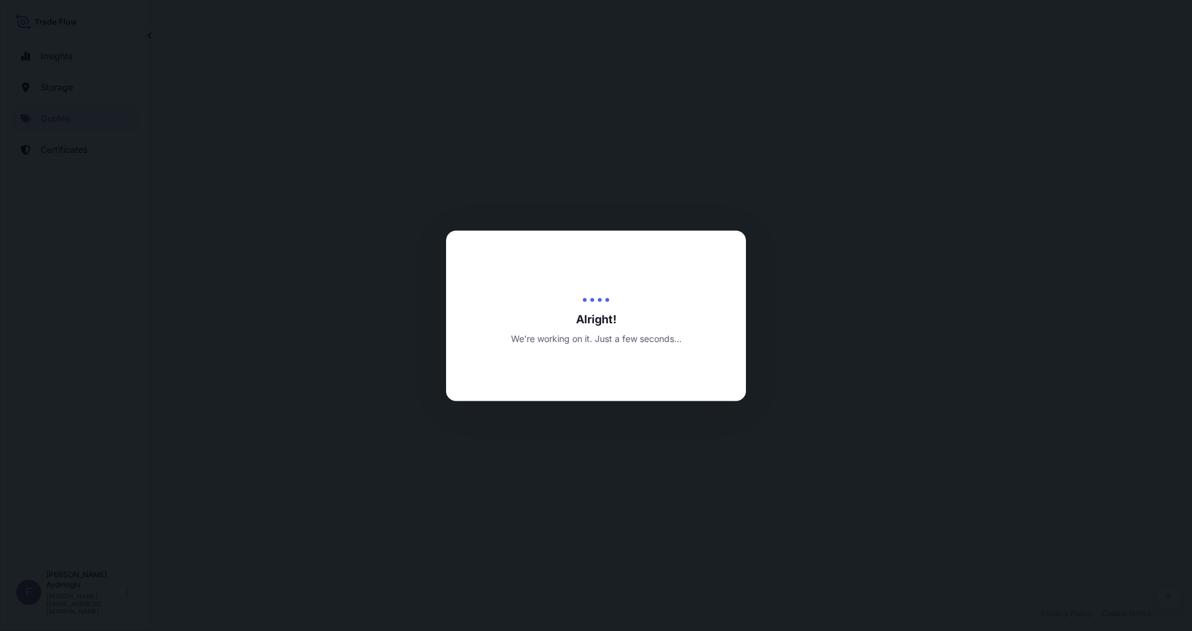
select select "Ocean Vessel"
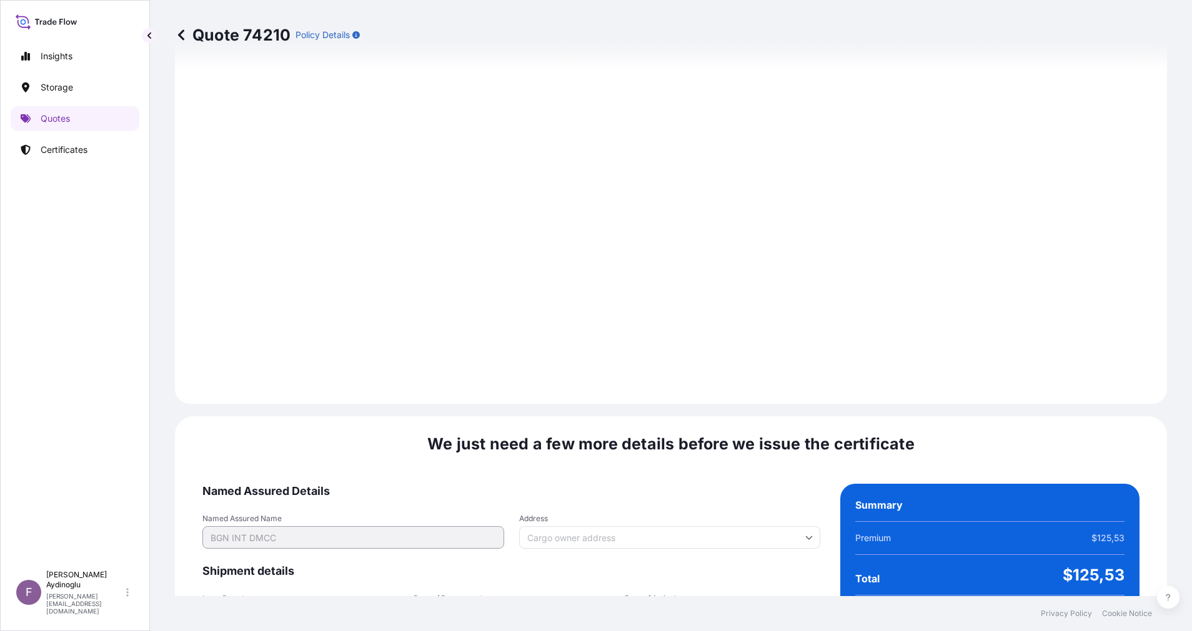
scroll to position [1531, 0]
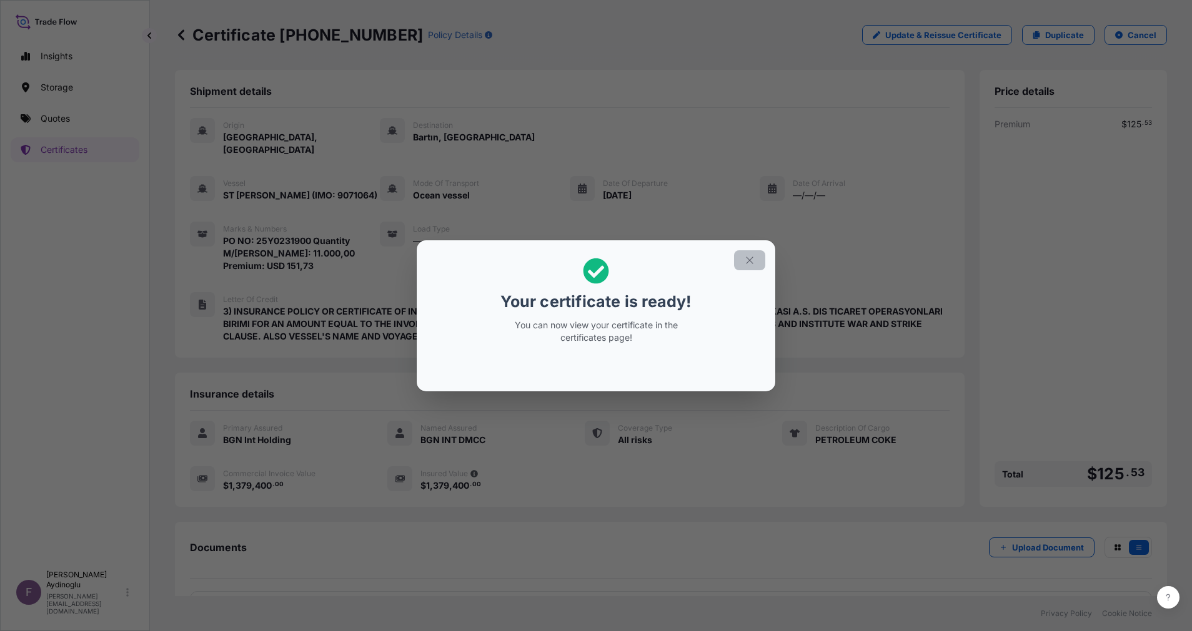
click at [753, 260] on icon "button" at bounding box center [749, 260] width 11 height 11
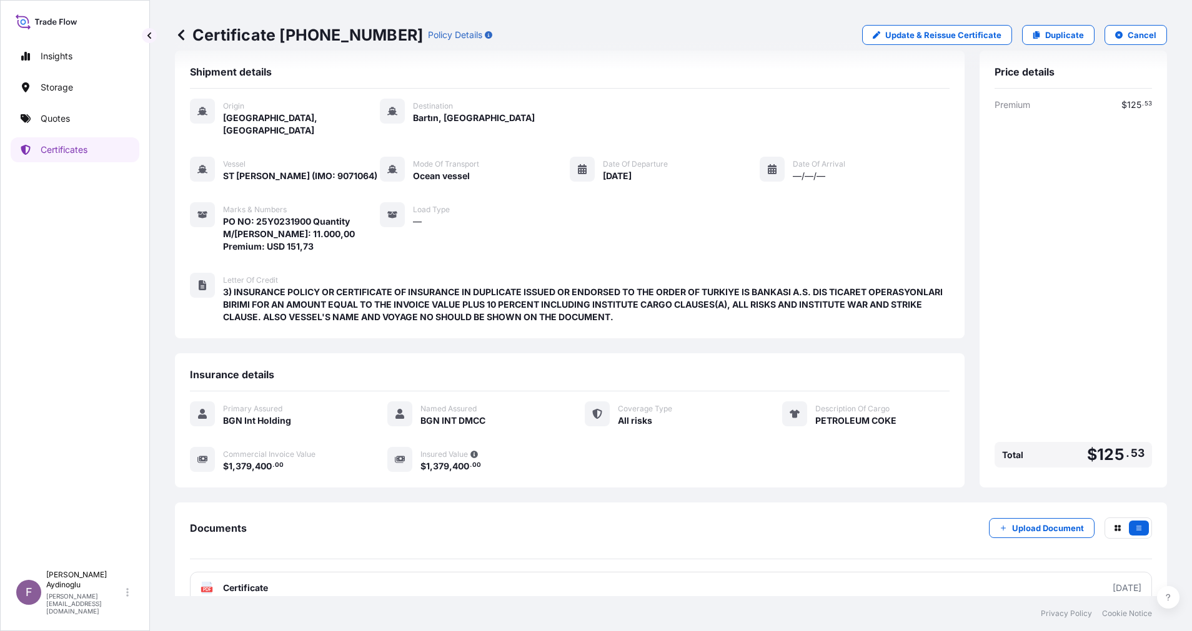
scroll to position [30, 0]
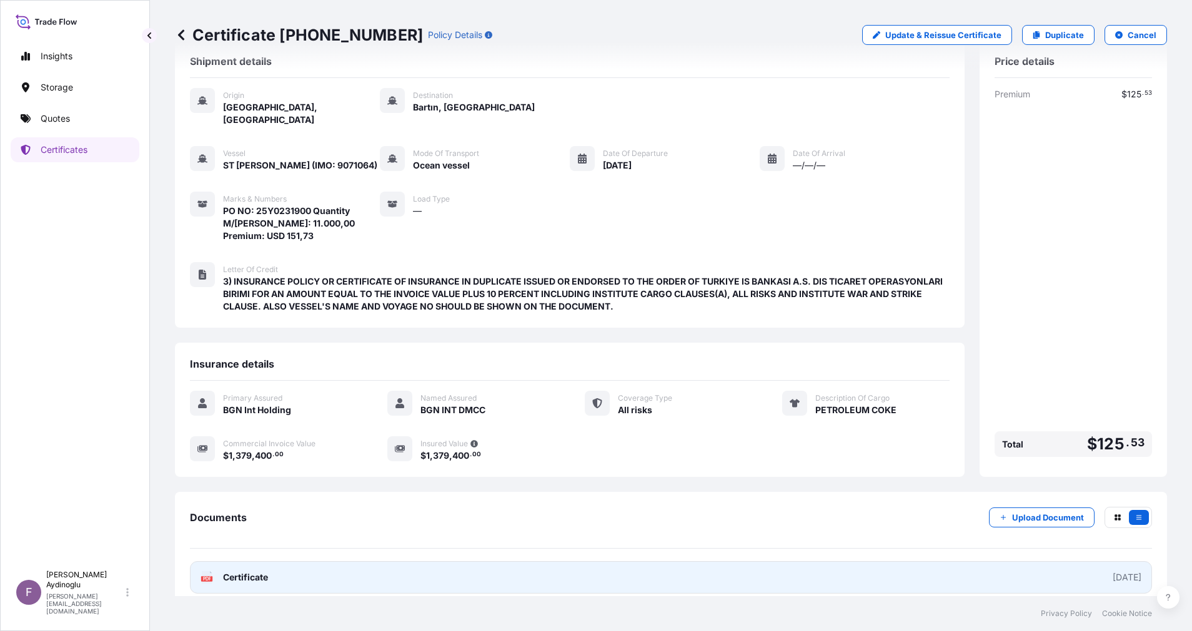
click at [736, 567] on link "PDF Certificate [DATE]" at bounding box center [671, 578] width 962 height 32
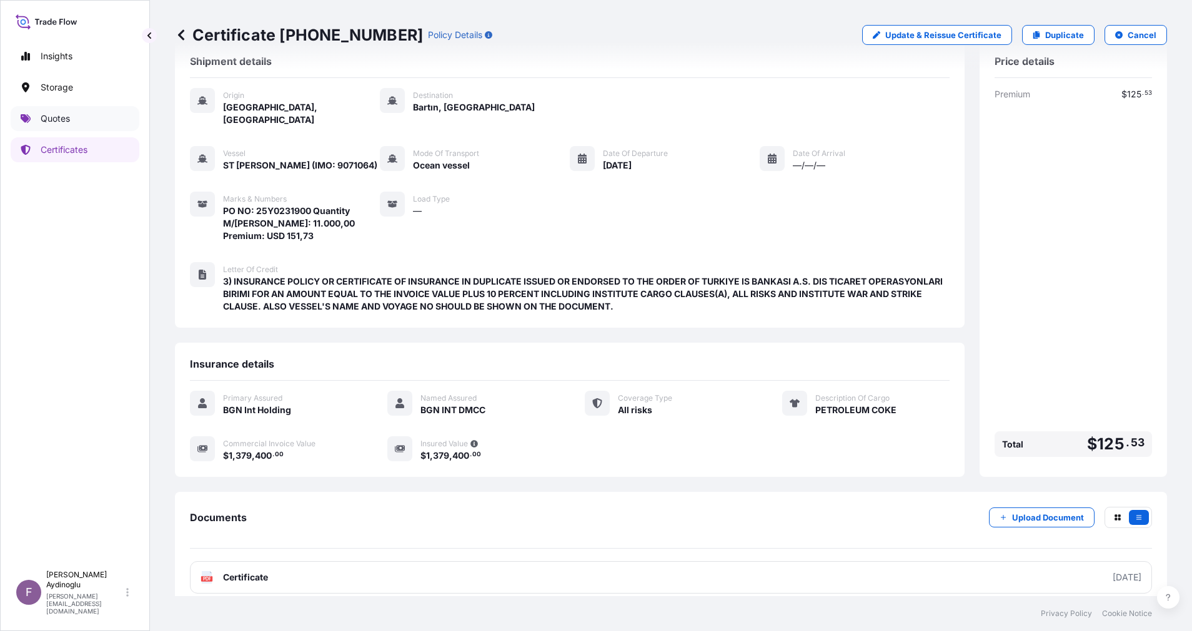
click at [76, 127] on link "Quotes" at bounding box center [75, 118] width 129 height 25
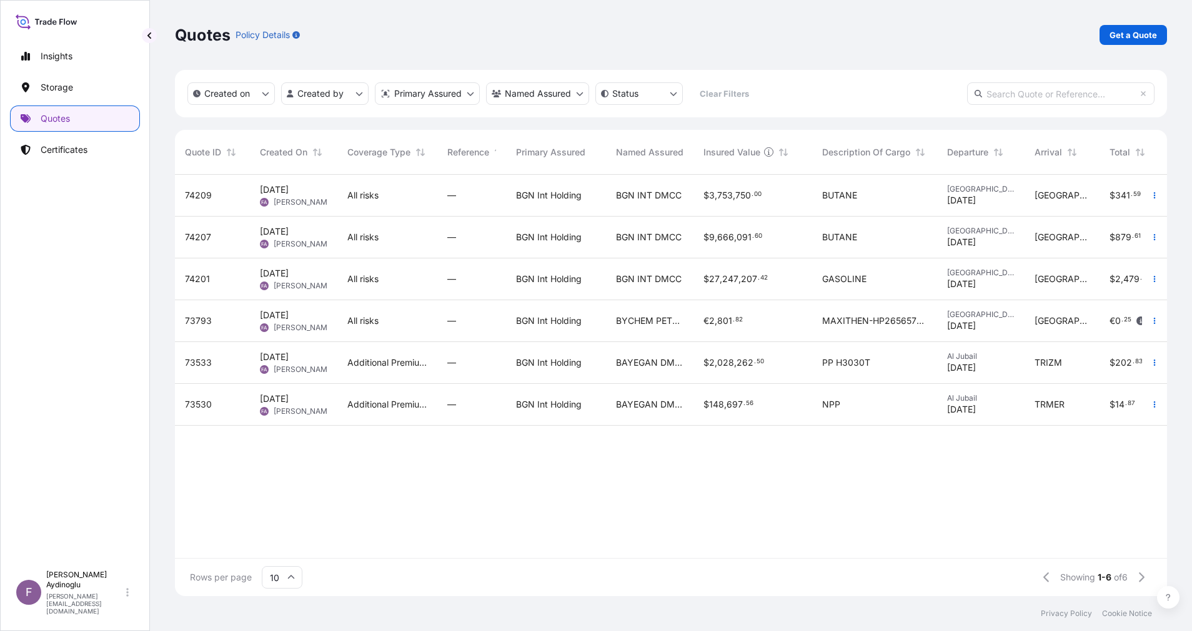
click at [420, 278] on div "All risks" at bounding box center [387, 279] width 80 height 12
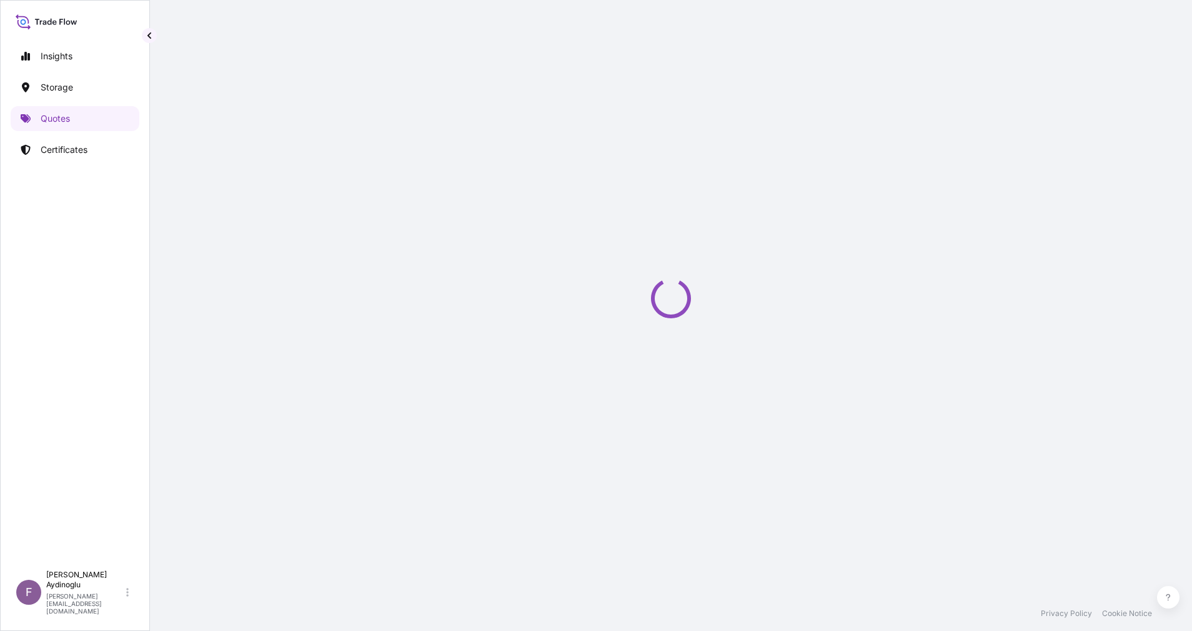
select select "Ocean Vessel"
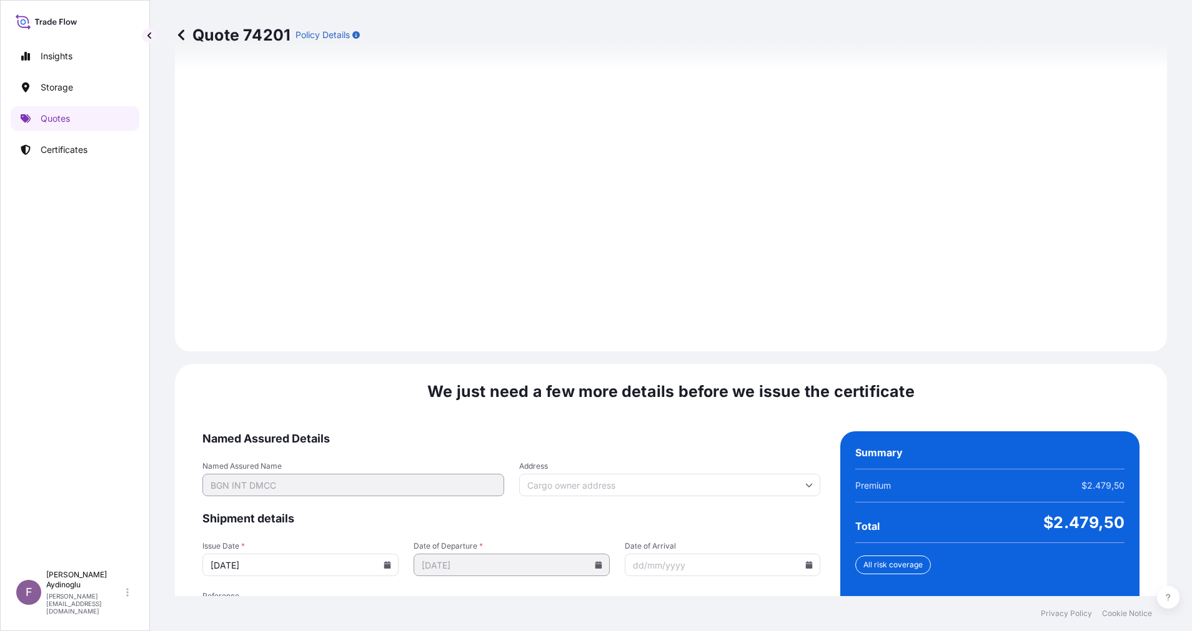
scroll to position [1341, 0]
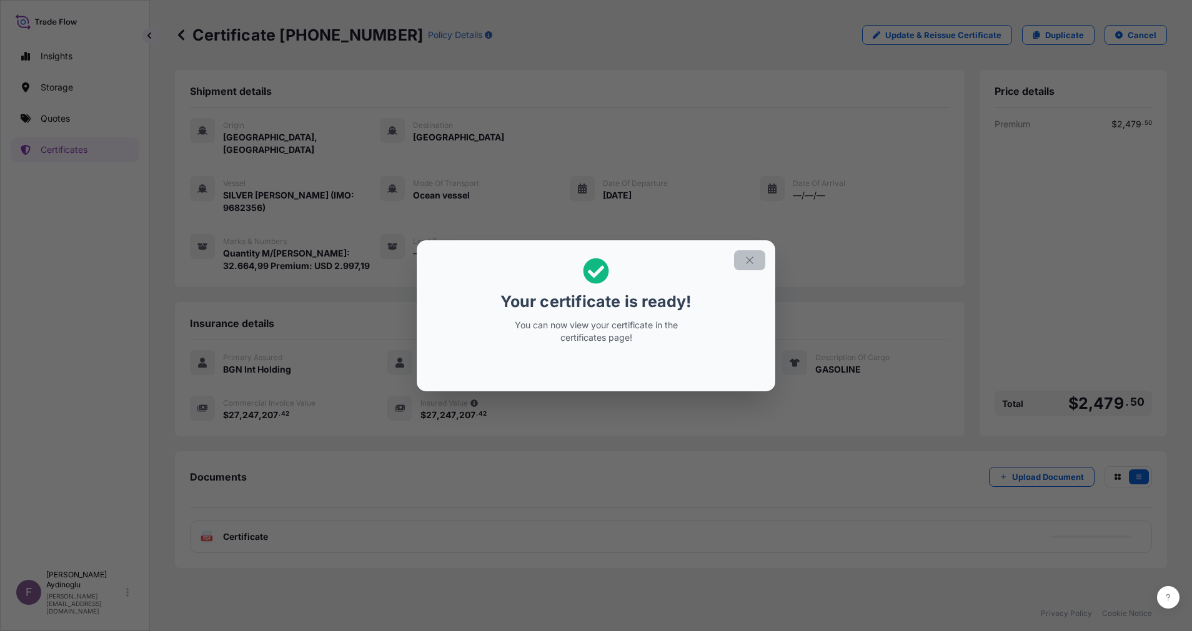
click at [751, 261] on icon "button" at bounding box center [749, 260] width 7 height 7
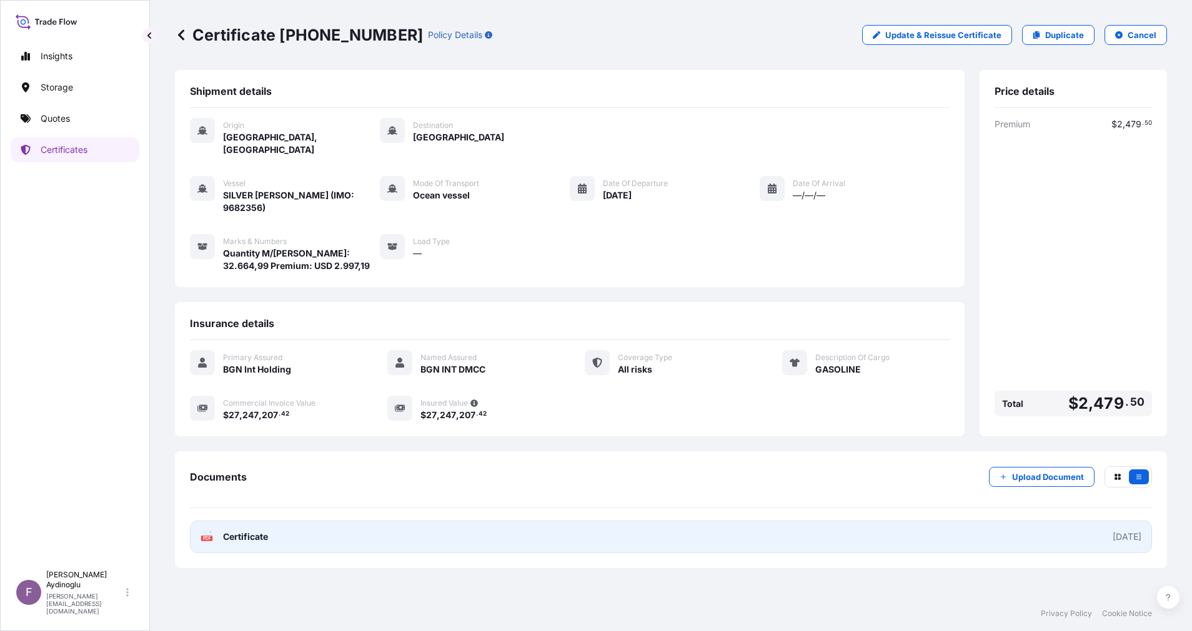
click at [590, 521] on link "PDF Certificate [DATE]" at bounding box center [671, 537] width 962 height 32
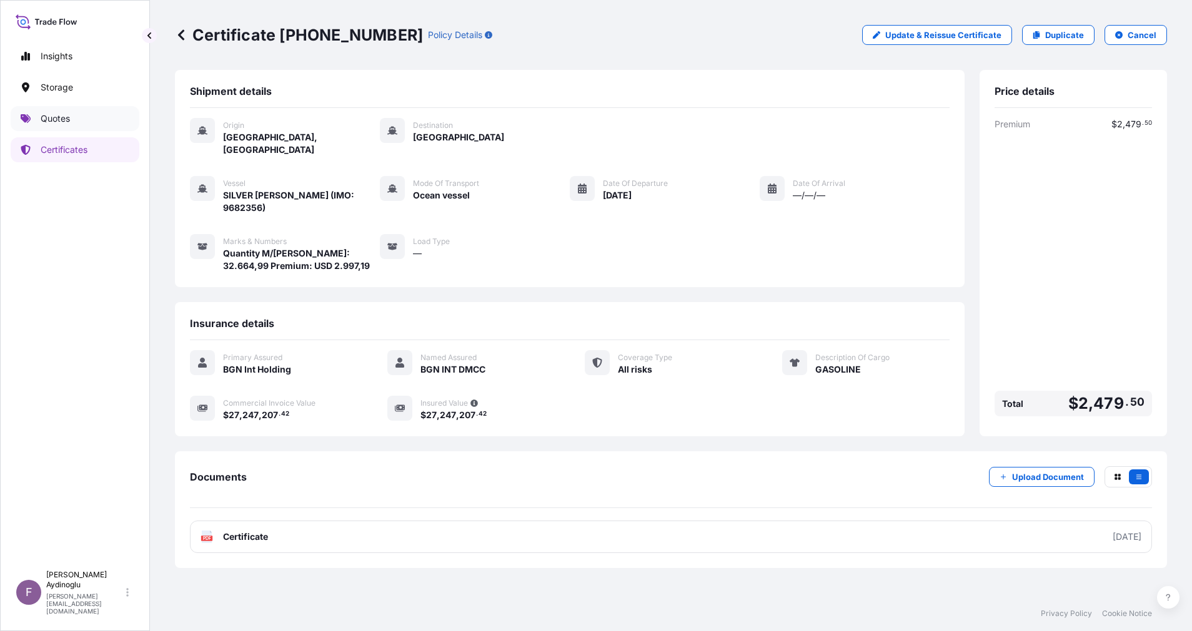
click at [44, 128] on link "Quotes" at bounding box center [75, 118] width 129 height 25
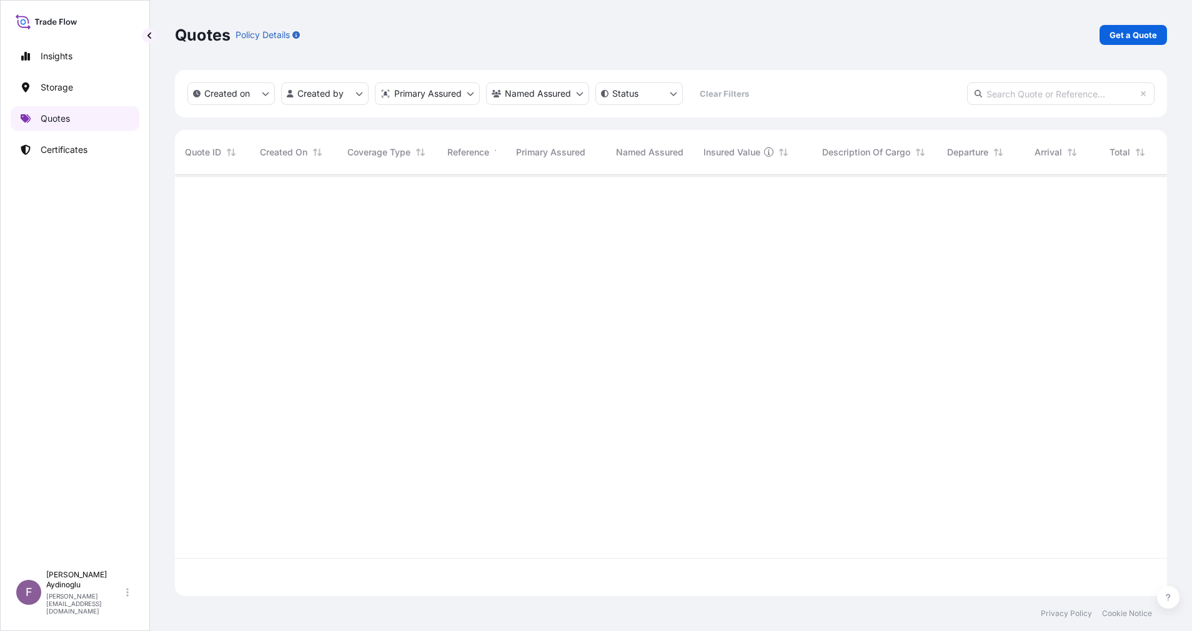
scroll to position [414, 978]
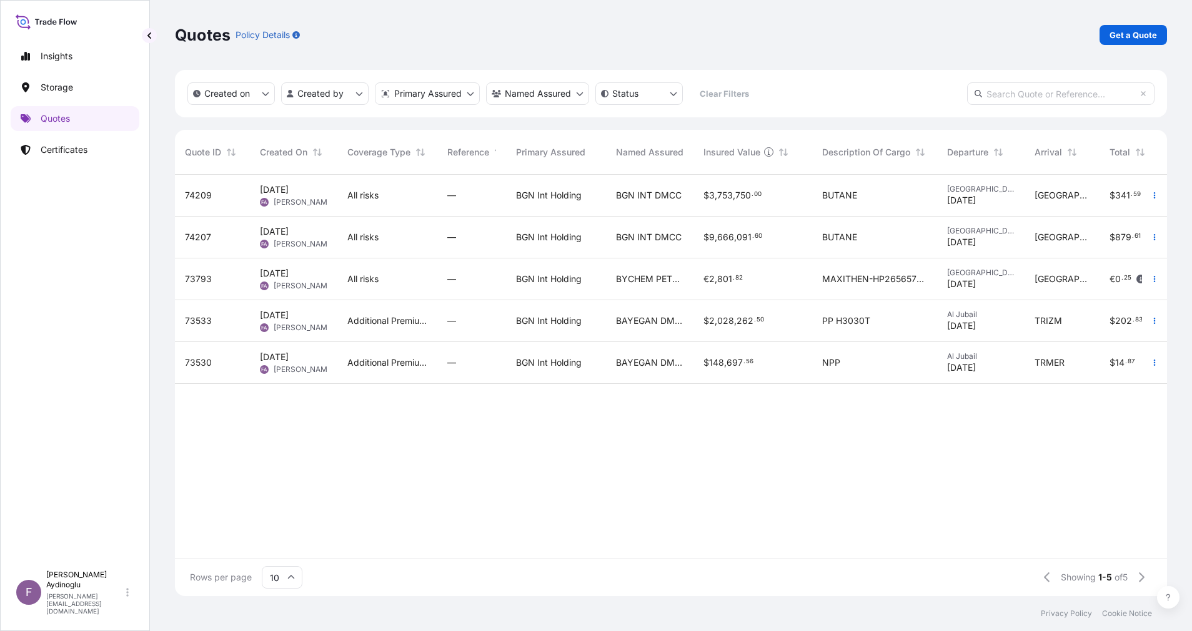
click at [582, 224] on div "BGN Int Holding" at bounding box center [556, 238] width 100 height 42
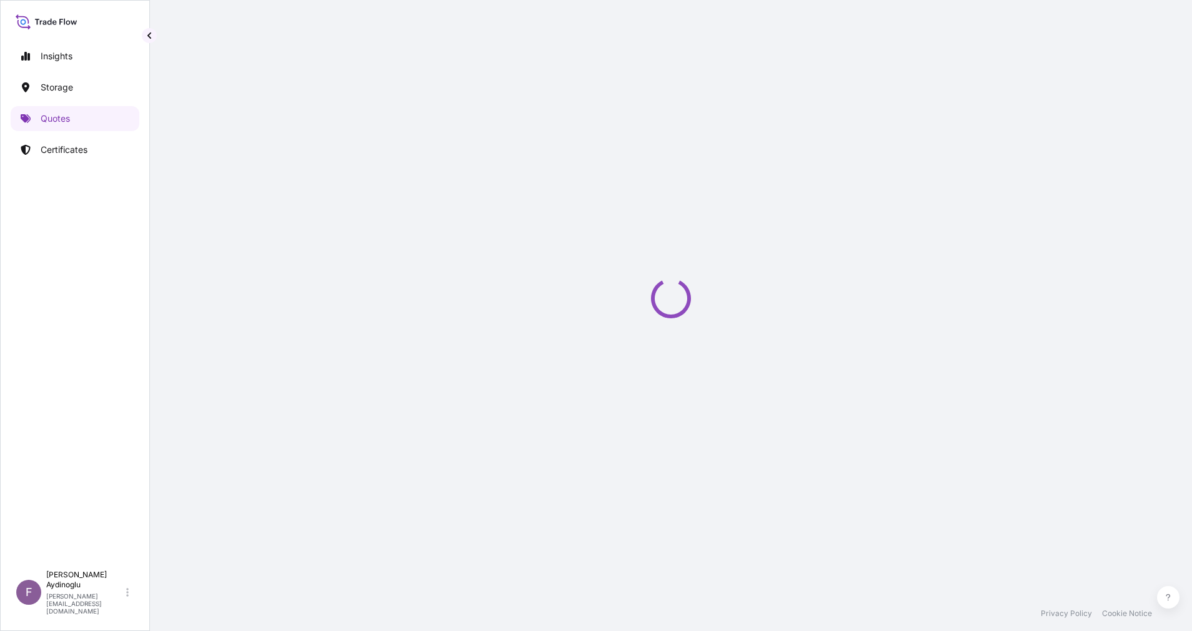
select select "Ocean Vessel"
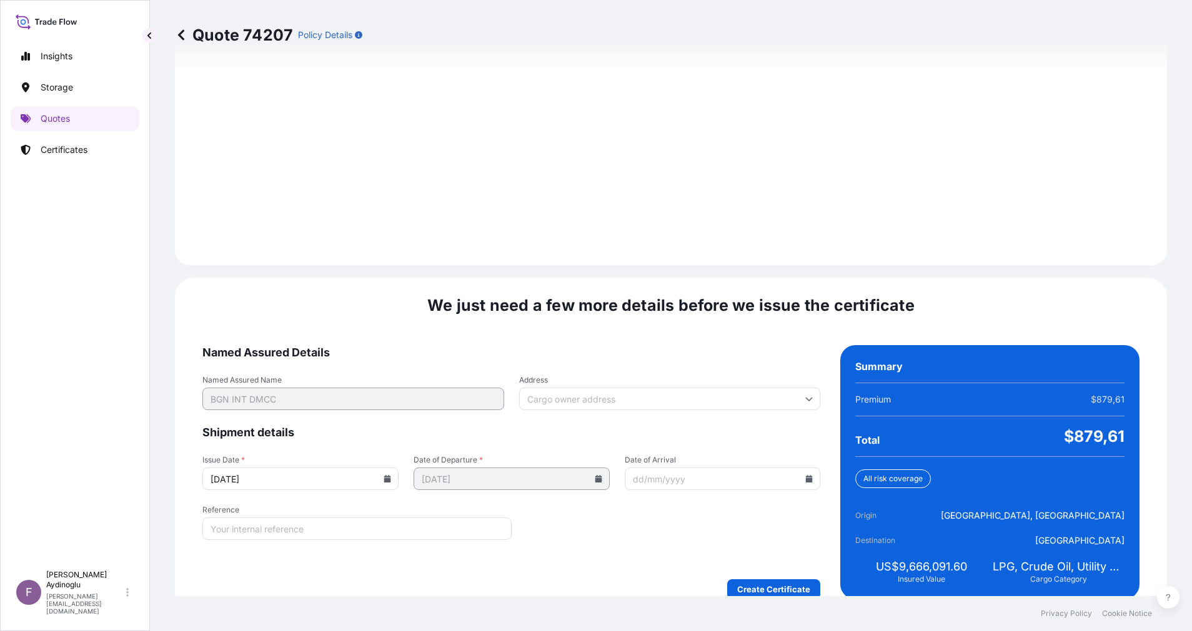
scroll to position [1341, 0]
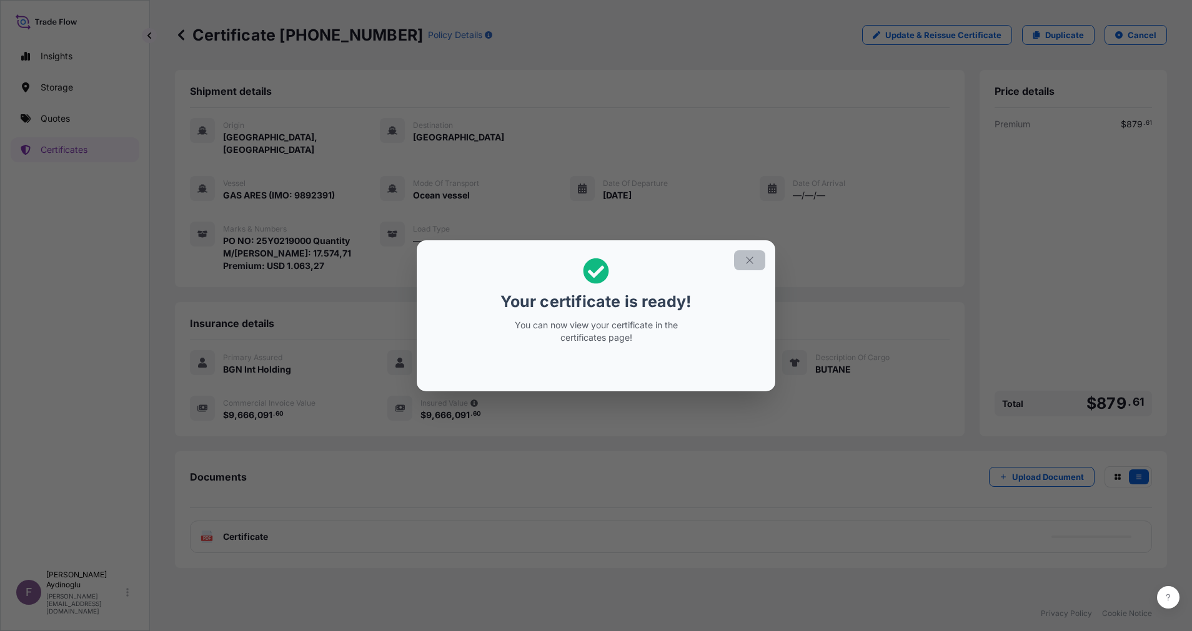
click at [750, 262] on icon "button" at bounding box center [749, 260] width 11 height 11
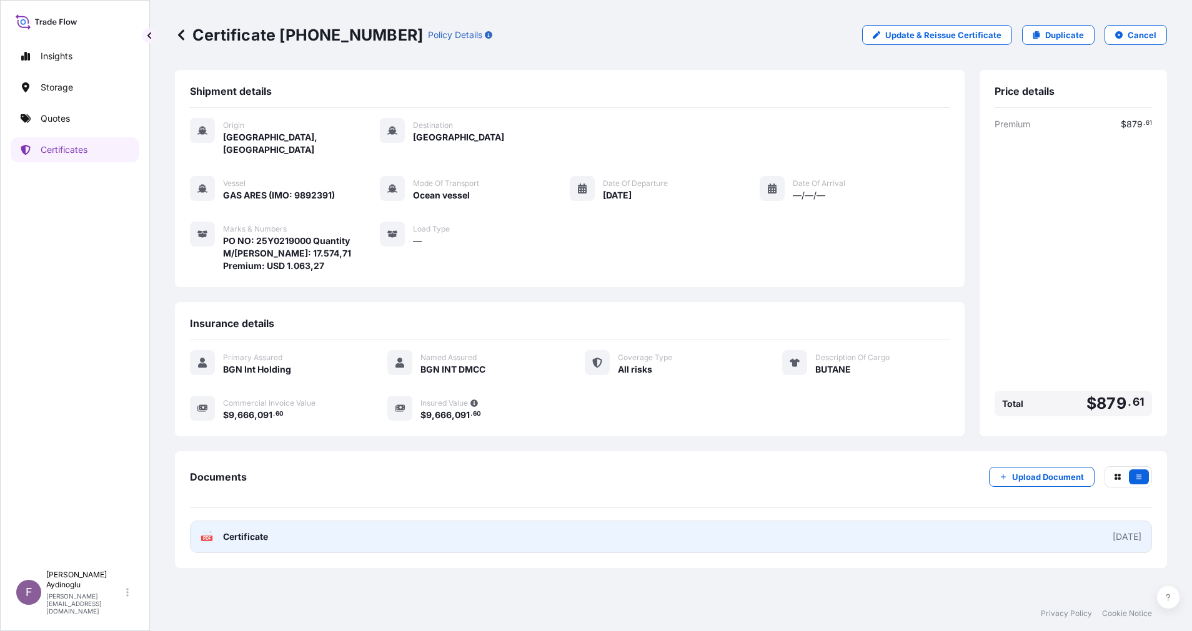
click at [625, 536] on link "PDF Certificate [DATE]" at bounding box center [671, 537] width 962 height 32
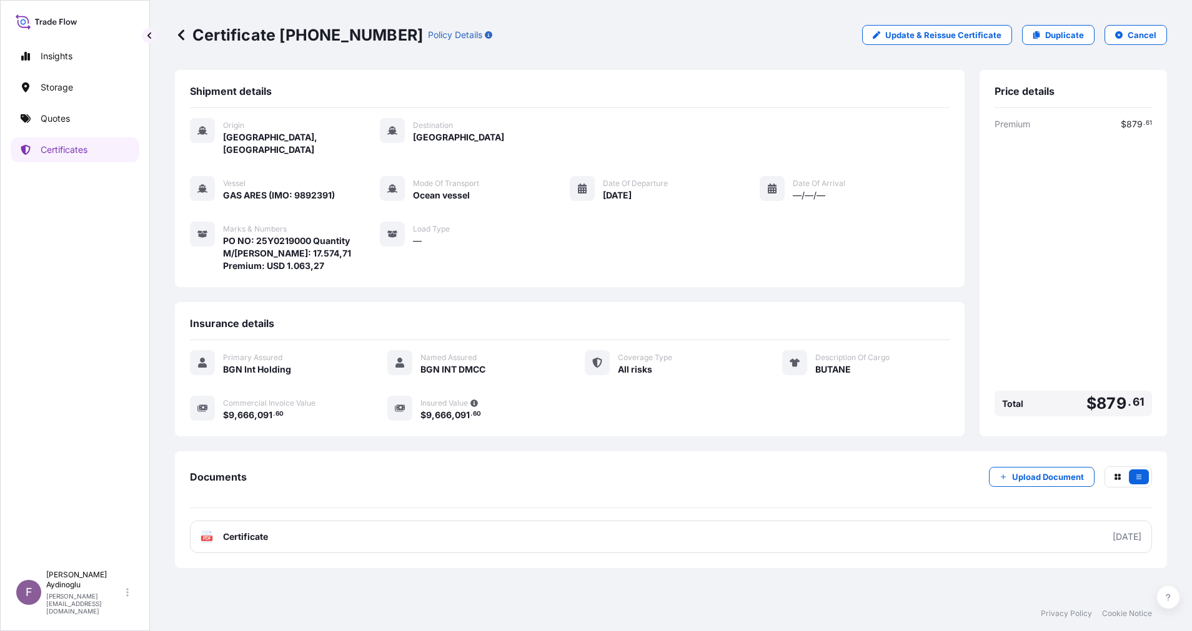
click at [78, 125] on link "Quotes" at bounding box center [75, 118] width 129 height 25
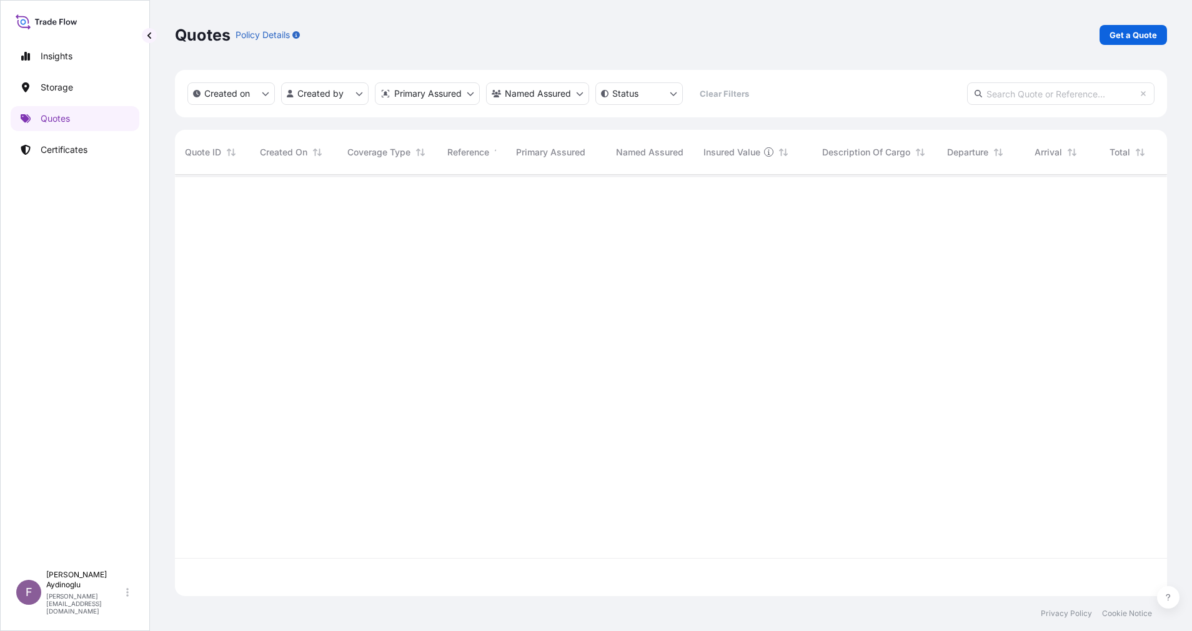
scroll to position [414, 978]
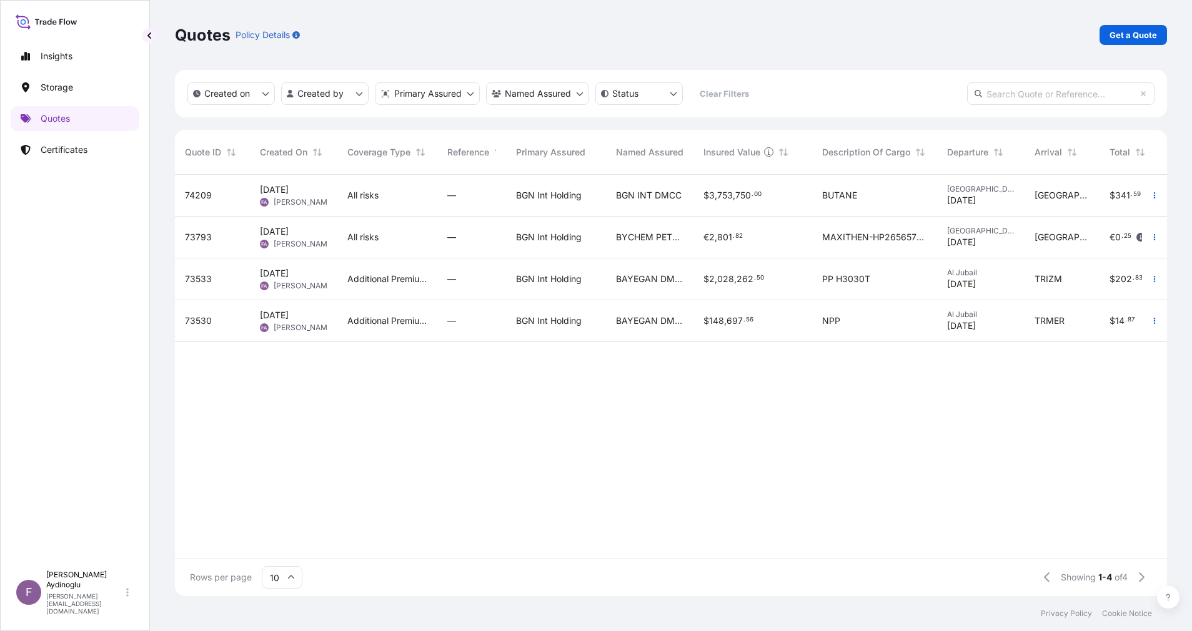
click at [603, 200] on div "BGN Int Holding" at bounding box center [556, 196] width 100 height 42
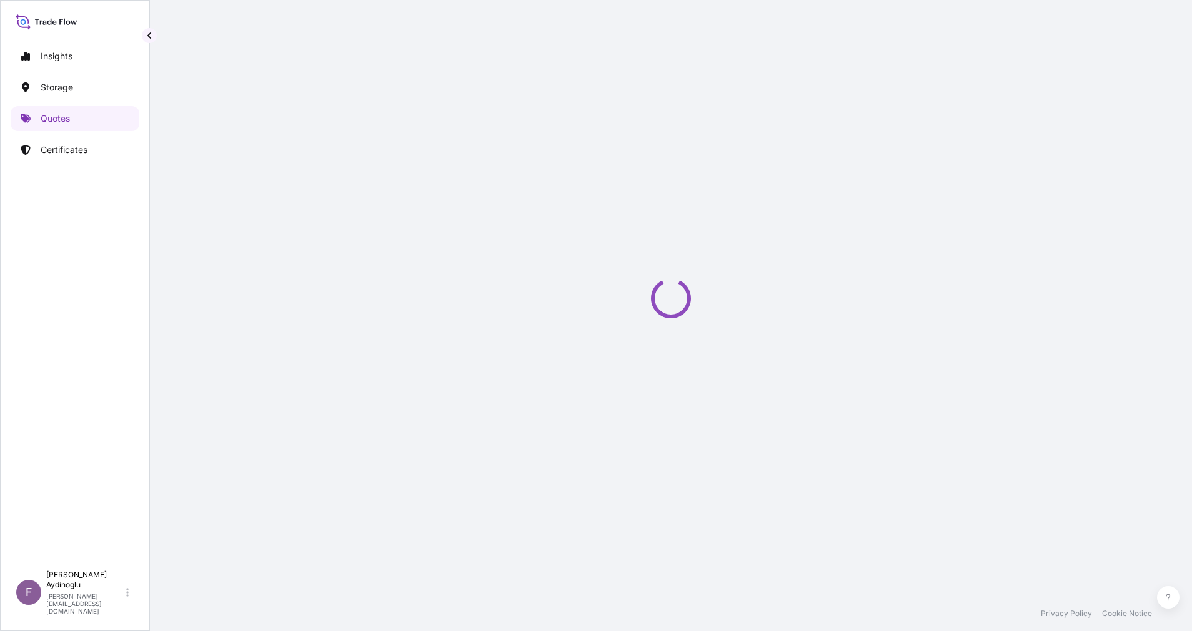
select select "Ocean Vessel"
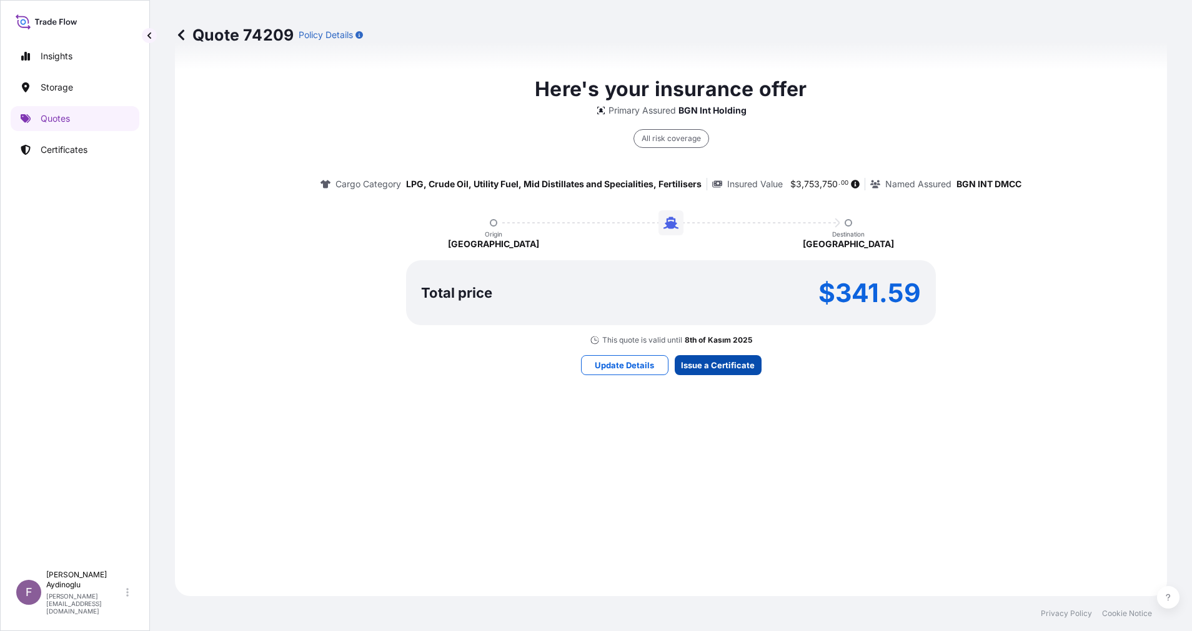
click at [705, 354] on div "Here's your insurance offer Primary Assured BGN Int Holding All risk coverage C…" at bounding box center [670, 224] width 957 height 709
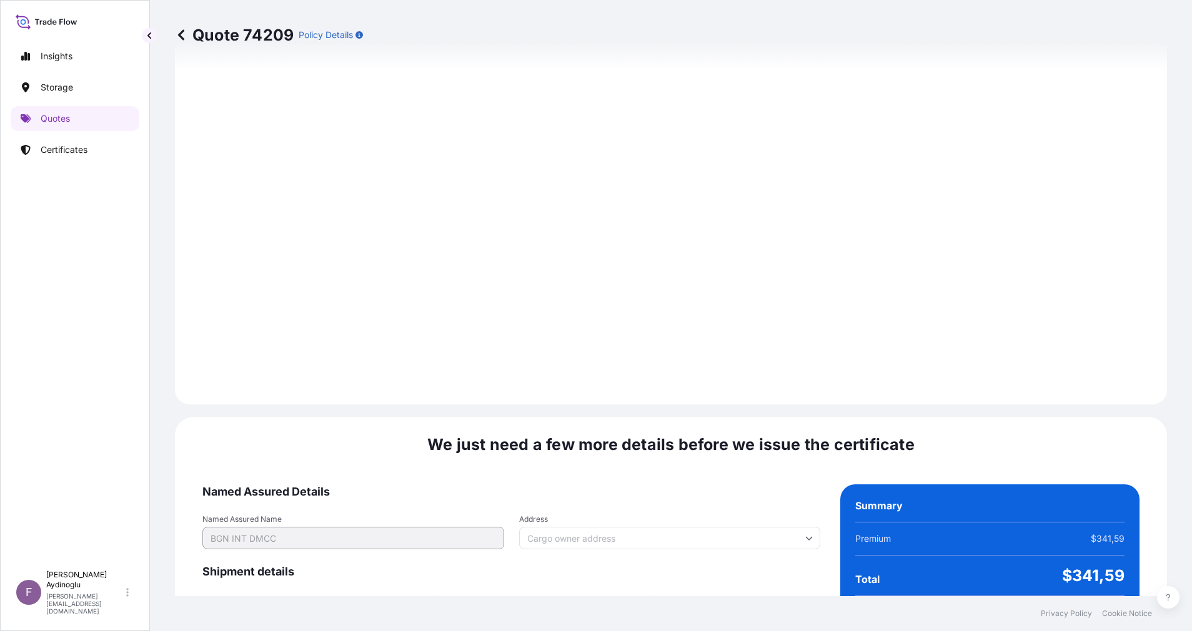
scroll to position [1341, 0]
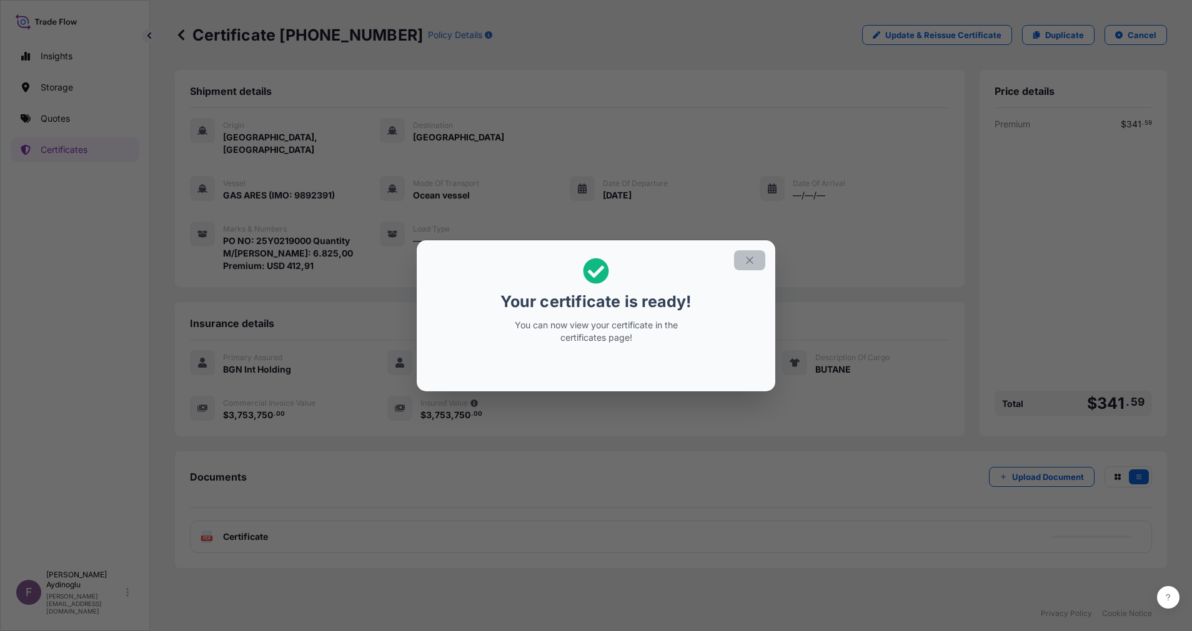
click at [741, 261] on button "button" at bounding box center [749, 260] width 31 height 20
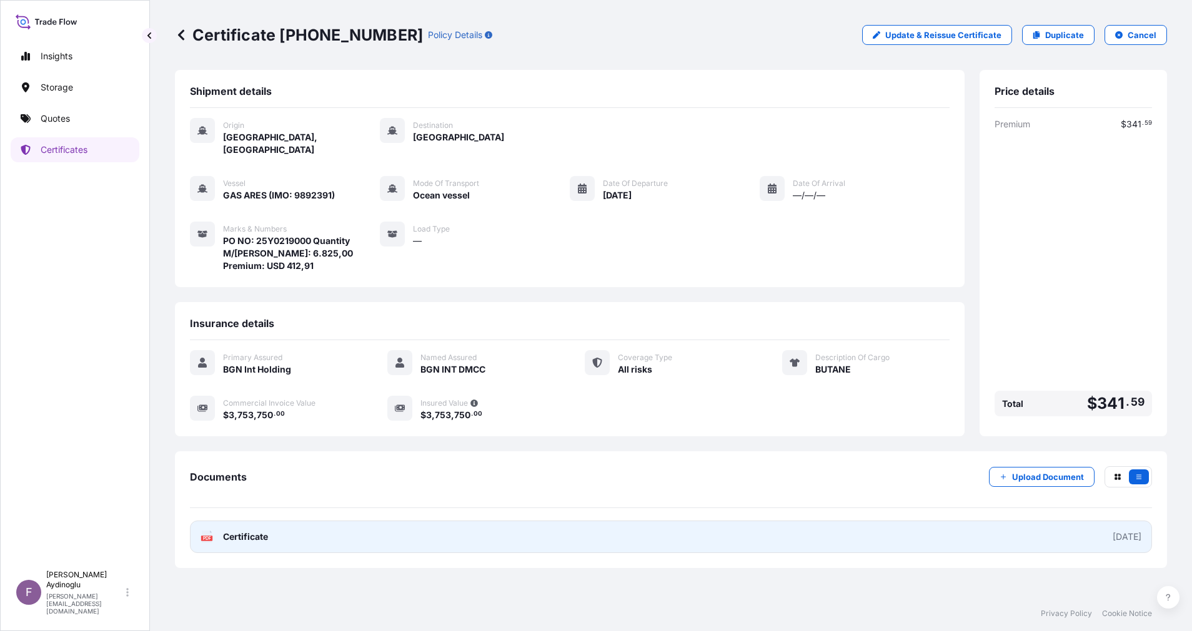
click at [597, 529] on link "PDF Certificate [DATE]" at bounding box center [671, 537] width 962 height 32
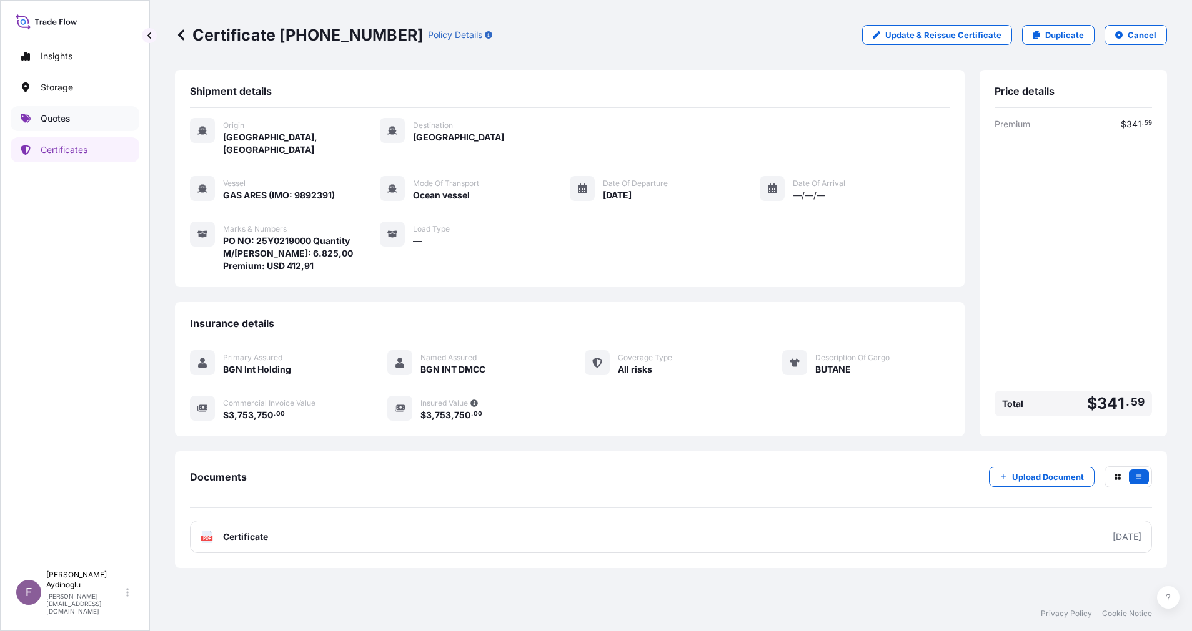
click at [64, 109] on link "Quotes" at bounding box center [75, 118] width 129 height 25
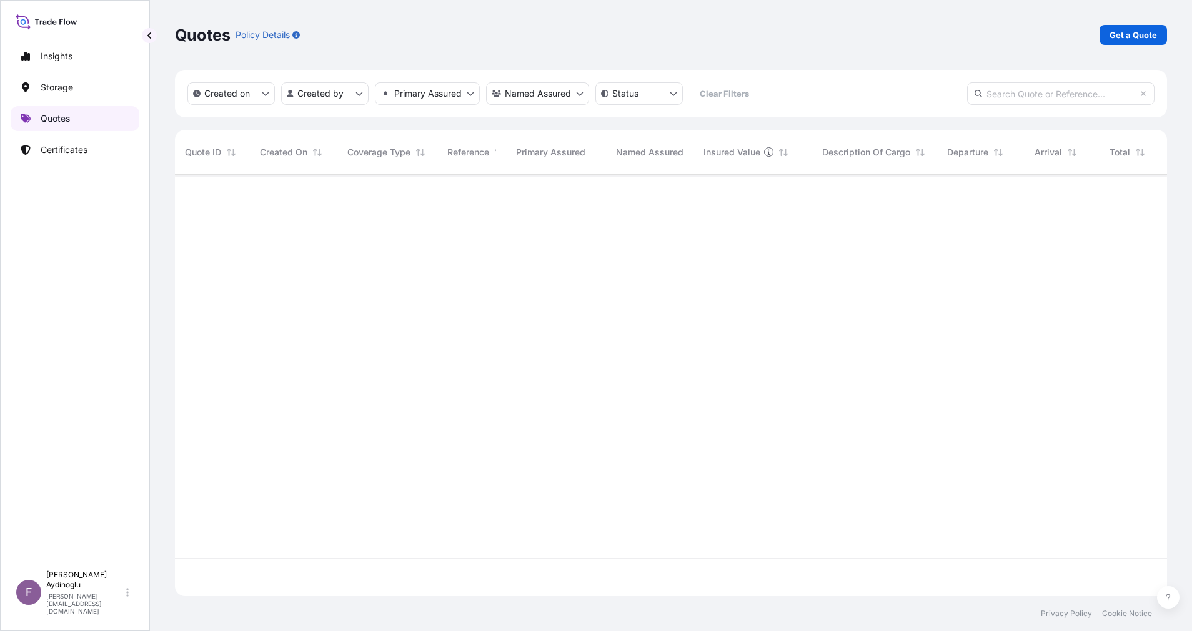
scroll to position [414, 978]
